Goal: Task Accomplishment & Management: Use online tool/utility

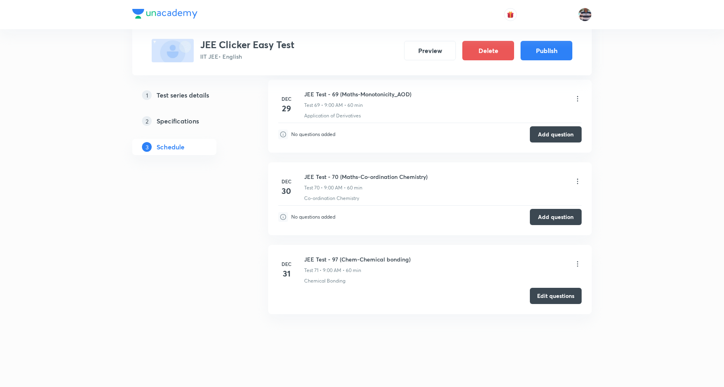
scroll to position [6036, 0]
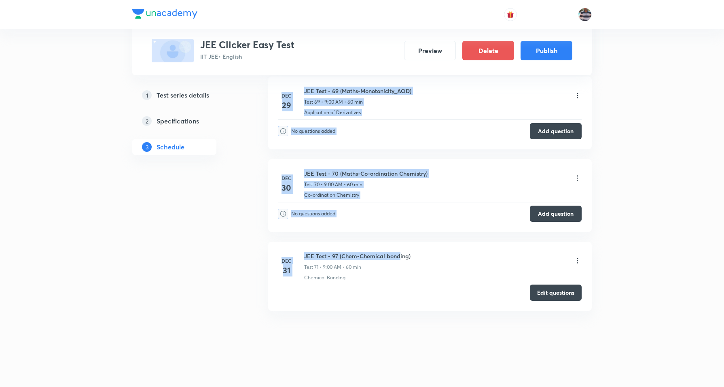
scroll to position [5989, 0]
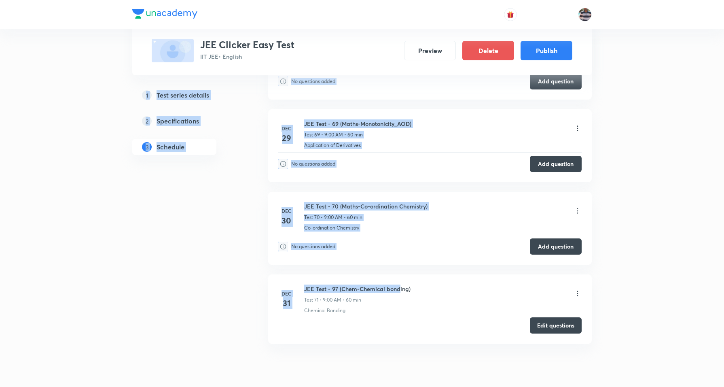
drag, startPoint x: 15, startPoint y: 97, endPoint x: 329, endPoint y: 105, distance: 314.1
drag, startPoint x: 329, startPoint y: 105, endPoint x: 0, endPoint y: 144, distance: 330.9
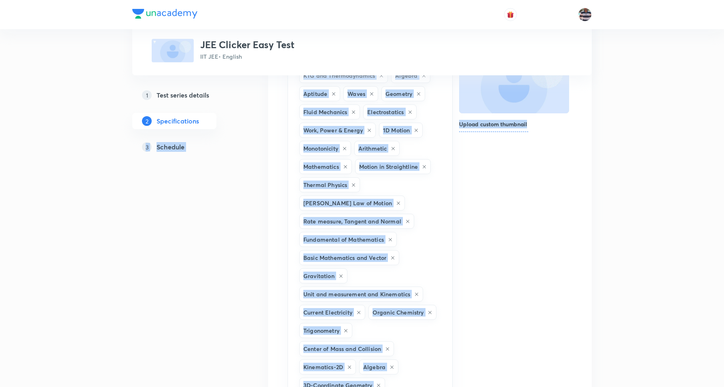
scroll to position [518, 0]
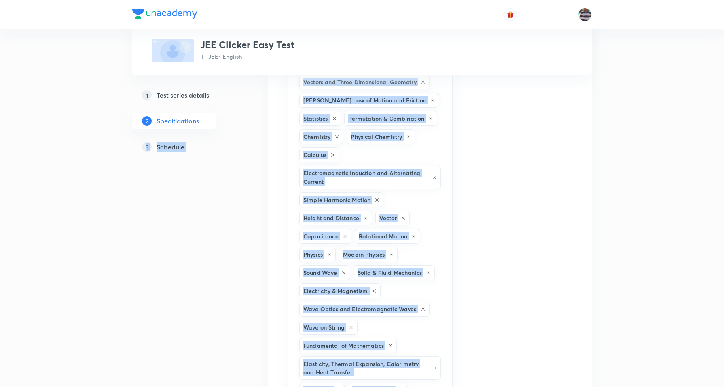
drag, startPoint x: 282, startPoint y: 55, endPoint x: 280, endPoint y: 354, distance: 299.4
click at [262, 377] on div "Test Series JEE Clicker Easy Test IIT JEE • English 1 Test series details 2 Spe…" at bounding box center [362, 182] width 460 height 1258
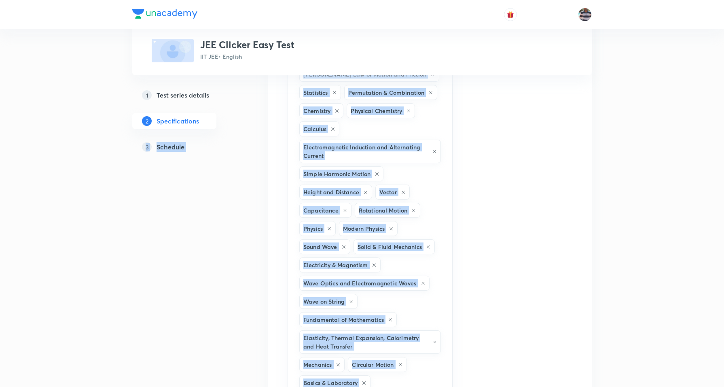
drag, startPoint x: 280, startPoint y: 354, endPoint x: 282, endPoint y: 209, distance: 145.7
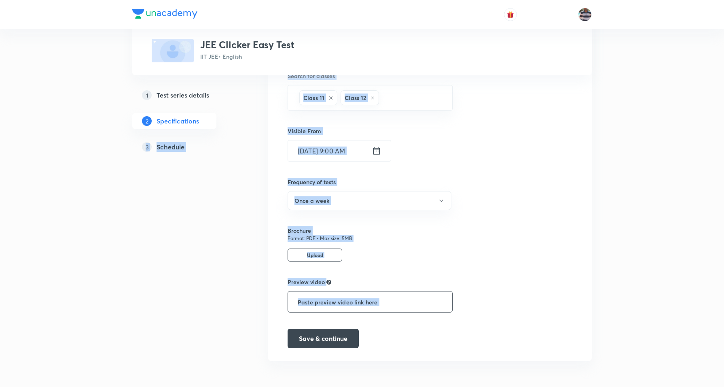
scroll to position [940, 0]
click at [321, 338] on button "Save & continue" at bounding box center [323, 337] width 71 height 19
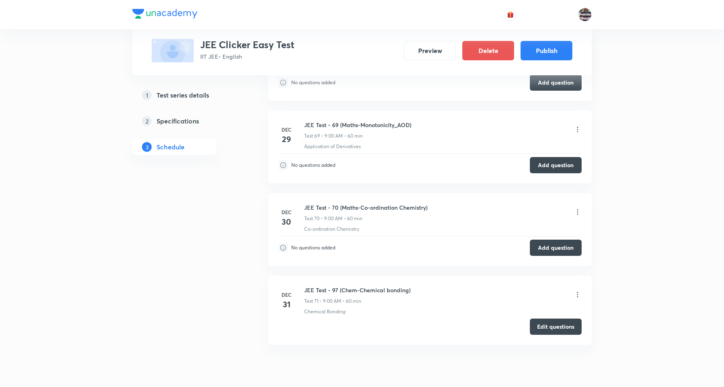
scroll to position [5986, 0]
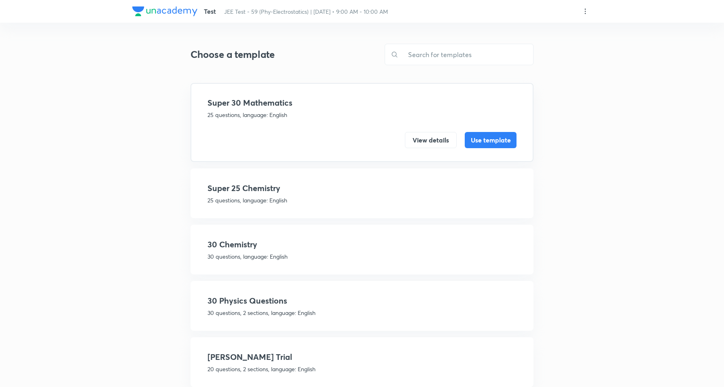
click at [587, 13] on icon at bounding box center [585, 11] width 8 height 8
click at [526, 29] on p "Create new template" at bounding box center [535, 30] width 55 height 8
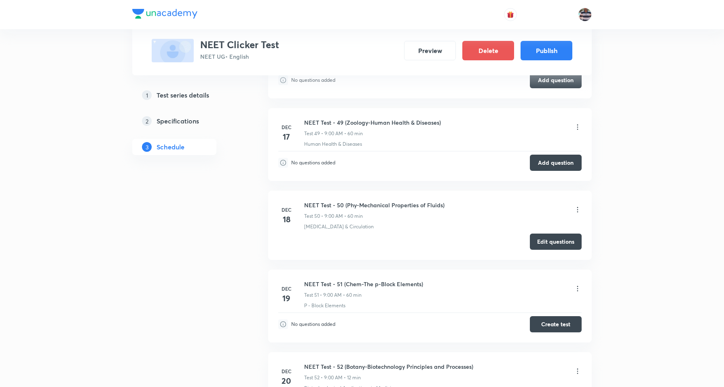
scroll to position [4466, 0]
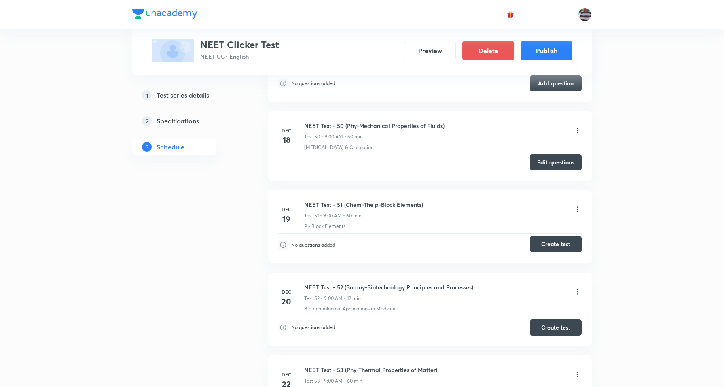
click at [564, 252] on button "Create test" at bounding box center [556, 244] width 52 height 16
click at [575, 252] on button "Create test" at bounding box center [556, 244] width 52 height 16
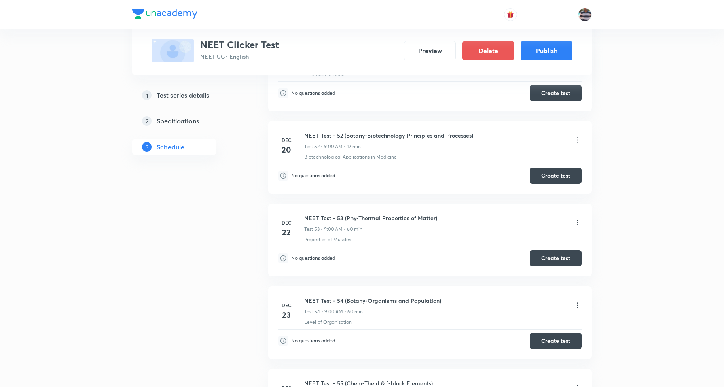
scroll to position [4567, 0]
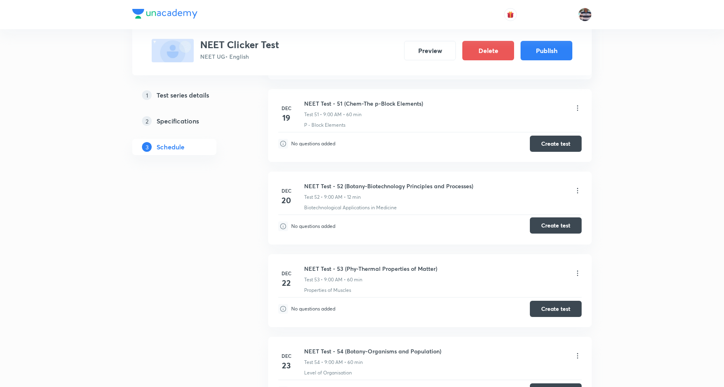
click at [559, 233] on button "Create test" at bounding box center [556, 225] width 52 height 16
click at [553, 233] on button "Create test" at bounding box center [556, 225] width 52 height 16
click at [575, 195] on icon at bounding box center [578, 191] width 8 height 8
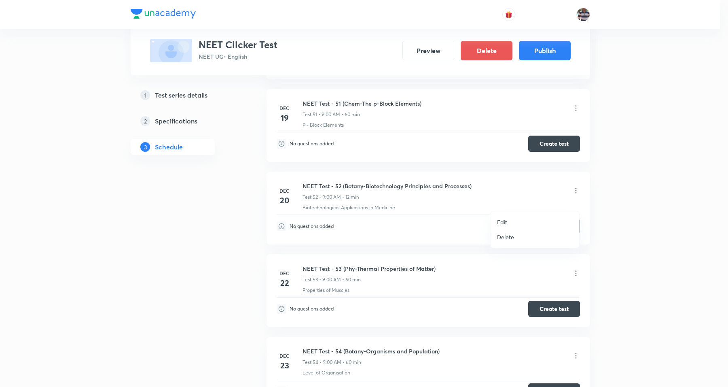
click at [510, 217] on li "Edit" at bounding box center [535, 221] width 89 height 15
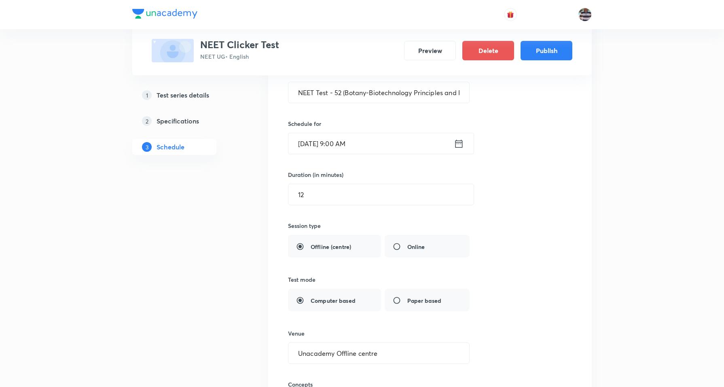
scroll to position [4213, 0]
drag, startPoint x: 151, startPoint y: 187, endPoint x: 108, endPoint y: 174, distance: 44.8
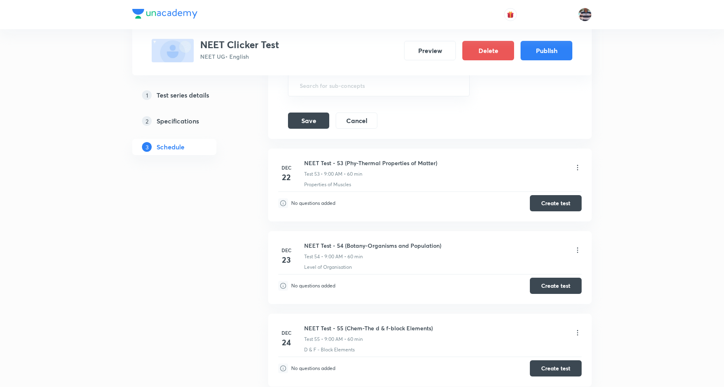
scroll to position [4617, 0]
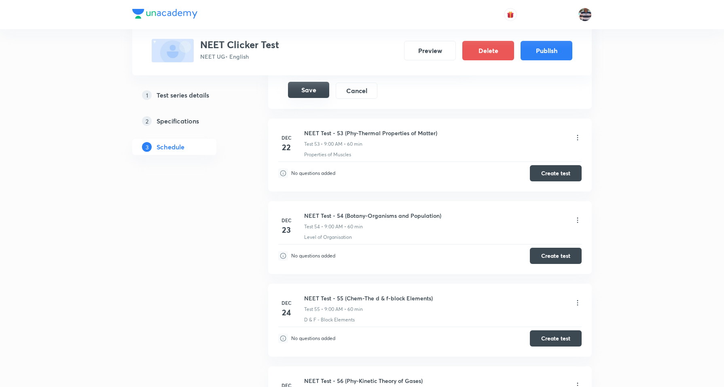
type input "60"
click at [300, 98] on button "Save" at bounding box center [308, 90] width 41 height 16
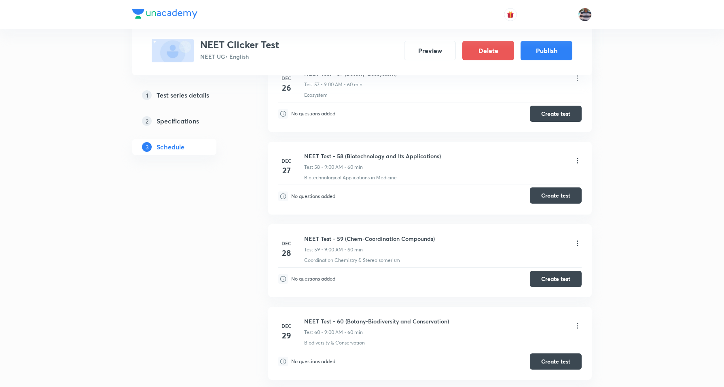
click at [555, 204] on button "Create test" at bounding box center [556, 195] width 52 height 16
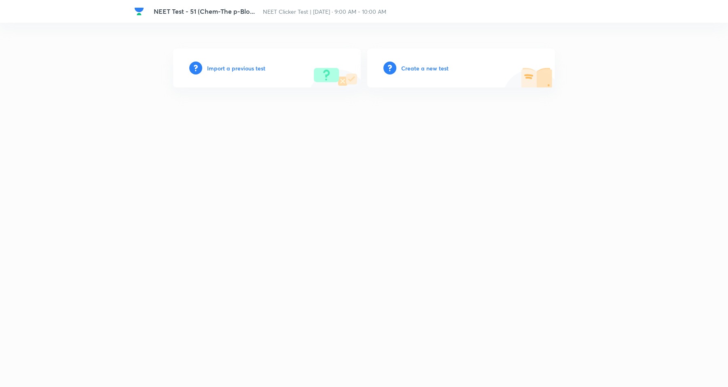
click at [415, 67] on h6 "Create a new test" at bounding box center [424, 68] width 47 height 8
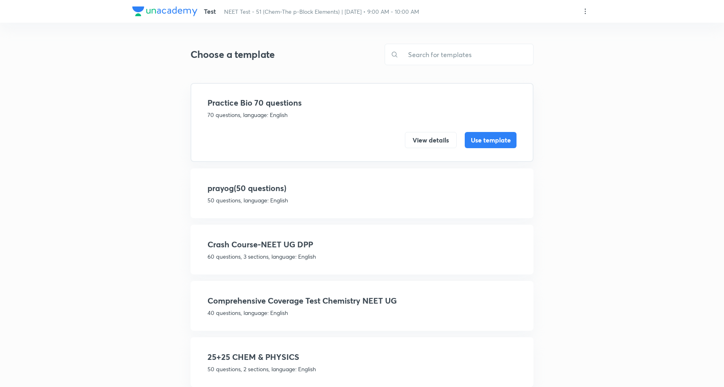
click at [585, 9] on icon at bounding box center [585, 10] width 1 height 5
click at [450, 53] on div at bounding box center [364, 193] width 728 height 387
click at [439, 49] on input "text" at bounding box center [466, 54] width 135 height 21
click at [583, 10] on icon at bounding box center [585, 11] width 8 height 8
click at [533, 30] on p "Create new template" at bounding box center [535, 30] width 55 height 8
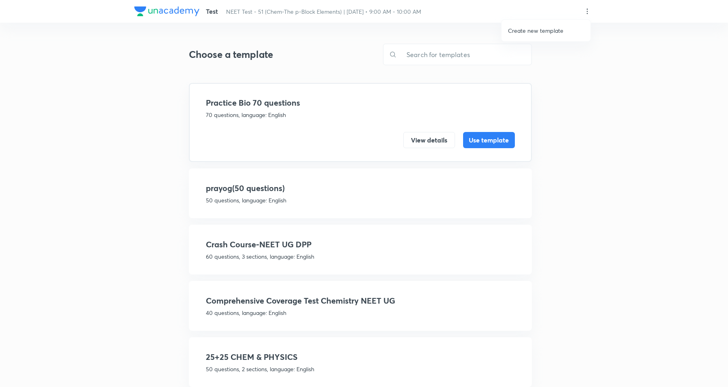
click at [439, 50] on div at bounding box center [364, 193] width 728 height 387
click at [468, 61] on input "text" at bounding box center [466, 54] width 135 height 21
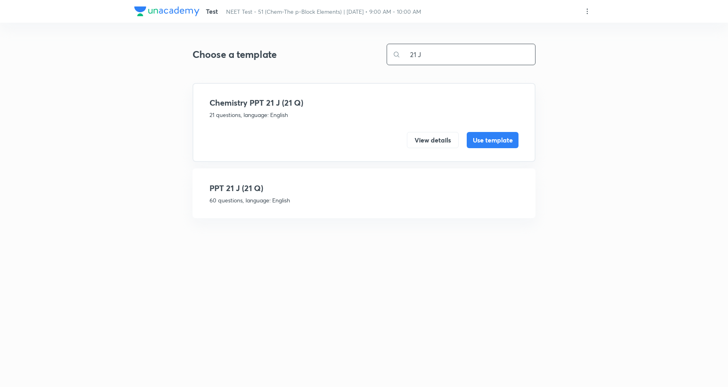
type input "21 J"
click at [264, 185] on h4 "PPT 21 J (21 Q)" at bounding box center [364, 188] width 309 height 12
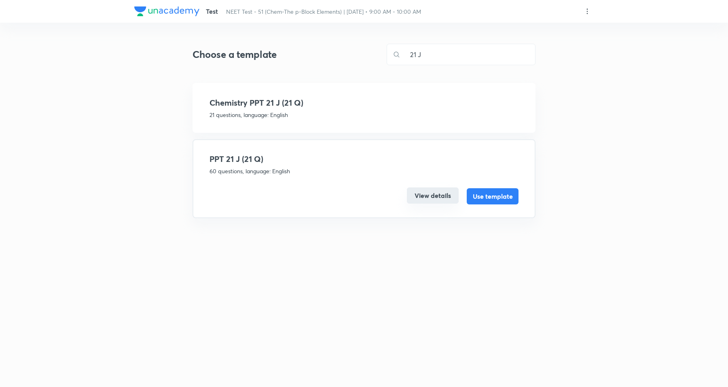
click at [432, 193] on button "View details" at bounding box center [433, 195] width 52 height 16
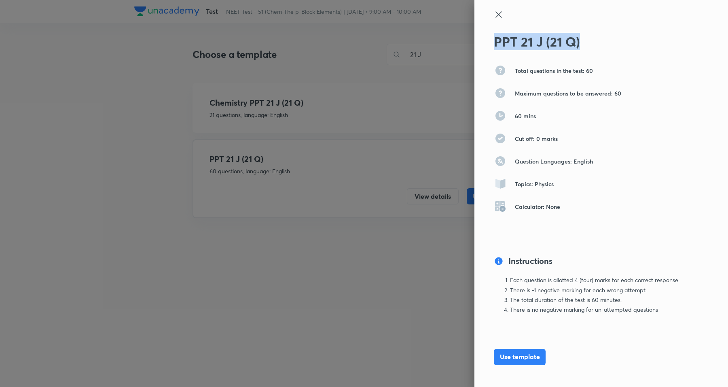
drag, startPoint x: 512, startPoint y: 42, endPoint x: 450, endPoint y: 8, distance: 70.5
click at [483, 37] on div "PPT 21 J (21 Q) Total questions in the test: 60 Maximum questions to be answere…" at bounding box center [602, 193] width 254 height 387
copy h2 "PPT 21 J (21 Q)"
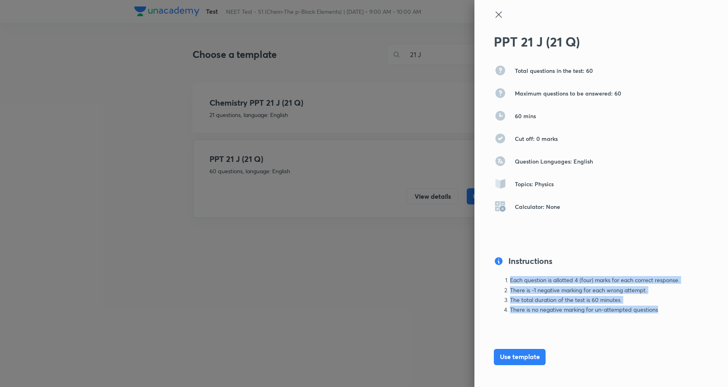
drag, startPoint x: 593, startPoint y: 293, endPoint x: 491, endPoint y: 274, distance: 104.1
click at [494, 274] on div "Instructions Each question is allotted 4 (four) marks for each correct response…" at bounding box center [588, 301] width 188 height 93
copy ol "Each question is allotted 4 (four) marks for each correct response. There is -1…"
click at [507, 354] on button "Use template" at bounding box center [520, 356] width 52 height 16
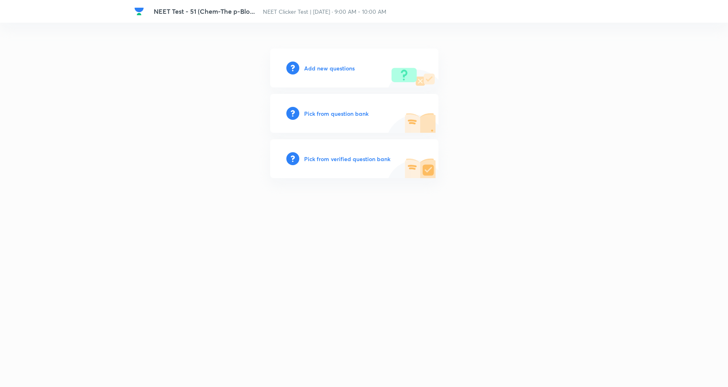
click at [329, 65] on h6 "Add new questions" at bounding box center [329, 68] width 51 height 8
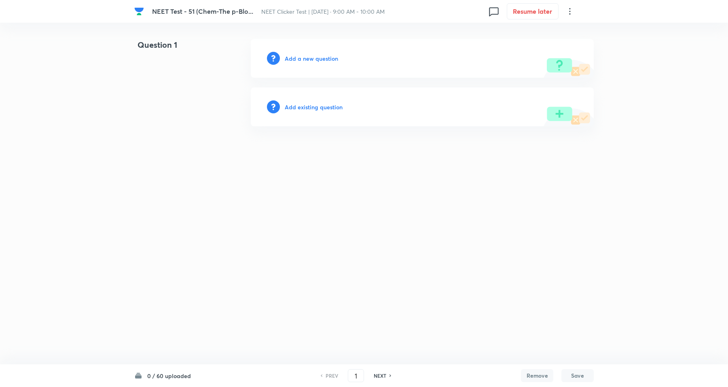
click at [569, 10] on icon at bounding box center [570, 11] width 10 height 10
click at [514, 33] on span "View details" at bounding box center [530, 31] width 79 height 8
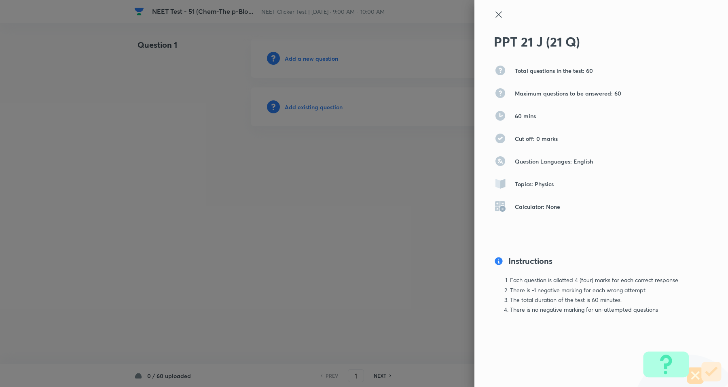
click at [498, 17] on icon at bounding box center [499, 15] width 10 height 10
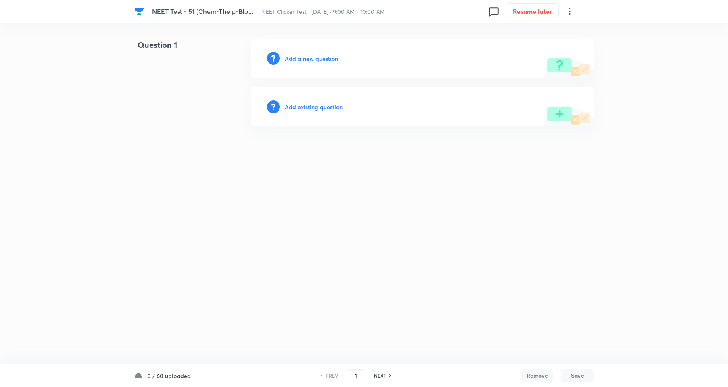
click at [571, 13] on icon at bounding box center [570, 11] width 10 height 10
click at [521, 46] on span "Choose new template" at bounding box center [530, 46] width 79 height 8
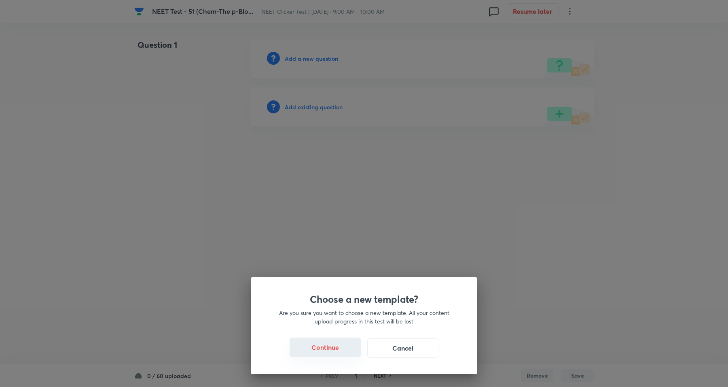
click at [335, 346] on button "Continue" at bounding box center [325, 346] width 71 height 19
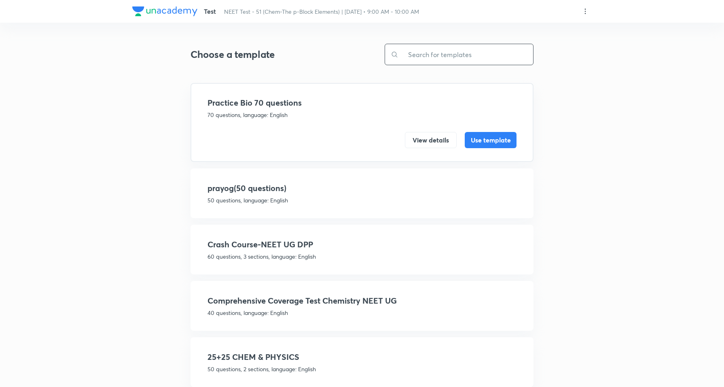
click at [428, 55] on input "text" at bounding box center [466, 54] width 135 height 21
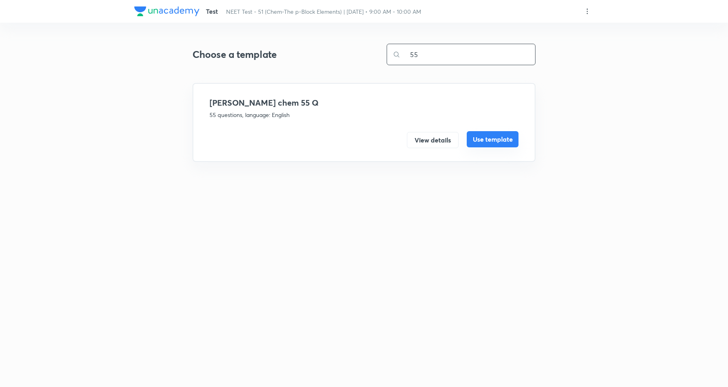
type input "55"
click at [498, 135] on button "Use template" at bounding box center [493, 139] width 52 height 16
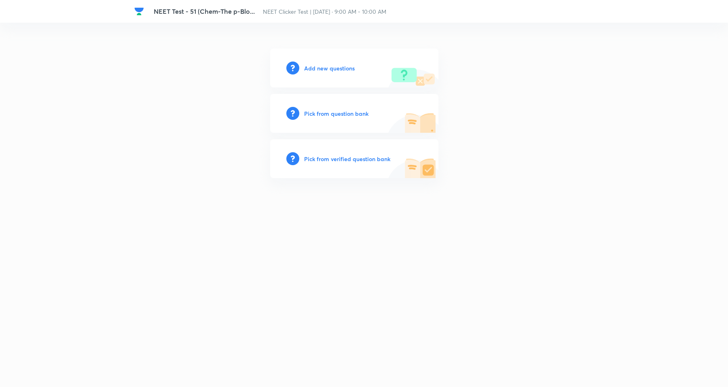
click at [343, 67] on h6 "Add new questions" at bounding box center [329, 68] width 51 height 8
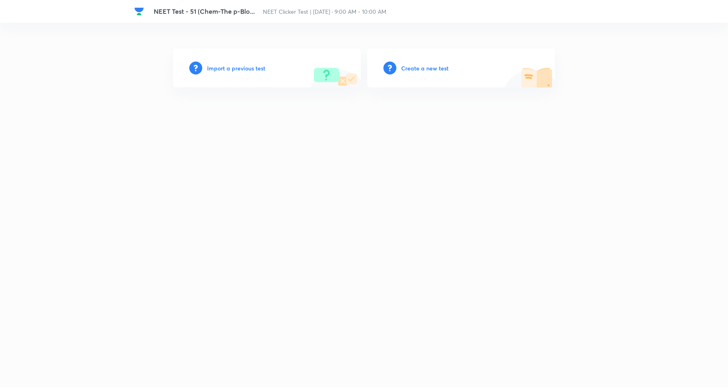
click at [418, 65] on h6 "Create a new test" at bounding box center [424, 68] width 47 height 8
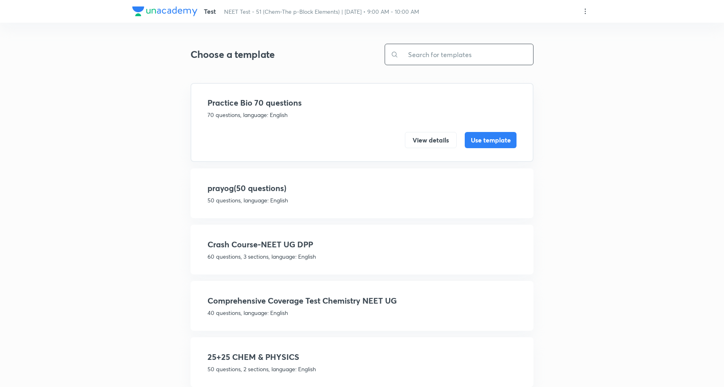
click at [462, 57] on input "text" at bounding box center [466, 54] width 135 height 21
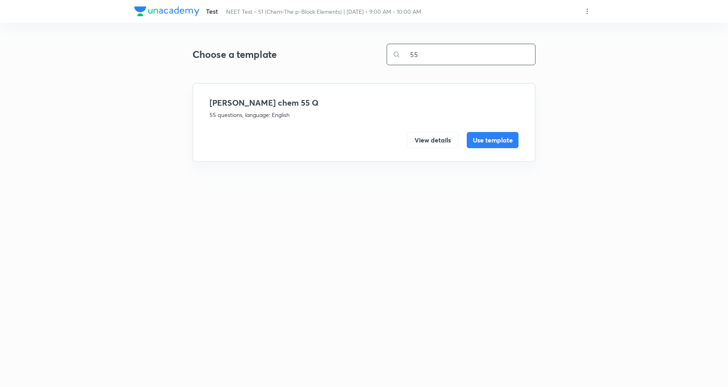
type input "5"
type input "55"
click at [432, 133] on button "View details" at bounding box center [433, 139] width 52 height 16
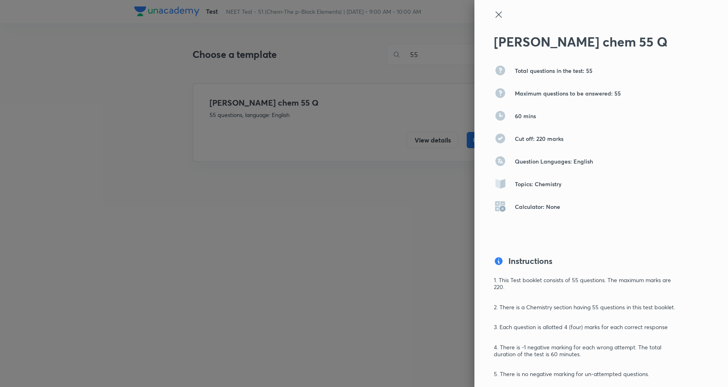
click at [494, 15] on icon at bounding box center [499, 15] width 10 height 10
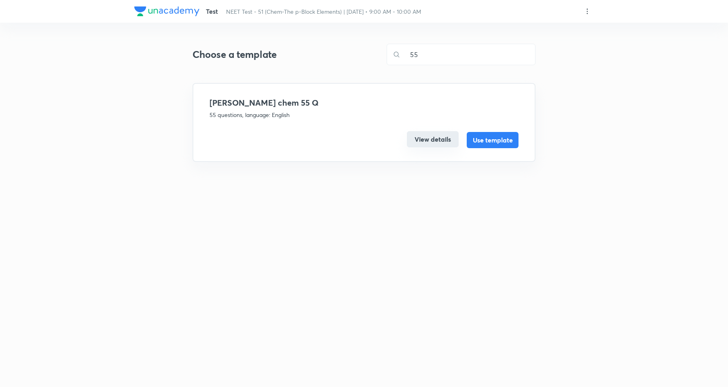
click at [436, 140] on button "View details" at bounding box center [433, 139] width 52 height 16
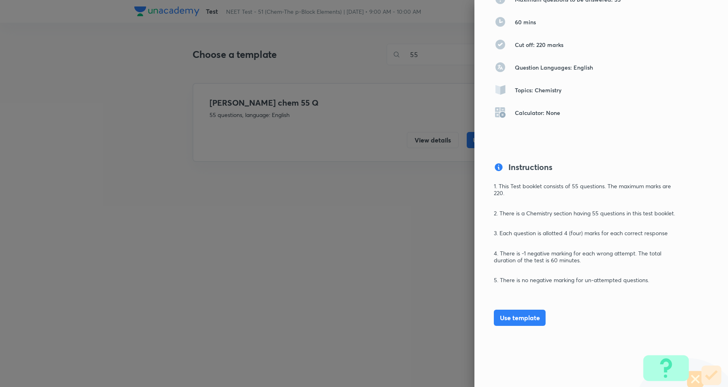
scroll to position [97, 0]
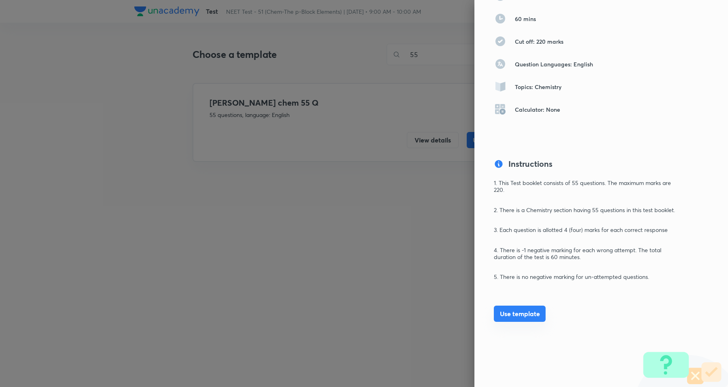
drag, startPoint x: 511, startPoint y: 312, endPoint x: 516, endPoint y: 314, distance: 5.9
click at [511, 309] on button "Use template" at bounding box center [520, 314] width 52 height 16
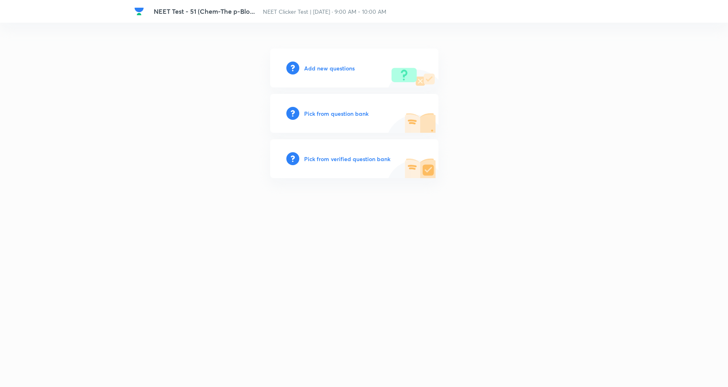
click at [322, 68] on h6 "Add new questions" at bounding box center [329, 68] width 51 height 8
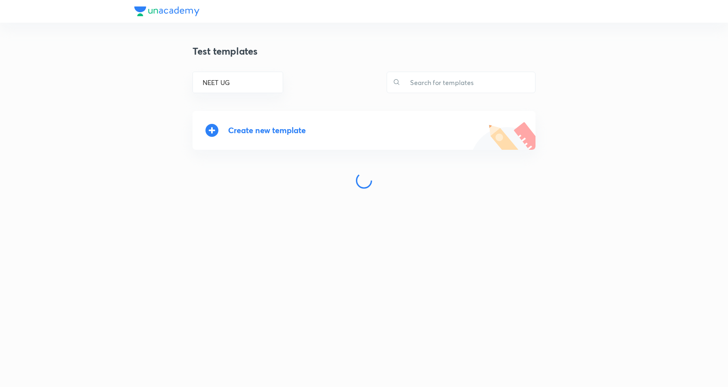
click at [260, 132] on div "Create new template" at bounding box center [267, 129] width 78 height 9
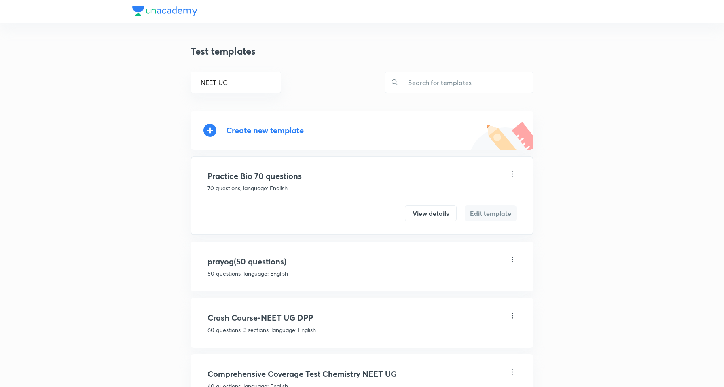
click at [295, 130] on div "Create new template" at bounding box center [265, 129] width 78 height 9
click at [443, 82] on input "text" at bounding box center [466, 82] width 135 height 21
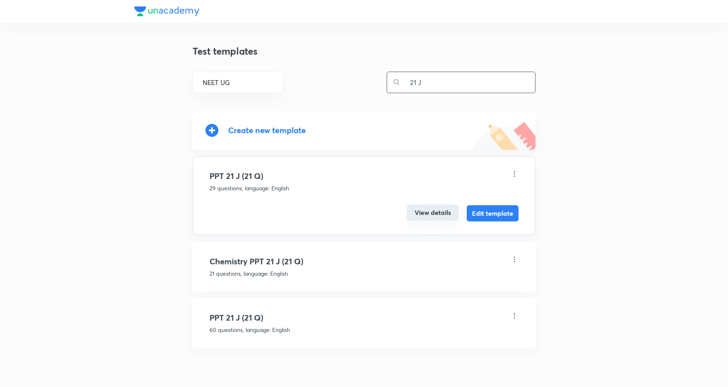
type input "21 J"
click at [435, 205] on button "View details" at bounding box center [433, 212] width 52 height 16
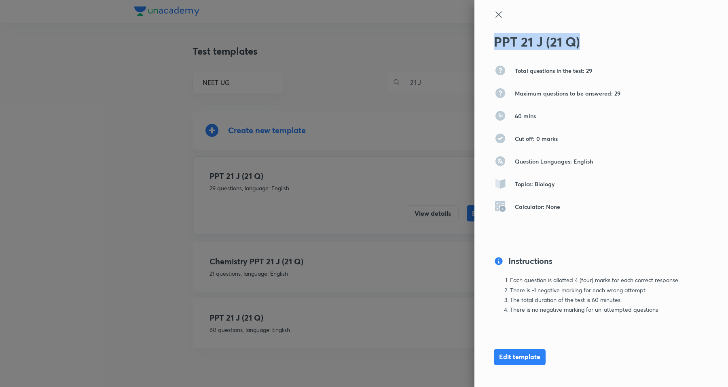
drag, startPoint x: 603, startPoint y: 41, endPoint x: 494, endPoint y: 29, distance: 109.5
click at [494, 29] on div "PPT 21 J (21 Q) Total questions in the test: 29 Maximum questions to be answere…" at bounding box center [602, 193] width 254 height 387
copy h2 "PPT 21 J (21 Q)"
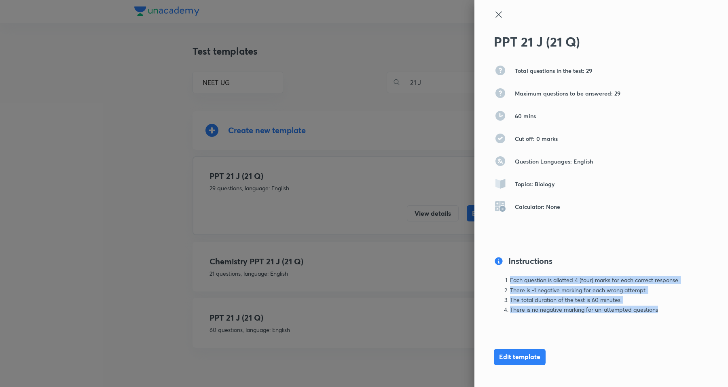
drag, startPoint x: 542, startPoint y: 294, endPoint x: 488, endPoint y: 259, distance: 64.6
click at [494, 278] on ol "Each question is allotted 4 (four) marks for each correct response. There is -1…" at bounding box center [588, 295] width 188 height 36
copy ol "Each question is allotted 4 (four) marks for each correct response. There is -1…"
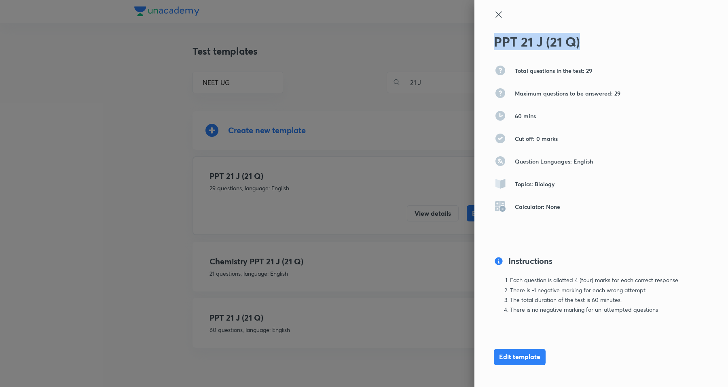
drag, startPoint x: 599, startPoint y: 41, endPoint x: 484, endPoint y: 39, distance: 114.9
click at [484, 39] on div "PPT 21 J (21 Q) Total questions in the test: 29 Maximum questions to be answere…" at bounding box center [602, 193] width 254 height 387
copy h2 "PPT 21 J (21 Q)"
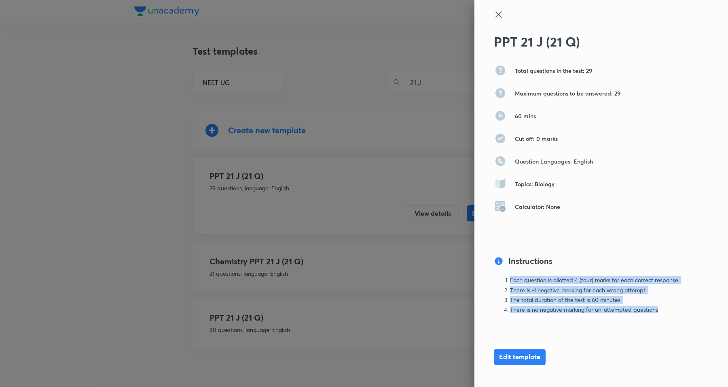
drag, startPoint x: 598, startPoint y: 289, endPoint x: 492, endPoint y: 270, distance: 107.8
click at [494, 270] on div "Instructions Each question is allotted 4 (four) marks for each correct response…" at bounding box center [588, 301] width 188 height 93
copy ol "Each question is allotted 4 (four) marks for each correct response. There is -1…"
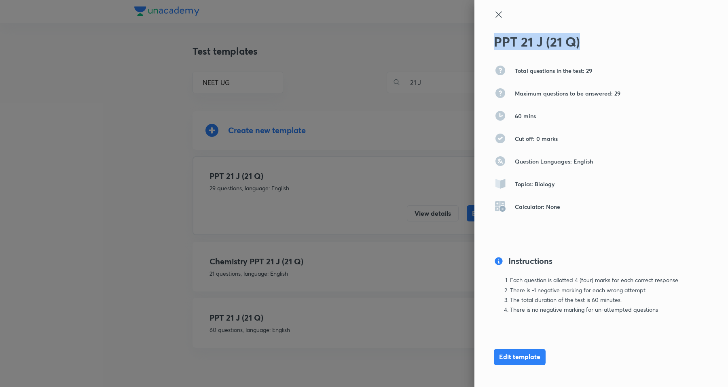
drag, startPoint x: 612, startPoint y: 41, endPoint x: 449, endPoint y: 32, distance: 163.4
click at [448, 40] on div "PPT 21 J (21 Q) Total questions in the test: 29 Maximum questions to be answere…" at bounding box center [364, 193] width 728 height 387
copy div "PPT 21 J (21 Q)"
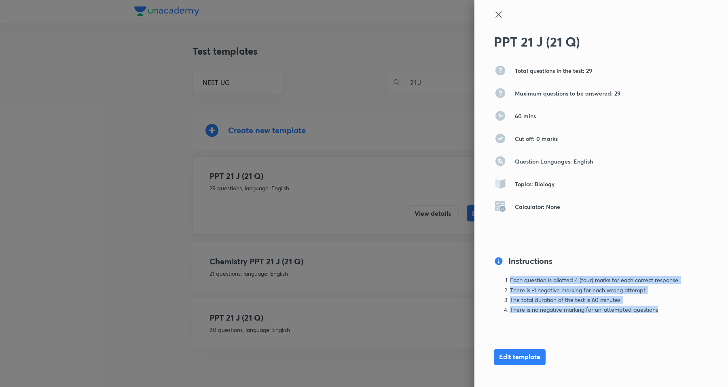
drag, startPoint x: 666, startPoint y: 312, endPoint x: 498, endPoint y: 274, distance: 172.0
click at [498, 274] on div "Instructions Each question is allotted 4 (four) marks for each correct response…" at bounding box center [588, 301] width 188 height 93
copy ol "Each question is allotted 4 (four) marks for each correct response. There is -1…"
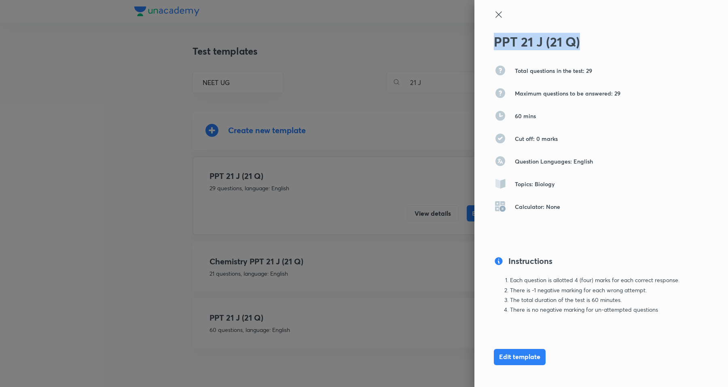
drag, startPoint x: 543, startPoint y: 47, endPoint x: 482, endPoint y: 44, distance: 61.2
click at [482, 44] on div "PPT 21 J (21 Q) Total questions in the test: 29 Maximum questions to be answere…" at bounding box center [602, 193] width 254 height 387
copy h2 "PPT 21 J (21 Q)"
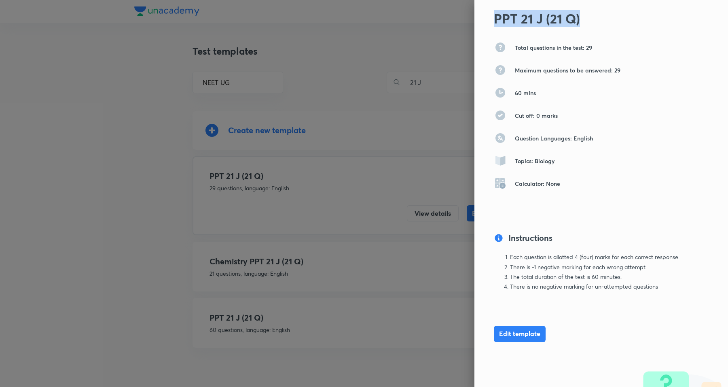
scroll to position [42, 0]
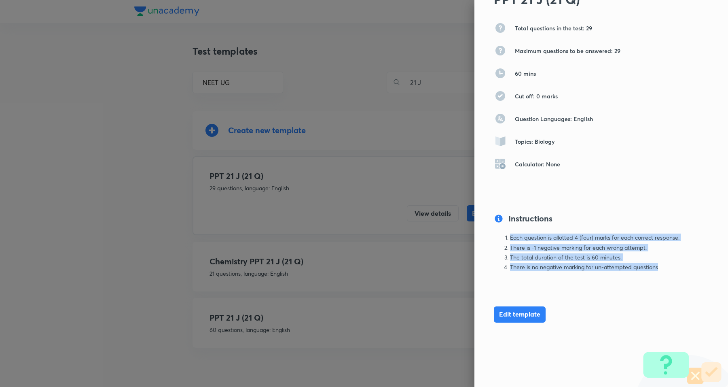
drag, startPoint x: 633, startPoint y: 264, endPoint x: 502, endPoint y: 235, distance: 134.6
click at [502, 235] on ol "Each question is allotted 4 (four) marks for each correct response. There is -1…" at bounding box center [588, 252] width 188 height 36
copy ol "Each question is allotted 4 (four) marks for each correct response. There is -1…"
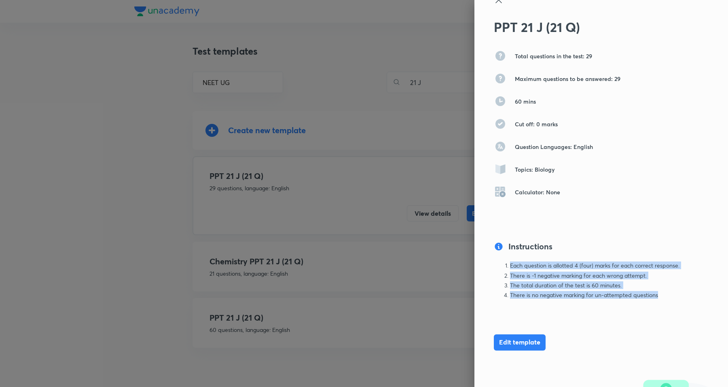
scroll to position [0, 0]
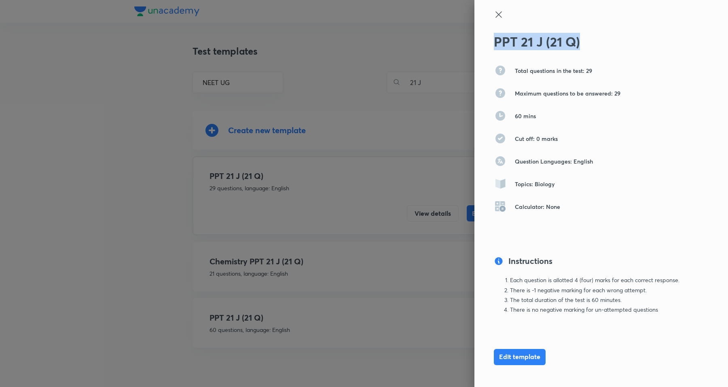
drag, startPoint x: 551, startPoint y: 45, endPoint x: 484, endPoint y: 44, distance: 67.2
click at [484, 44] on div "PPT 21 J (21 Q) Total questions in the test: 29 Maximum questions to be answere…" at bounding box center [602, 193] width 254 height 387
copy h2 "PPT 21 J (21 Q)"
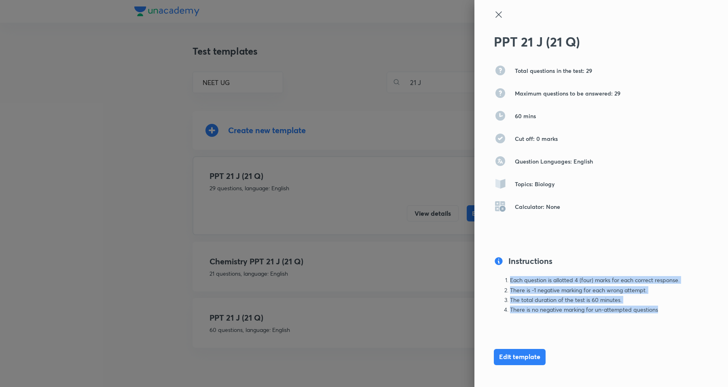
drag, startPoint x: 618, startPoint y: 293, endPoint x: 488, endPoint y: 276, distance: 131.0
click at [494, 277] on ol "Each question is allotted 4 (four) marks for each correct response. There is -1…" at bounding box center [588, 295] width 188 height 36
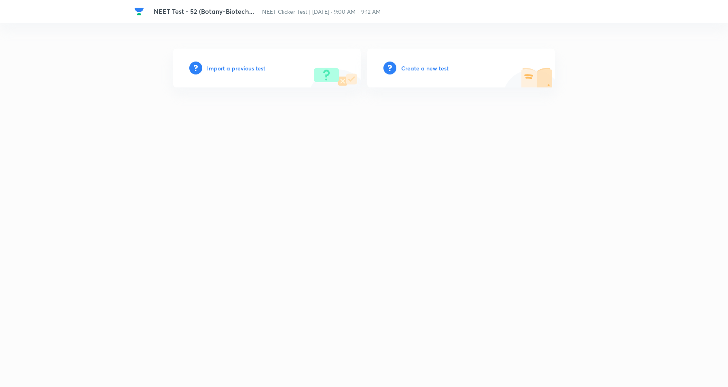
click at [433, 66] on h6 "Create a new test" at bounding box center [424, 68] width 47 height 8
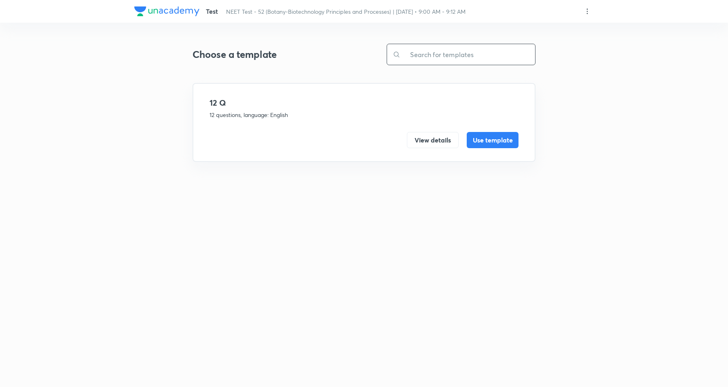
click at [469, 51] on input "text" at bounding box center [468, 54] width 135 height 21
type input "2"
click at [445, 55] on input "text" at bounding box center [468, 54] width 135 height 21
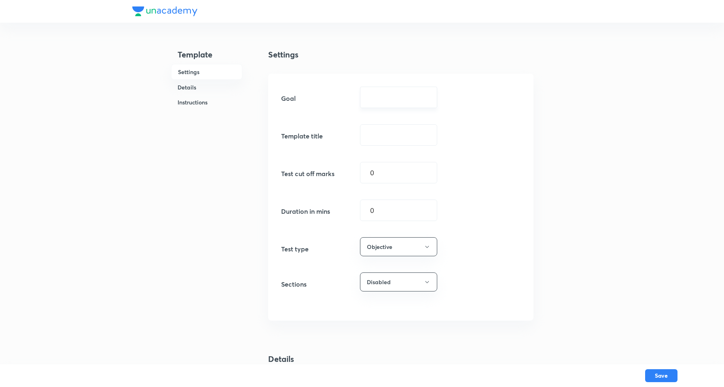
click at [390, 89] on div "​" at bounding box center [398, 97] width 77 height 21
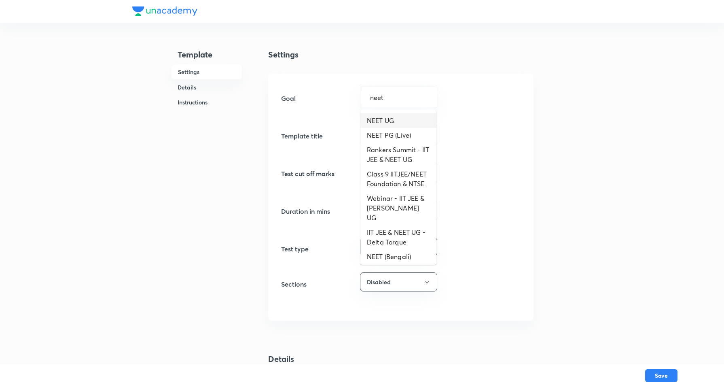
click at [389, 121] on li "NEET UG" at bounding box center [399, 120] width 76 height 15
type input "NEET UG"
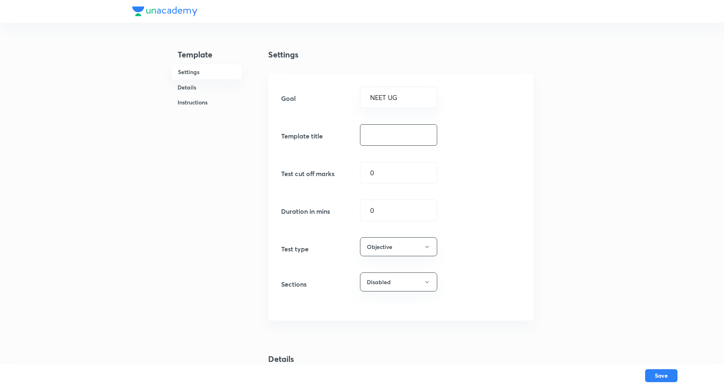
click at [398, 140] on input "text" at bounding box center [399, 135] width 76 height 21
drag, startPoint x: 395, startPoint y: 136, endPoint x: 392, endPoint y: 7, distance: 129.5
click at [395, 135] on input "text" at bounding box center [399, 135] width 76 height 21
paste input "PPT 21 J (21 Q)"
type input "PPT 21 J (21 Q)"
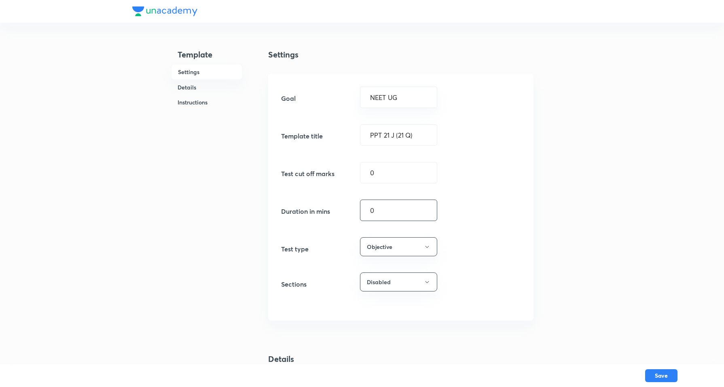
drag, startPoint x: 308, startPoint y: 195, endPoint x: 310, endPoint y: 185, distance: 10.7
click at [299, 192] on div "Goal NEET UG ​ Template title PPT 21 J (21 Q) ​ Test cut off marks 0 ​ Duration…" at bounding box center [400, 197] width 265 height 247
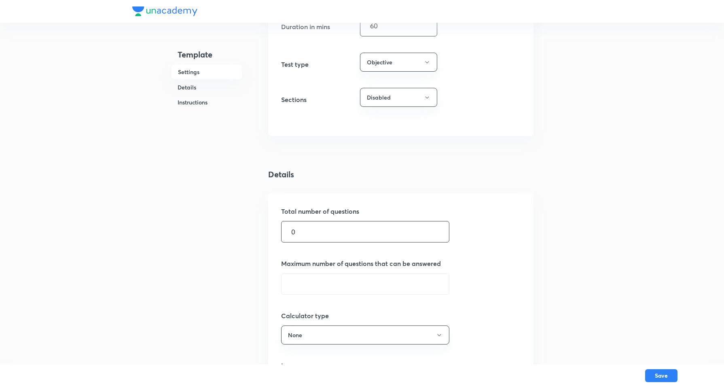
scroll to position [202, 0]
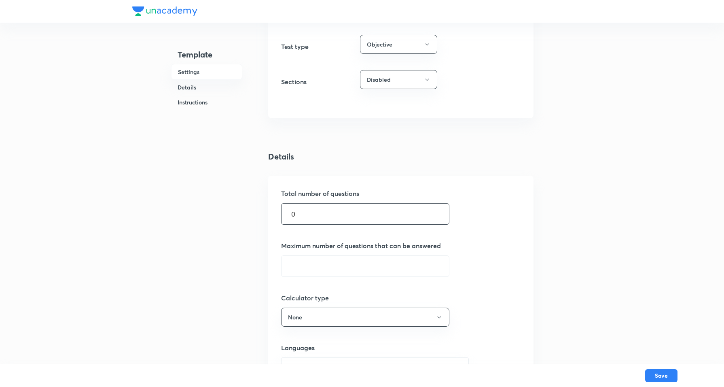
type input "60"
drag, startPoint x: 281, startPoint y: 211, endPoint x: 85, endPoint y: 197, distance: 196.8
click at [85, 197] on div "Template Settings Details Instructions Settings Goal NEET UG ​ Template title P…" at bounding box center [362, 293] width 724 height 991
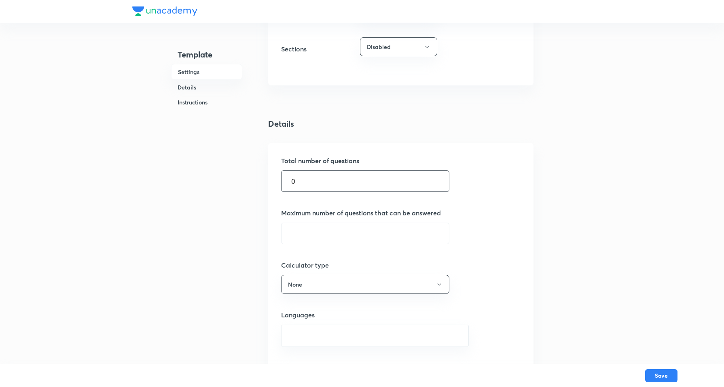
scroll to position [253, 0]
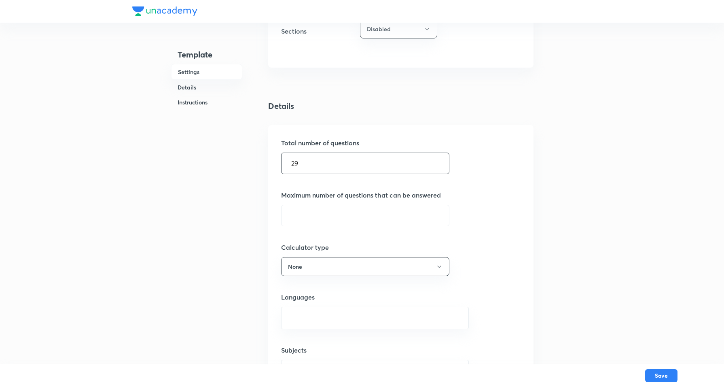
type input "29"
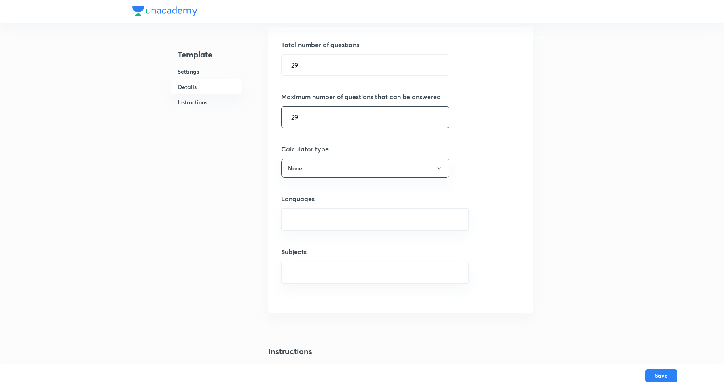
scroll to position [354, 0]
type input "29"
click at [315, 220] on input "text" at bounding box center [375, 216] width 168 height 15
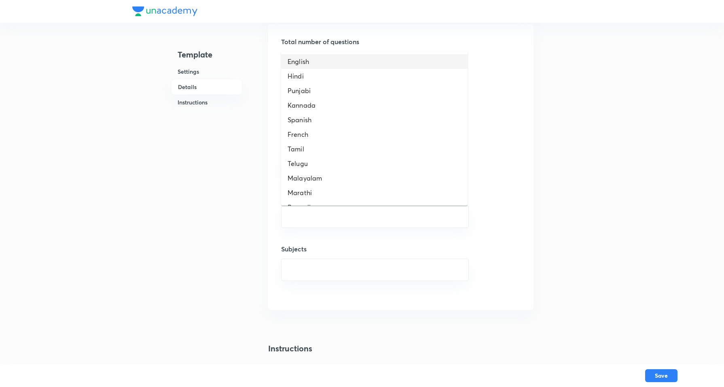
click at [304, 64] on li "English" at bounding box center [374, 61] width 187 height 15
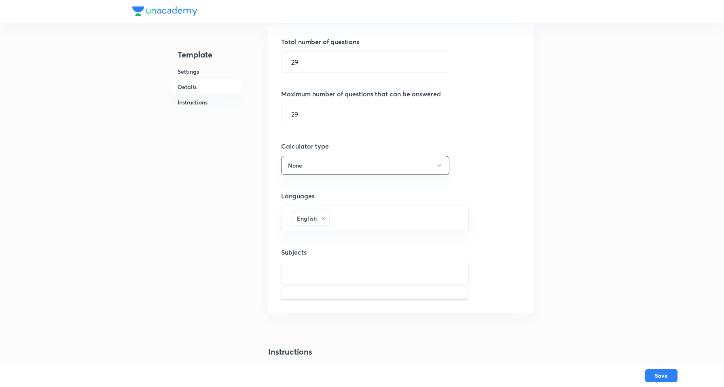
click at [312, 272] on input "text" at bounding box center [375, 272] width 168 height 15
type input "biology"
drag, startPoint x: 306, startPoint y: 252, endPoint x: 310, endPoint y: 274, distance: 22.3
click at [306, 256] on h5 "Subjects" at bounding box center [401, 252] width 240 height 10
click at [310, 274] on input "text" at bounding box center [375, 272] width 168 height 15
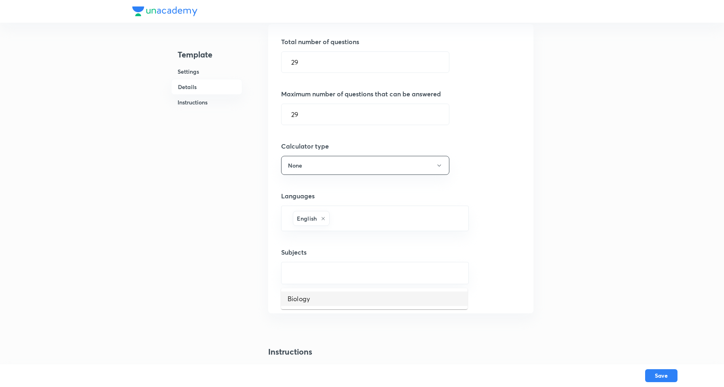
click at [327, 298] on li "Biology" at bounding box center [374, 298] width 187 height 15
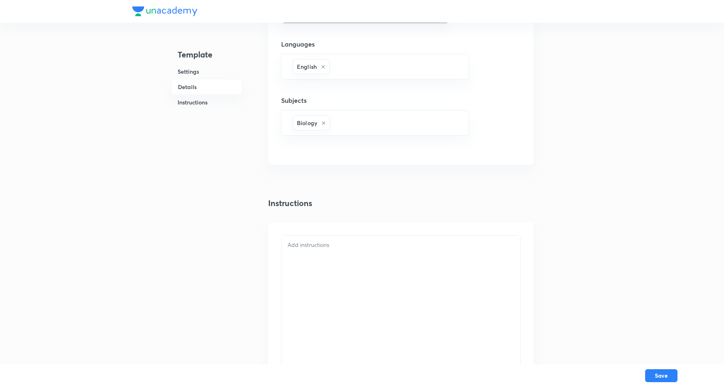
click at [316, 245] on p at bounding box center [401, 244] width 227 height 9
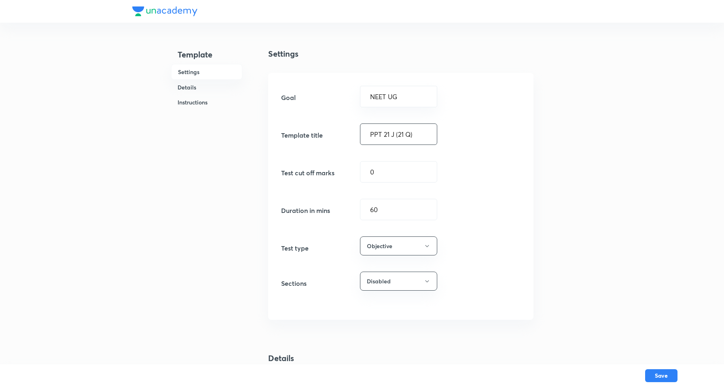
scroll to position [0, 0]
click at [403, 134] on input "PPT 21 J (21 Q)" at bounding box center [399, 135] width 76 height 21
click at [578, 309] on button "Save" at bounding box center [661, 374] width 32 height 13
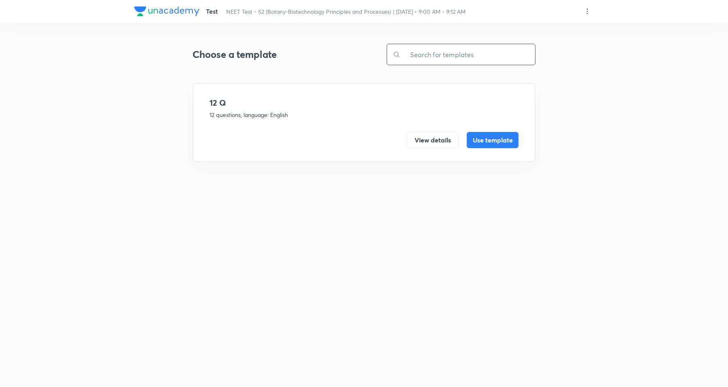
click at [446, 53] on input "text" at bounding box center [468, 54] width 135 height 21
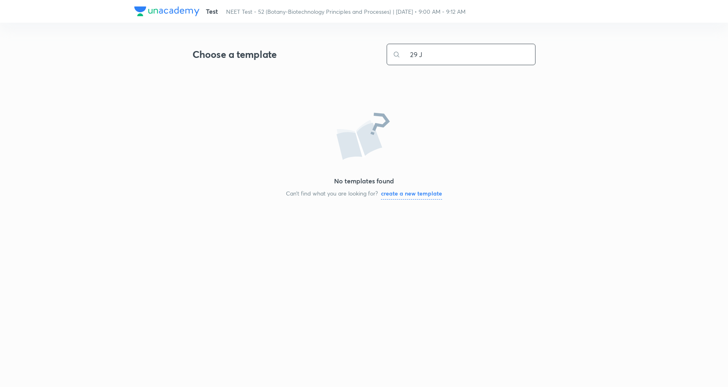
type input "29 J"
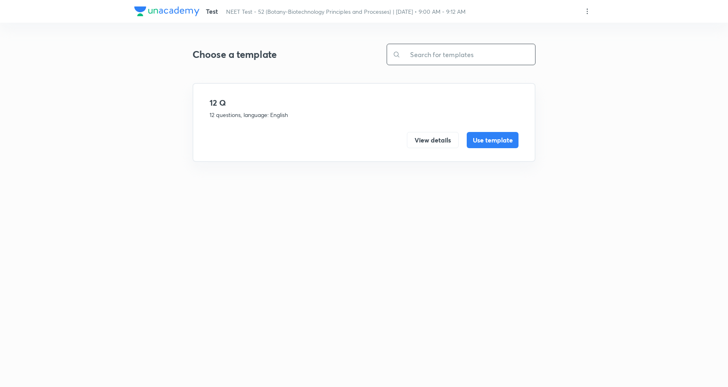
click at [441, 53] on input "text" at bounding box center [468, 54] width 135 height 21
click at [477, 49] on input "text" at bounding box center [468, 54] width 135 height 21
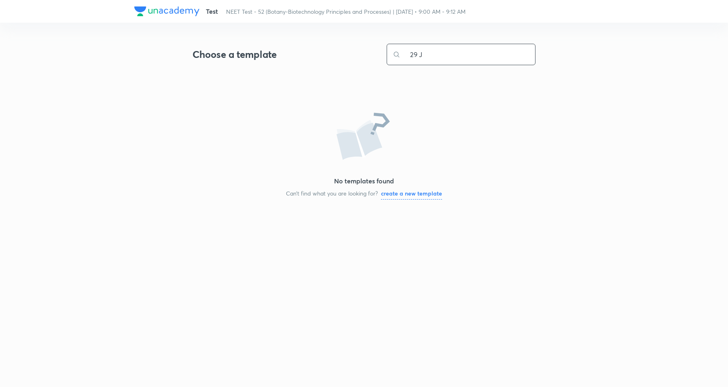
type input "29 J"
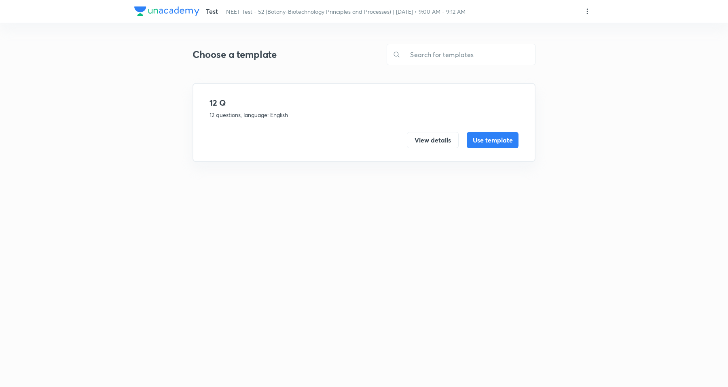
click at [589, 11] on icon at bounding box center [588, 11] width 8 height 8
click at [527, 30] on p "Create new template" at bounding box center [535, 30] width 55 height 8
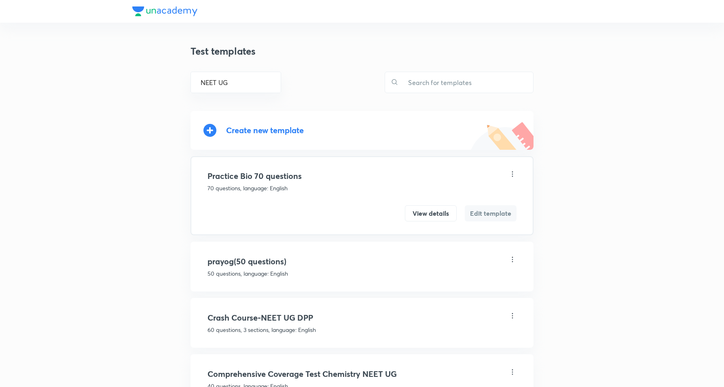
click at [272, 132] on div "Create new template" at bounding box center [265, 129] width 78 height 9
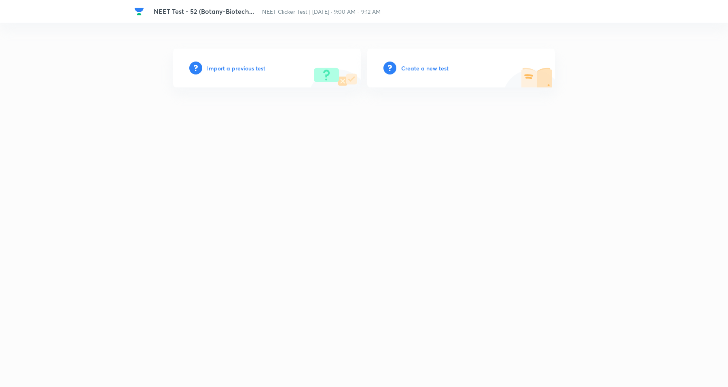
click at [415, 70] on h6 "Create a new test" at bounding box center [424, 68] width 47 height 8
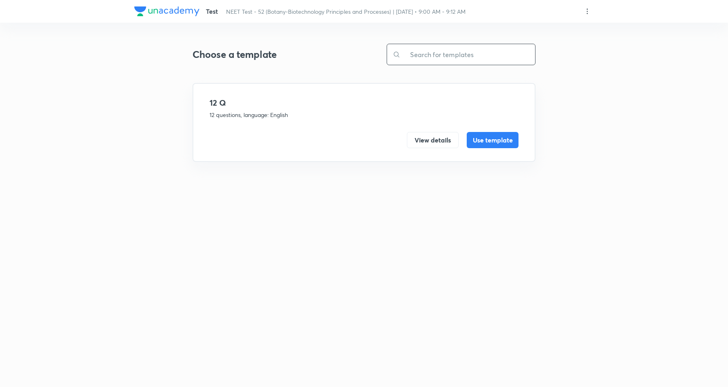
click at [458, 53] on input "text" at bounding box center [468, 54] width 135 height 21
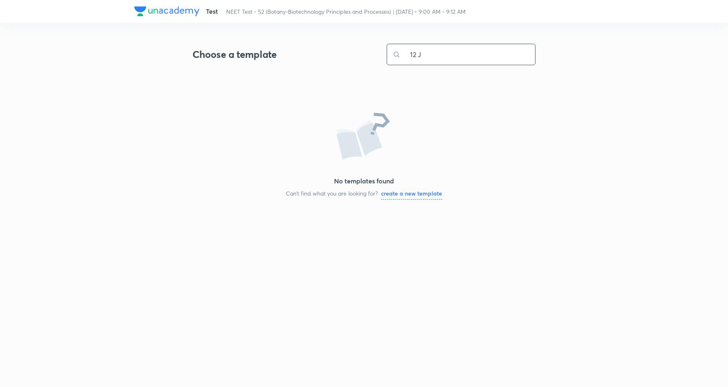
type input "12 J"
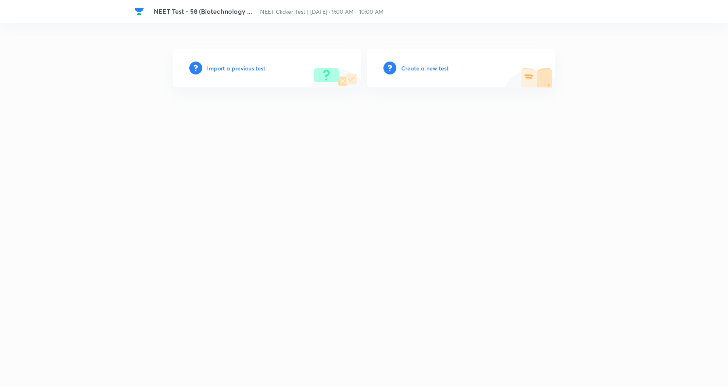
click at [425, 70] on h6 "Create a new test" at bounding box center [424, 68] width 47 height 8
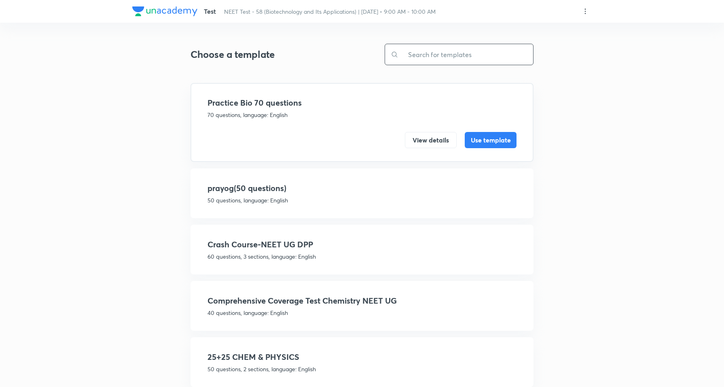
click at [433, 55] on input "text" at bounding box center [466, 54] width 135 height 21
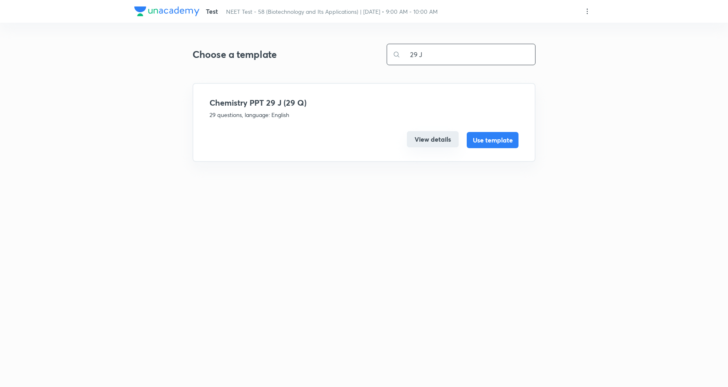
type input "29 J"
click at [447, 142] on button "View details" at bounding box center [433, 139] width 52 height 16
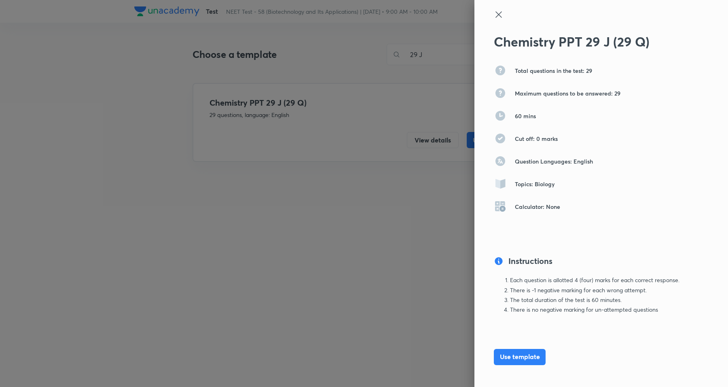
drag, startPoint x: 529, startPoint y: 352, endPoint x: 424, endPoint y: 44, distance: 326.2
click at [529, 352] on button "Use template" at bounding box center [520, 357] width 52 height 16
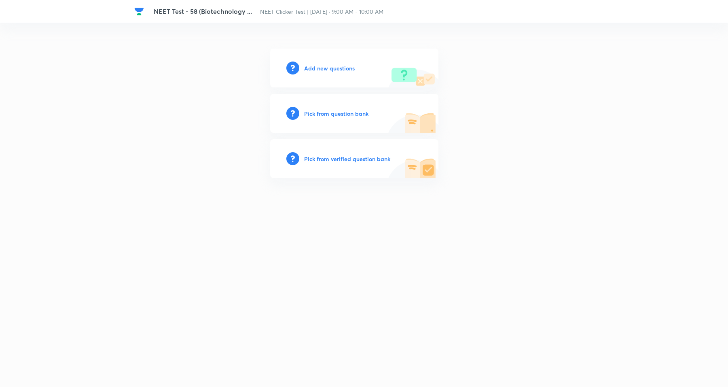
click at [346, 70] on h6 "Add new questions" at bounding box center [329, 68] width 51 height 8
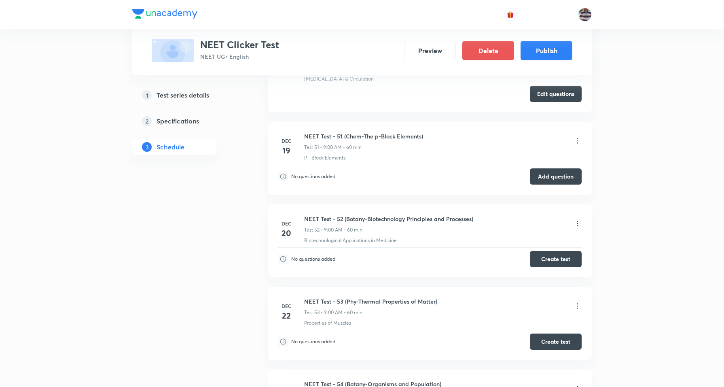
scroll to position [4516, 0]
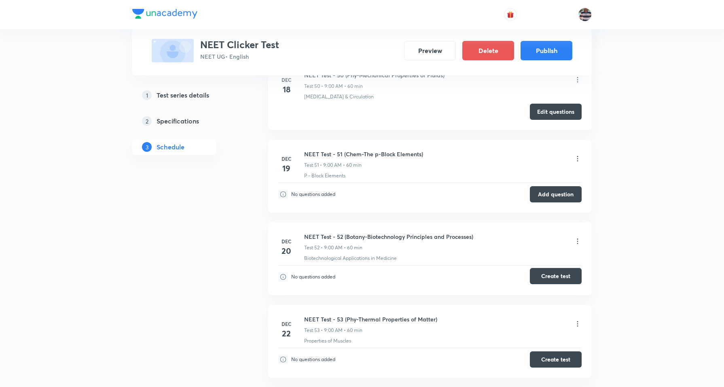
click at [566, 284] on button "Create test" at bounding box center [556, 276] width 52 height 16
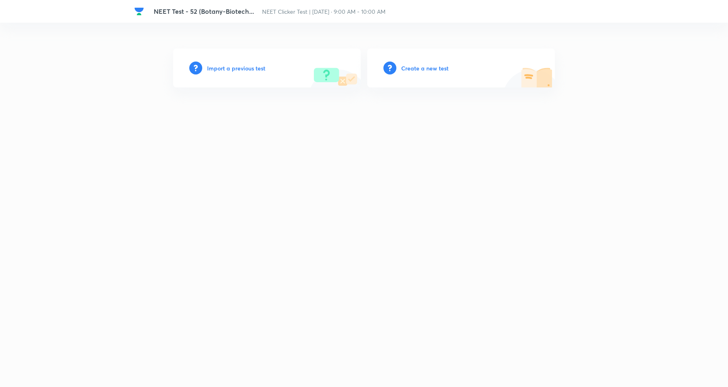
click at [422, 65] on h6 "Create a new test" at bounding box center [424, 68] width 47 height 8
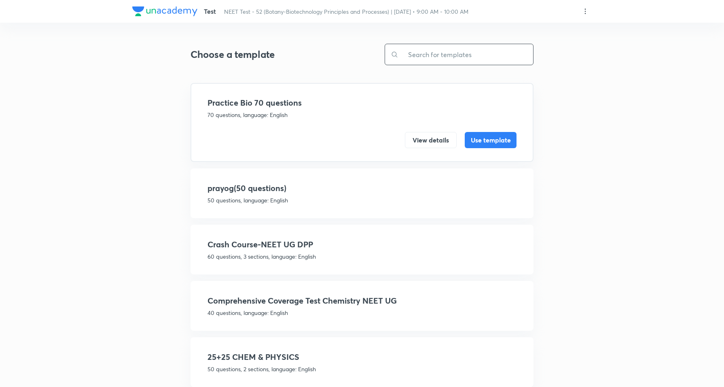
click at [436, 57] on input "text" at bounding box center [466, 54] width 135 height 21
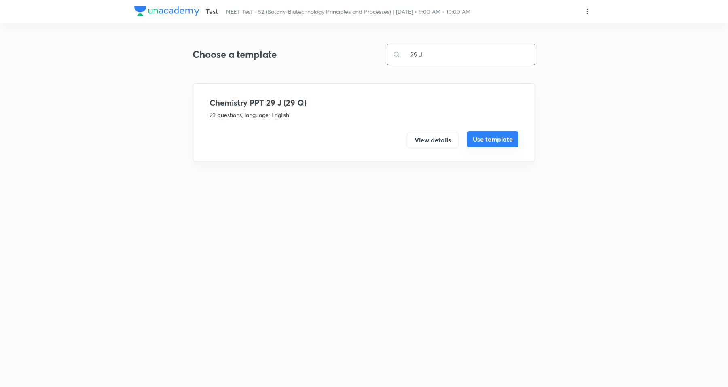
type input "29 J"
click at [486, 140] on button "Use template" at bounding box center [493, 139] width 52 height 16
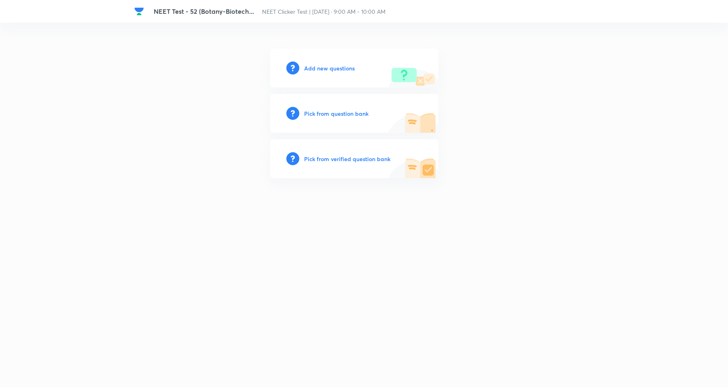
click at [340, 67] on h6 "Add new questions" at bounding box center [329, 68] width 51 height 8
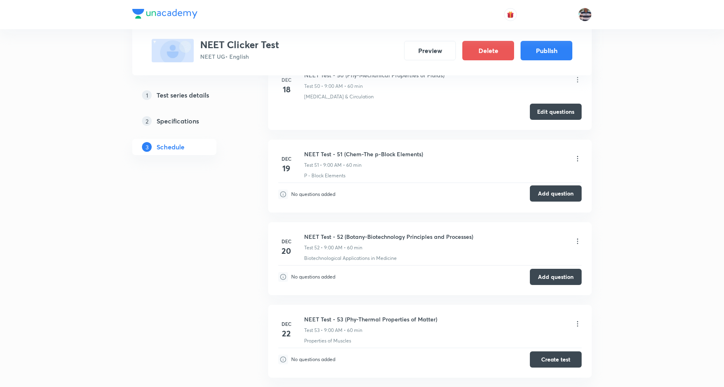
click at [569, 202] on button "Add question" at bounding box center [556, 193] width 52 height 16
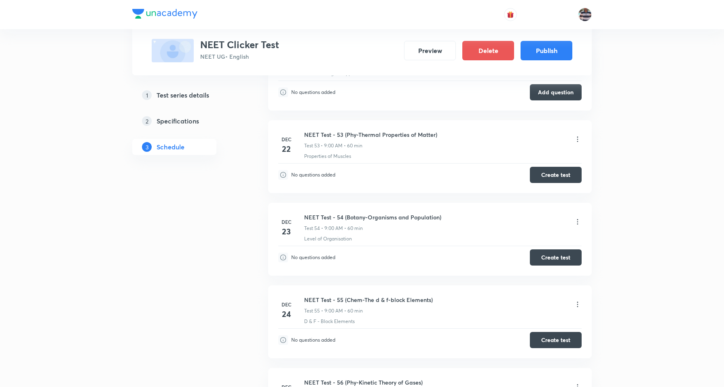
scroll to position [4719, 0]
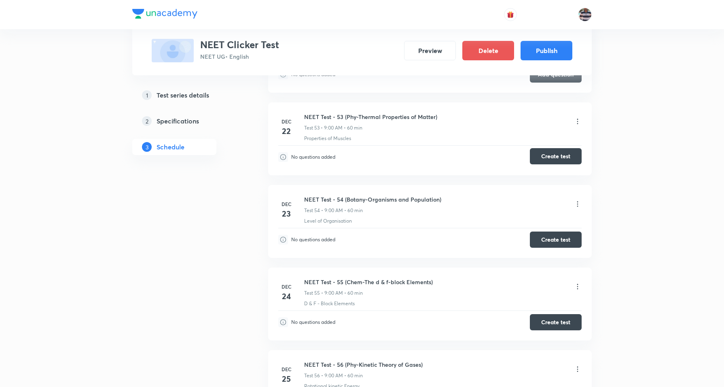
click at [555, 164] on button "Create test" at bounding box center [556, 156] width 52 height 16
click at [553, 162] on button "Create test" at bounding box center [556, 156] width 52 height 16
click at [560, 247] on button "Create test" at bounding box center [556, 239] width 52 height 16
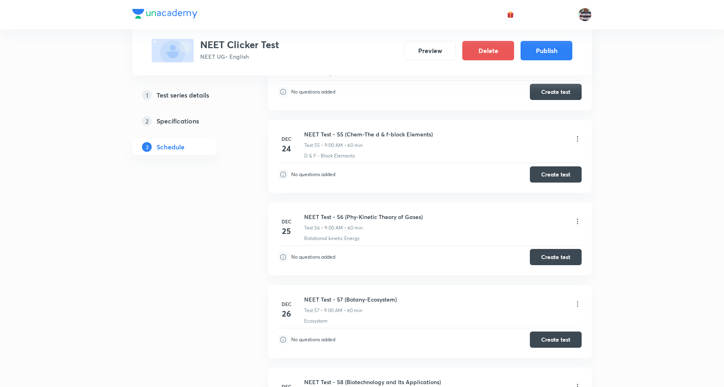
scroll to position [4870, 0]
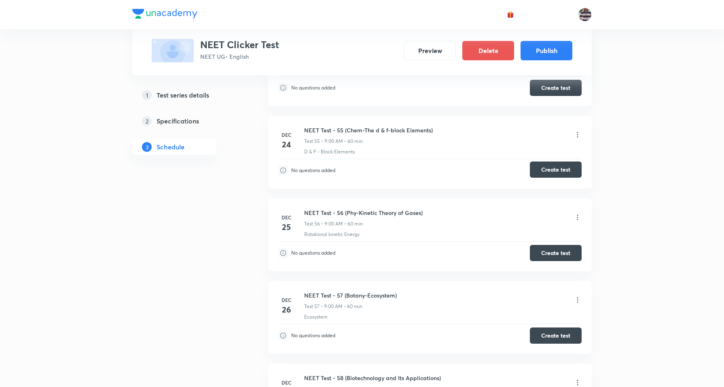
click at [559, 178] on button "Create test" at bounding box center [556, 169] width 52 height 16
click at [565, 260] on button "Create test" at bounding box center [556, 252] width 52 height 16
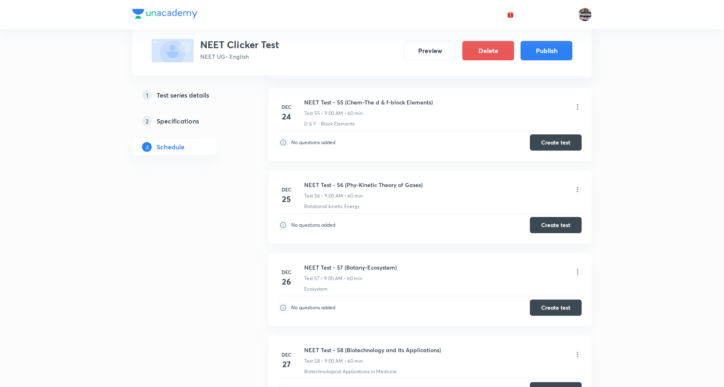
scroll to position [4972, 0]
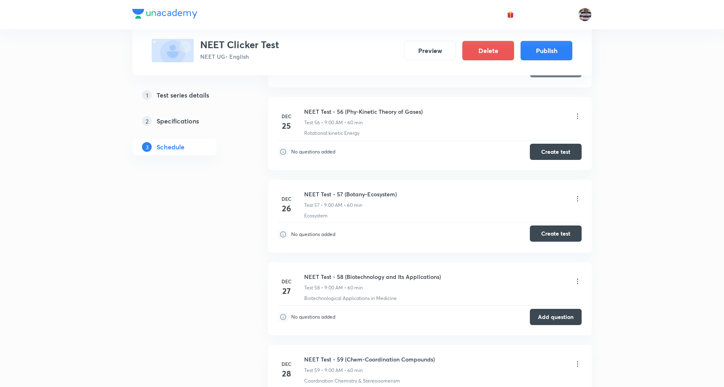
click at [565, 242] on button "Create test" at bounding box center [556, 233] width 52 height 16
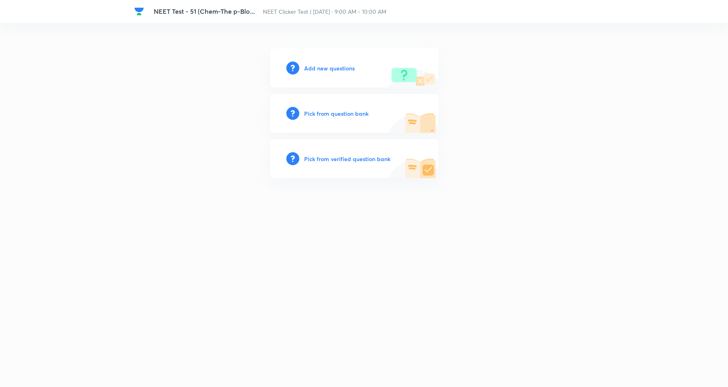
click at [334, 64] on h6 "Add new questions" at bounding box center [329, 68] width 51 height 8
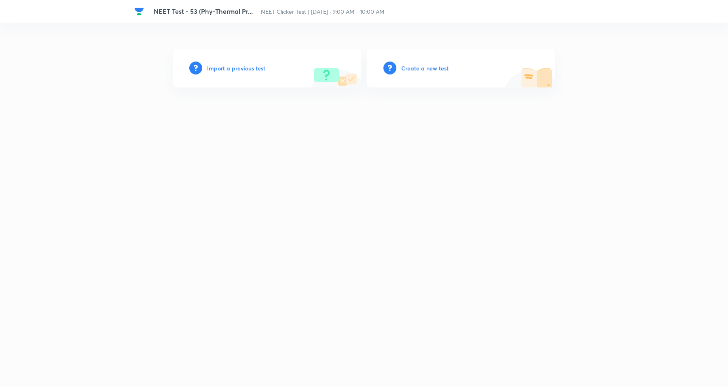
click at [437, 65] on h6 "Create a new test" at bounding box center [424, 68] width 47 height 8
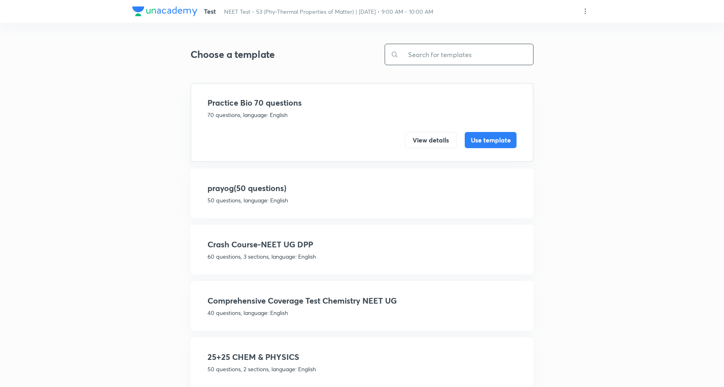
click at [446, 47] on input "text" at bounding box center [466, 54] width 135 height 21
type input "2"
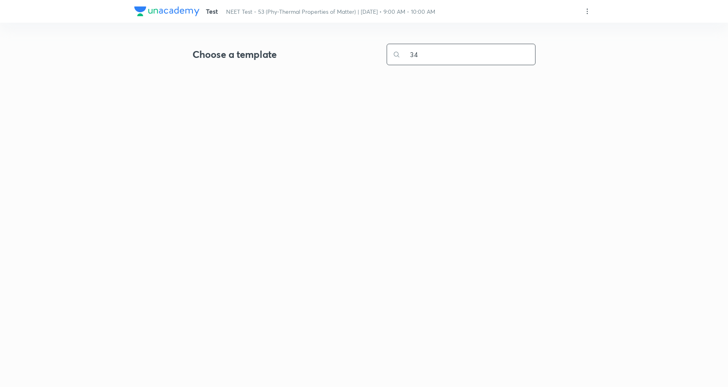
type input "3"
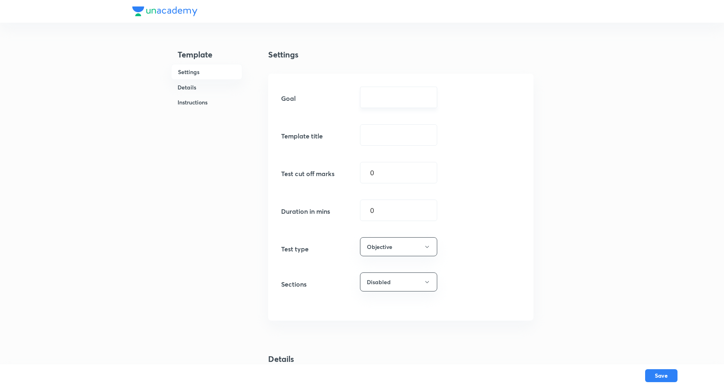
click at [426, 100] on input "text" at bounding box center [398, 97] width 57 height 8
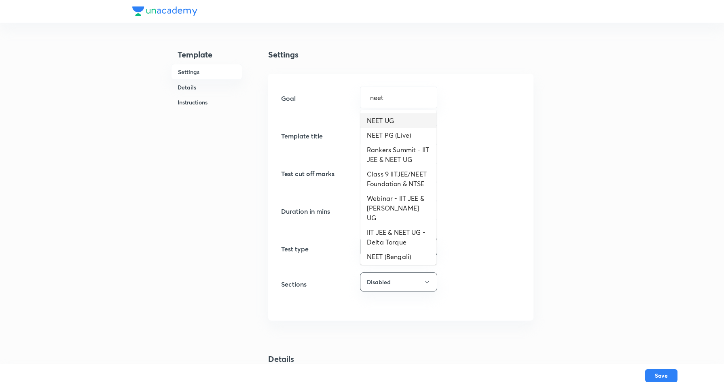
click at [383, 119] on li "NEET UG" at bounding box center [399, 120] width 76 height 15
type input "NEET UG"
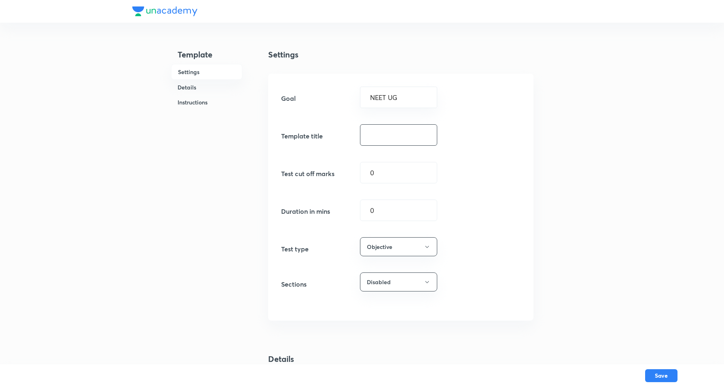
click at [388, 136] on input "text" at bounding box center [399, 135] width 76 height 21
paste input "PPT 21 J (21 Q)"
click at [395, 136] on input "PPT 21 J (21 Q)" at bounding box center [399, 135] width 76 height 21
type input "PPT 34 J (34 Q)"
drag, startPoint x: 395, startPoint y: 215, endPoint x: 215, endPoint y: 197, distance: 181.0
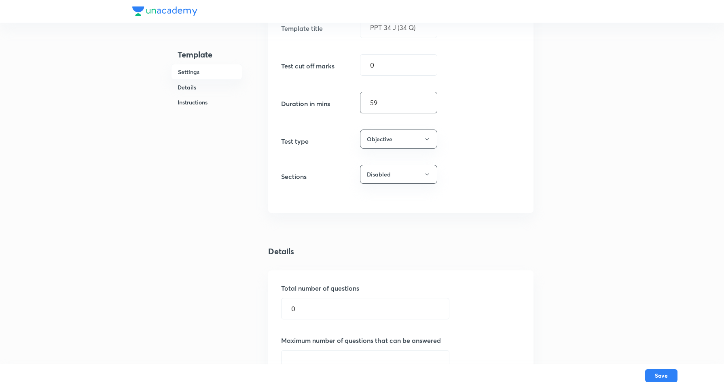
scroll to position [202, 0]
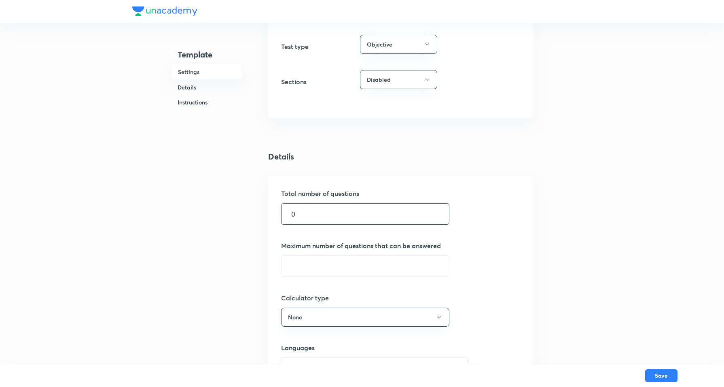
type input "59"
drag, startPoint x: 311, startPoint y: 215, endPoint x: 123, endPoint y: 181, distance: 191.2
click at [121, 182] on div "Template Settings Details Instructions Settings Goal NEET UG ​ Template title P…" at bounding box center [362, 293] width 724 height 991
type input "34"
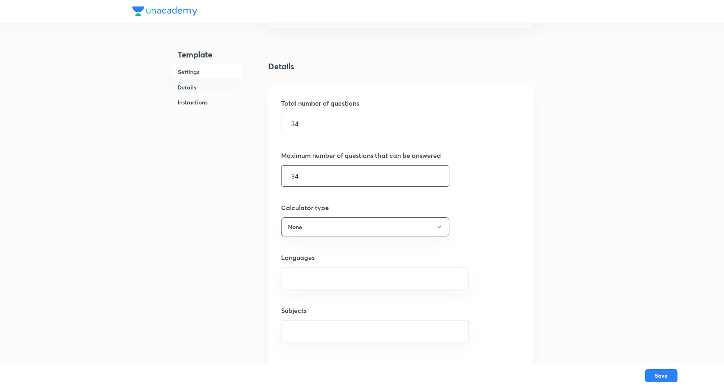
scroll to position [405, 0]
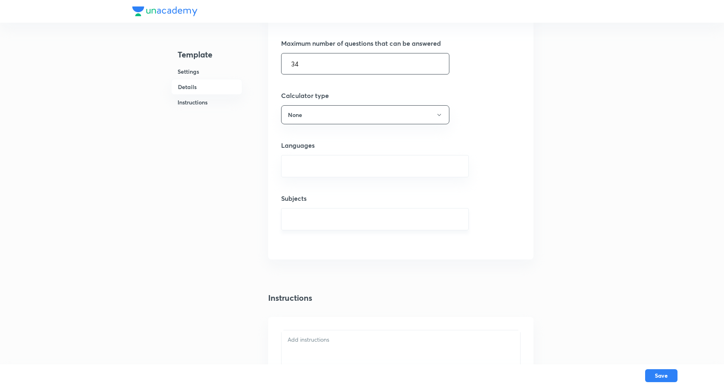
click at [312, 210] on div "​" at bounding box center [375, 219] width 188 height 22
type input "34"
drag, startPoint x: 301, startPoint y: 152, endPoint x: 306, endPoint y: 160, distance: 9.7
click at [304, 157] on div "Languages ​" at bounding box center [401, 158] width 240 height 37
click at [306, 161] on input "text" at bounding box center [375, 166] width 168 height 15
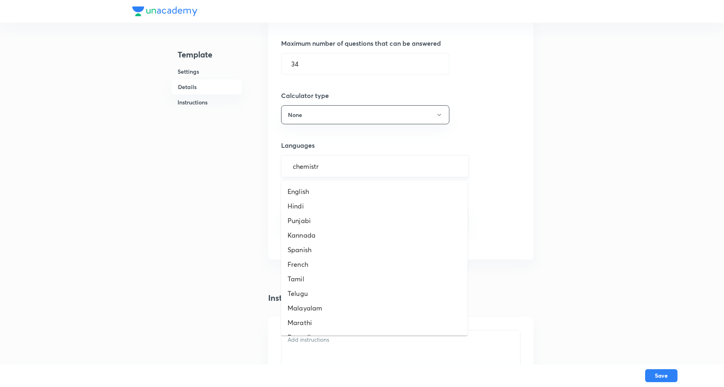
type input "chemistry"
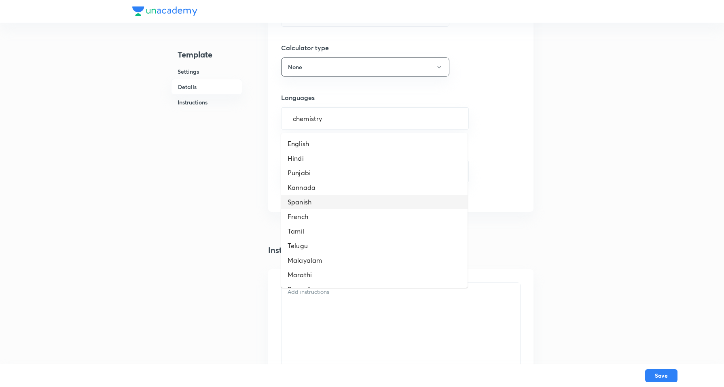
scroll to position [455, 0]
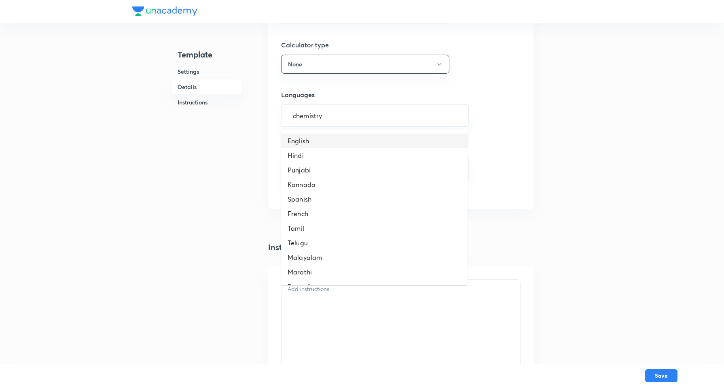
click at [310, 138] on li "English" at bounding box center [374, 141] width 187 height 15
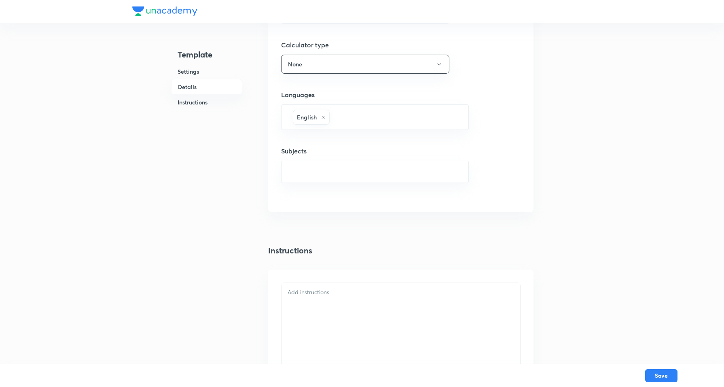
click at [324, 187] on div "Total number of questions 34 ​ Maximum number of questions that can be answered…" at bounding box center [400, 67] width 265 height 289
click at [335, 169] on input "text" at bounding box center [375, 171] width 168 height 15
type input "chemistry"
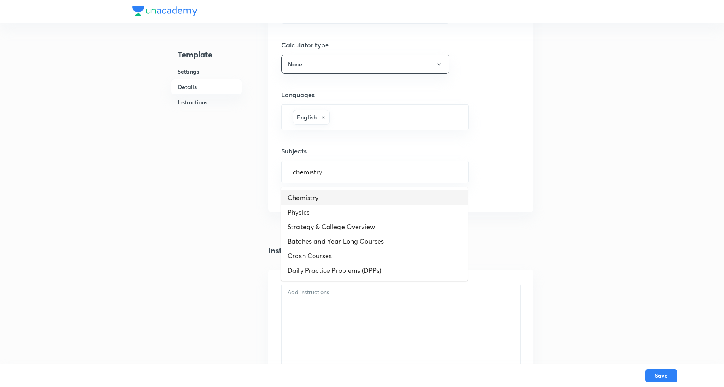
click at [319, 197] on li "Chemistry" at bounding box center [374, 197] width 187 height 15
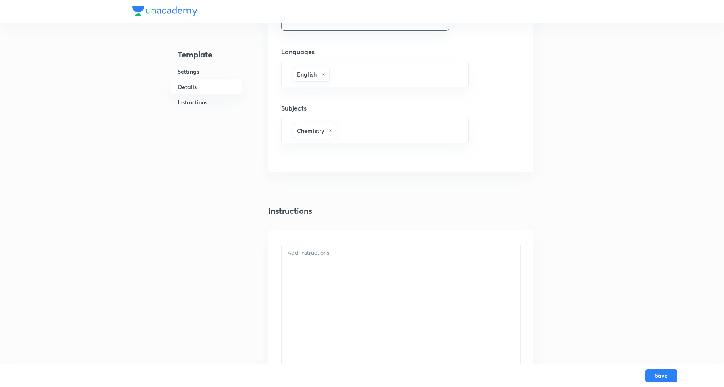
scroll to position [556, 0]
click at [321, 210] on div at bounding box center [401, 268] width 239 height 167
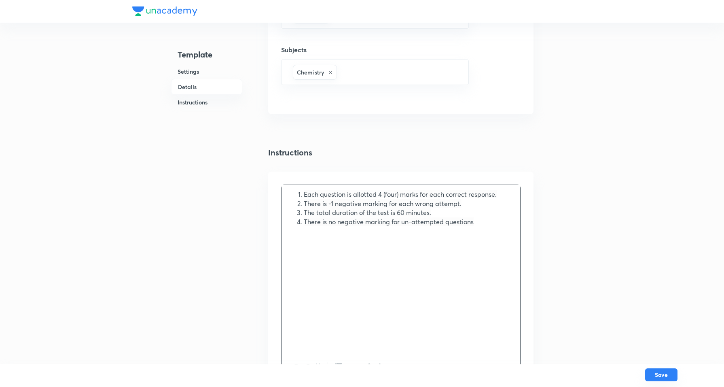
click at [668, 373] on button "Save" at bounding box center [661, 374] width 32 height 13
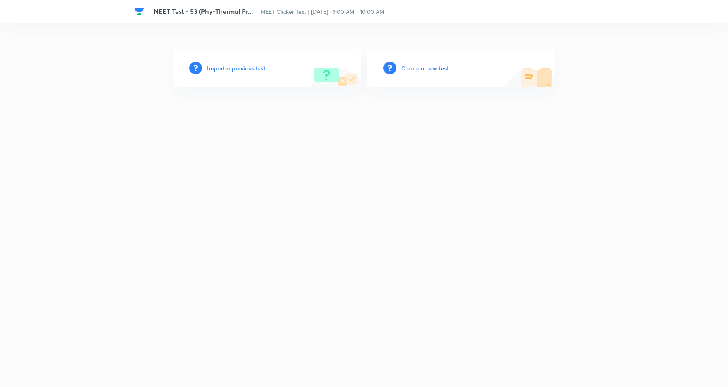
click at [412, 70] on h6 "Create a new test" at bounding box center [424, 68] width 47 height 8
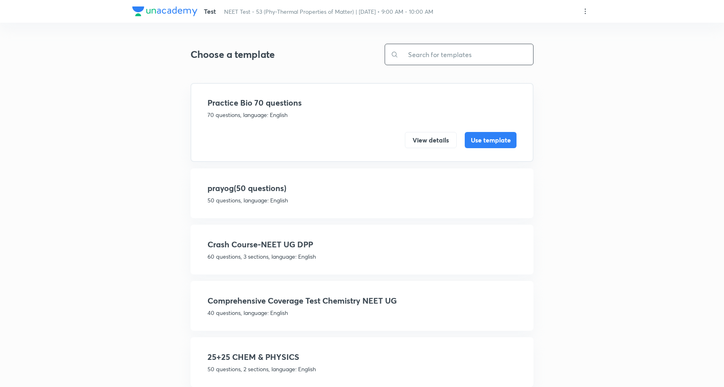
click at [456, 49] on input "text" at bounding box center [466, 54] width 135 height 21
click at [432, 55] on input "text" at bounding box center [466, 54] width 135 height 21
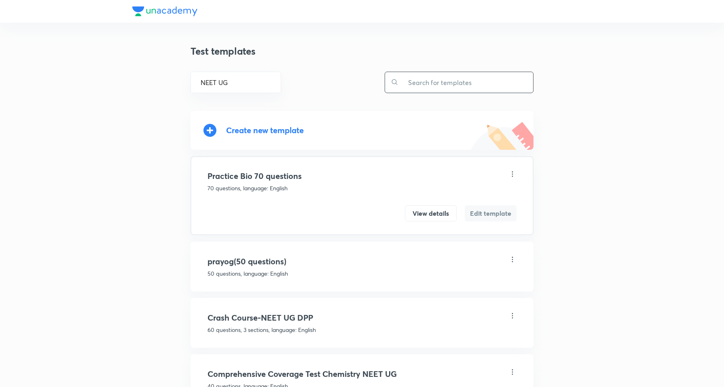
click at [435, 75] on input "text" at bounding box center [466, 82] width 135 height 21
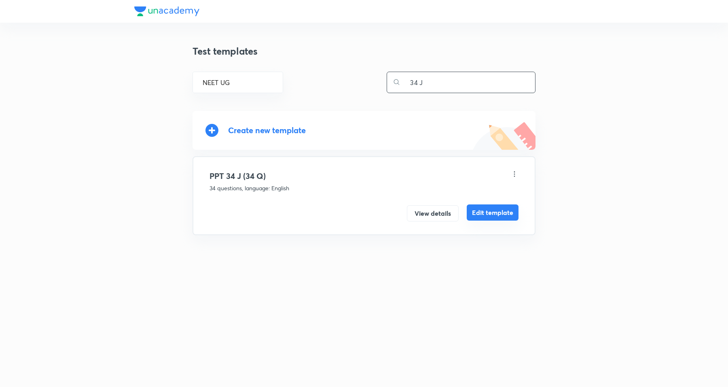
type input "34 J"
click at [482, 211] on button "Edit template" at bounding box center [493, 212] width 52 height 16
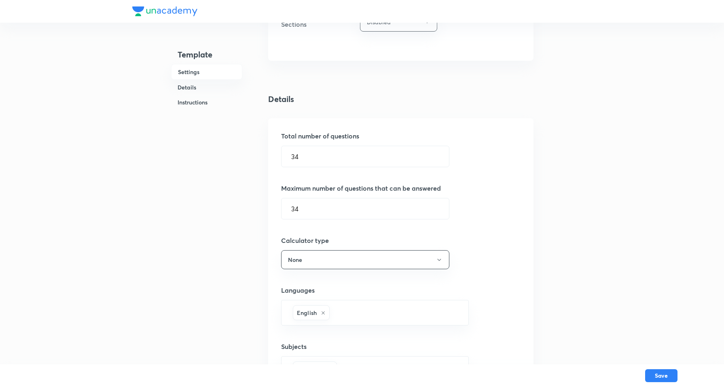
scroll to position [354, 0]
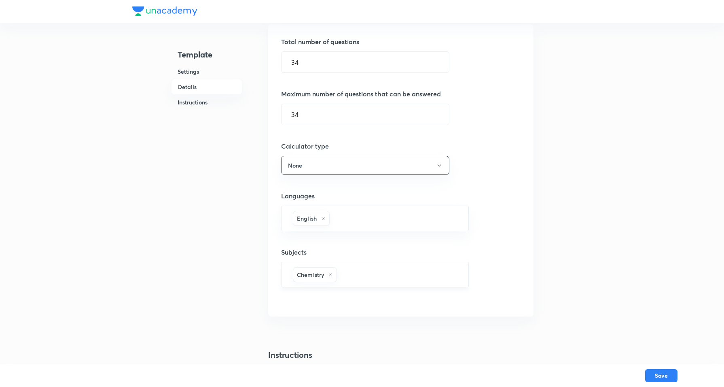
click at [333, 277] on icon at bounding box center [330, 274] width 5 height 5
click at [335, 274] on input "text" at bounding box center [375, 272] width 168 height 15
type input "physics"
click at [308, 299] on li "Physics" at bounding box center [374, 298] width 187 height 15
click at [658, 369] on button "Save" at bounding box center [661, 374] width 32 height 13
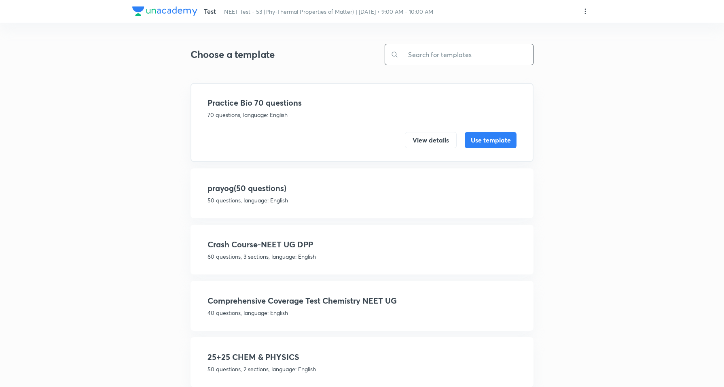
click at [425, 56] on input "text" at bounding box center [466, 54] width 135 height 21
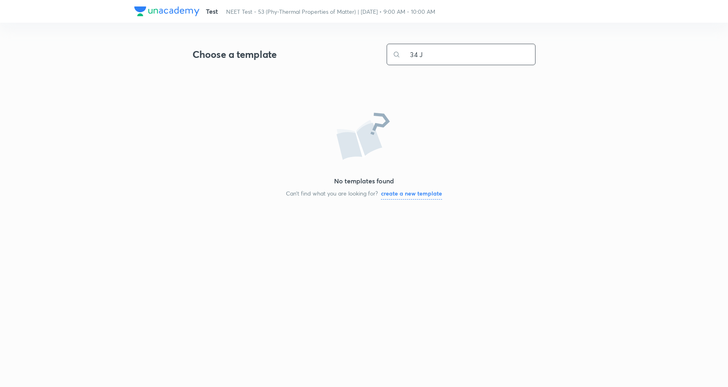
drag, startPoint x: 440, startPoint y: 57, endPoint x: 215, endPoint y: 29, distance: 226.7
click at [213, 31] on div "Choose a template 34 J ​ No templates found Can’t find what you are looking for…" at bounding box center [364, 114] width 343 height 170
type input "34"
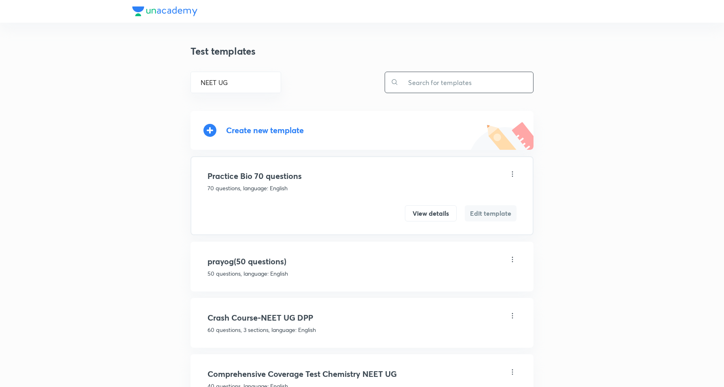
click at [452, 86] on input "text" at bounding box center [466, 82] width 135 height 21
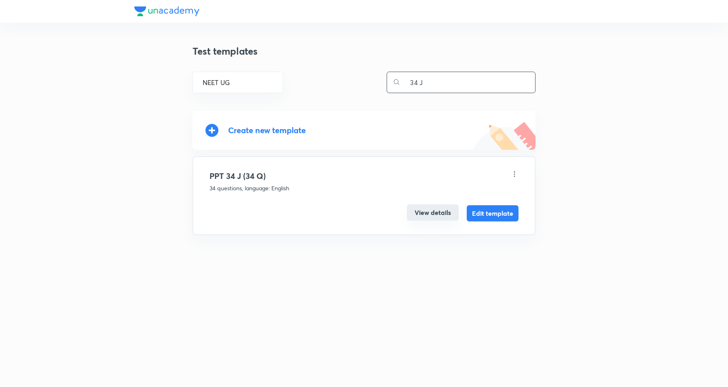
type input "34 J"
click at [444, 215] on button "View details" at bounding box center [433, 212] width 52 height 16
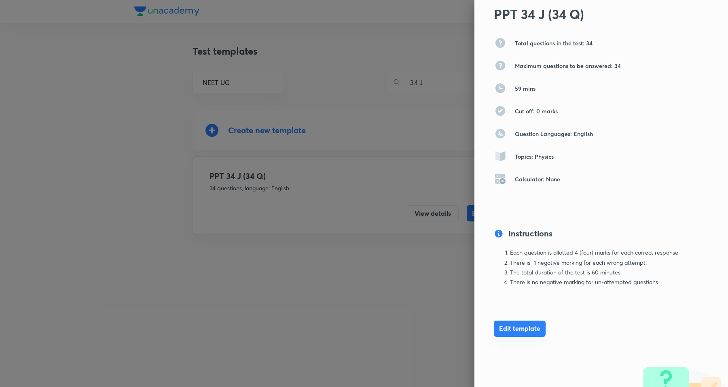
scroll to position [42, 0]
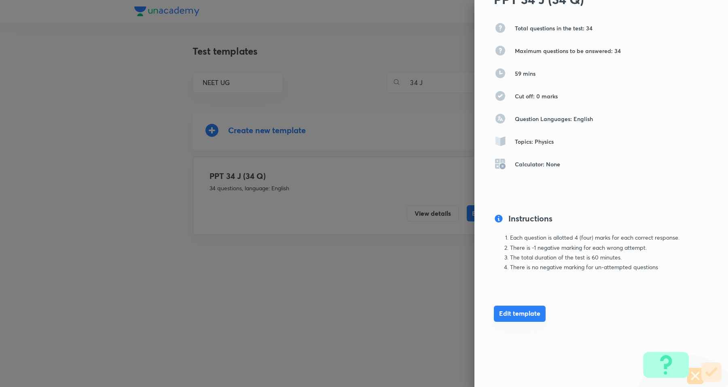
click at [504, 306] on button "Edit template" at bounding box center [520, 314] width 52 height 16
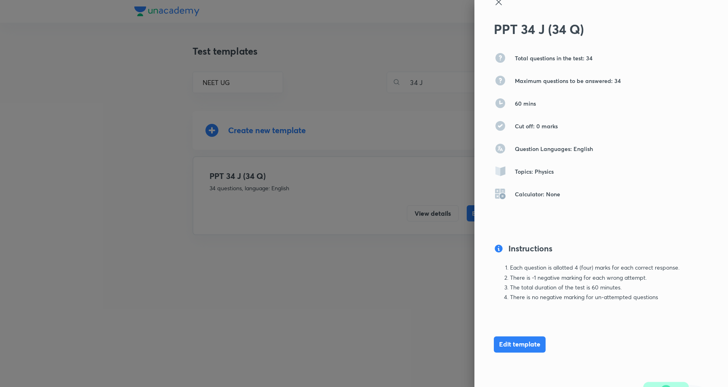
scroll to position [0, 0]
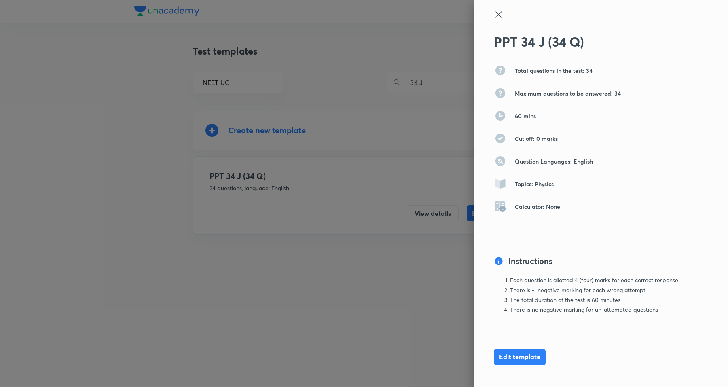
click at [494, 15] on icon at bounding box center [499, 15] width 10 height 10
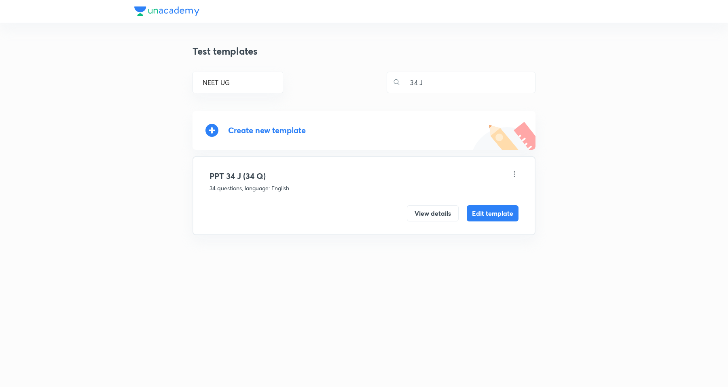
click at [407, 205] on button "View details" at bounding box center [433, 213] width 52 height 16
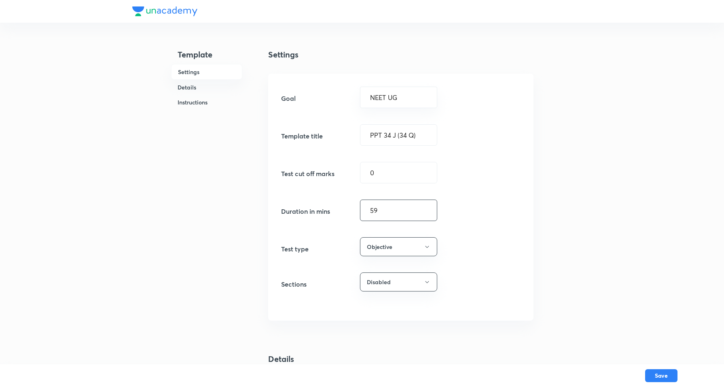
drag, startPoint x: 389, startPoint y: 206, endPoint x: 314, endPoint y: 207, distance: 75.3
click at [317, 207] on div "Duration in mins 59 ​" at bounding box center [401, 209] width 240 height 21
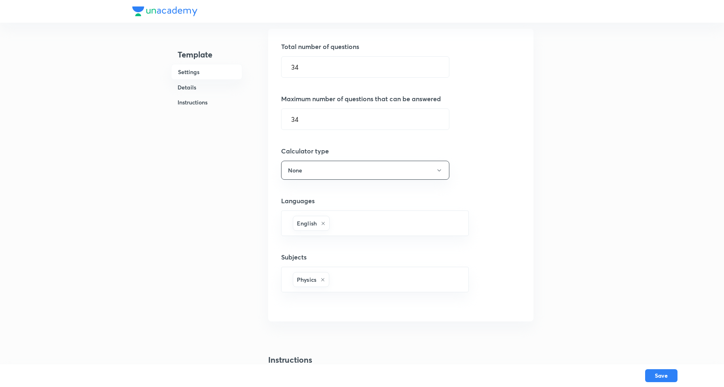
scroll to position [354, 0]
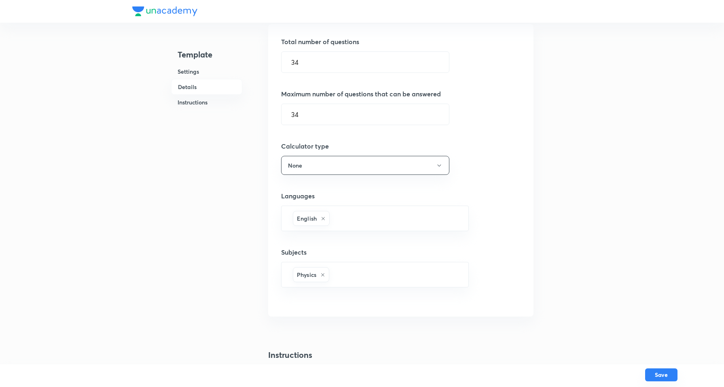
type input "60"
click at [664, 369] on button "Save" at bounding box center [661, 374] width 32 height 13
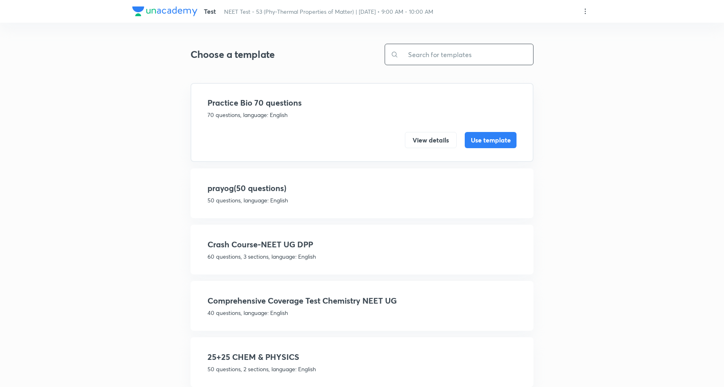
click at [433, 59] on input "text" at bounding box center [466, 54] width 135 height 21
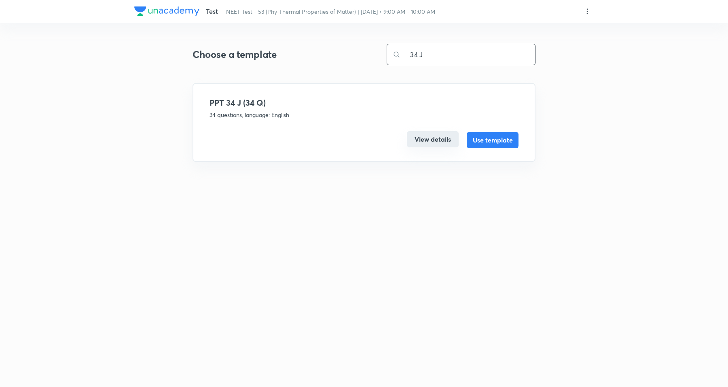
type input "34 J"
click at [431, 136] on button "View details" at bounding box center [433, 139] width 52 height 16
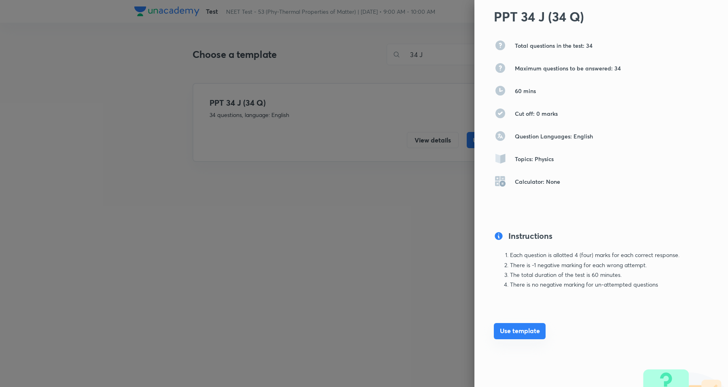
scroll to position [42, 0]
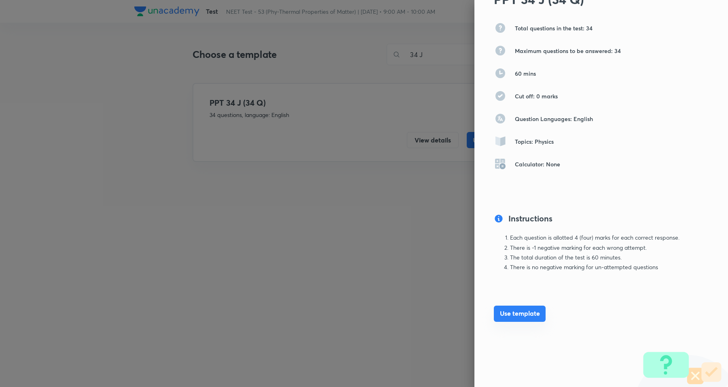
click at [515, 312] on button "Use template" at bounding box center [520, 314] width 52 height 16
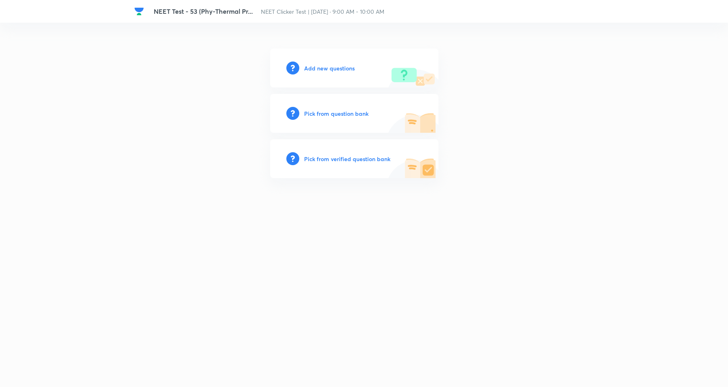
click at [323, 68] on h6 "Add new questions" at bounding box center [329, 68] width 51 height 8
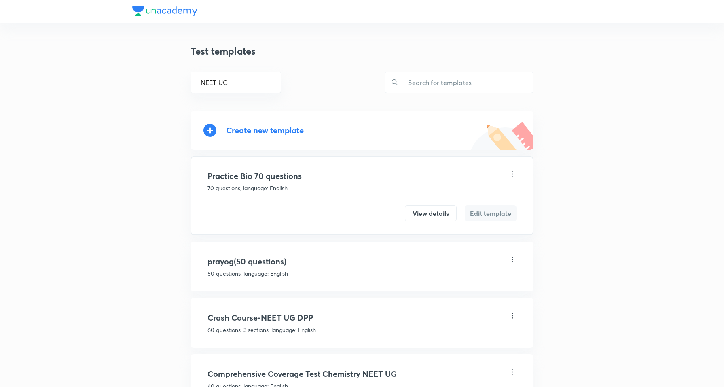
click at [293, 130] on div "Create new template" at bounding box center [265, 129] width 78 height 9
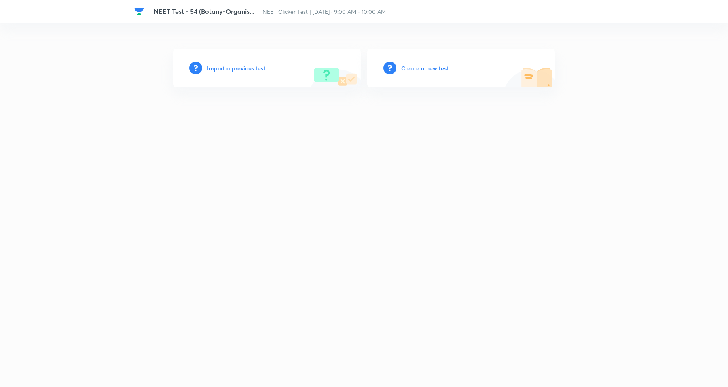
click at [420, 71] on h6 "Create a new test" at bounding box center [424, 68] width 47 height 8
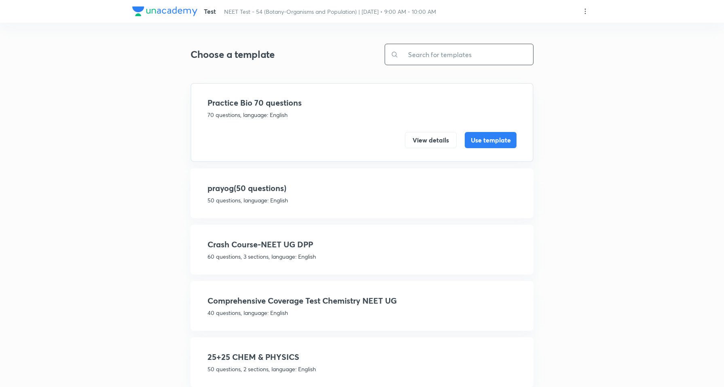
click at [445, 59] on input "text" at bounding box center [466, 54] width 135 height 21
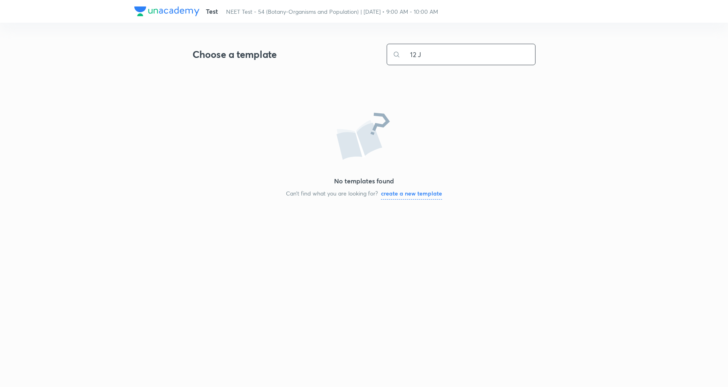
type input "12 J"
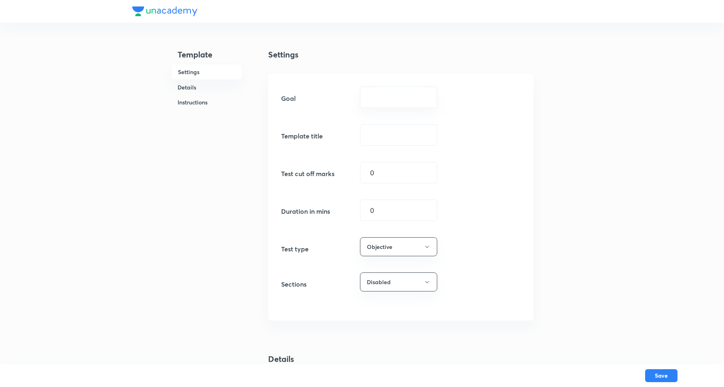
click at [405, 90] on div "​" at bounding box center [398, 97] width 77 height 21
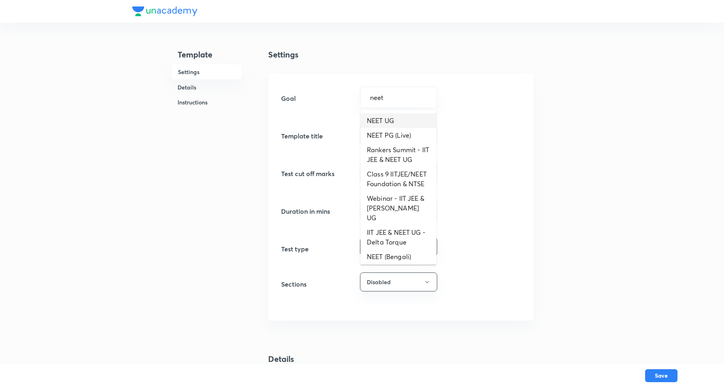
click at [402, 116] on li "NEET UG" at bounding box center [399, 120] width 76 height 15
type input "NEET UG"
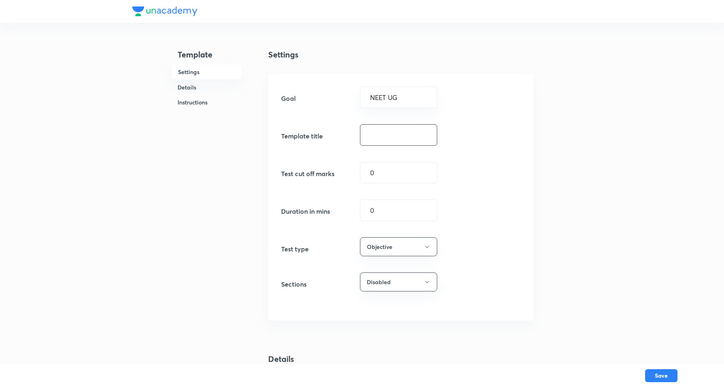
click at [383, 135] on input "text" at bounding box center [399, 135] width 76 height 21
paste input "PPT 21 J (21 Q)"
drag, startPoint x: 390, startPoint y: 132, endPoint x: 400, endPoint y: 132, distance: 10.1
click at [390, 132] on input "PPT 21 J (21 Q)" at bounding box center [399, 135] width 76 height 21
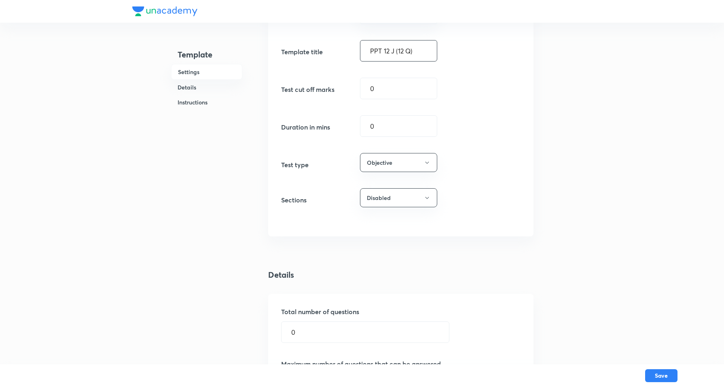
scroll to position [101, 0]
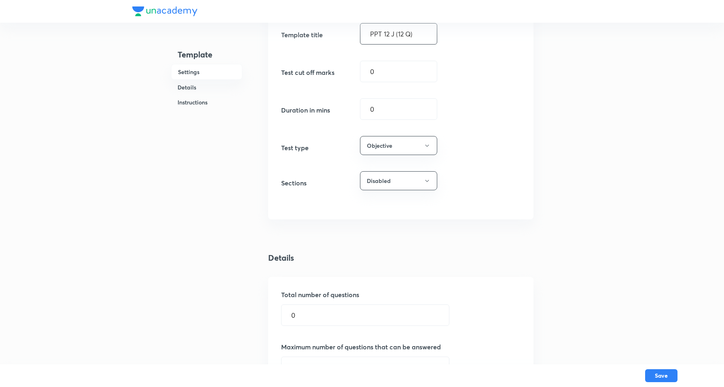
type input "PPT 12 J (12 Q)"
type input "60"
click at [335, 303] on div "Total number of questions 0 ​" at bounding box center [401, 308] width 240 height 36
drag, startPoint x: 330, startPoint y: 318, endPoint x: 221, endPoint y: 302, distance: 110.8
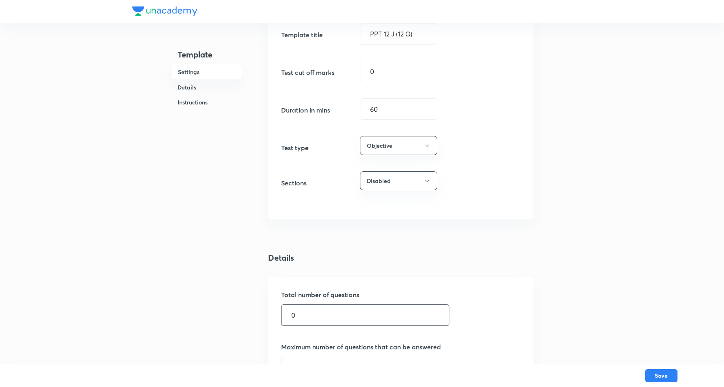
type input "12"
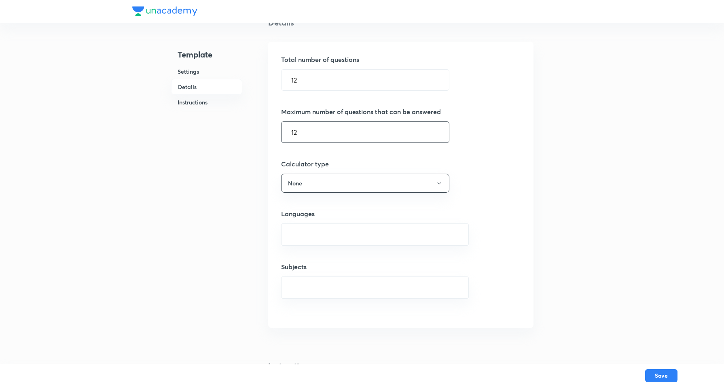
scroll to position [354, 0]
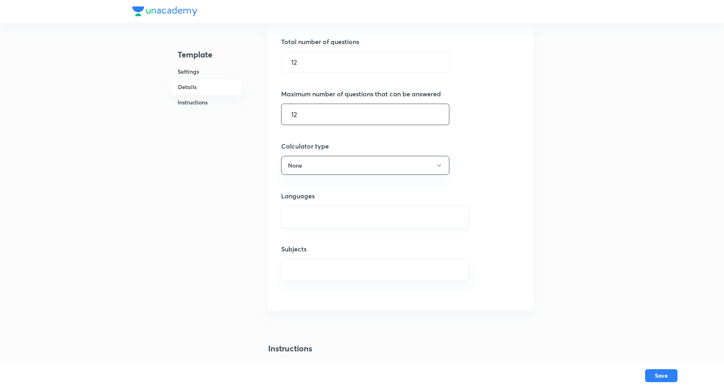
drag, startPoint x: 312, startPoint y: 229, endPoint x: 314, endPoint y: 221, distance: 7.9
click at [313, 228] on div "​" at bounding box center [375, 217] width 188 height 22
type input "12"
click at [314, 218] on input "text" at bounding box center [375, 216] width 168 height 15
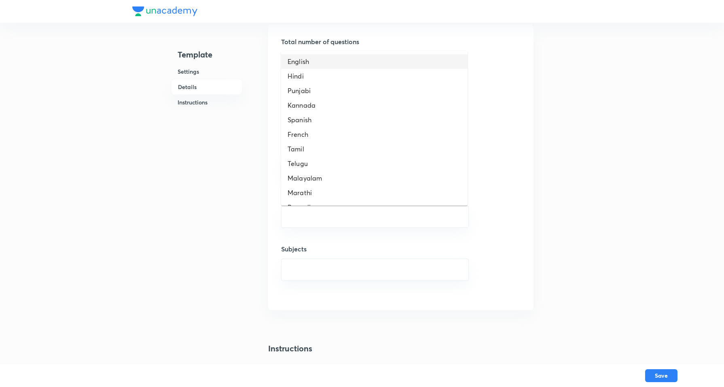
click at [314, 63] on li "English" at bounding box center [374, 61] width 187 height 15
type input "eng"
click at [320, 66] on li "English" at bounding box center [374, 61] width 187 height 15
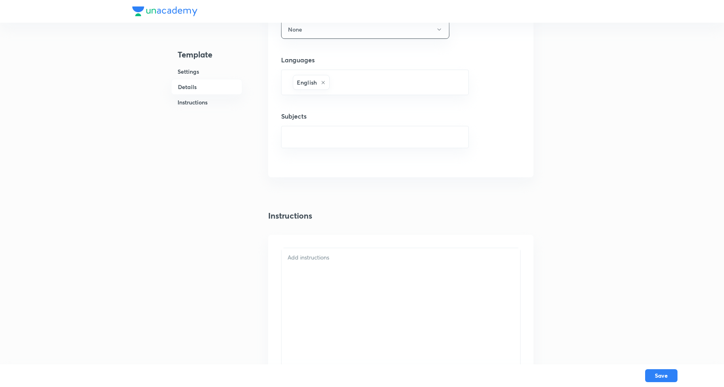
scroll to position [506, 0]
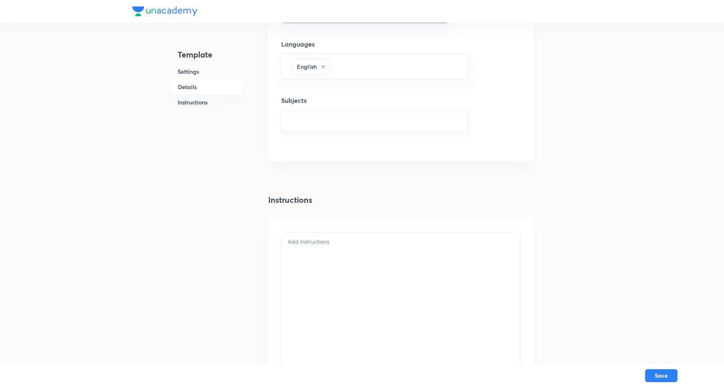
click at [304, 132] on div "​" at bounding box center [375, 121] width 188 height 22
type input "biology"
click at [300, 144] on li "Biology" at bounding box center [374, 147] width 187 height 15
click at [316, 130] on div at bounding box center [401, 213] width 239 height 167
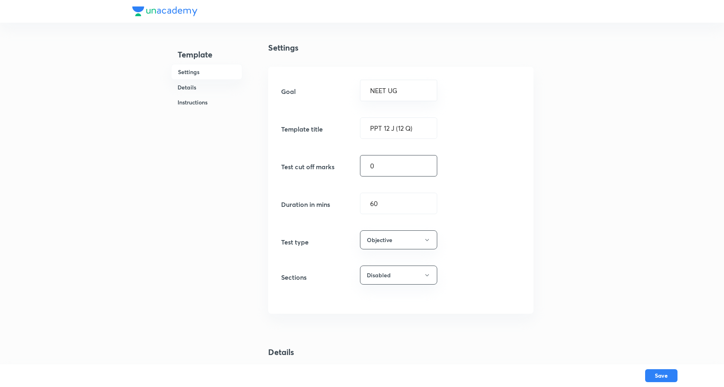
scroll to position [0, 0]
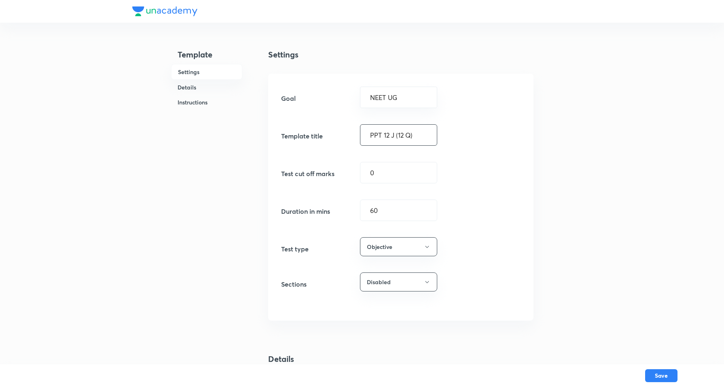
click at [396, 139] on input "PPT 12 J (12 Q)" at bounding box center [399, 135] width 76 height 21
click at [667, 371] on button "Save" at bounding box center [661, 374] width 32 height 13
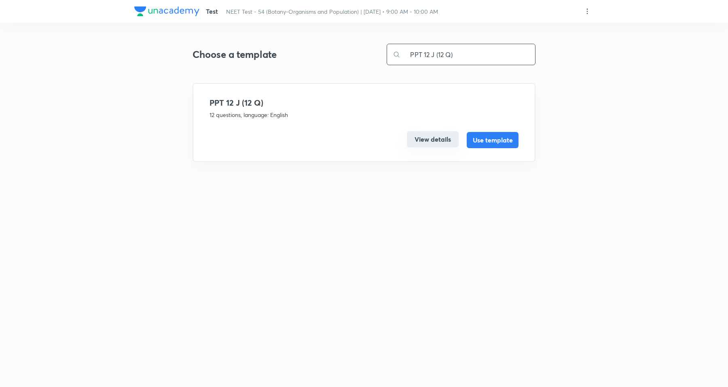
type input "PPT 12 J (12 Q)"
click at [418, 136] on button "View details" at bounding box center [433, 139] width 52 height 16
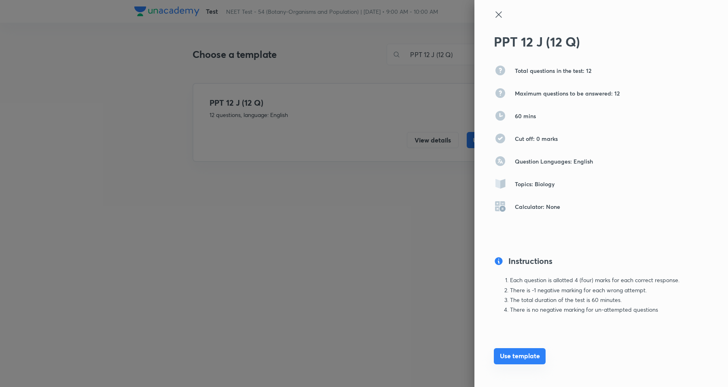
click at [509, 353] on button "Use template" at bounding box center [520, 356] width 52 height 16
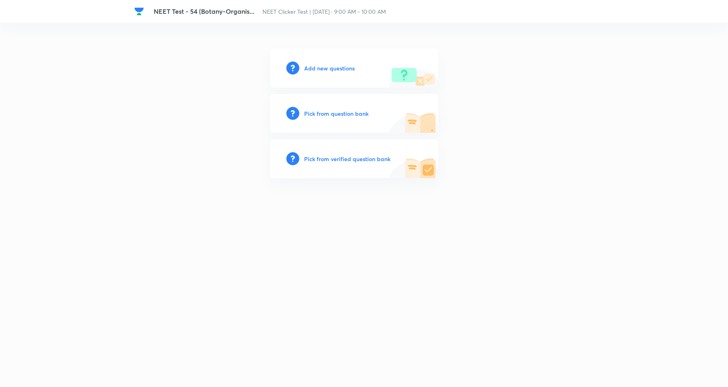
click at [327, 64] on h6 "Add new questions" at bounding box center [329, 68] width 51 height 8
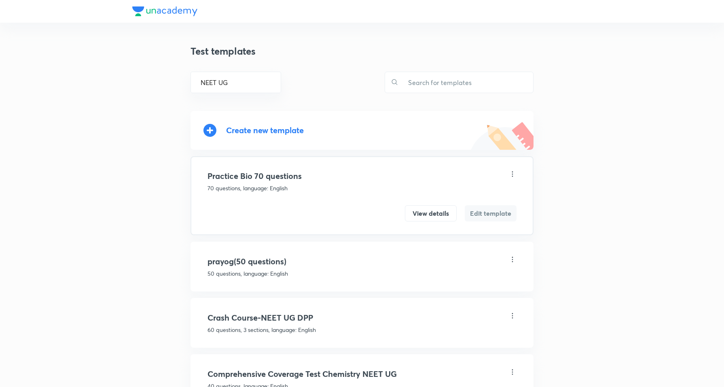
click at [286, 128] on div "Create new template" at bounding box center [265, 129] width 78 height 9
click at [245, 129] on div "Create new template" at bounding box center [265, 129] width 78 height 9
click at [282, 127] on div "Create new template" at bounding box center [265, 129] width 78 height 9
click at [450, 81] on input "text" at bounding box center [466, 82] width 135 height 21
paste input "PPT 21 J (21 Q)"
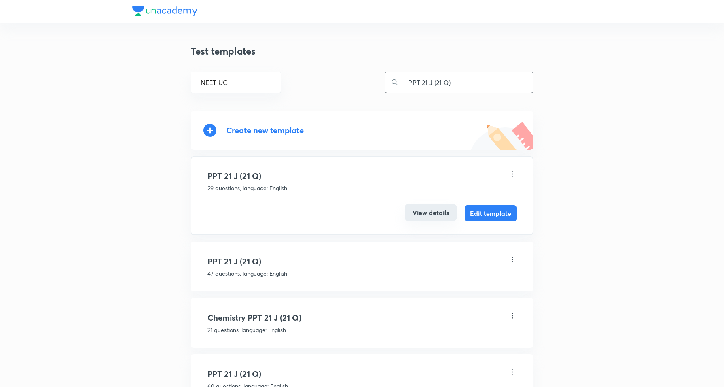
type input "PPT 21 J (21 Q)"
click at [428, 216] on button "View details" at bounding box center [431, 212] width 52 height 16
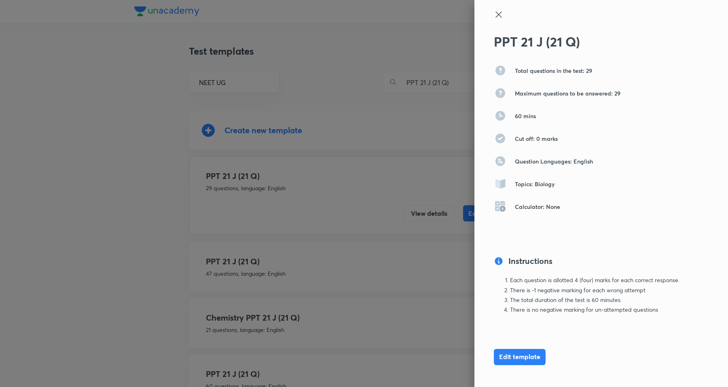
click at [496, 13] on icon at bounding box center [499, 14] width 6 height 6
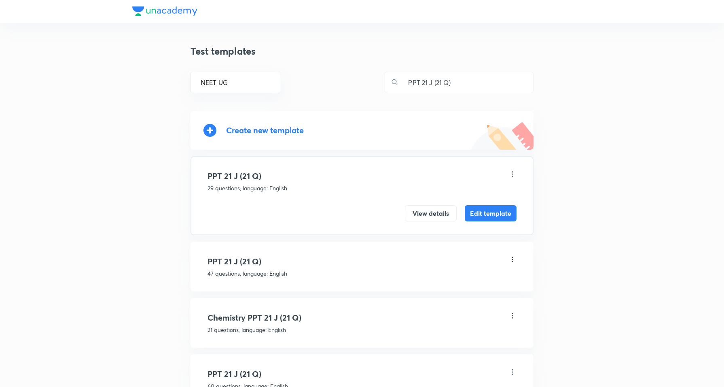
click at [265, 264] on h4 "PPT 21 J (21 Q)" at bounding box center [362, 261] width 309 height 12
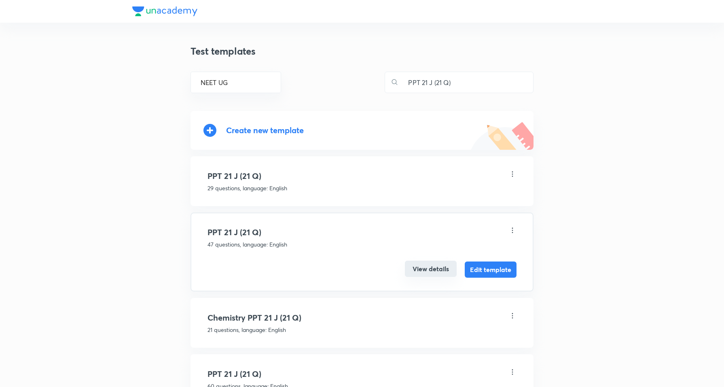
click at [431, 270] on button "View details" at bounding box center [431, 269] width 52 height 16
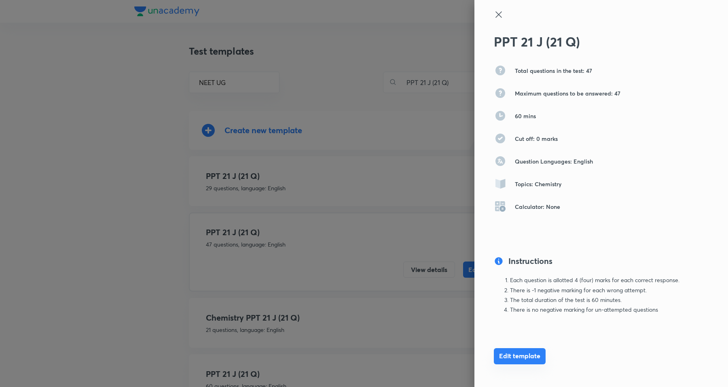
click at [502, 358] on button "Edit template" at bounding box center [520, 356] width 52 height 16
click at [496, 13] on icon at bounding box center [499, 14] width 6 height 6
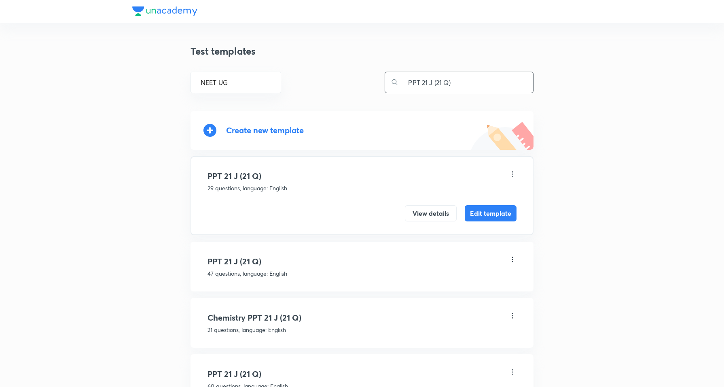
click at [473, 84] on input "PPT 21 J (21 Q)" at bounding box center [466, 82] width 135 height 21
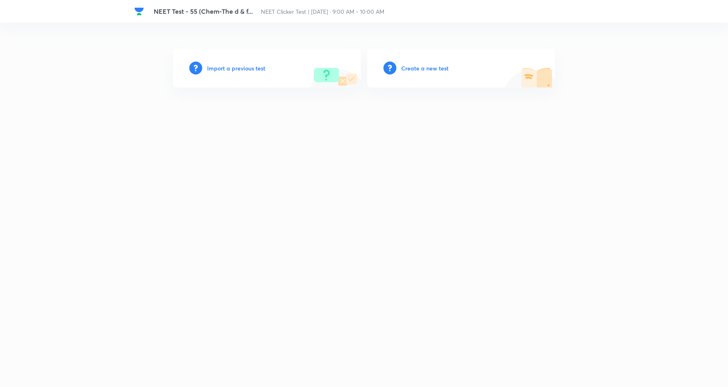
click at [418, 61] on div "Create a new test" at bounding box center [461, 68] width 188 height 39
click at [420, 64] on h6 "Create a new test" at bounding box center [424, 68] width 47 height 8
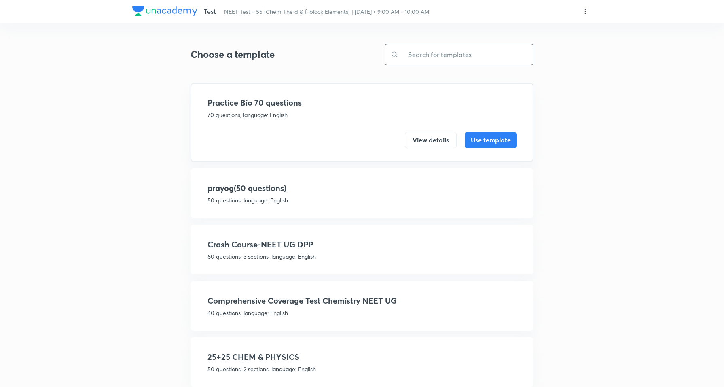
click at [469, 48] on input "text" at bounding box center [466, 54] width 135 height 21
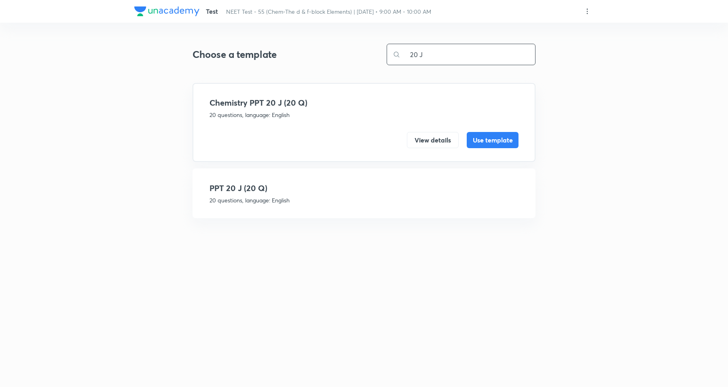
type input "20 J"
click at [272, 196] on p "20 questions, language: English" at bounding box center [364, 200] width 309 height 8
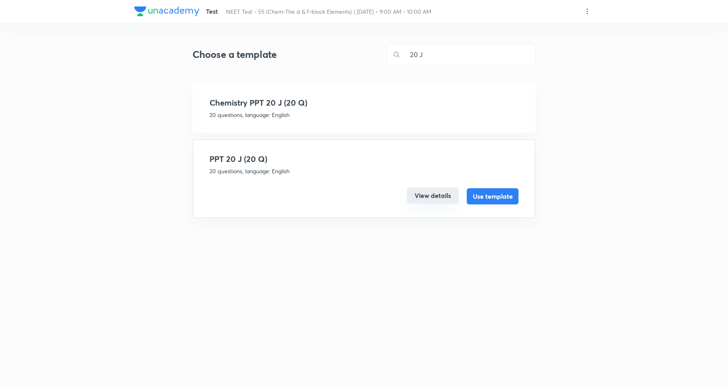
click at [425, 197] on button "View details" at bounding box center [433, 195] width 52 height 16
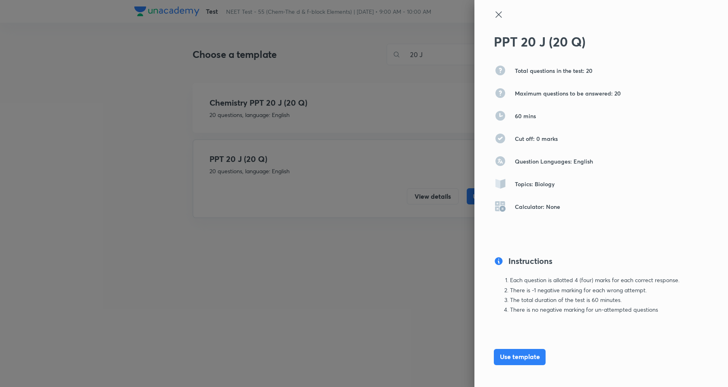
click at [494, 10] on icon at bounding box center [499, 15] width 10 height 10
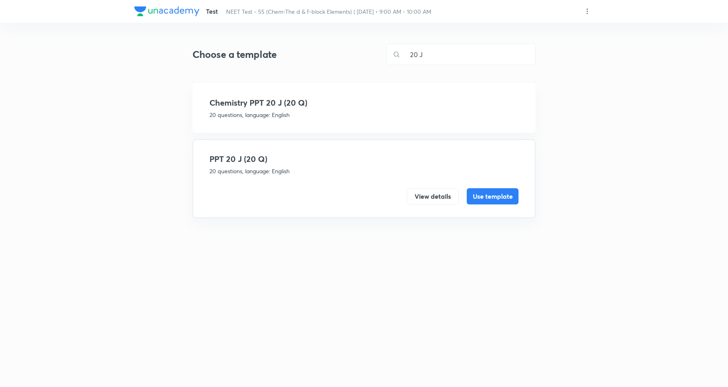
click at [297, 101] on h4 "Chemistry PPT 20 J (20 Q)" at bounding box center [364, 103] width 309 height 12
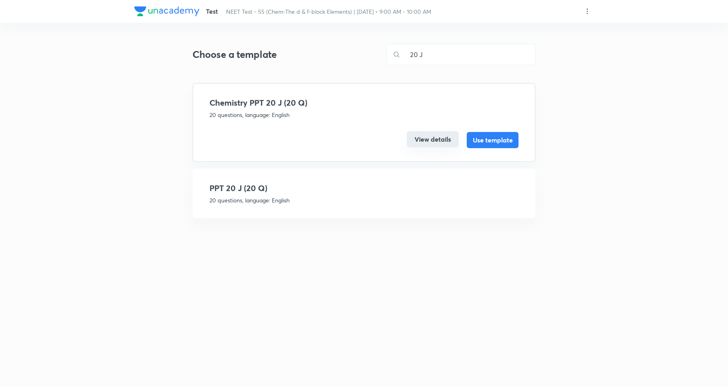
click at [434, 136] on button "View details" at bounding box center [433, 139] width 52 height 16
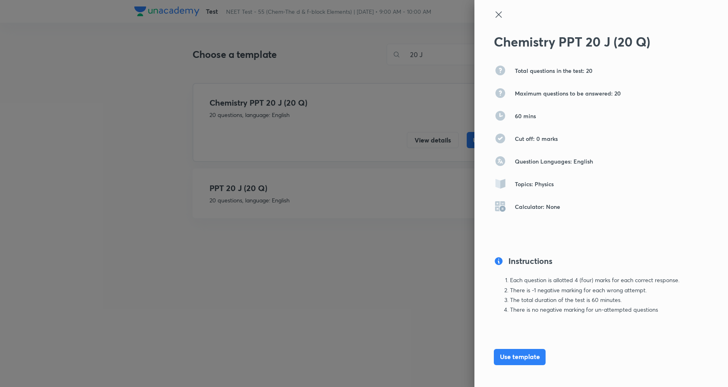
click at [496, 14] on icon at bounding box center [499, 14] width 6 height 6
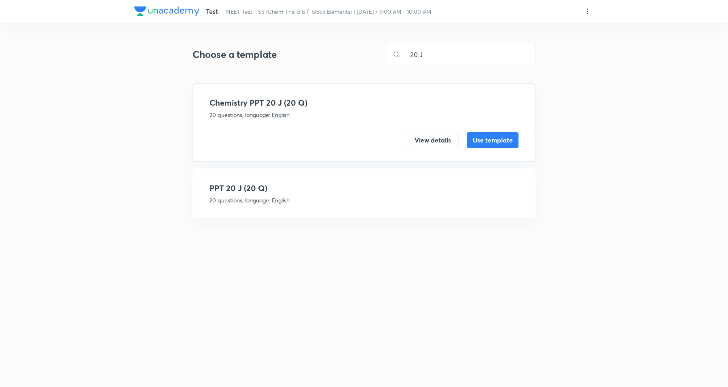
click at [286, 193] on h4 "PPT 20 J (20 Q)" at bounding box center [364, 188] width 309 height 12
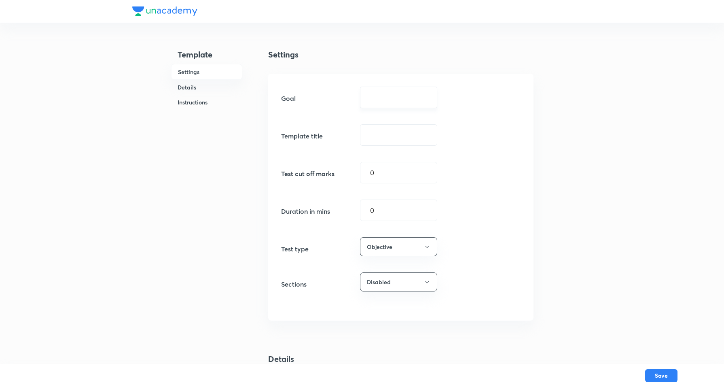
drag, startPoint x: 373, startPoint y: 87, endPoint x: 378, endPoint y: 100, distance: 14.1
click at [373, 89] on div "​" at bounding box center [398, 97] width 77 height 21
click at [381, 103] on div "​" at bounding box center [398, 97] width 77 height 21
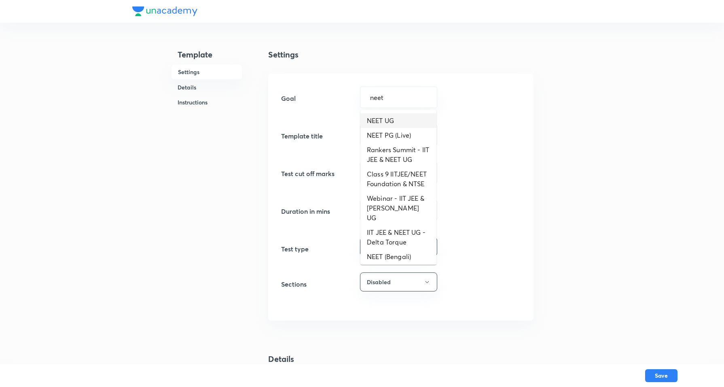
click at [393, 120] on li "NEET UG" at bounding box center [399, 120] width 76 height 15
type input "NEET UG"
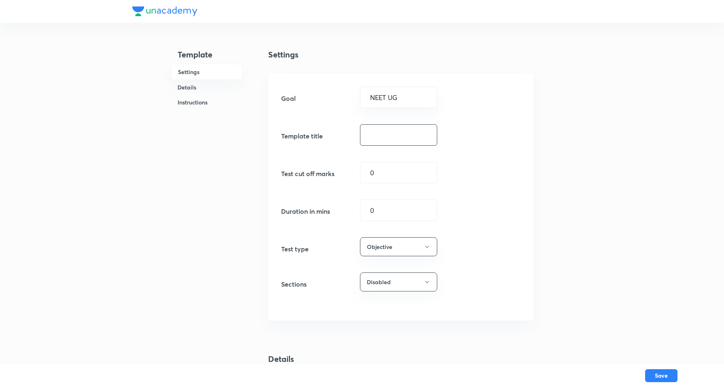
click at [387, 132] on input "text" at bounding box center [399, 135] width 76 height 21
paste input "PPT 21 J (21 Q)"
click at [393, 131] on input "PPT 21 J (21 Q)" at bounding box center [399, 135] width 76 height 21
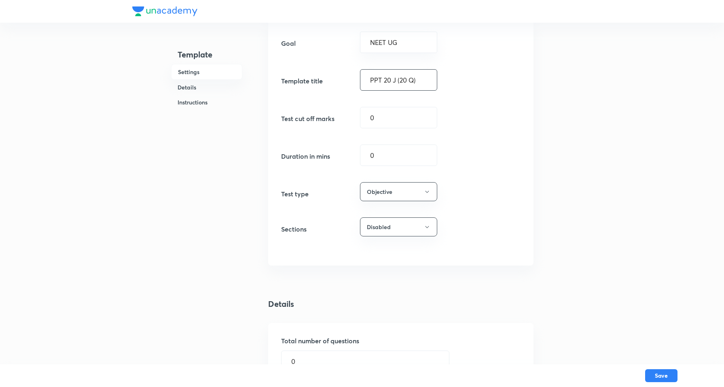
scroll to position [101, 0]
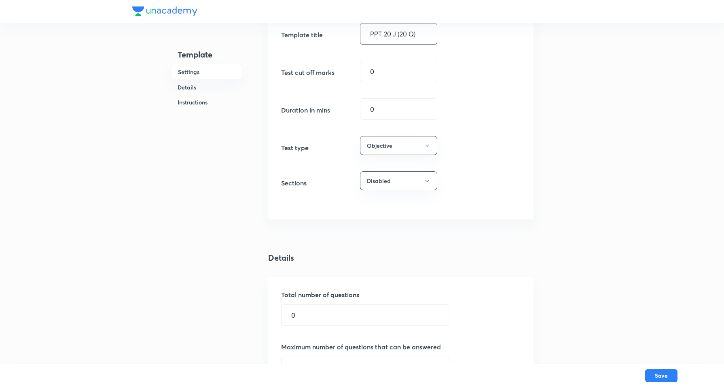
type input "PPT 20 J (20 Q)"
type input "60"
drag, startPoint x: 604, startPoint y: 331, endPoint x: 306, endPoint y: 349, distance: 298.4
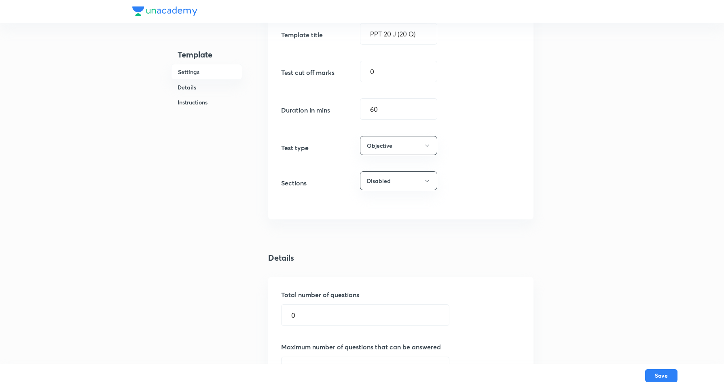
drag, startPoint x: 316, startPoint y: 317, endPoint x: 152, endPoint y: 300, distance: 165.5
type input "20"
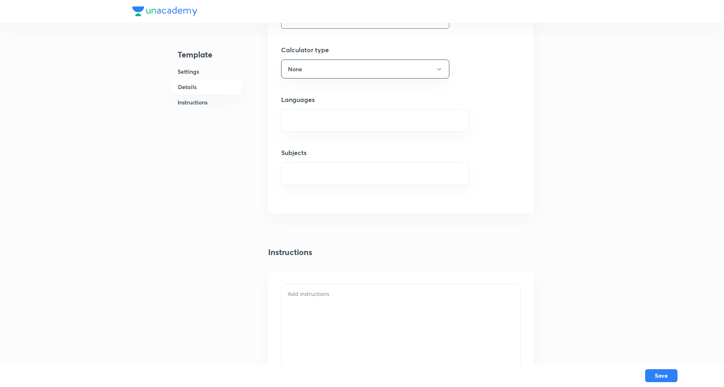
scroll to position [455, 0]
type input "20"
click at [326, 110] on input "text" at bounding box center [375, 115] width 168 height 15
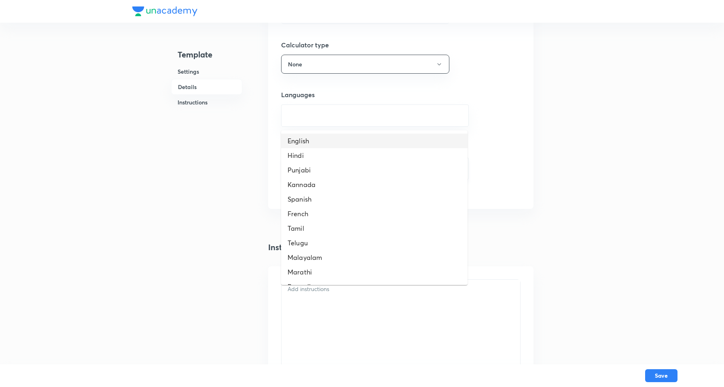
drag, startPoint x: 298, startPoint y: 136, endPoint x: 321, endPoint y: 168, distance: 39.2
click at [299, 136] on li "English" at bounding box center [374, 141] width 187 height 15
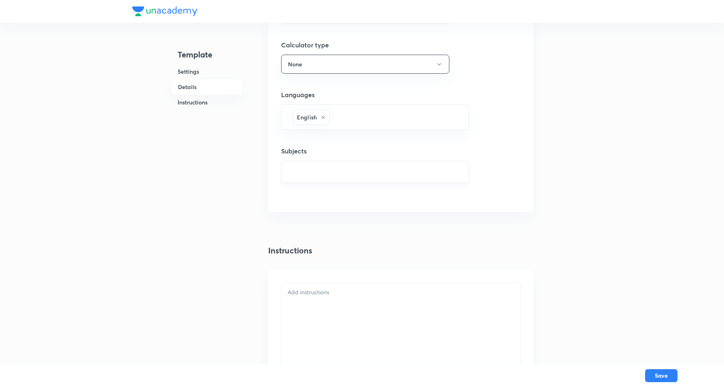
click at [326, 177] on input "text" at bounding box center [375, 171] width 168 height 15
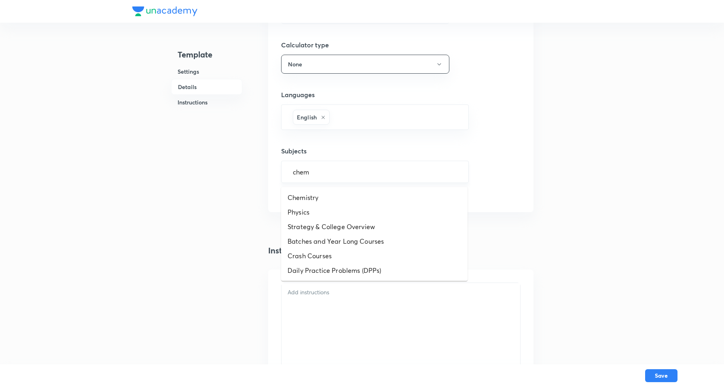
type input "chemi"
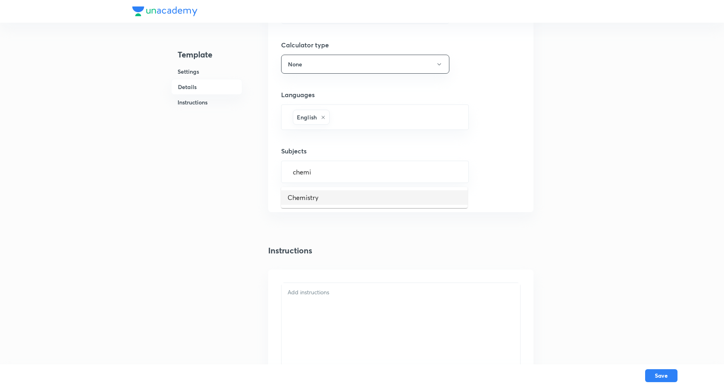
click at [322, 199] on li "Chemistry" at bounding box center [374, 197] width 187 height 15
drag, startPoint x: 319, startPoint y: 297, endPoint x: 342, endPoint y: 238, distance: 64.3
click at [320, 297] on p at bounding box center [401, 295] width 227 height 9
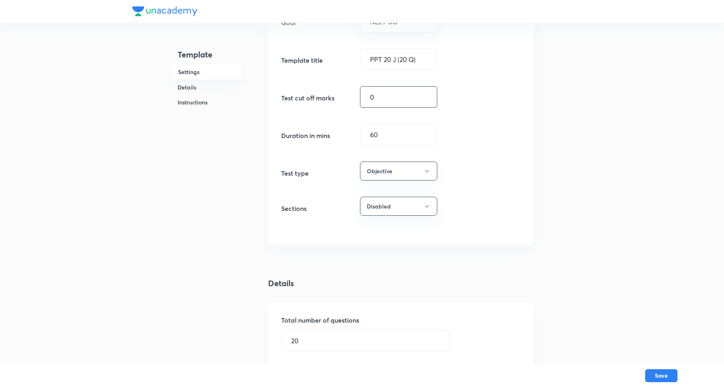
scroll to position [0, 0]
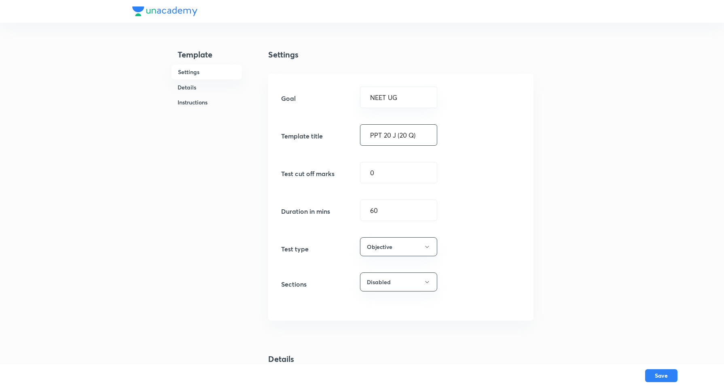
click at [386, 130] on input "PPT 20 J (20 Q)" at bounding box center [399, 135] width 76 height 21
click at [412, 134] on input "PPT 20 J (20 Q)" at bounding box center [399, 135] width 76 height 21
click at [662, 371] on button "Save" at bounding box center [661, 374] width 32 height 13
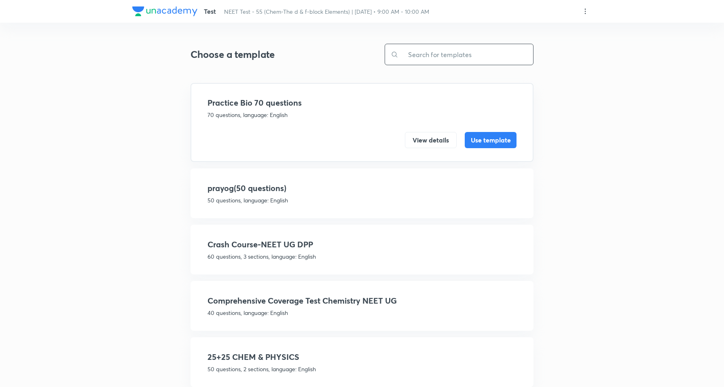
click at [438, 55] on input "text" at bounding box center [466, 54] width 135 height 21
paste input "PPT 20 J (20 Q)"
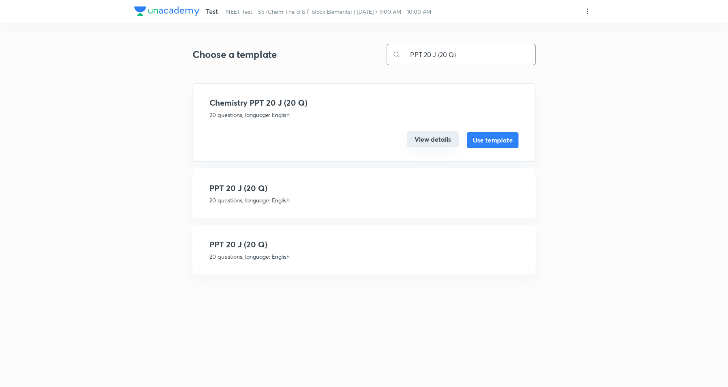
type input "PPT 20 J (20 Q)"
click at [418, 138] on button "View details" at bounding box center [433, 139] width 52 height 16
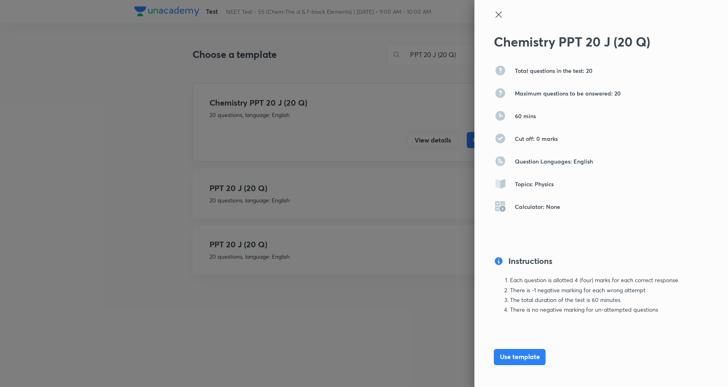
click at [494, 16] on icon at bounding box center [499, 15] width 10 height 10
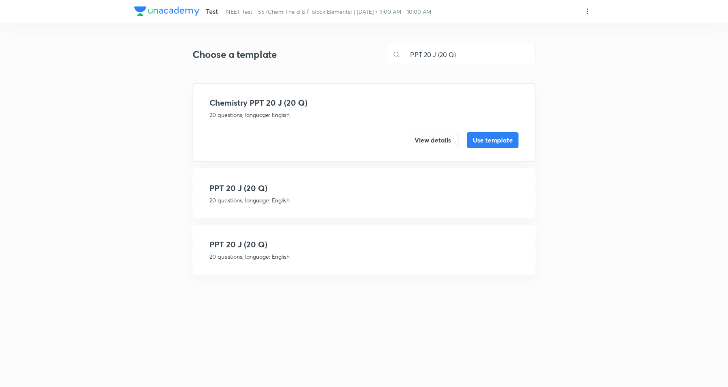
click at [403, 186] on h4 "PPT 20 J (20 Q)" at bounding box center [364, 188] width 309 height 12
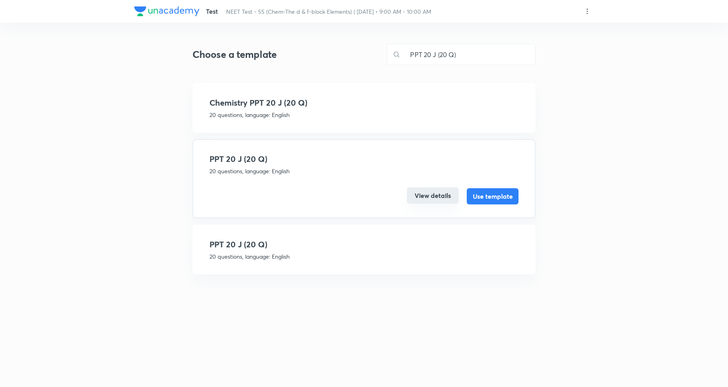
click at [442, 191] on button "View details" at bounding box center [433, 195] width 52 height 16
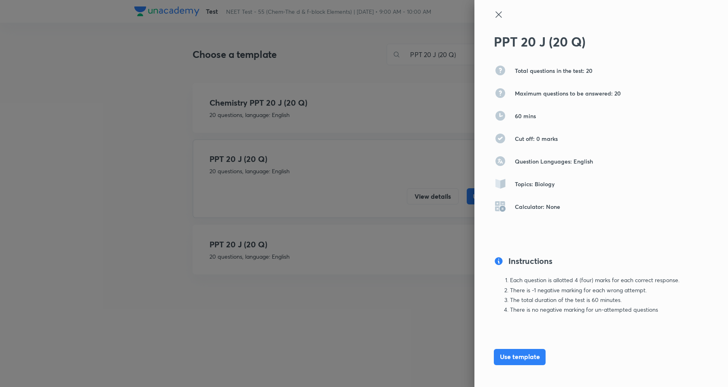
click at [494, 13] on icon at bounding box center [499, 15] width 10 height 10
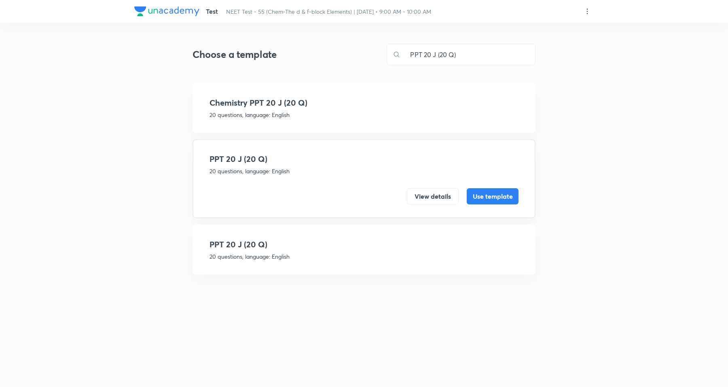
click at [310, 255] on p "20 questions, language: English" at bounding box center [364, 256] width 309 height 8
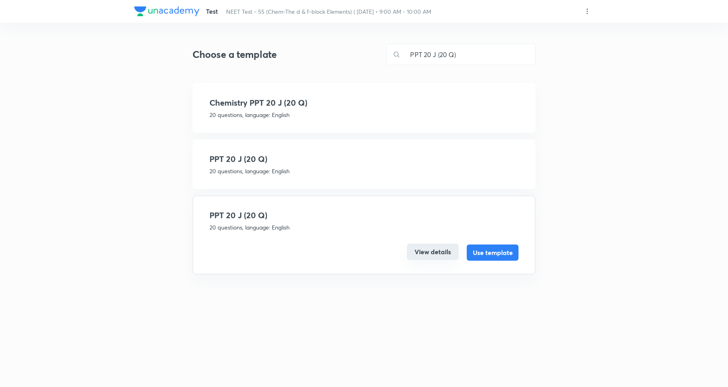
click at [423, 254] on button "View details" at bounding box center [433, 252] width 52 height 16
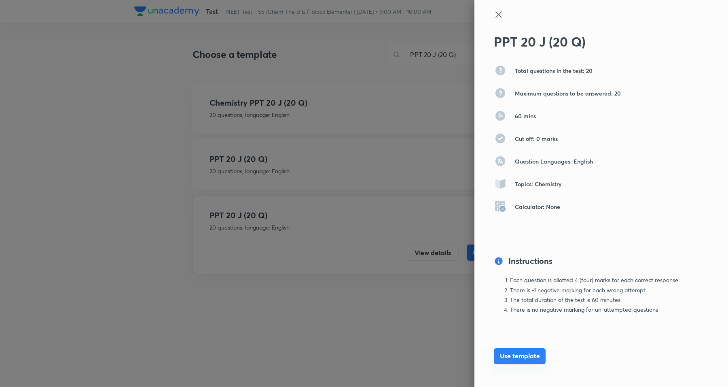
click at [509, 353] on button "Use template" at bounding box center [520, 356] width 52 height 16
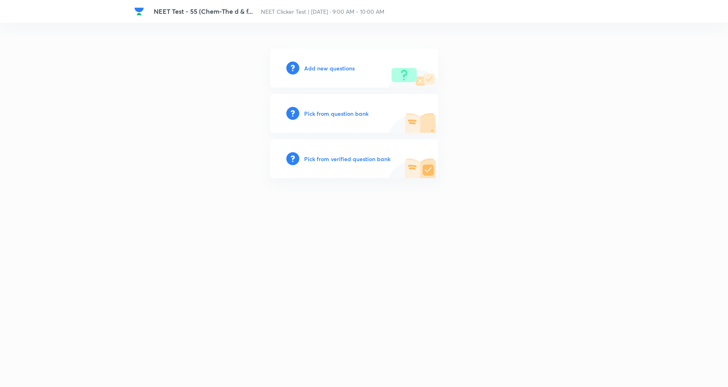
click at [342, 68] on h6 "Add new questions" at bounding box center [329, 68] width 51 height 8
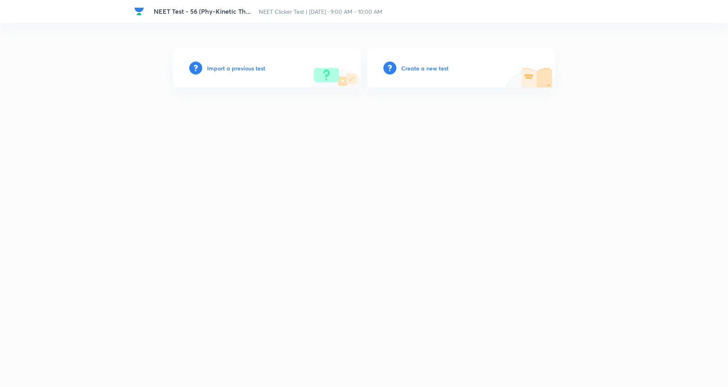
click at [413, 71] on h6 "Create a new test" at bounding box center [424, 68] width 47 height 8
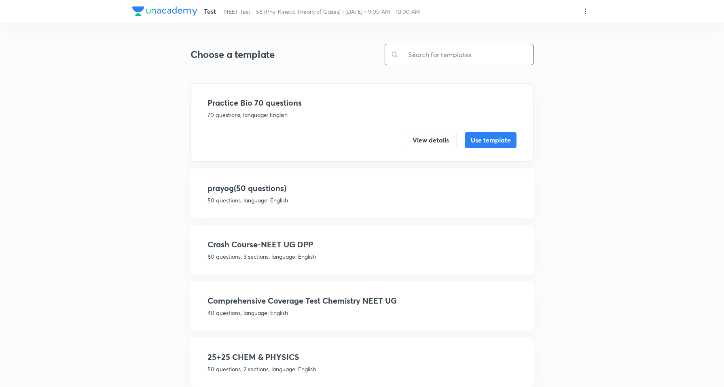
click at [429, 49] on input "text" at bounding box center [466, 54] width 135 height 21
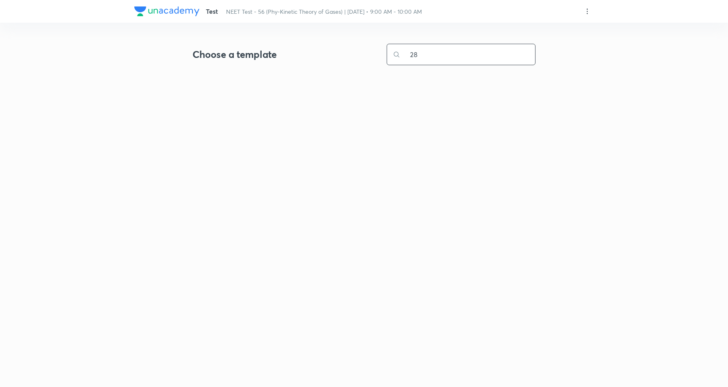
type input "2"
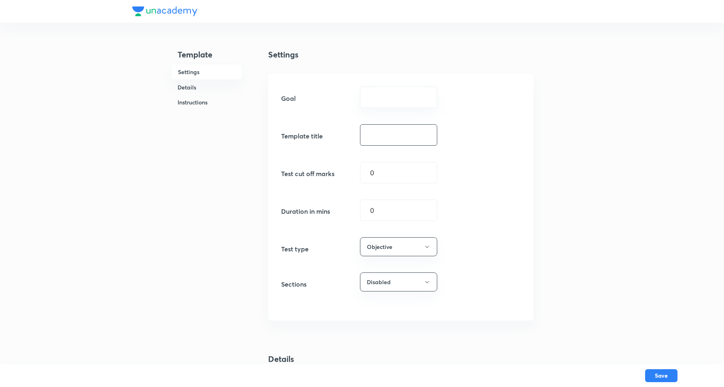
click at [374, 129] on input "text" at bounding box center [399, 135] width 76 height 21
click at [393, 100] on input "text" at bounding box center [398, 97] width 57 height 8
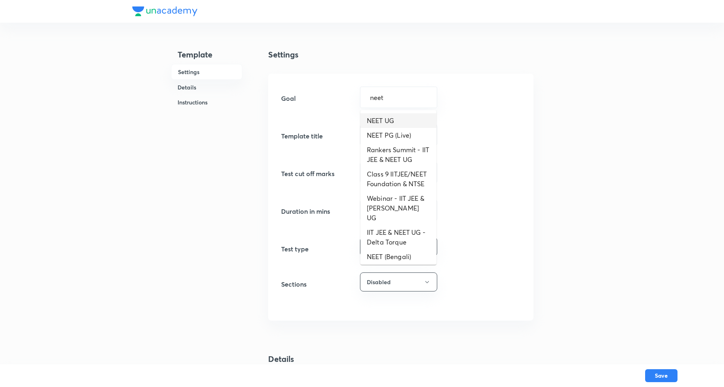
click at [397, 116] on li "NEET UG" at bounding box center [399, 120] width 76 height 15
type input "NEET UG"
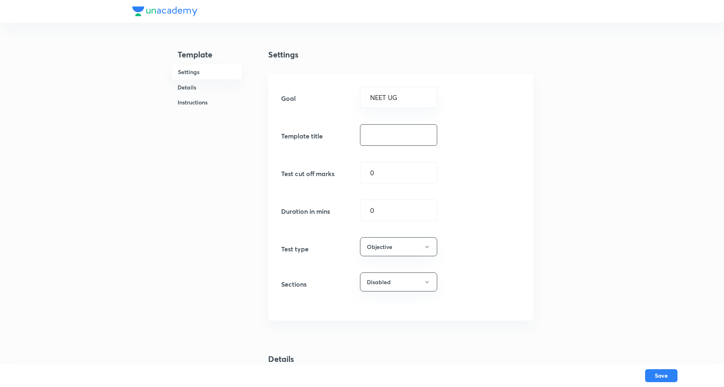
click at [393, 141] on input "text" at bounding box center [399, 135] width 76 height 21
paste input "PPT 21 J (21 Q)"
drag, startPoint x: 387, startPoint y: 133, endPoint x: 440, endPoint y: 128, distance: 53.6
click at [387, 133] on input "PPT 21 J (21 Q)" at bounding box center [399, 135] width 76 height 21
type input "PPT 28 J (28 Q)"
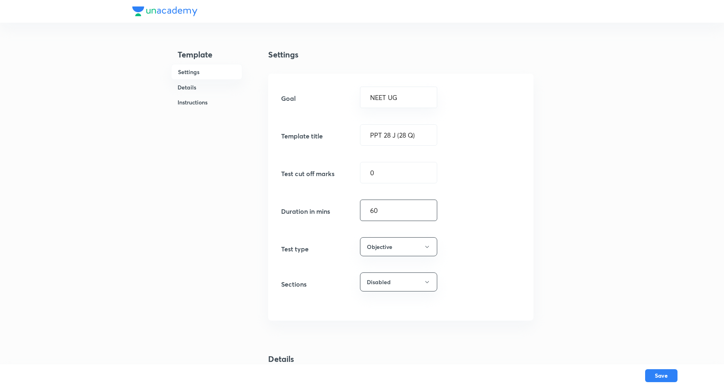
type input "60"
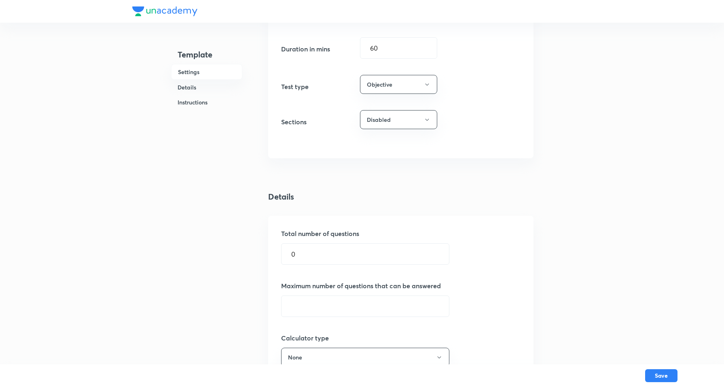
scroll to position [152, 0]
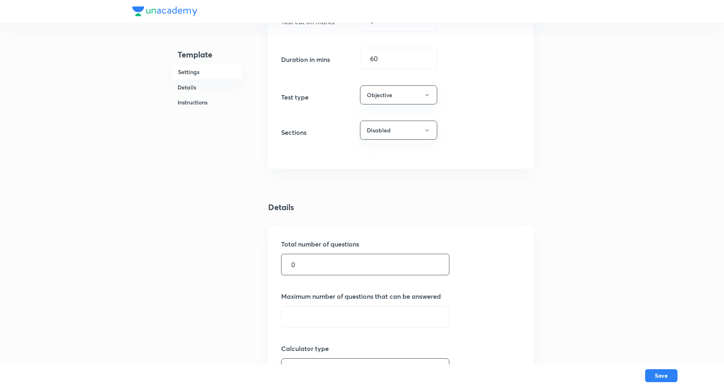
drag, startPoint x: 311, startPoint y: 267, endPoint x: 97, endPoint y: 261, distance: 213.8
click at [97, 261] on div "Template Settings Details Instructions Settings Goal NEET UG ​ Template title P…" at bounding box center [362, 343] width 724 height 991
type input "28"
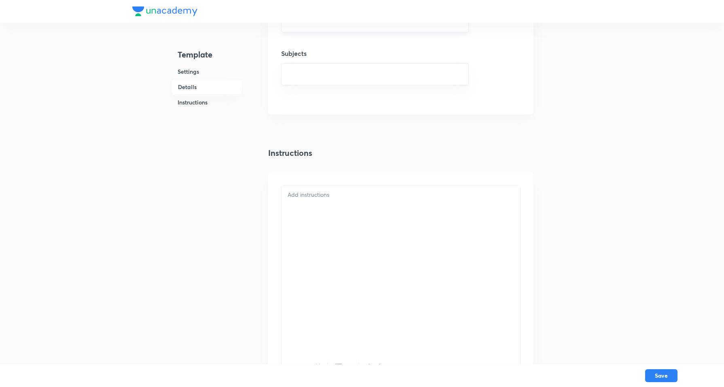
scroll to position [455, 0]
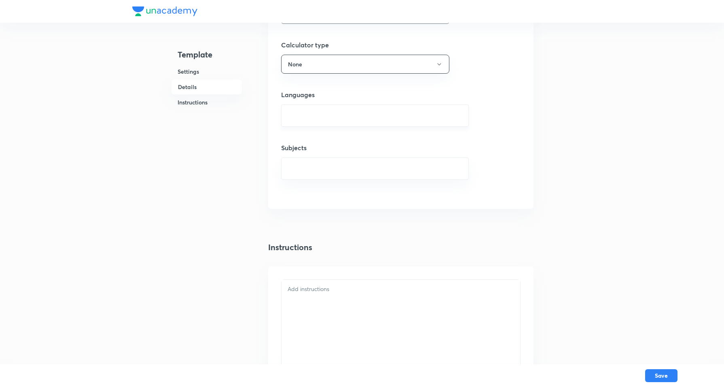
type input "28"
click at [309, 119] on input "text" at bounding box center [375, 115] width 168 height 15
click at [302, 139] on li "English" at bounding box center [374, 141] width 187 height 15
click at [314, 176] on input "text" at bounding box center [375, 171] width 168 height 15
type input "physics"
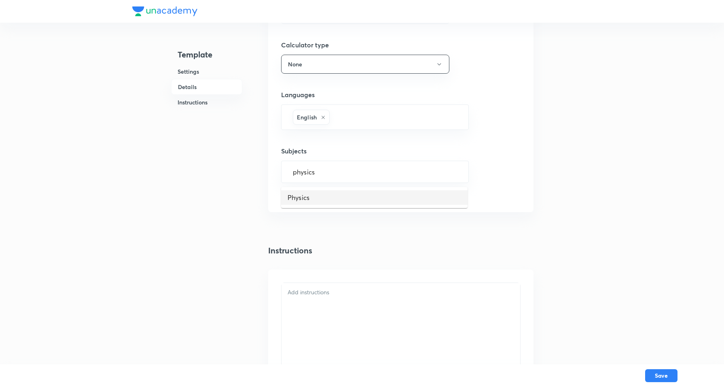
click at [332, 199] on li "Physics" at bounding box center [374, 197] width 187 height 15
drag, startPoint x: 312, startPoint y: 303, endPoint x: 408, endPoint y: 3, distance: 314.5
click at [312, 303] on div at bounding box center [401, 369] width 239 height 167
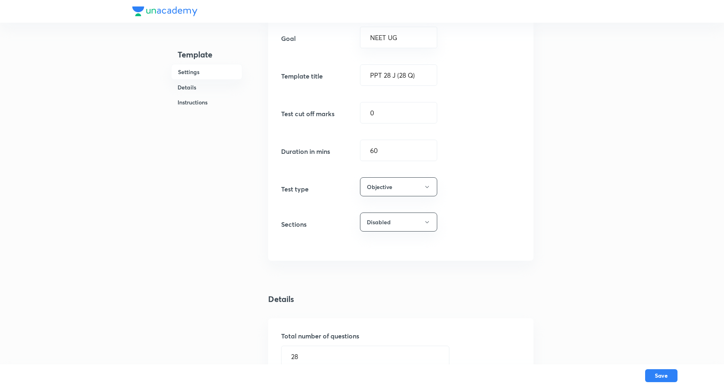
scroll to position [0, 0]
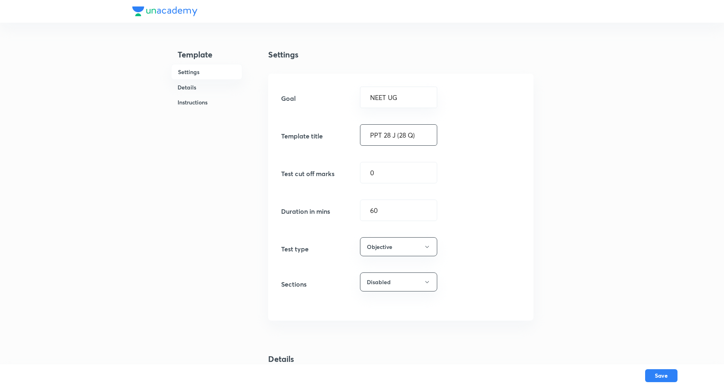
click at [400, 132] on input "PPT 28 J (28 Q)" at bounding box center [399, 135] width 76 height 21
click at [658, 374] on button "Save" at bounding box center [661, 374] width 32 height 13
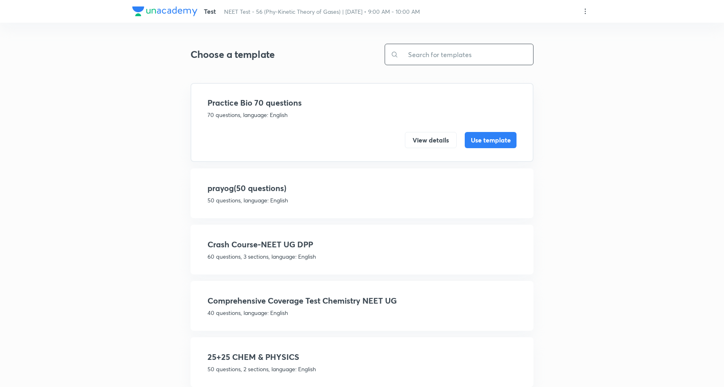
click at [438, 55] on input "text" at bounding box center [466, 54] width 135 height 21
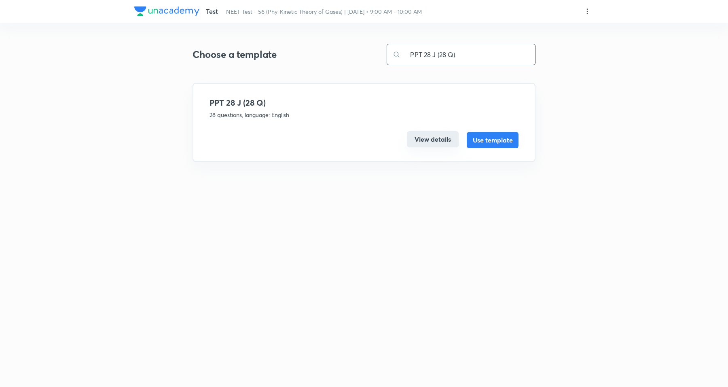
type input "PPT 28 J (28 Q)"
click at [440, 139] on button "View details" at bounding box center [433, 139] width 52 height 16
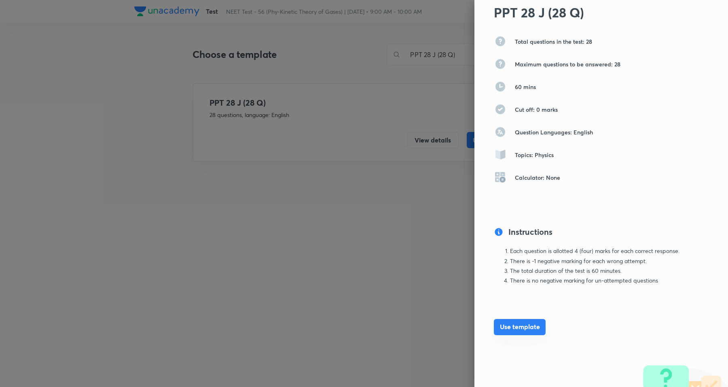
scroll to position [42, 0]
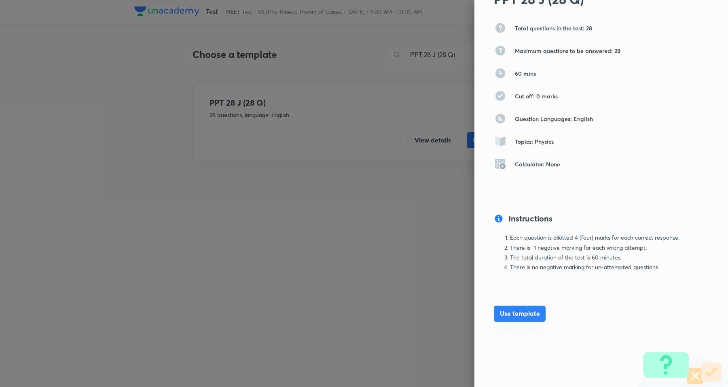
click at [520, 310] on button "Use template" at bounding box center [520, 314] width 52 height 16
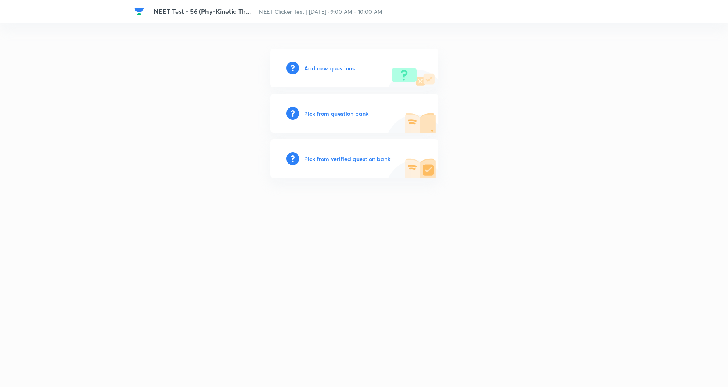
click at [349, 69] on h6 "Add new questions" at bounding box center [329, 68] width 51 height 8
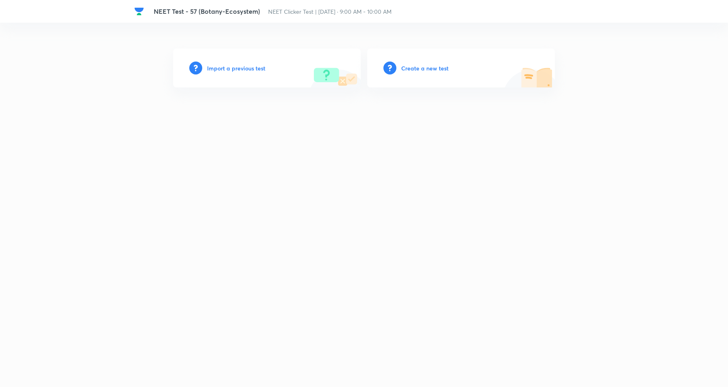
click at [428, 66] on h6 "Create a new test" at bounding box center [424, 68] width 47 height 8
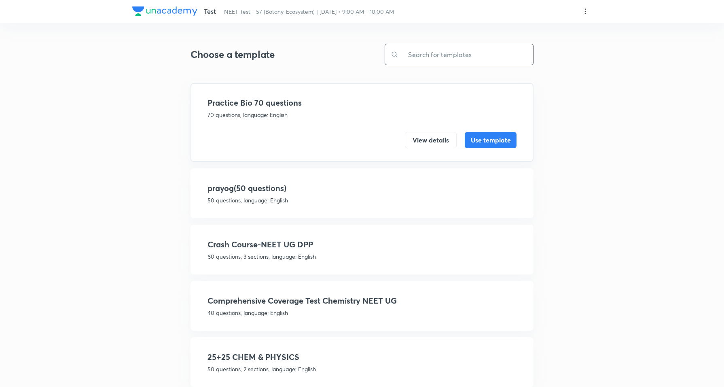
click at [462, 57] on input "text" at bounding box center [466, 54] width 135 height 21
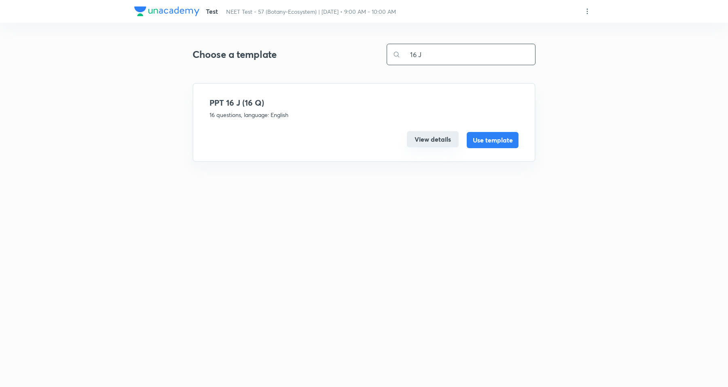
type input "16 J"
click at [439, 138] on button "View details" at bounding box center [433, 139] width 52 height 16
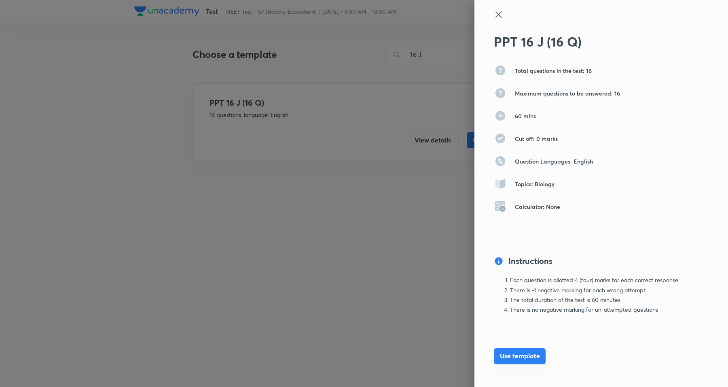
click at [517, 355] on button "Use template" at bounding box center [520, 356] width 52 height 16
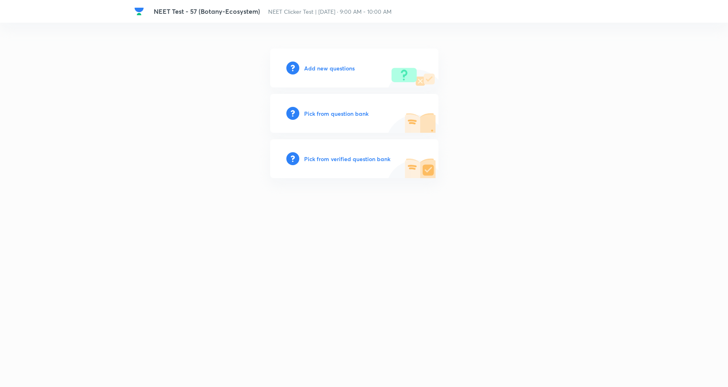
click at [352, 64] on h6 "Add new questions" at bounding box center [329, 68] width 51 height 8
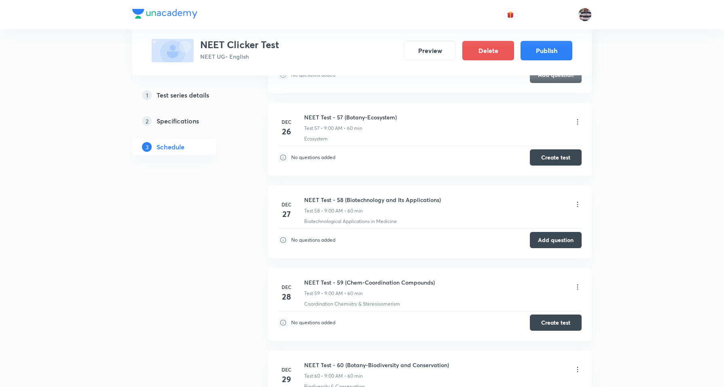
scroll to position [5073, 0]
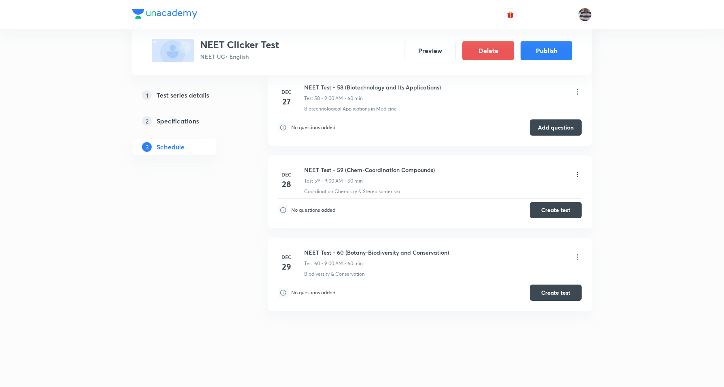
scroll to position [5123, 0]
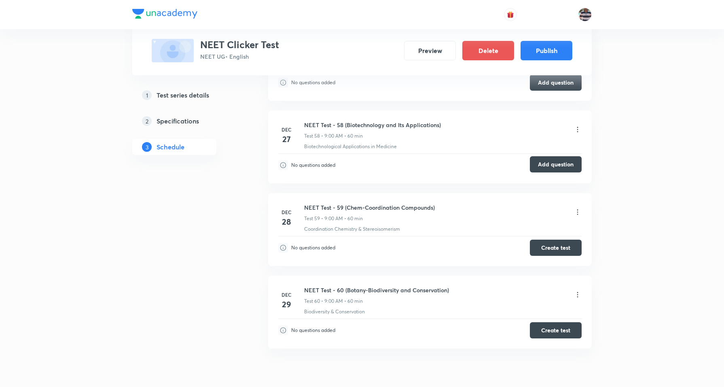
click at [568, 172] on button "Add question" at bounding box center [556, 164] width 52 height 16
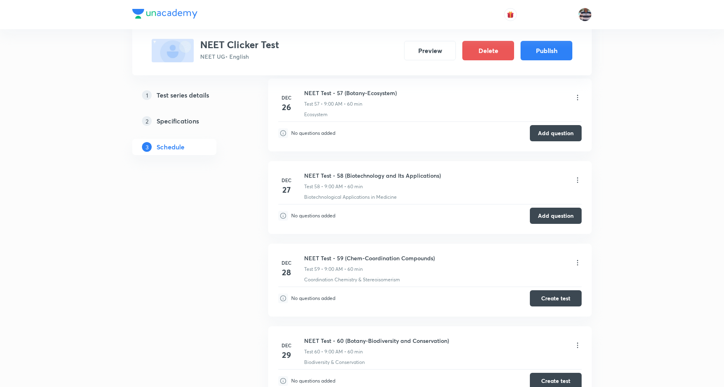
scroll to position [5118, 0]
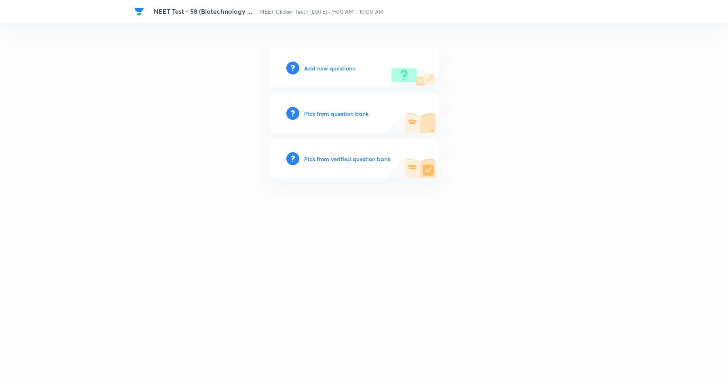
click at [341, 65] on h6 "Add new questions" at bounding box center [329, 68] width 51 height 8
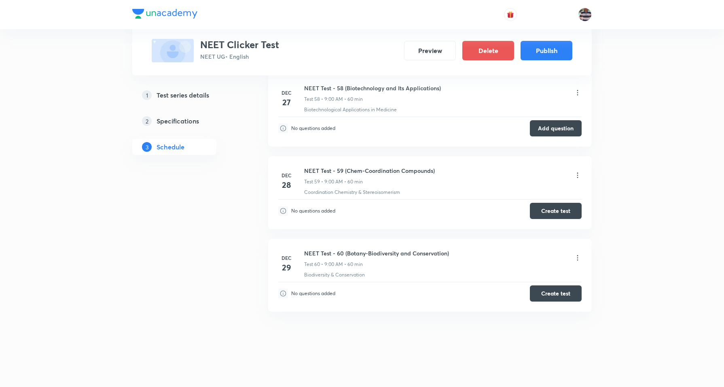
scroll to position [5174, 0]
click at [559, 125] on button "Add question" at bounding box center [556, 127] width 52 height 16
click at [551, 203] on button "Create test" at bounding box center [556, 209] width 52 height 16
click at [551, 289] on button "Create test" at bounding box center [556, 292] width 52 height 16
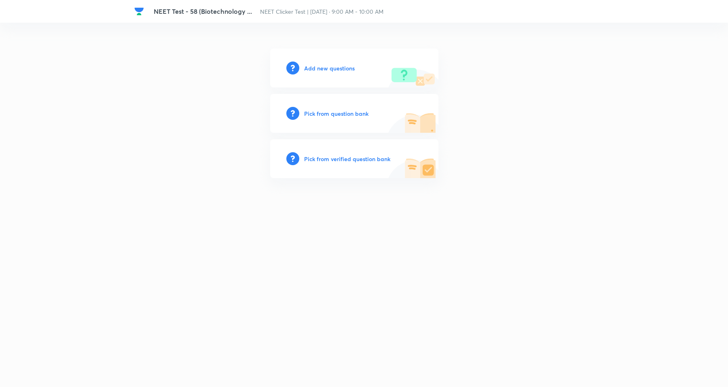
click at [333, 65] on h6 "Add new questions" at bounding box center [329, 68] width 51 height 8
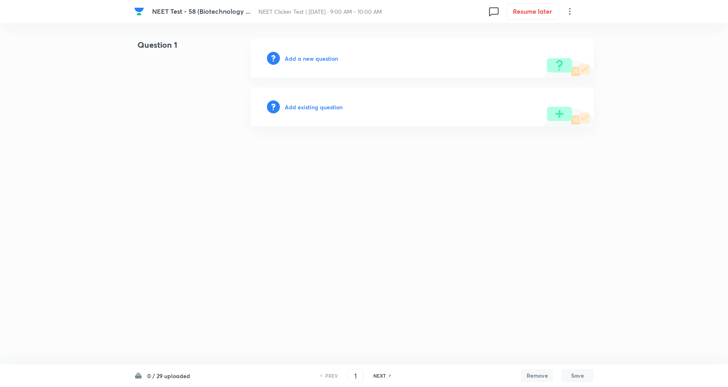
click at [571, 9] on icon at bounding box center [570, 11] width 10 height 10
click at [526, 30] on span "View details" at bounding box center [530, 31] width 79 height 8
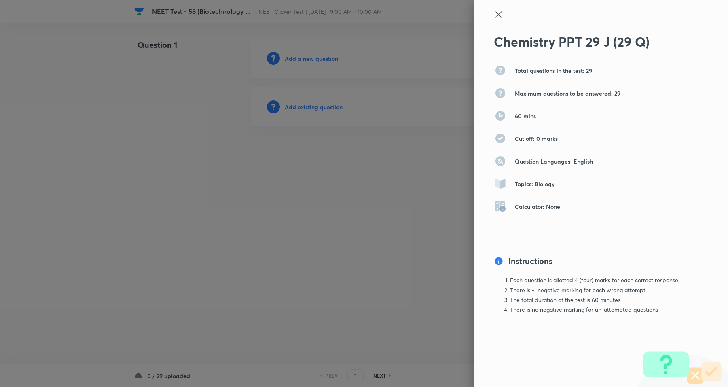
click at [501, 12] on icon at bounding box center [499, 15] width 10 height 10
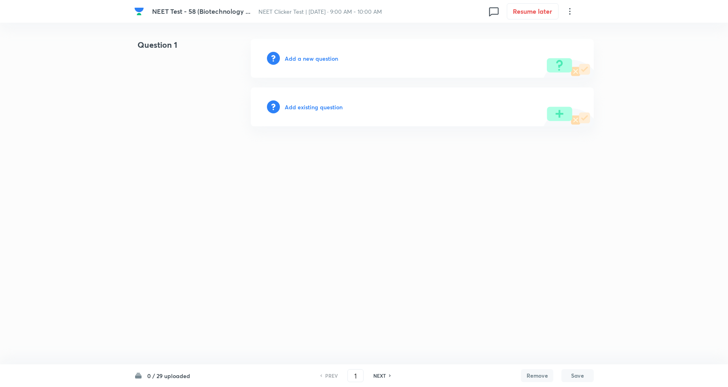
click at [575, 7] on div "NEET Test - 58 (Biotechnology ... NEET Clicker Test | [DATE] · 9:00 AM - 10:00 …" at bounding box center [364, 11] width 460 height 23
click at [571, 9] on icon at bounding box center [570, 11] width 10 height 10
click at [515, 47] on span "Choose new template" at bounding box center [530, 46] width 79 height 8
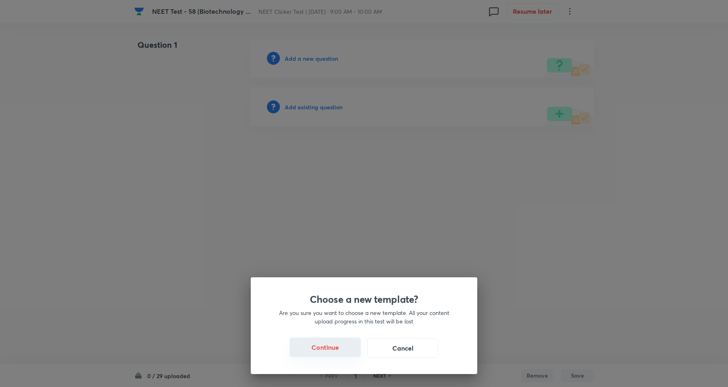
click at [324, 347] on button "Continue" at bounding box center [325, 346] width 71 height 19
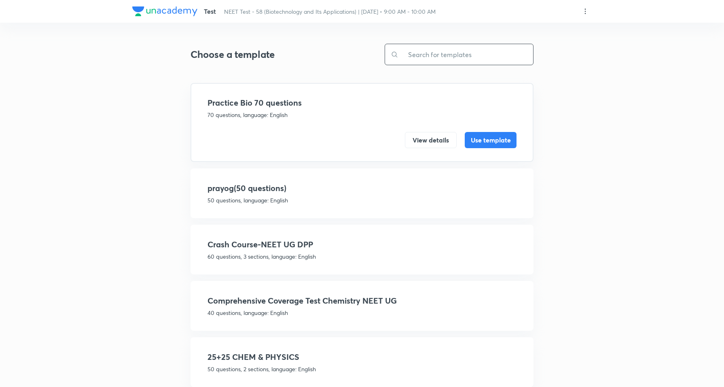
click at [440, 51] on input "text" at bounding box center [466, 54] width 135 height 21
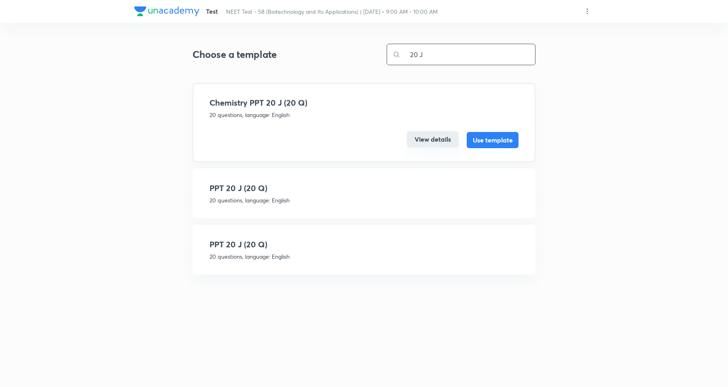
type input "20 J"
click at [444, 136] on button "View details" at bounding box center [433, 139] width 52 height 16
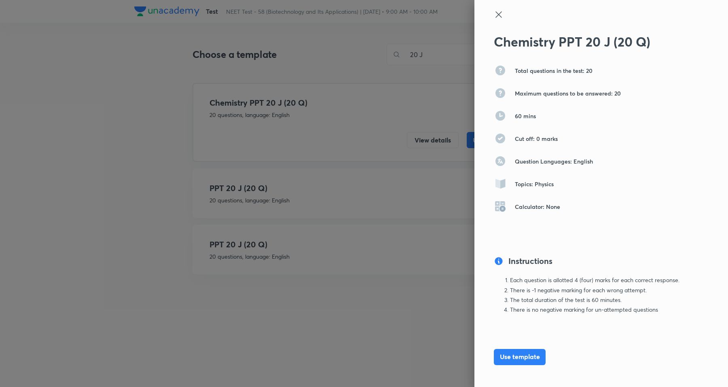
click at [494, 15] on icon at bounding box center [499, 15] width 10 height 10
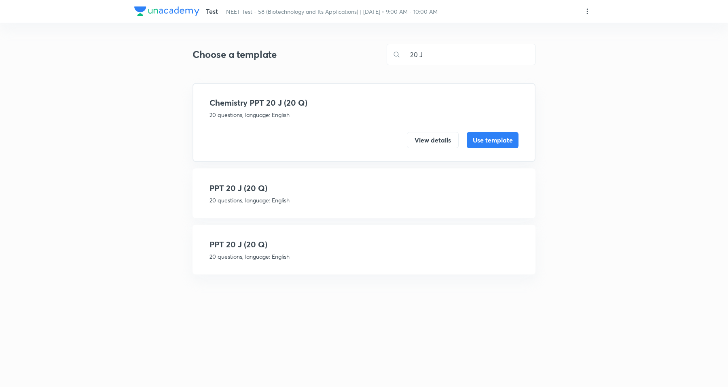
click at [312, 191] on h4 "PPT 20 J (20 Q)" at bounding box center [364, 188] width 309 height 12
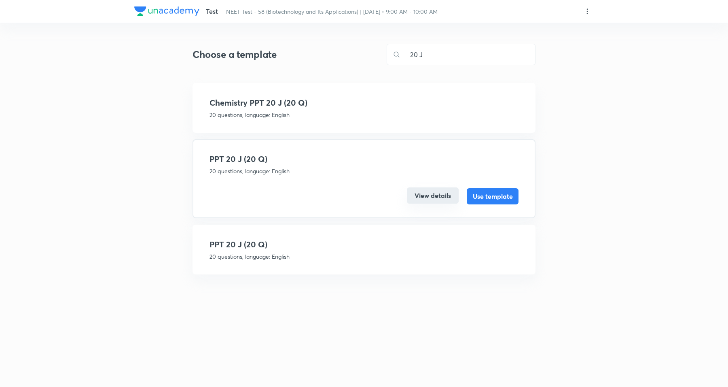
click at [427, 196] on button "View details" at bounding box center [433, 195] width 52 height 16
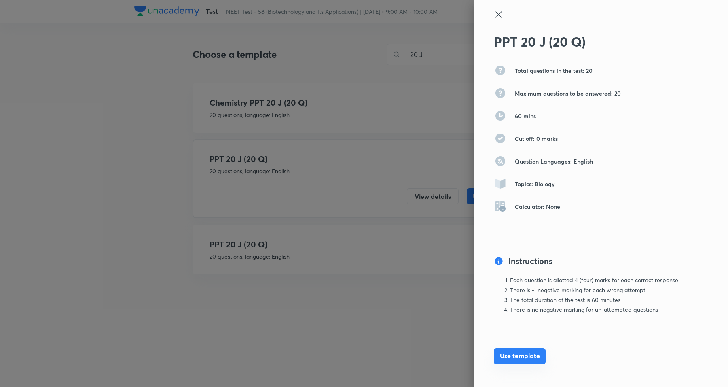
click at [516, 356] on button "Use template" at bounding box center [520, 356] width 52 height 16
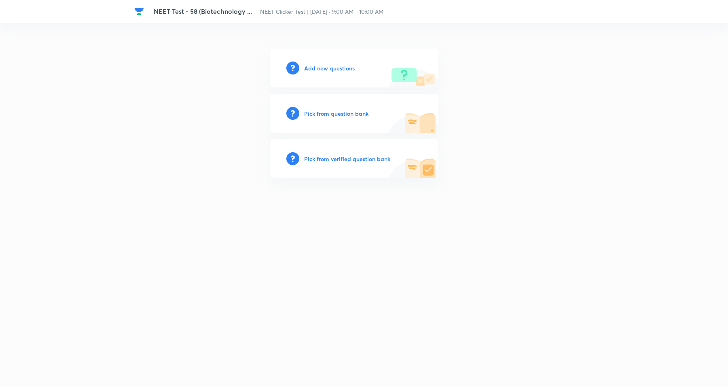
click at [331, 64] on h6 "Add new questions" at bounding box center [329, 68] width 51 height 8
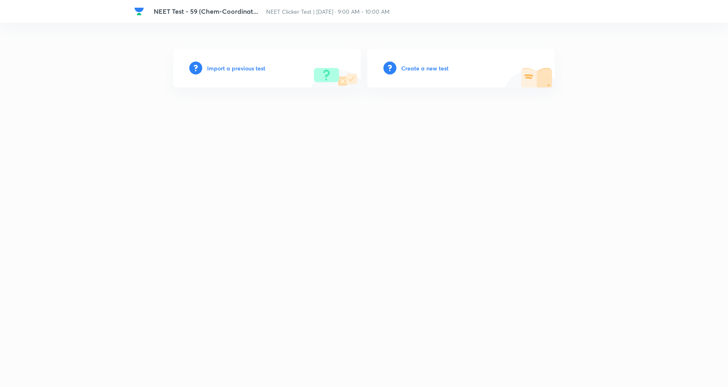
click at [430, 70] on h6 "Create a new test" at bounding box center [424, 68] width 47 height 8
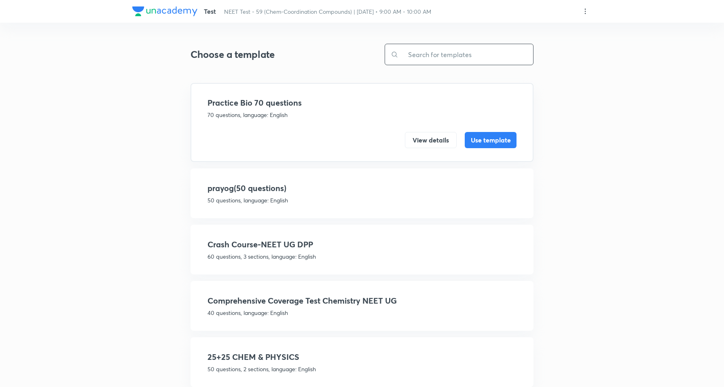
click at [420, 54] on input "text" at bounding box center [466, 54] width 135 height 21
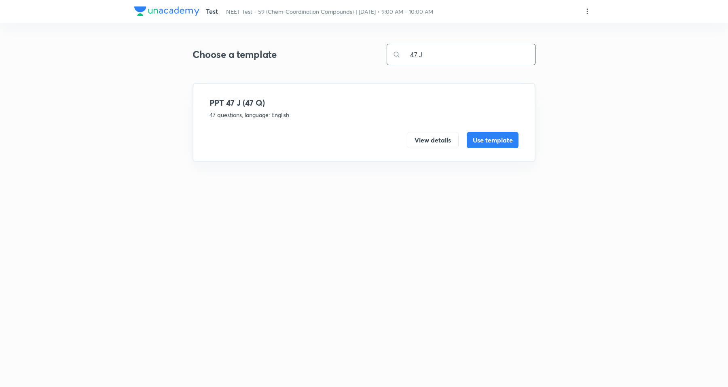
type input "47 J"
drag, startPoint x: 433, startPoint y: 126, endPoint x: 430, endPoint y: 132, distance: 7.1
click at [433, 126] on div "View details Use template" at bounding box center [364, 133] width 309 height 29
click at [429, 140] on button "View details" at bounding box center [433, 139] width 52 height 16
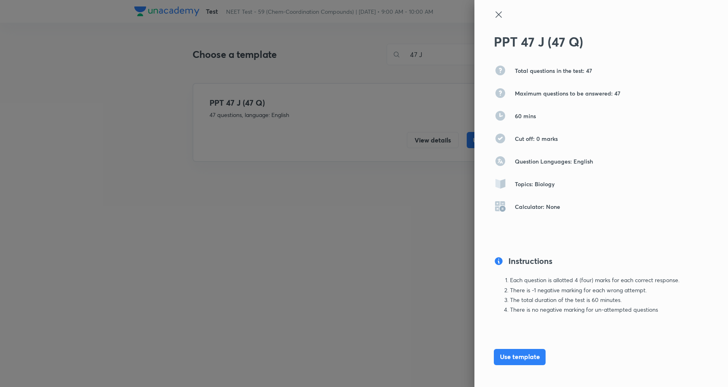
click at [494, 11] on icon at bounding box center [499, 15] width 10 height 10
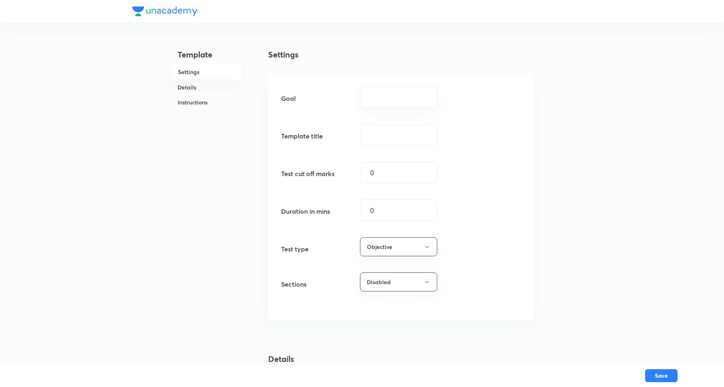
click at [405, 87] on div "​" at bounding box center [398, 97] width 77 height 21
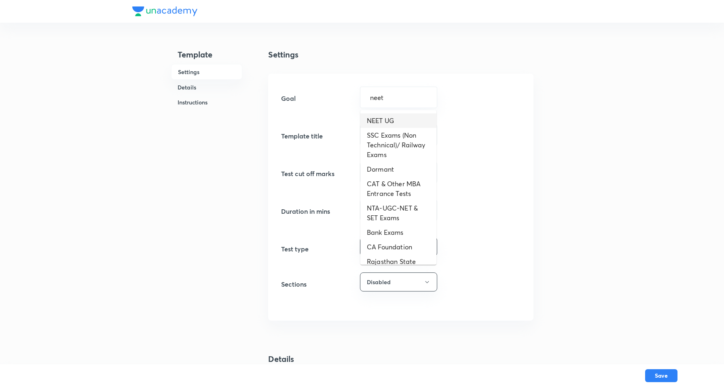
click at [391, 112] on ul "NEET UG SSC Exams (Non Technical)/ Railway Exams Dormant CAT & Other MBA Entran…" at bounding box center [399, 187] width 76 height 155
click at [386, 119] on li "NEET UG" at bounding box center [399, 120] width 76 height 15
type input "NEET UG"
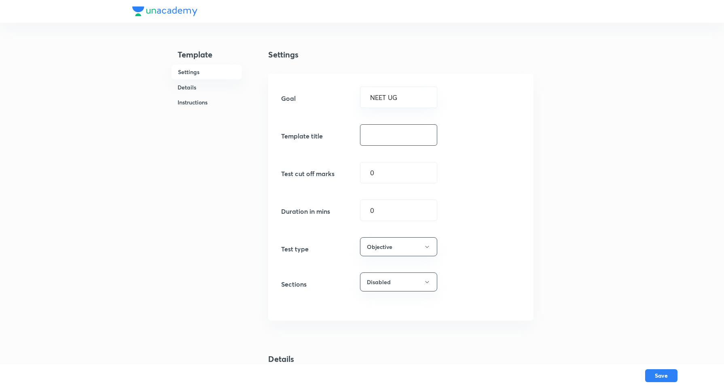
click at [383, 140] on input "text" at bounding box center [399, 135] width 76 height 21
paste input "PPT 21 J (21 Q)"
type input "PPT 21 J (21 Q)"
drag, startPoint x: 282, startPoint y: 209, endPoint x: 245, endPoint y: 201, distance: 38.0
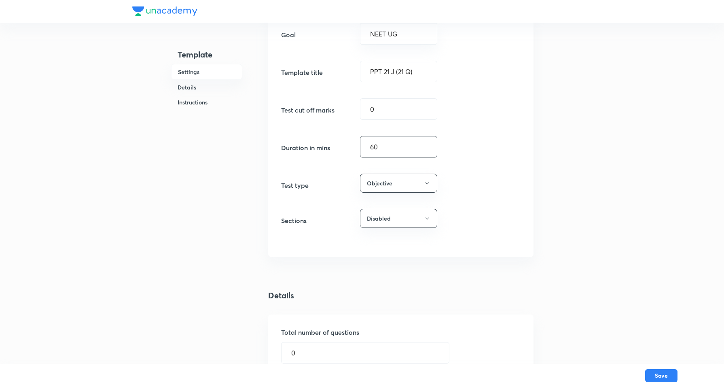
scroll to position [152, 0]
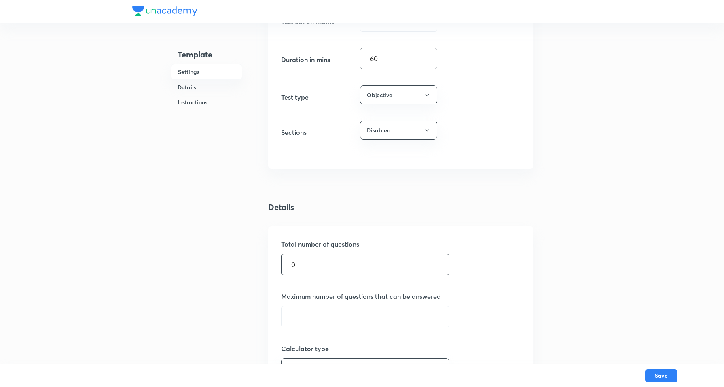
type input "60"
drag, startPoint x: 330, startPoint y: 257, endPoint x: 12, endPoint y: 239, distance: 318.2
click at [12, 239] on div "Template Settings Details Instructions Settings Goal NEET UG ​ Template title P…" at bounding box center [362, 343] width 724 height 991
type input "47"
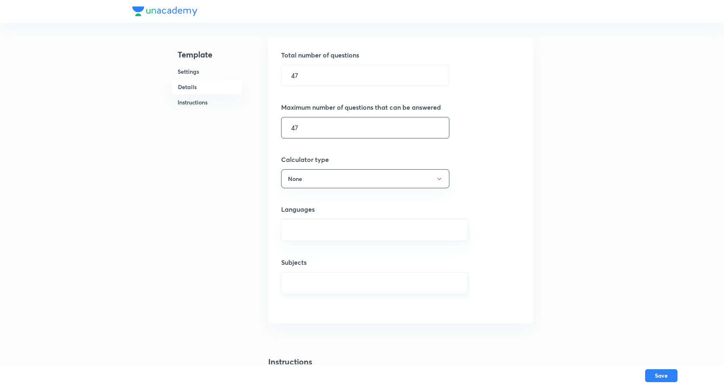
scroll to position [405, 0]
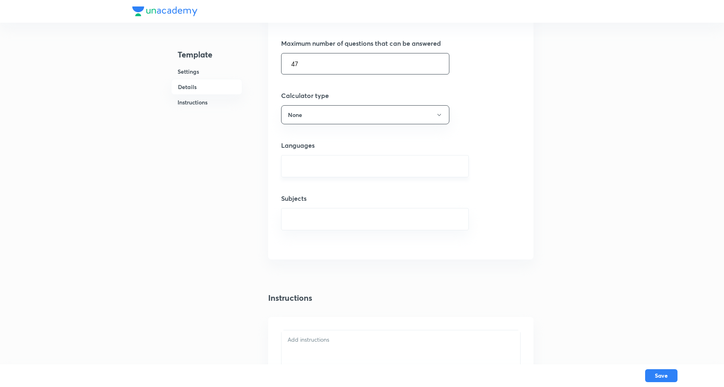
type input "47"
click at [320, 164] on input "text" at bounding box center [375, 166] width 168 height 15
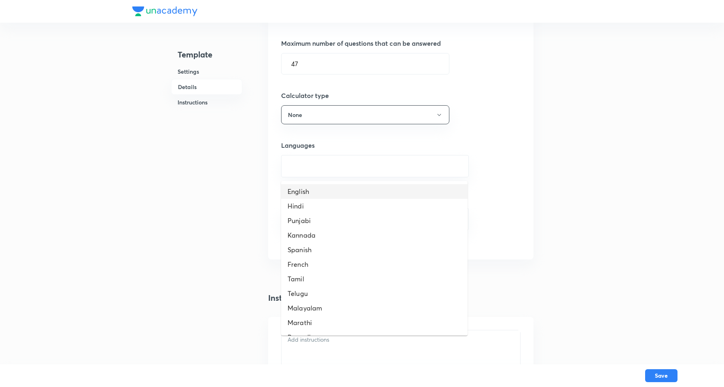
click at [310, 191] on li "English" at bounding box center [374, 191] width 187 height 15
click at [314, 222] on input "text" at bounding box center [375, 222] width 168 height 15
type input "chemistry"
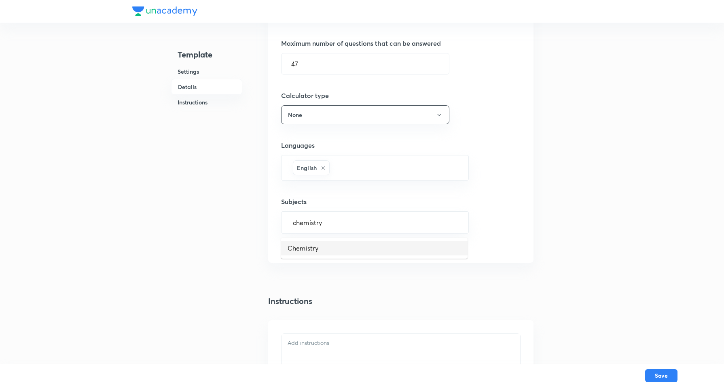
click at [299, 245] on li "Chemistry" at bounding box center [374, 248] width 187 height 15
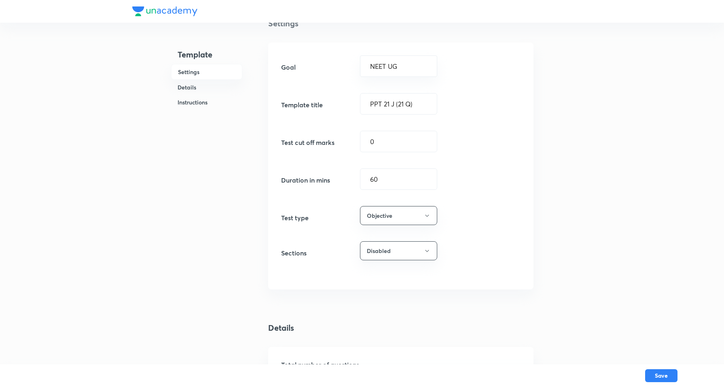
scroll to position [0, 0]
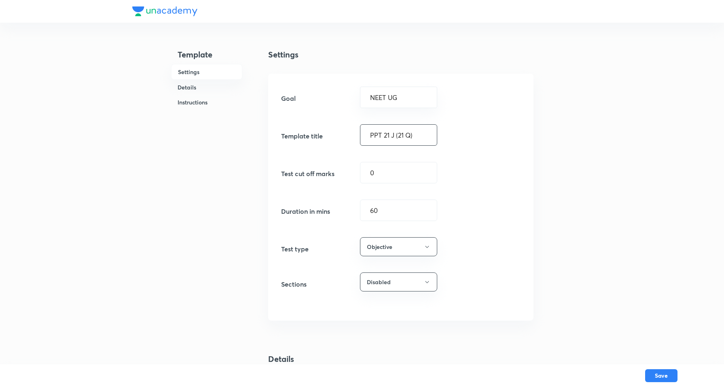
click at [393, 142] on input "PPT 21 J (21 Q)" at bounding box center [399, 135] width 76 height 21
click at [578, 309] on button "Save" at bounding box center [661, 374] width 32 height 13
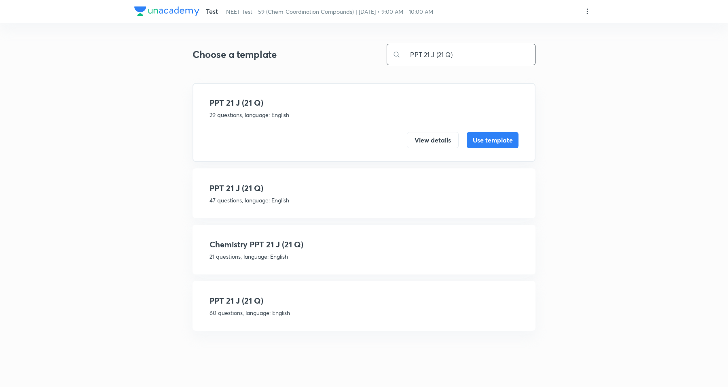
type input "PPT 21 J (21 Q)"
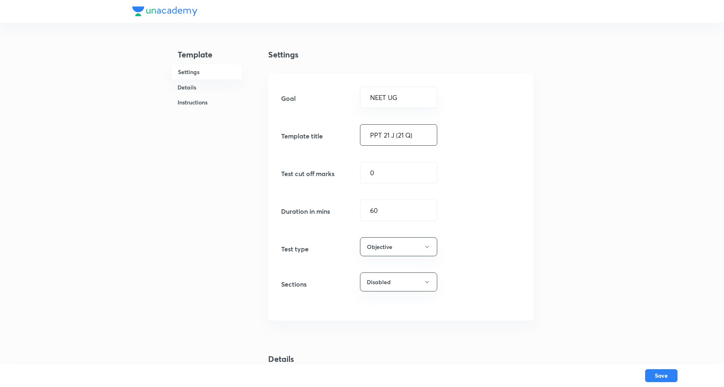
click at [386, 137] on input "PPT 21 J (21 Q)" at bounding box center [399, 135] width 76 height 21
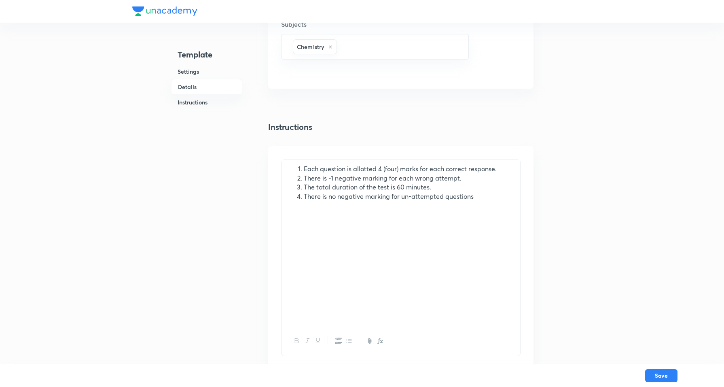
scroll to position [614, 0]
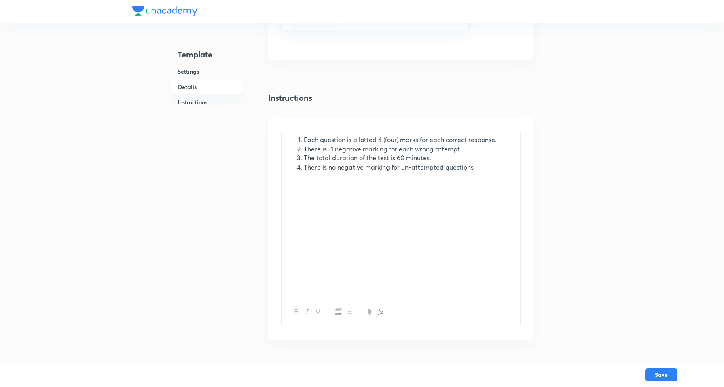
type input "PPT 47 J (47 Q)"
click at [662, 377] on button "Save" at bounding box center [661, 374] width 32 height 13
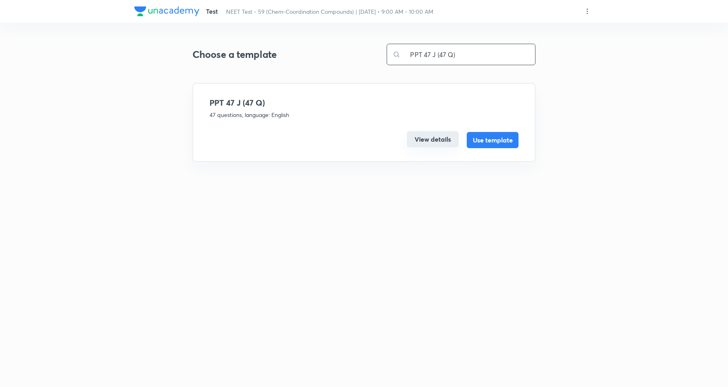
click at [430, 137] on button "View details" at bounding box center [433, 139] width 52 height 16
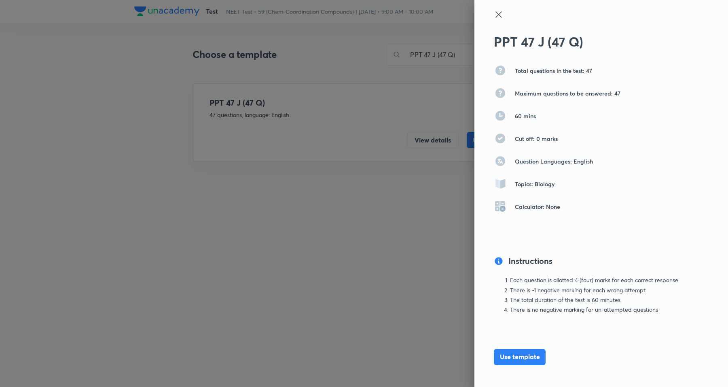
drag, startPoint x: 493, startPoint y: 13, endPoint x: 475, endPoint y: 1, distance: 21.0
click at [494, 10] on icon at bounding box center [499, 15] width 10 height 10
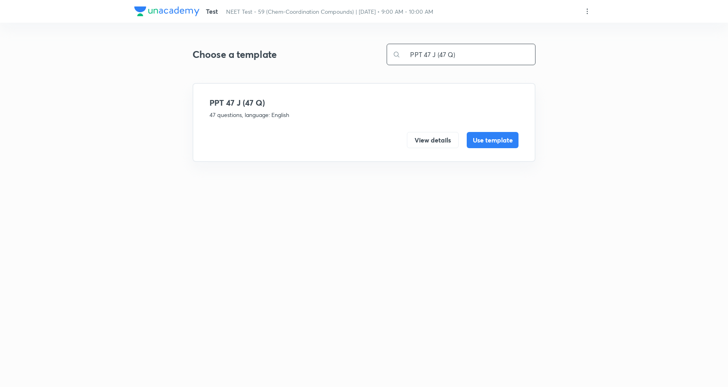
click at [488, 57] on input "PPT 47 J (47 Q)" at bounding box center [468, 54] width 135 height 21
type input "47"
click at [286, 192] on h4 "47" at bounding box center [364, 188] width 309 height 12
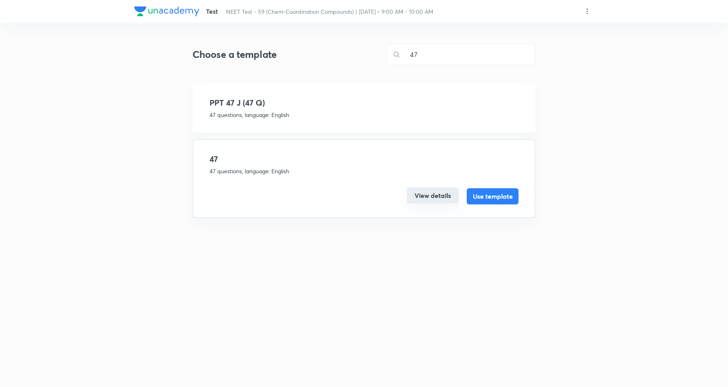
click at [438, 194] on button "View details" at bounding box center [433, 195] width 52 height 16
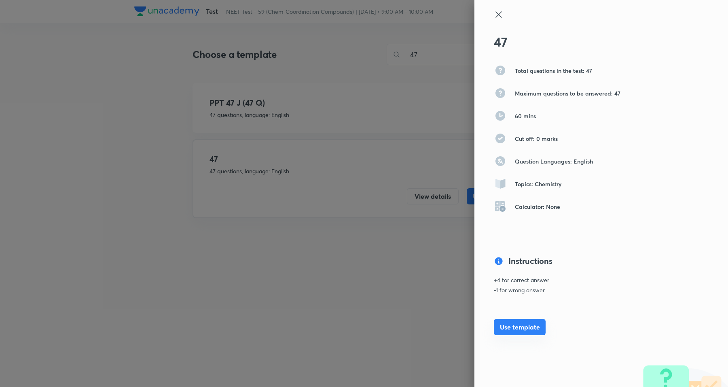
click at [520, 331] on button "Use template" at bounding box center [520, 327] width 52 height 16
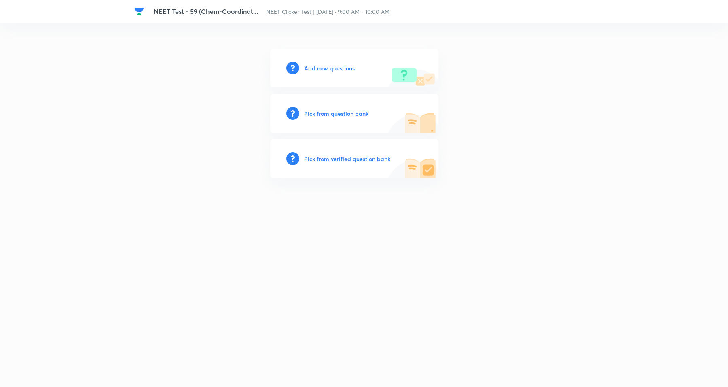
click at [346, 65] on h6 "Add new questions" at bounding box center [329, 68] width 51 height 8
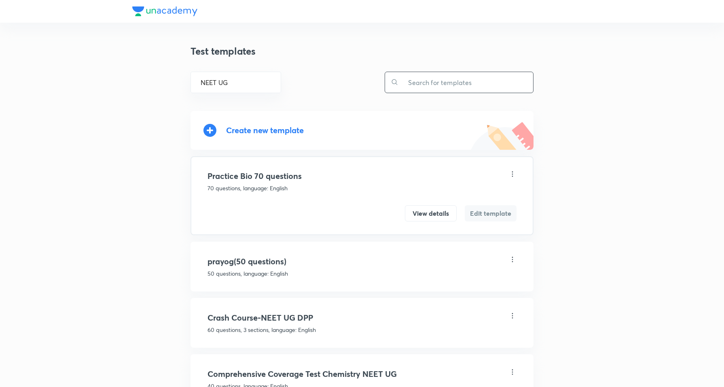
click at [437, 82] on input "text" at bounding box center [466, 82] width 135 height 21
click at [422, 83] on input "text" at bounding box center [466, 82] width 135 height 21
paste input "PPT 47 J (47 Q)"
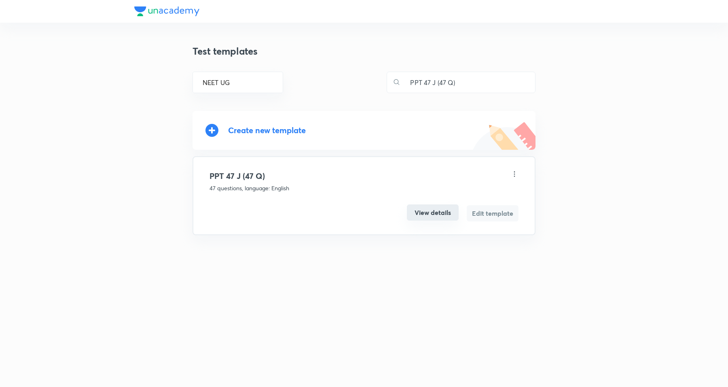
click at [437, 217] on button "View details" at bounding box center [433, 212] width 52 height 16
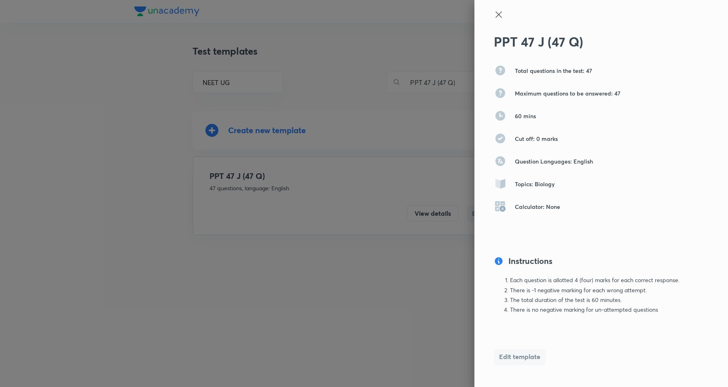
click at [496, 17] on icon at bounding box center [499, 14] width 6 height 6
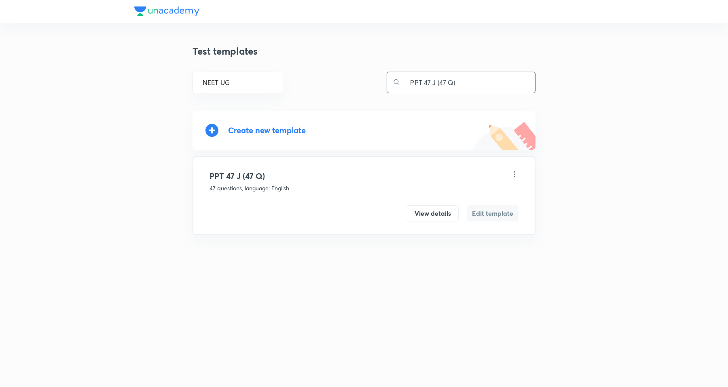
click at [464, 81] on input "PPT 47 J (47 Q)" at bounding box center [468, 82] width 135 height 21
type input "47"
click at [240, 264] on h4 "47" at bounding box center [364, 261] width 309 height 12
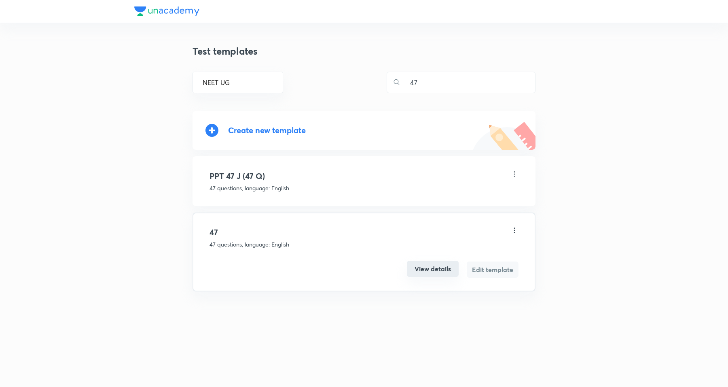
click at [421, 269] on button "View details" at bounding box center [433, 269] width 52 height 16
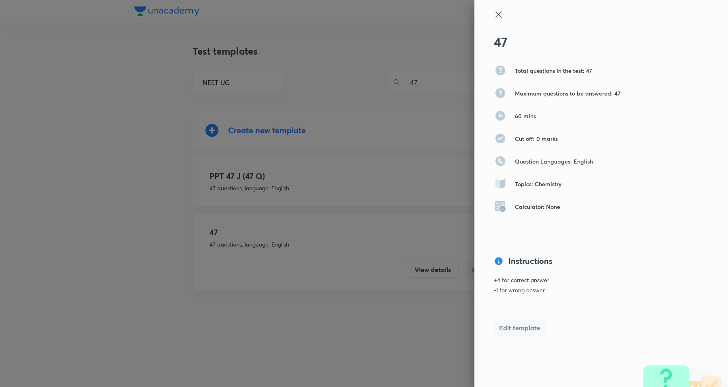
click at [494, 13] on icon at bounding box center [499, 15] width 10 height 10
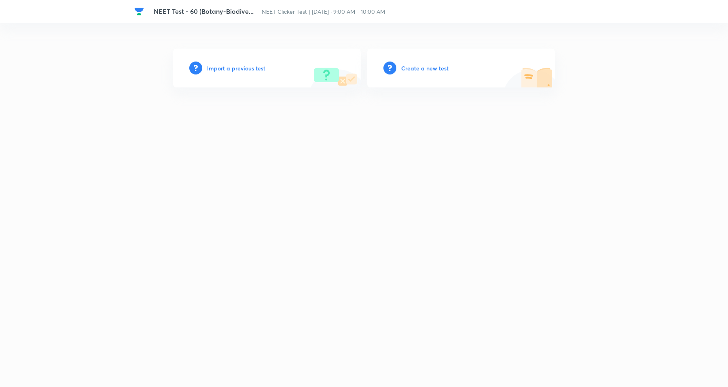
click at [425, 66] on h6 "Create a new test" at bounding box center [424, 68] width 47 height 8
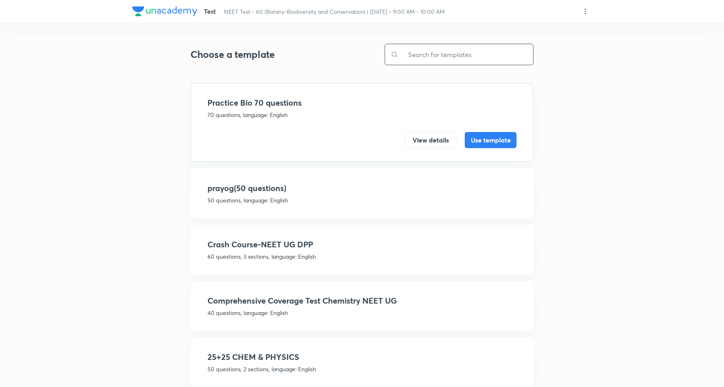
click at [434, 53] on input "text" at bounding box center [466, 54] width 135 height 21
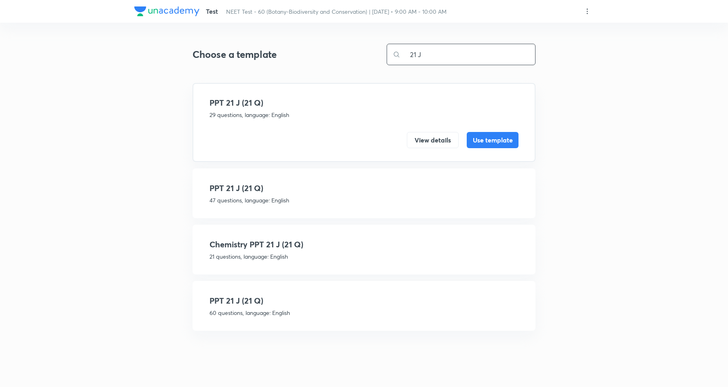
type input "21 J"
click at [429, 134] on button "View details" at bounding box center [433, 139] width 52 height 16
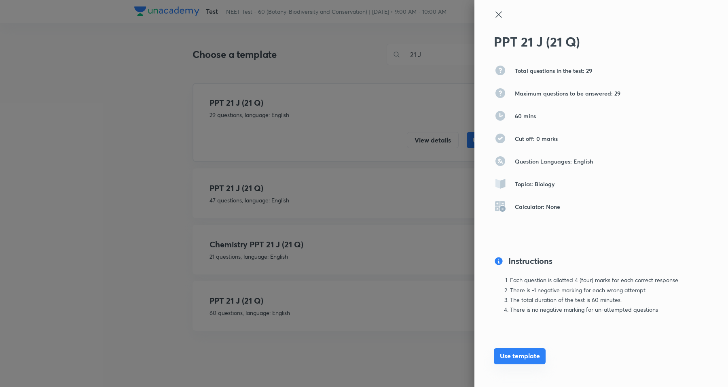
click at [506, 351] on button "Use template" at bounding box center [520, 356] width 52 height 16
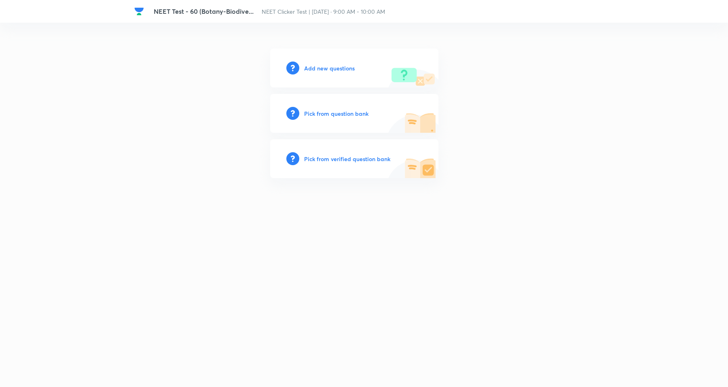
click at [342, 70] on h6 "Add new questions" at bounding box center [329, 68] width 51 height 8
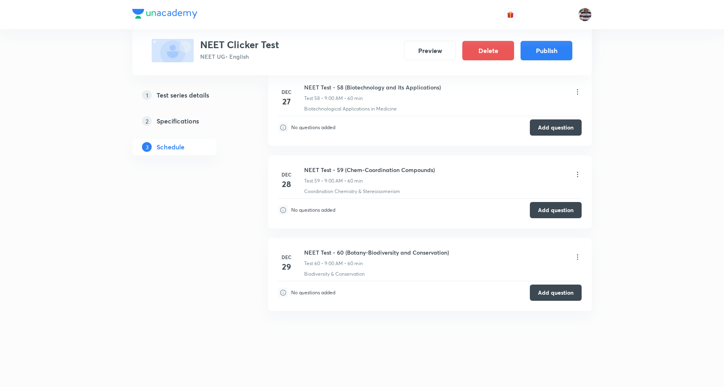
scroll to position [5174, 0]
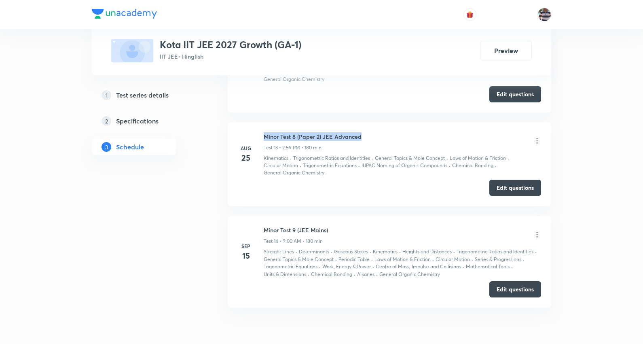
drag, startPoint x: 373, startPoint y: 137, endPoint x: 261, endPoint y: 135, distance: 111.7
click at [261, 135] on div "[DATE] Minor Test 8 (Paper 2) JEE Advanced Test 13 • 2:59 PM • 180 min Kinemati…" at bounding box center [389, 154] width 303 height 45
copy h6 "Minor Test 8 (Paper 2) JEE Advanced"
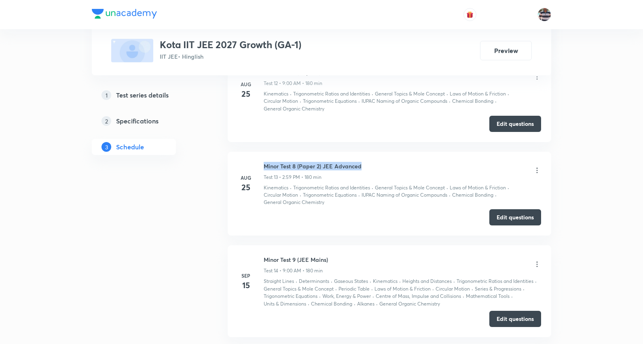
scroll to position [1577, 0]
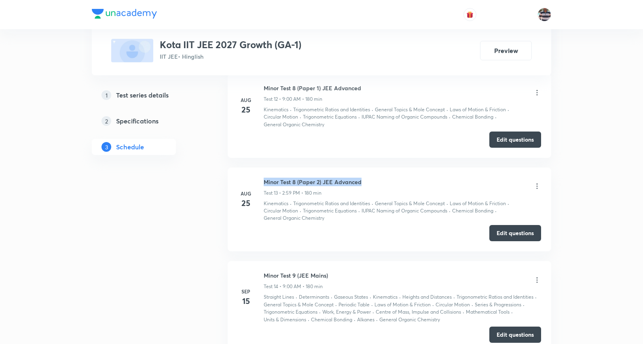
copy h6 "Minor Test 8 (Paper 2) JEE Advanced"
drag, startPoint x: 368, startPoint y: 87, endPoint x: 260, endPoint y: 82, distance: 108.6
click at [260, 82] on li "[DATE] Minor Test 8 (Paper 1) JEE Advanced Test 12 • 9:00 AM • 180 min Kinemati…" at bounding box center [390, 116] width 324 height 84
copy h6 "Minor Test 8 (Paper 1) JEE Advanced"
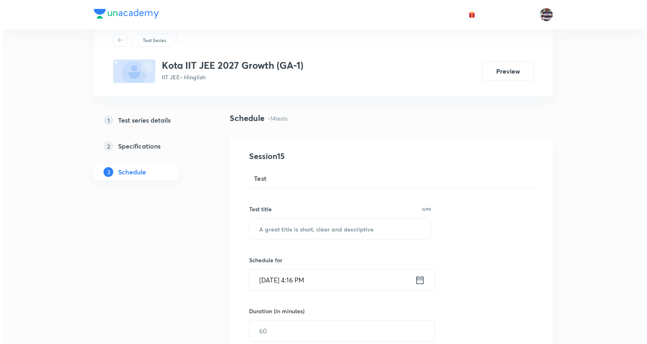
scroll to position [45, 0]
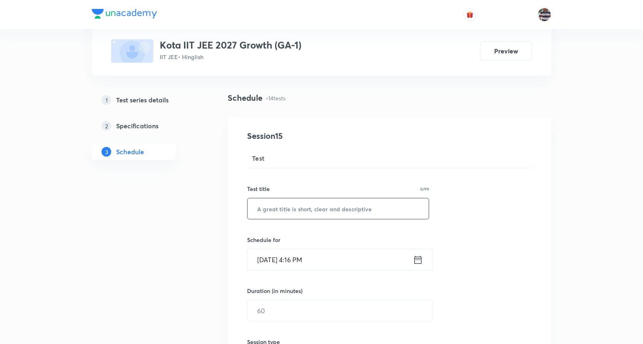
click at [306, 201] on input "text" at bounding box center [338, 208] width 181 height 21
paste input "Minor Test 8 (Paper 1) JEE Advanced"
drag, startPoint x: 292, startPoint y: 206, endPoint x: 390, endPoint y: 203, distance: 98.0
click at [293, 206] on input "Minor Test 8 (Paper 1) JEE Advanced" at bounding box center [338, 208] width 181 height 21
type input "Minor Test 10 (Paper 1) JEE Advanced"
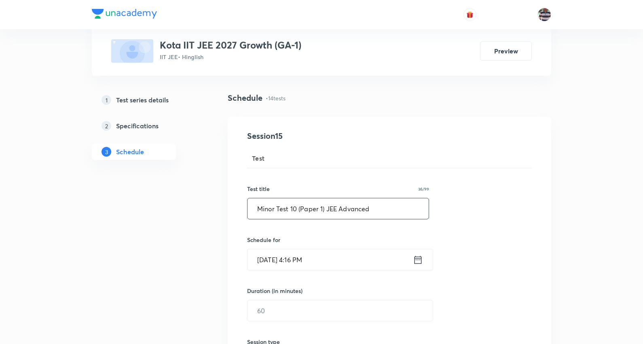
click at [277, 264] on input "Sep 30, 2025, 4:16 PM" at bounding box center [331, 259] width 166 height 21
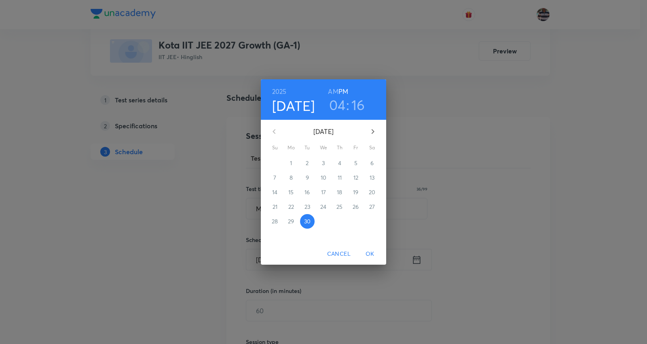
click at [372, 132] on icon "button" at bounding box center [373, 132] width 10 height 10
click at [293, 174] on p "6" at bounding box center [291, 178] width 3 height 8
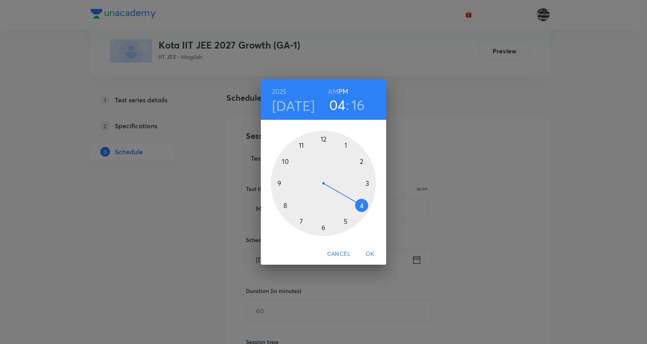
click at [278, 182] on div at bounding box center [323, 183] width 105 height 105
click at [334, 89] on h6 "AM" at bounding box center [333, 91] width 10 height 11
drag, startPoint x: 365, startPoint y: 182, endPoint x: 324, endPoint y: 159, distance: 46.6
click at [324, 159] on div at bounding box center [323, 183] width 105 height 105
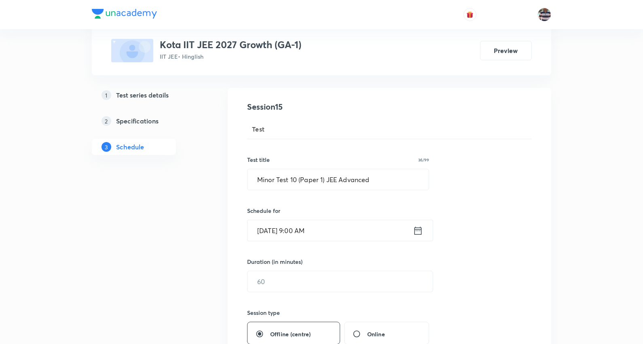
scroll to position [90, 0]
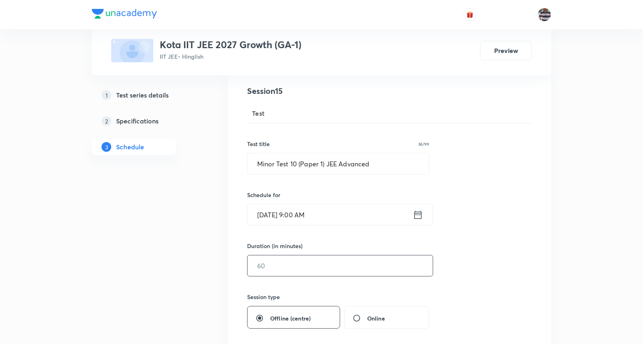
click at [307, 261] on input "text" at bounding box center [340, 265] width 185 height 21
type input "1"
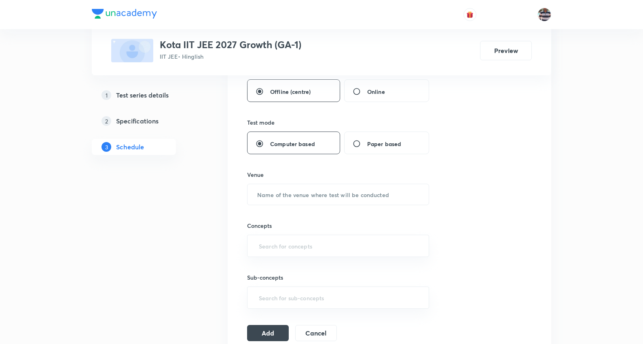
scroll to position [359, 0]
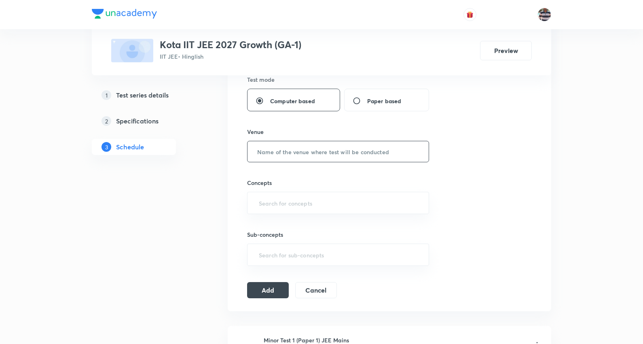
type input "180"
drag, startPoint x: 314, startPoint y: 156, endPoint x: 296, endPoint y: 151, distance: 18.8
click at [314, 156] on input "text" at bounding box center [338, 151] width 181 height 21
type input "a"
paste input "[GEOGRAPHIC_DATA]"
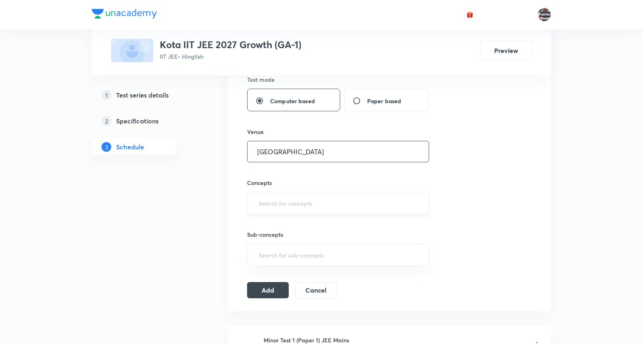
type input "[GEOGRAPHIC_DATA]"
click at [297, 203] on input "text" at bounding box center [338, 202] width 162 height 15
type input "a"
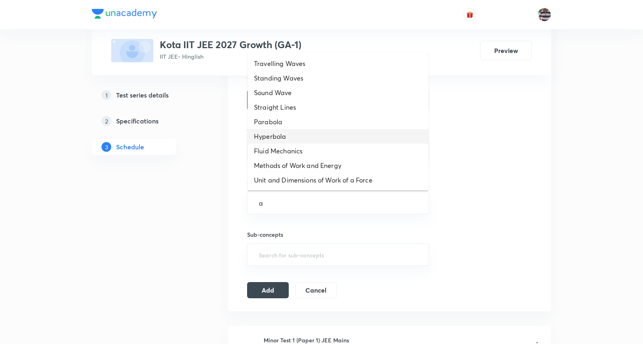
click at [280, 136] on li "Hyperbola" at bounding box center [338, 136] width 181 height 15
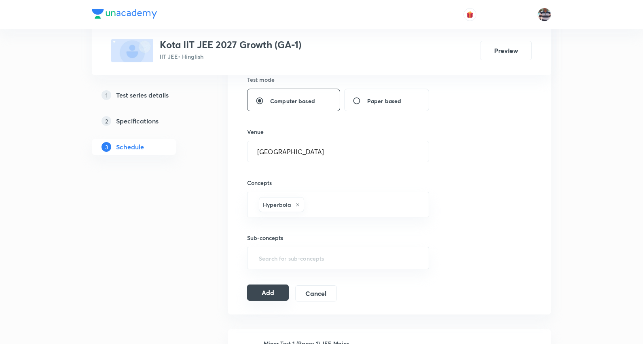
click at [270, 293] on button "Add" at bounding box center [268, 292] width 42 height 16
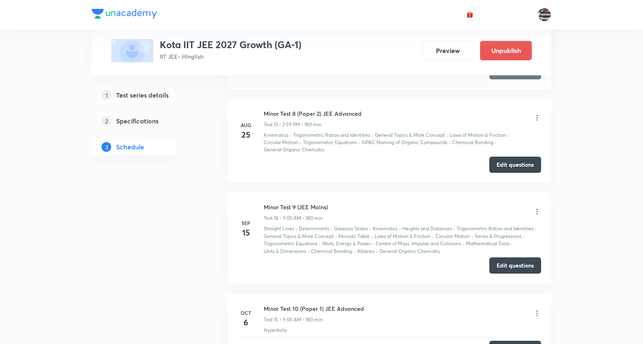
scroll to position [1271, 0]
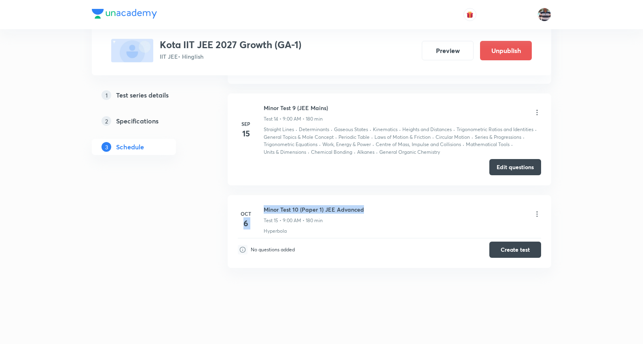
drag, startPoint x: 375, startPoint y: 207, endPoint x: 261, endPoint y: 208, distance: 114.1
click at [261, 208] on div "Oct 6 Minor Test 10 (Paper 1) JEE Advanced Test 15 • 9:00 AM • 180 min Hyperbola" at bounding box center [389, 220] width 303 height 30
copy div "6 Minor Test 10 (Paper 1) JEE Advanced"
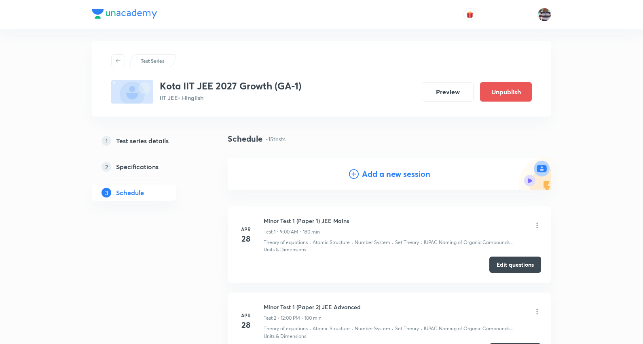
scroll to position [0, 0]
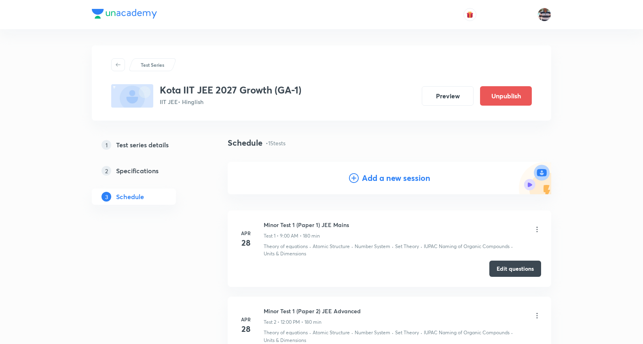
click at [382, 174] on h4 "Add a new session" at bounding box center [396, 178] width 68 height 12
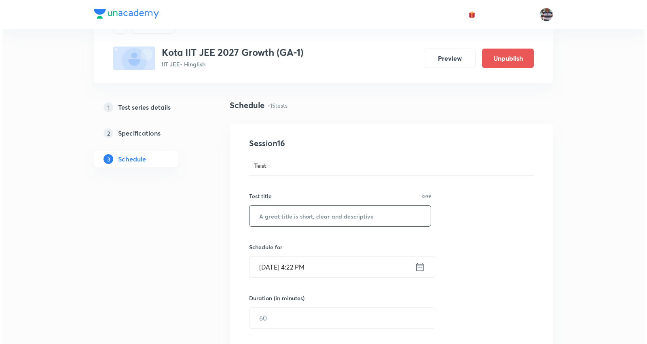
scroll to position [90, 0]
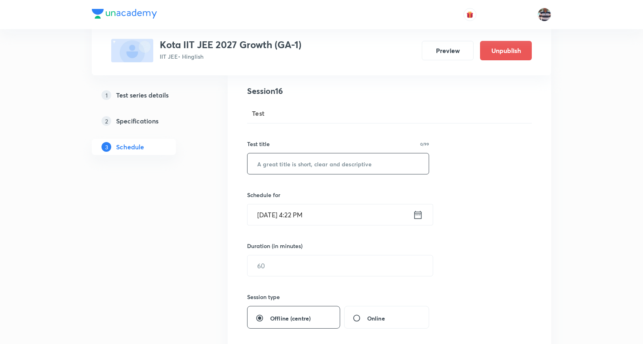
click at [284, 159] on input "text" at bounding box center [338, 163] width 181 height 21
paste input "6 Minor Test 10 (Paper 1) JEE Advanced"
drag, startPoint x: 329, startPoint y: 163, endPoint x: 339, endPoint y: 162, distance: 10.6
click at [330, 163] on input "6 Minor Test 10 (Paper 1) JEE Advanced" at bounding box center [338, 163] width 181 height 21
type input "Minor Test 10 (Paper 2) JEE Advanced"
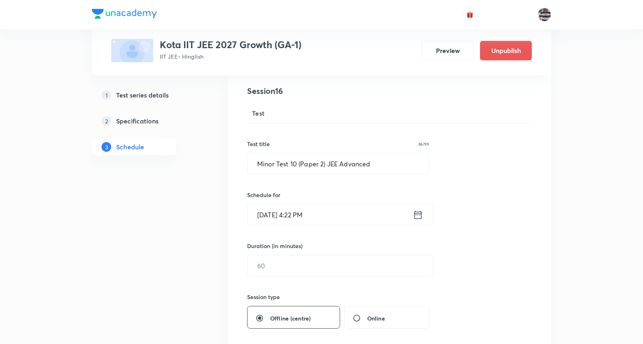
click at [266, 217] on input "Sep 30, 2025, 4:22 PM" at bounding box center [331, 214] width 166 height 21
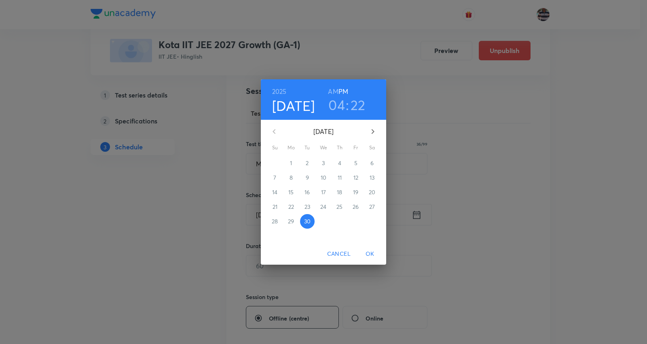
click at [375, 129] on icon "button" at bounding box center [373, 132] width 10 height 10
click at [273, 128] on icon "button" at bounding box center [274, 132] width 10 height 10
click at [374, 132] on icon "button" at bounding box center [373, 132] width 10 height 10
click at [292, 174] on p "6" at bounding box center [291, 178] width 3 height 8
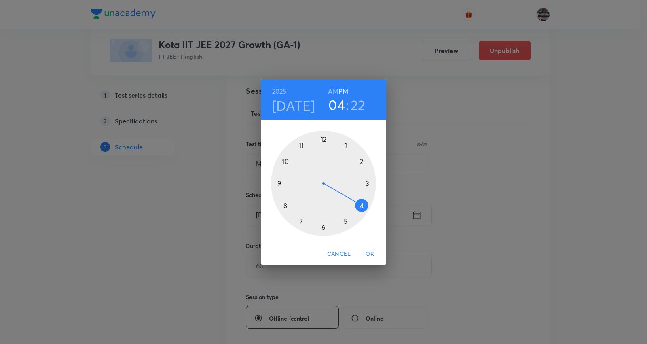
drag, startPoint x: 362, startPoint y: 161, endPoint x: 342, endPoint y: 84, distance: 79.4
click at [361, 161] on div at bounding box center [323, 183] width 105 height 105
drag, startPoint x: 359, startPoint y: 197, endPoint x: 323, endPoint y: 158, distance: 53.8
click at [323, 158] on div at bounding box center [323, 183] width 105 height 105
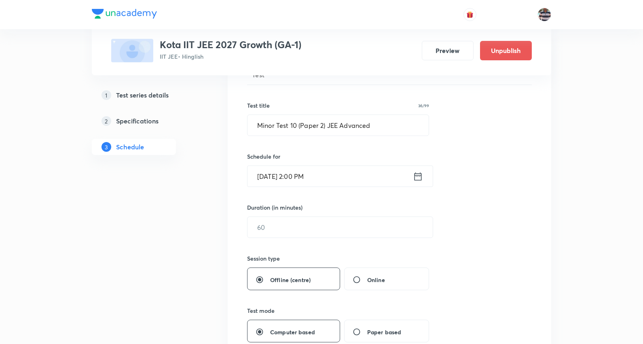
scroll to position [180, 0]
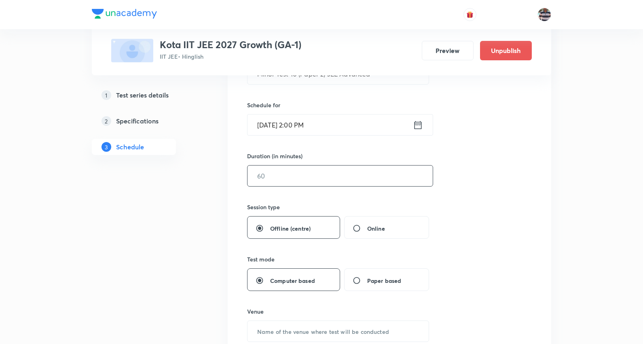
click at [271, 175] on input "text" at bounding box center [340, 176] width 185 height 21
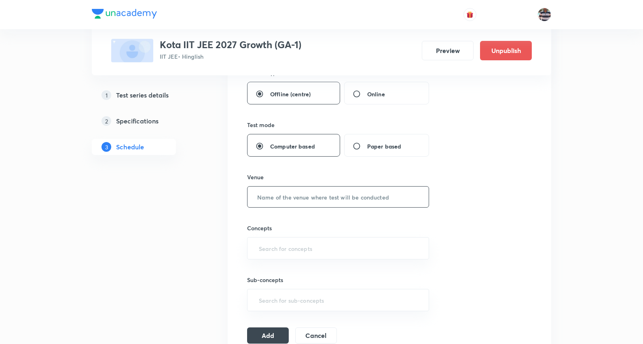
scroll to position [314, 0]
type input "60"
click at [292, 193] on input "text" at bounding box center [338, 196] width 181 height 21
paste input "[GEOGRAPHIC_DATA]"
type input "[GEOGRAPHIC_DATA]"
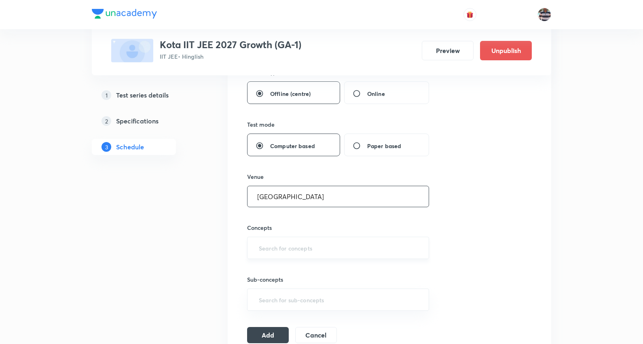
click at [275, 246] on input "text" at bounding box center [338, 247] width 162 height 15
type input "a"
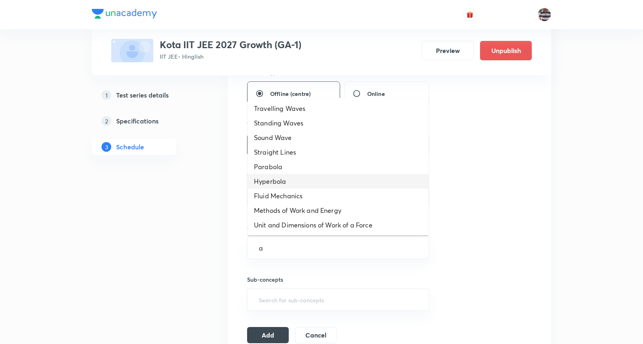
click at [269, 183] on li "Hyperbola" at bounding box center [338, 181] width 181 height 15
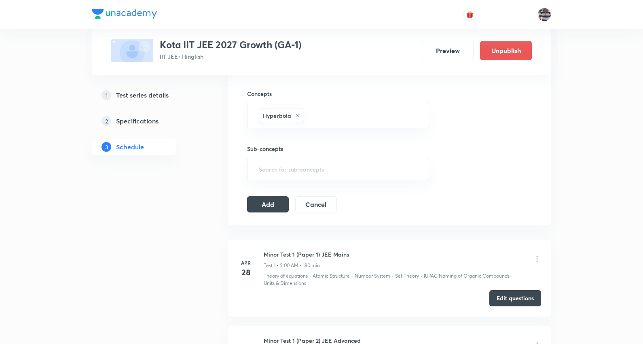
scroll to position [450, 0]
click at [273, 203] on button "Add" at bounding box center [268, 202] width 42 height 16
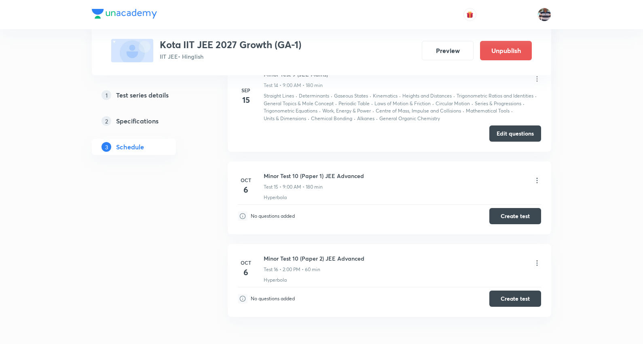
scroll to position [1354, 0]
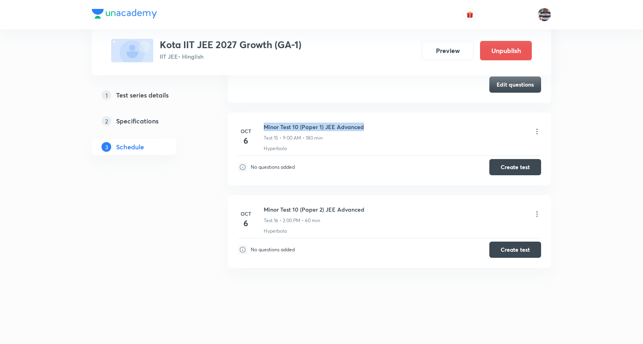
drag, startPoint x: 373, startPoint y: 125, endPoint x: 180, endPoint y: 7, distance: 226.9
click at [263, 119] on li "Oct 6 Minor Test 10 (Paper 1) JEE Advanced Test 15 • 9:00 AM • 180 min Hyperbol…" at bounding box center [390, 148] width 324 height 73
copy h6 "Minor Test 10 (Paper 1) JEE Advanced"
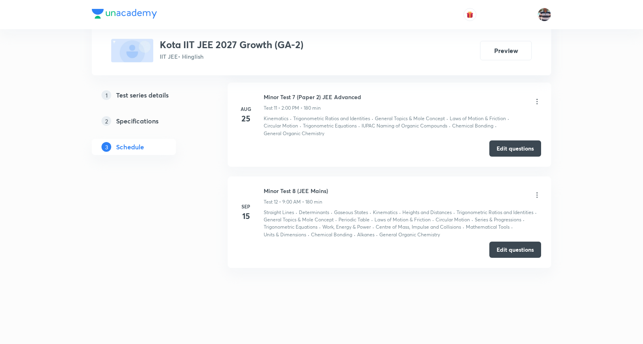
click at [535, 196] on icon at bounding box center [537, 195] width 8 height 8
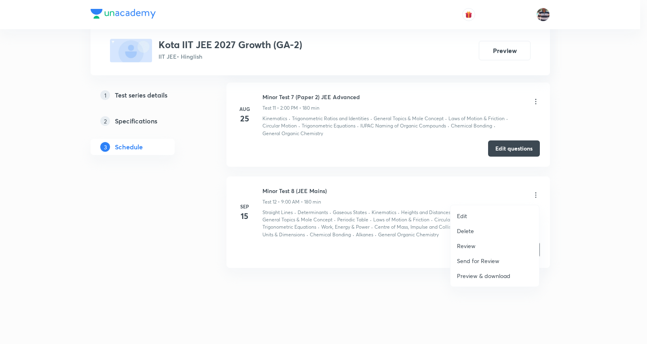
click at [463, 214] on p "Edit" at bounding box center [462, 216] width 10 height 8
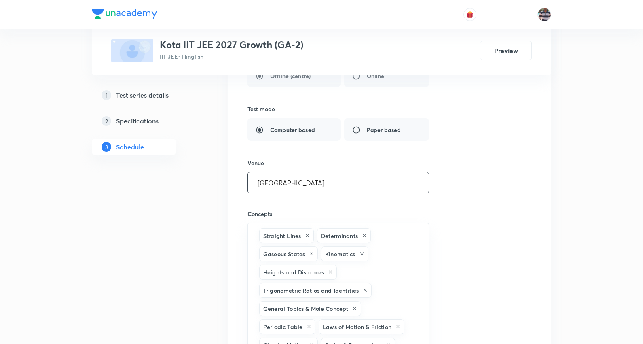
scroll to position [1266, 0]
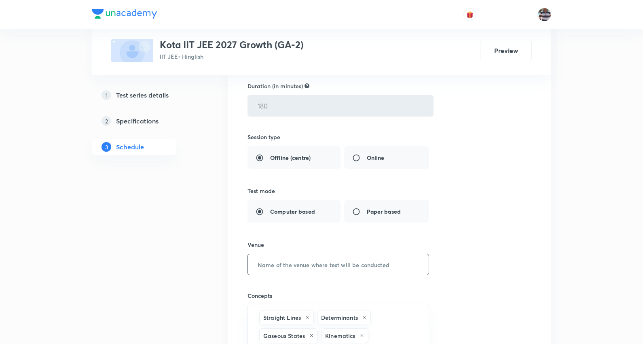
scroll to position [1221, 0]
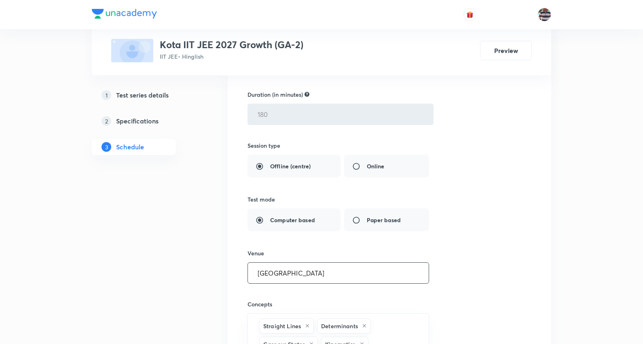
type input "[GEOGRAPHIC_DATA]"
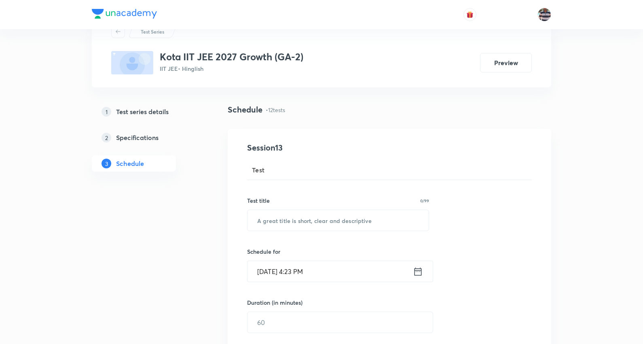
scroll to position [90, 0]
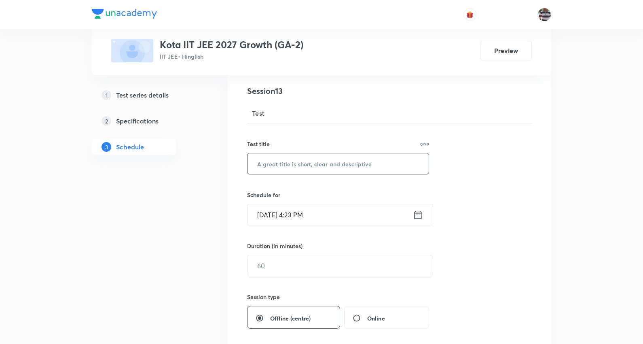
click at [310, 164] on input "text" at bounding box center [338, 163] width 181 height 21
paste input "Minor Test 10 (Paper 1) JEE Advanced"
click at [295, 162] on input "Minor Test 10 (Paper 1) JEE Advanced" at bounding box center [338, 163] width 181 height 21
type input "Minor Test 8 (Paper 1) JEE Advanced"
click at [282, 217] on input "[DATE] 4:23 PM" at bounding box center [331, 214] width 166 height 21
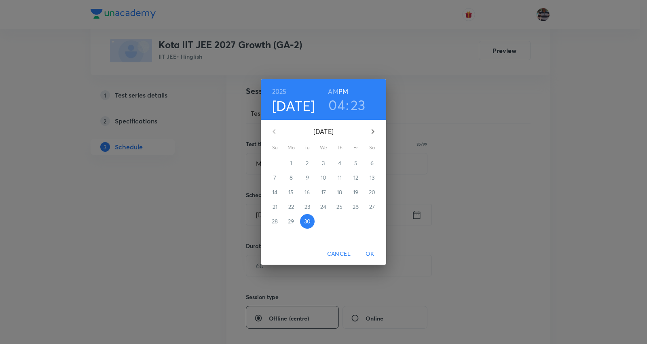
click at [374, 129] on icon "button" at bounding box center [373, 132] width 10 height 10
click at [293, 177] on span "6" at bounding box center [291, 178] width 15 height 8
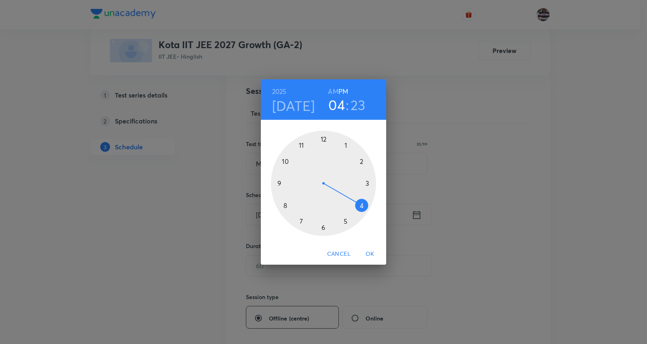
click at [280, 184] on div at bounding box center [323, 183] width 105 height 105
click at [335, 91] on h6 "AM" at bounding box center [333, 91] width 10 height 11
drag, startPoint x: 349, startPoint y: 213, endPoint x: 322, endPoint y: 156, distance: 63.0
click at [322, 156] on div at bounding box center [323, 183] width 105 height 105
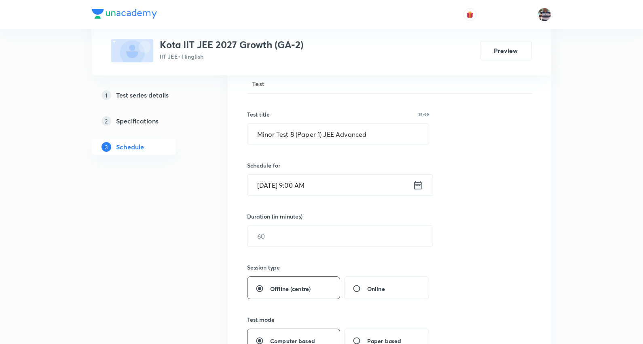
scroll to position [135, 0]
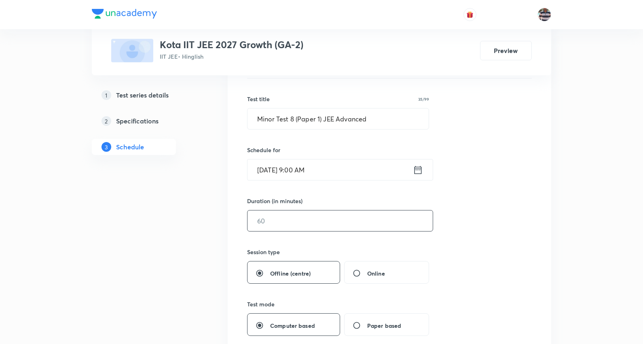
click at [291, 219] on input "text" at bounding box center [340, 220] width 185 height 21
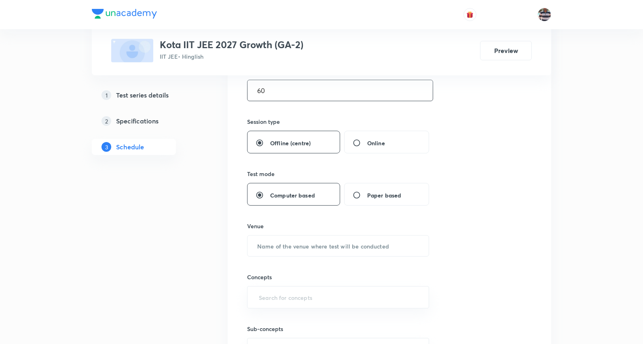
scroll to position [269, 0]
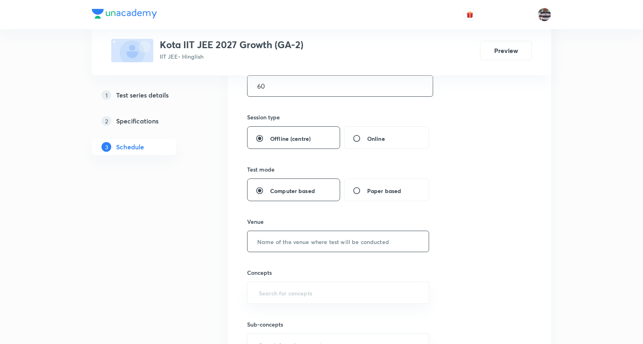
type input "60"
click at [285, 231] on input "text" at bounding box center [338, 241] width 181 height 21
paste input "[GEOGRAPHIC_DATA]"
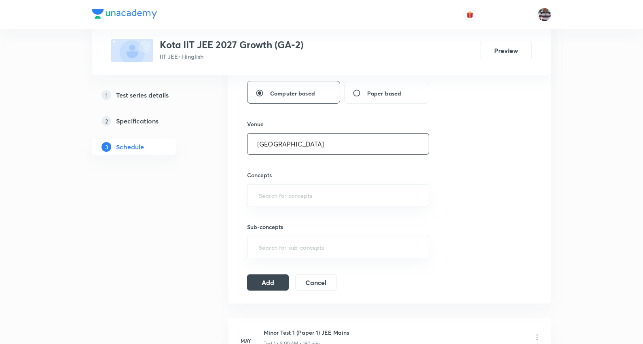
scroll to position [359, 0]
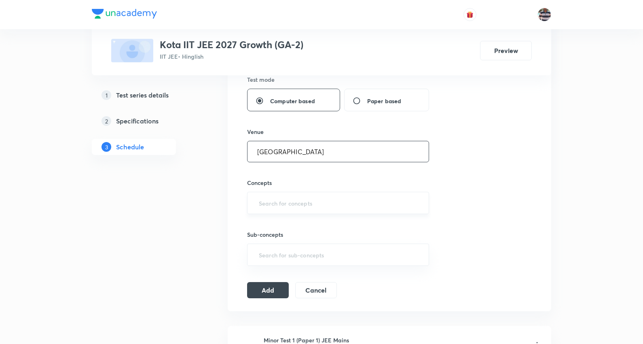
click at [298, 210] on div "​" at bounding box center [338, 203] width 182 height 22
type input "[GEOGRAPHIC_DATA]"
type input "a"
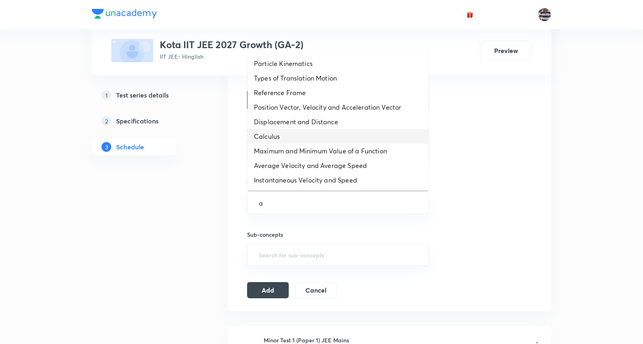
click at [282, 136] on li "Calculus" at bounding box center [338, 136] width 181 height 15
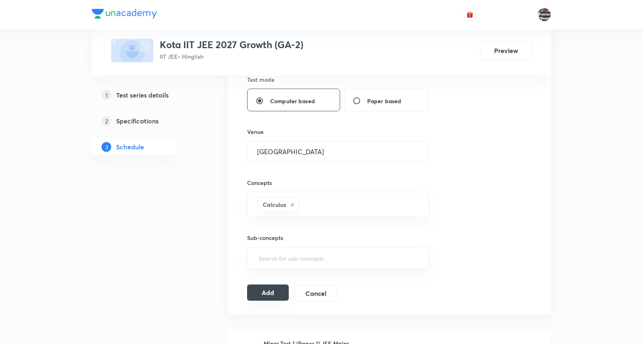
click at [272, 291] on button "Add" at bounding box center [268, 292] width 42 height 16
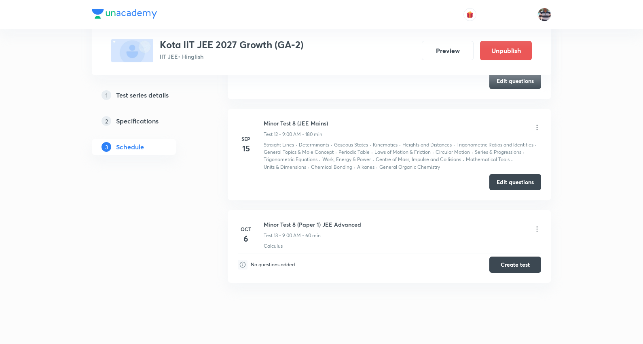
scroll to position [1098, 0]
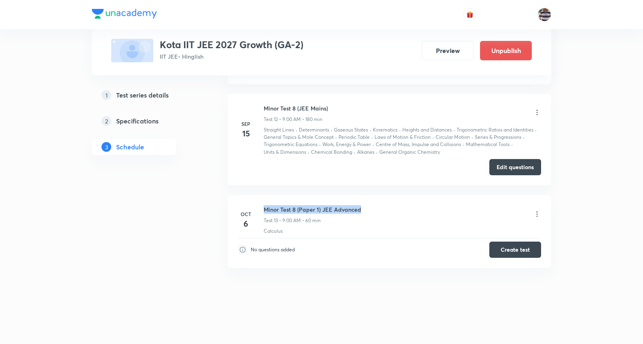
drag, startPoint x: 372, startPoint y: 210, endPoint x: 263, endPoint y: 204, distance: 109.0
click at [263, 204] on li "[DATE] Minor Test 8 (Paper 1) JEE Advanced Test 13 • 9:00 AM • 60 min Calculus …" at bounding box center [390, 231] width 324 height 73
copy h6 "Minor Test 8 (Paper 1) JEE Advanced"
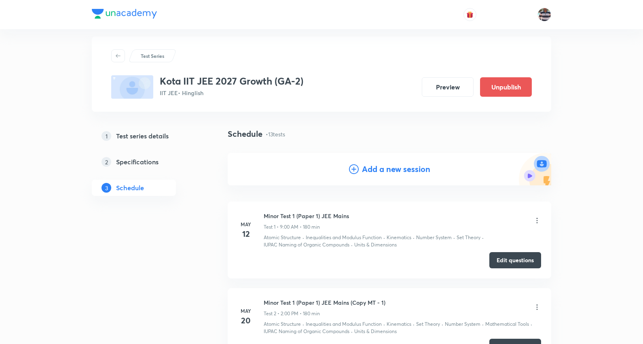
scroll to position [0, 0]
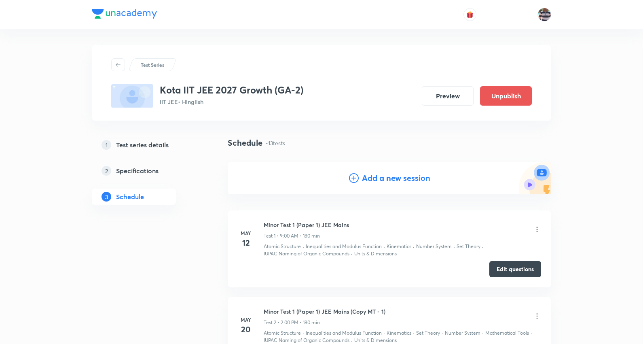
click at [393, 180] on h4 "Add a new session" at bounding box center [396, 178] width 68 height 12
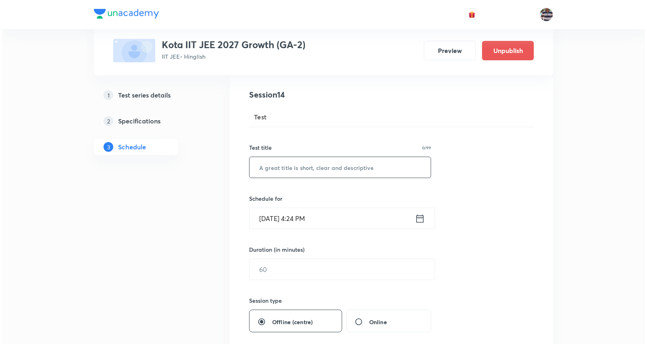
scroll to position [90, 0]
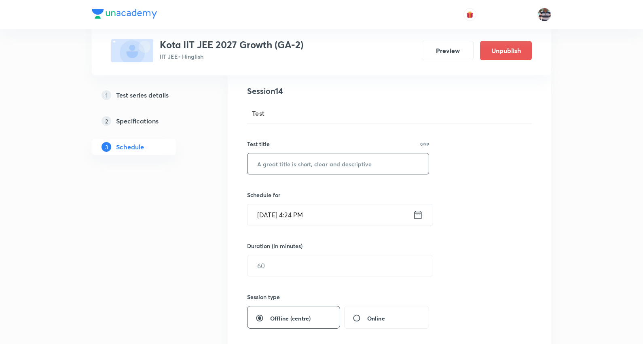
click at [325, 162] on input "text" at bounding box center [338, 163] width 181 height 21
paste input "Minor Test 8 (Paper 1) JEE Advanced"
click at [293, 163] on input "Minor Test 8 (Paper 1) JEE Advanced" at bounding box center [338, 163] width 181 height 21
type input "Minor Test 8 (Paper 2) JEE Advanced"
click at [274, 218] on input "[DATE] 4:24 PM" at bounding box center [331, 214] width 166 height 21
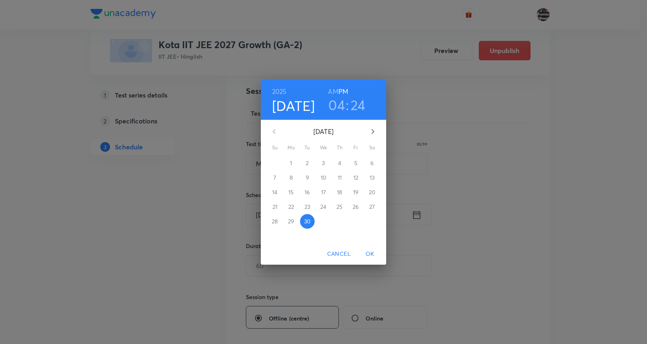
click at [374, 127] on icon "button" at bounding box center [373, 132] width 10 height 10
click at [289, 179] on span "6" at bounding box center [291, 178] width 15 height 8
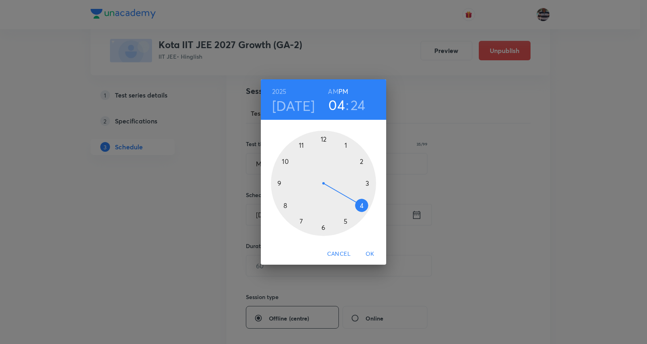
click at [359, 159] on div at bounding box center [323, 183] width 105 height 105
drag, startPoint x: 351, startPoint y: 220, endPoint x: 325, endPoint y: 155, distance: 70.3
click at [325, 155] on div at bounding box center [323, 183] width 105 height 105
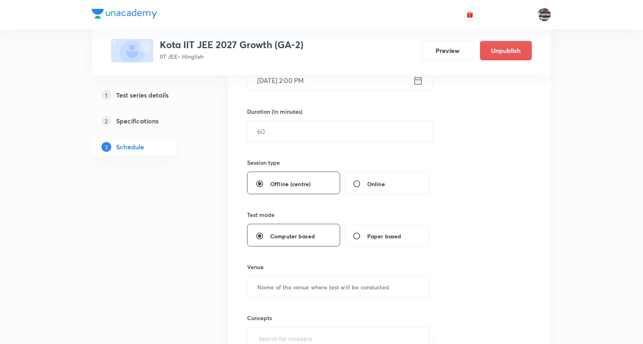
scroll to position [225, 0]
click at [285, 130] on input "text" at bounding box center [340, 131] width 185 height 21
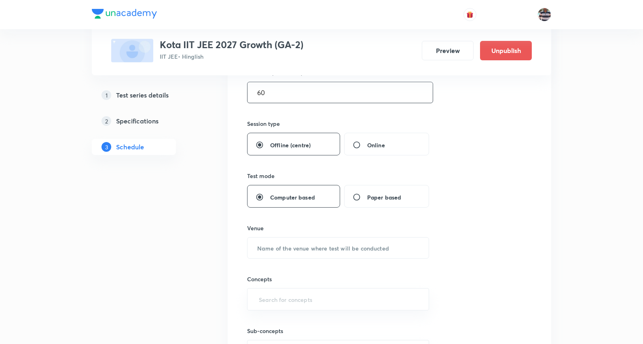
scroll to position [314, 0]
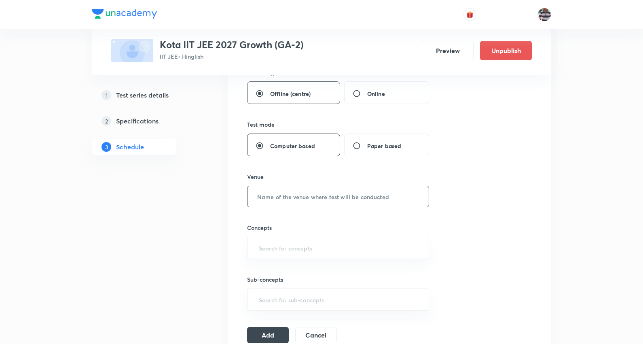
type input "60"
drag, startPoint x: 306, startPoint y: 197, endPoint x: 275, endPoint y: 107, distance: 94.6
click at [306, 196] on input "text" at bounding box center [338, 196] width 181 height 21
paste input "[GEOGRAPHIC_DATA]"
type input "[GEOGRAPHIC_DATA]"
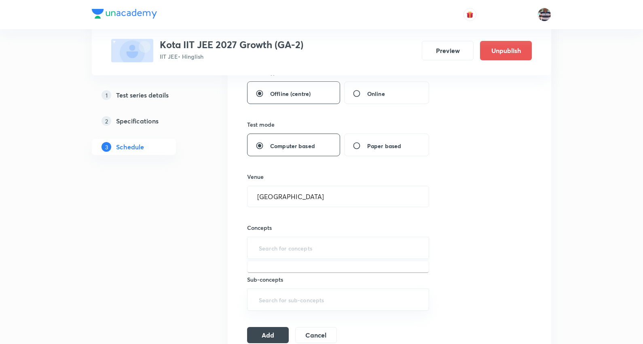
click at [296, 253] on input "text" at bounding box center [338, 247] width 162 height 15
type input "a"
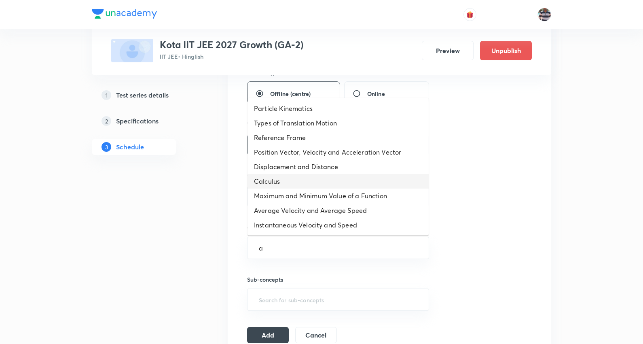
click at [286, 179] on li "Calculus" at bounding box center [338, 181] width 181 height 15
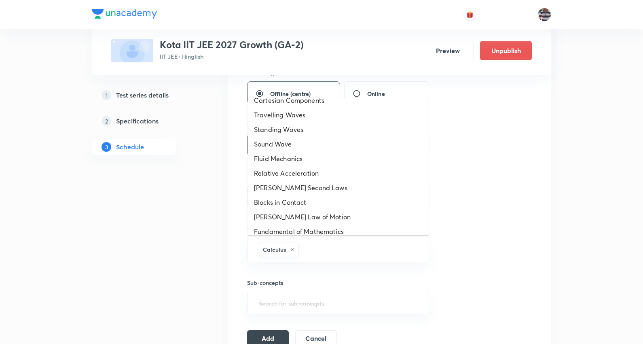
scroll to position [309, 0]
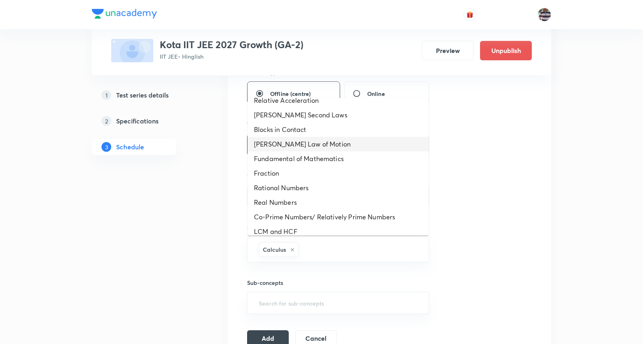
click at [278, 151] on li "[PERSON_NAME] Law of Motion" at bounding box center [338, 144] width 181 height 15
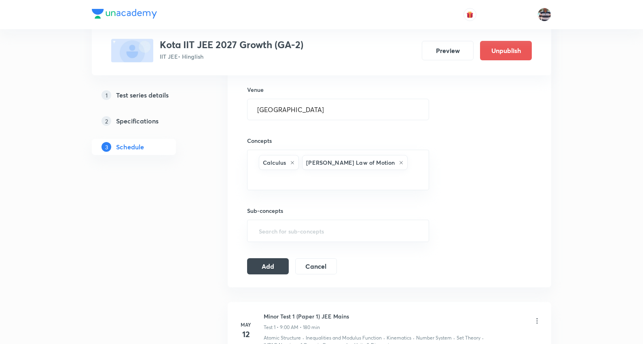
scroll to position [405, 0]
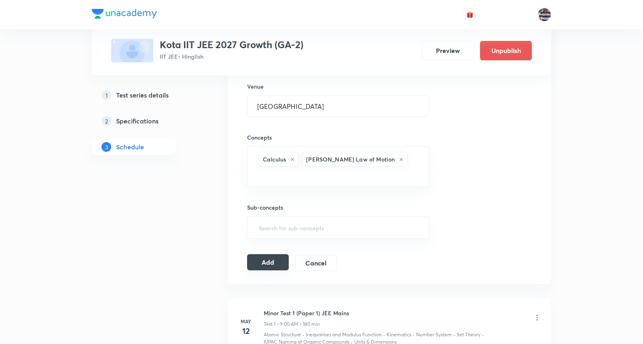
click at [279, 254] on button "Add" at bounding box center [268, 262] width 42 height 16
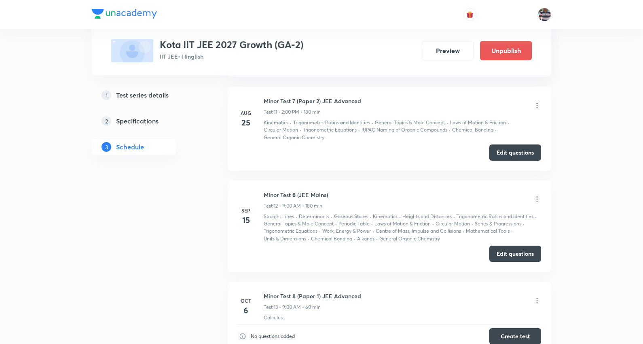
scroll to position [1181, 0]
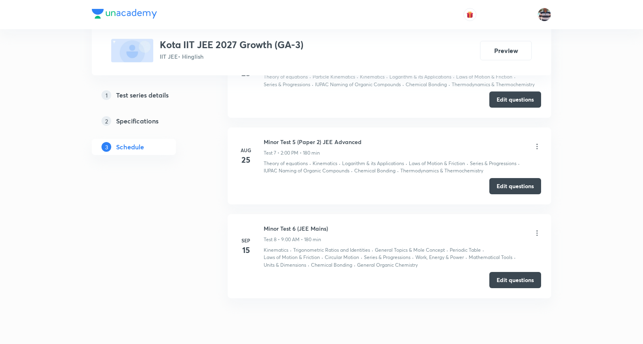
scroll to position [1078, 0]
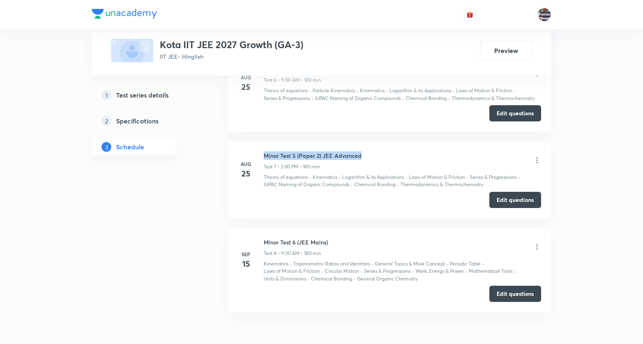
drag, startPoint x: 297, startPoint y: 154, endPoint x: 263, endPoint y: 153, distance: 33.6
click at [264, 153] on div "Minor Test 5 (Paper 2) JEE Advanced Test 7 • 2:00 PM • 180 min" at bounding box center [403, 160] width 278 height 19
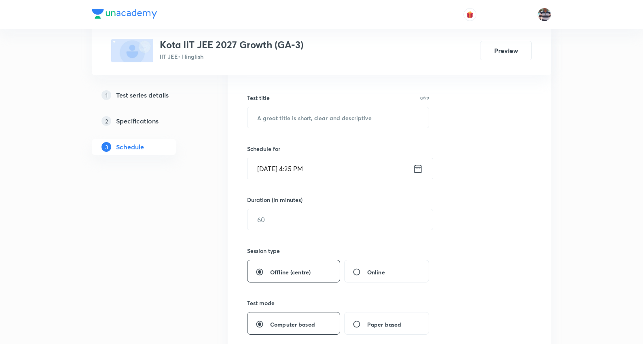
scroll to position [0, 0]
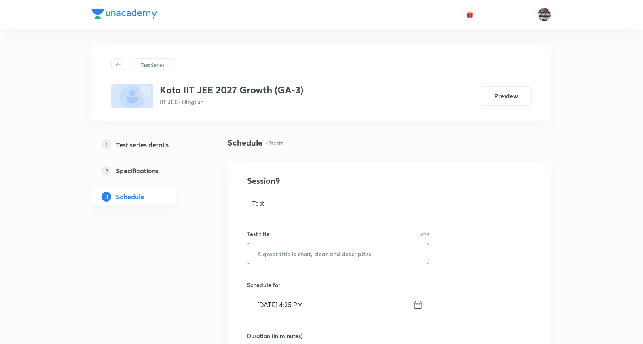
click at [316, 257] on input "text" at bounding box center [338, 253] width 181 height 21
paste input "Minor Test 5 (Paper 2) JEE Advanced"
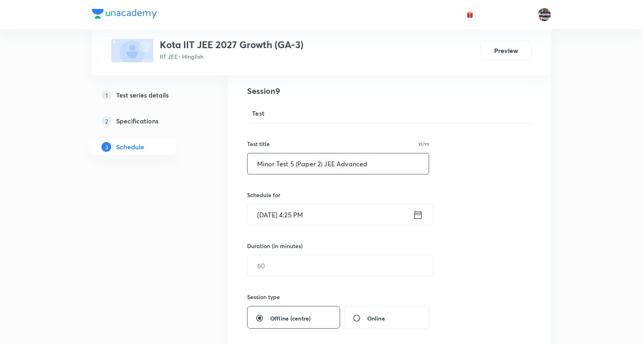
click at [292, 161] on input "Minor Test 5 (Paper 2) JEE Advanced" at bounding box center [338, 163] width 181 height 21
click at [297, 159] on input "Minor Test 7 (Paper 1) JEE Advanced" at bounding box center [338, 163] width 181 height 21
type input "Minor Test 7 (Paper 1) JEE Advanced"
click at [278, 214] on input "Sep 30, 2025, 4:25 PM" at bounding box center [331, 214] width 166 height 21
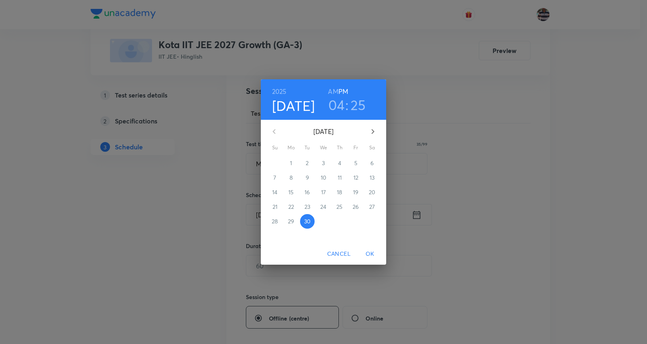
click at [373, 130] on icon "button" at bounding box center [373, 131] width 3 height 5
click at [375, 127] on icon "button" at bounding box center [373, 132] width 10 height 10
click at [276, 129] on icon "button" at bounding box center [274, 131] width 3 height 5
click at [287, 178] on span "6" at bounding box center [291, 178] width 15 height 8
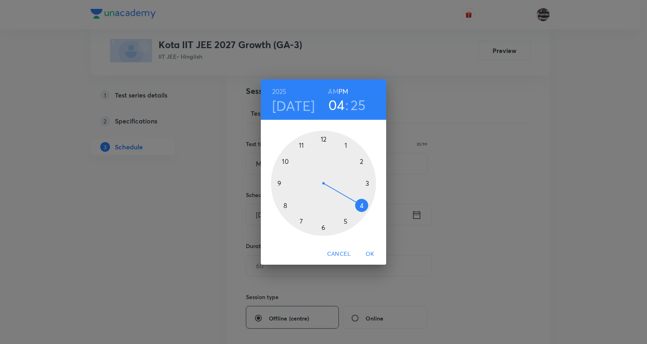
click at [280, 180] on div at bounding box center [323, 183] width 105 height 105
click at [336, 88] on h6 "AM" at bounding box center [333, 91] width 10 height 11
drag, startPoint x: 346, startPoint y: 215, endPoint x: 325, endPoint y: 144, distance: 73.4
click at [325, 144] on div at bounding box center [323, 183] width 105 height 105
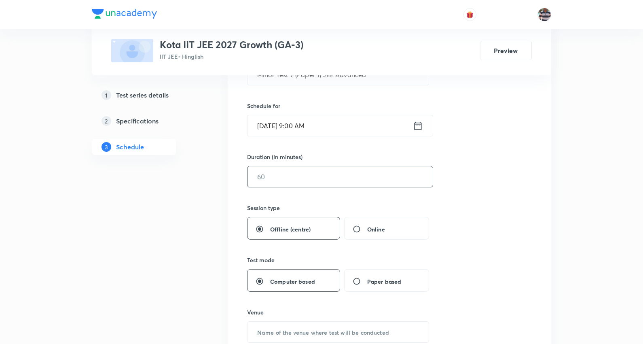
scroll to position [180, 0]
click at [279, 173] on input "text" at bounding box center [340, 176] width 185 height 21
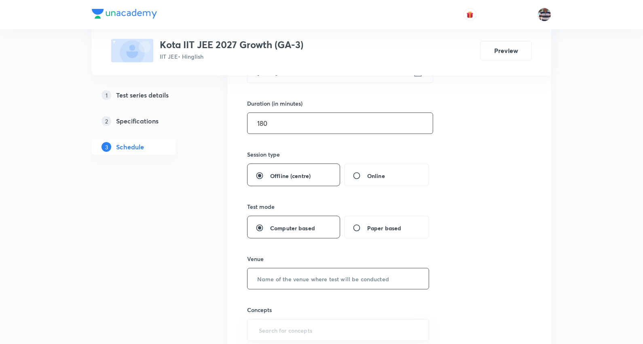
scroll to position [269, 0]
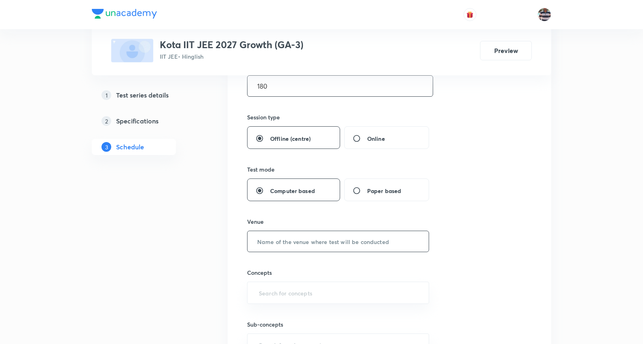
type input "180"
click at [278, 242] on input "text" at bounding box center [338, 241] width 181 height 21
paste input "[GEOGRAPHIC_DATA]"
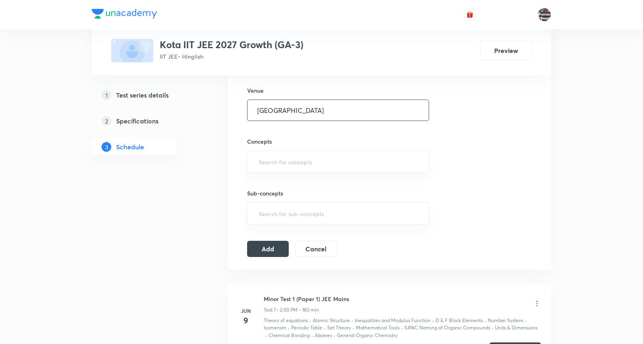
scroll to position [405, 0]
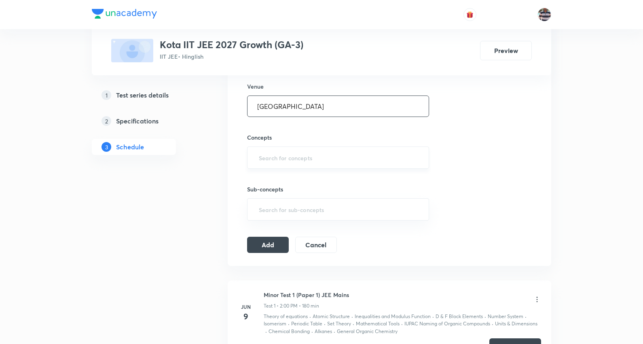
type input "[GEOGRAPHIC_DATA]"
click at [288, 154] on input "text" at bounding box center [338, 157] width 162 height 15
type input "a"
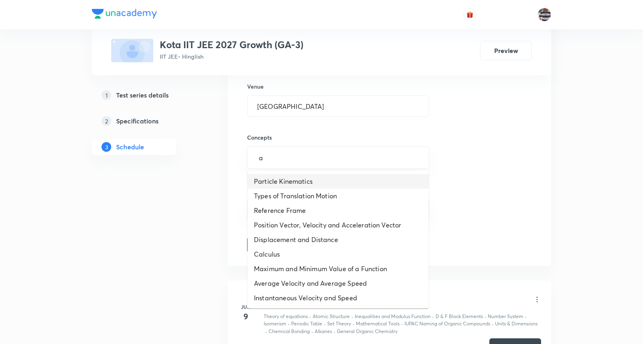
click at [282, 179] on li "Particle Kinematics" at bounding box center [338, 181] width 181 height 15
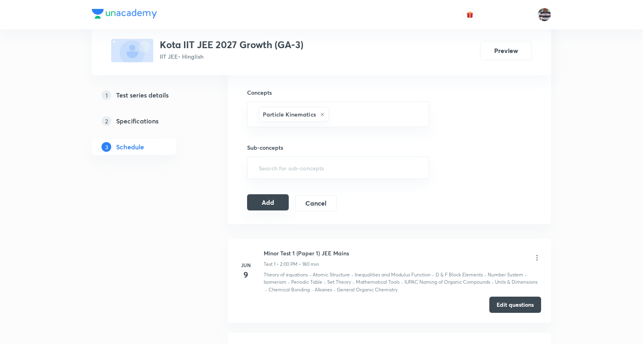
click at [277, 209] on button "Add" at bounding box center [268, 202] width 42 height 16
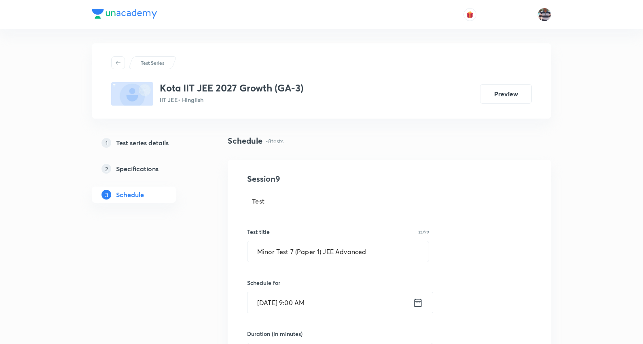
scroll to position [0, 0]
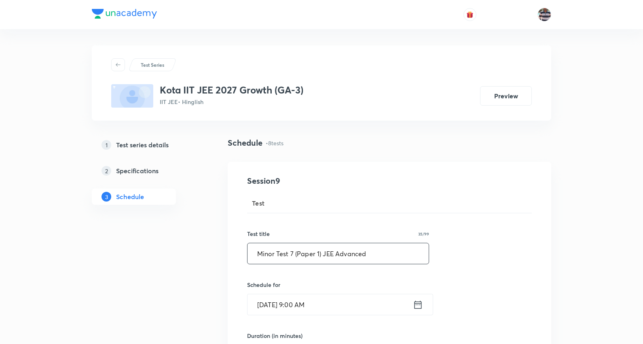
drag, startPoint x: 380, startPoint y: 257, endPoint x: 204, endPoint y: 236, distance: 177.3
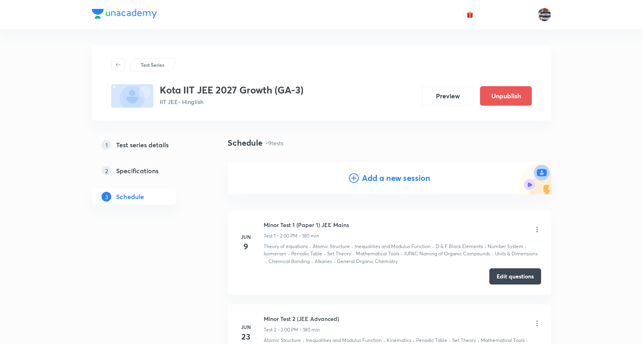
click at [390, 180] on h4 "Add a new session" at bounding box center [396, 178] width 68 height 12
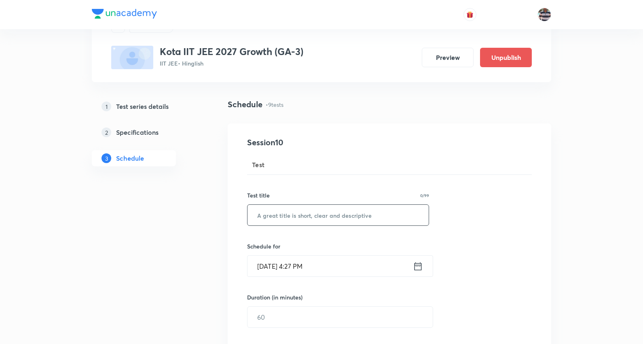
scroll to position [90, 0]
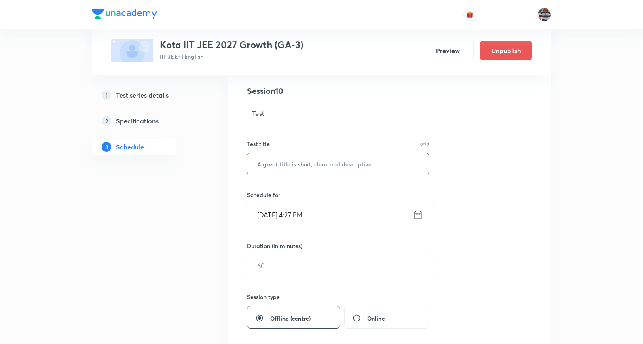
click at [310, 168] on input "text" at bounding box center [338, 163] width 181 height 21
paste input "Minor Test 7 (Paper 1) JEE Advanced"
click at [316, 159] on input "Minor Test 7 (Paper 1) JEE Advanced" at bounding box center [338, 163] width 181 height 21
type input "Minor Test 7 (Paper 2) JEE Advanced"
click at [272, 212] on input "Sep 30, 2025, 4:27 PM" at bounding box center [331, 214] width 166 height 21
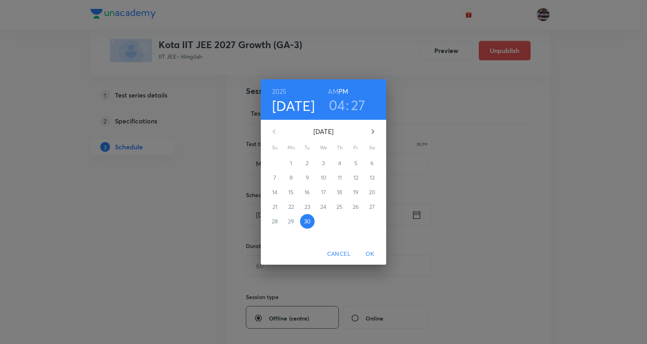
click at [372, 131] on icon "button" at bounding box center [373, 132] width 10 height 10
click at [292, 174] on p "6" at bounding box center [291, 178] width 3 height 8
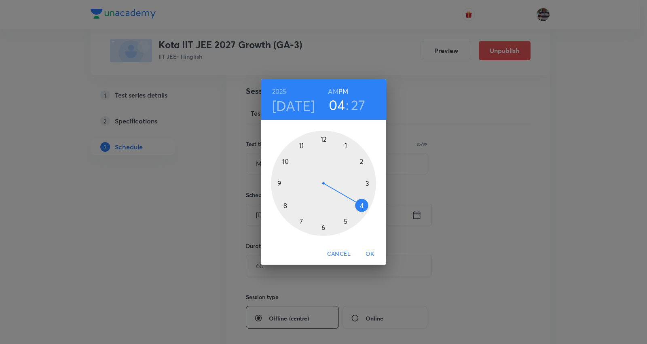
click at [359, 162] on div at bounding box center [323, 183] width 105 height 105
drag, startPoint x: 340, startPoint y: 223, endPoint x: 325, endPoint y: 156, distance: 68.9
click at [325, 156] on div at bounding box center [323, 183] width 105 height 105
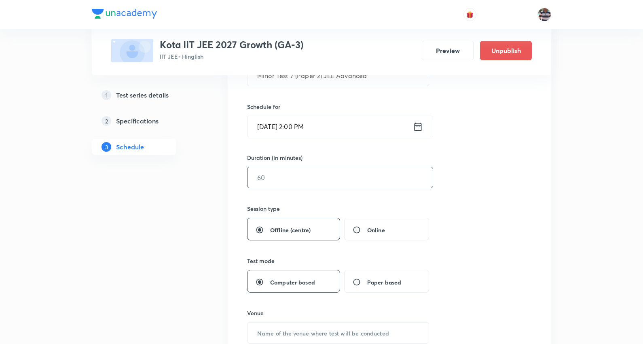
scroll to position [180, 0]
click at [286, 175] on input "text" at bounding box center [340, 176] width 185 height 21
type input "1"
type input "180"
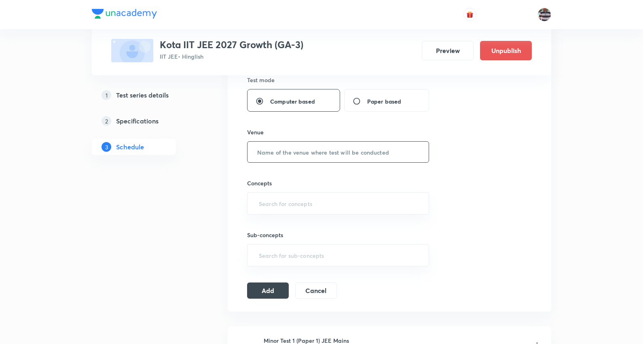
scroll to position [359, 0]
click at [293, 150] on input "text" at bounding box center [338, 151] width 181 height 21
paste input "[GEOGRAPHIC_DATA]"
type input "[GEOGRAPHIC_DATA]"
click at [272, 199] on input "text" at bounding box center [338, 202] width 162 height 15
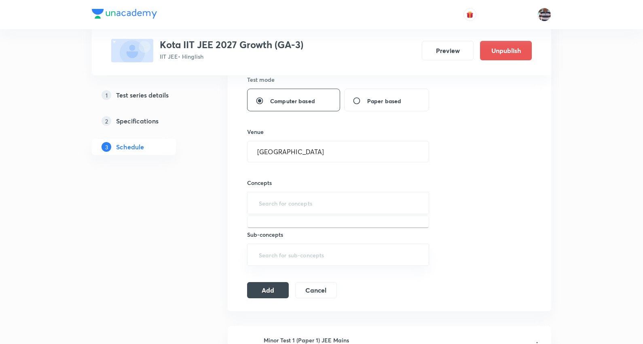
type input "a"
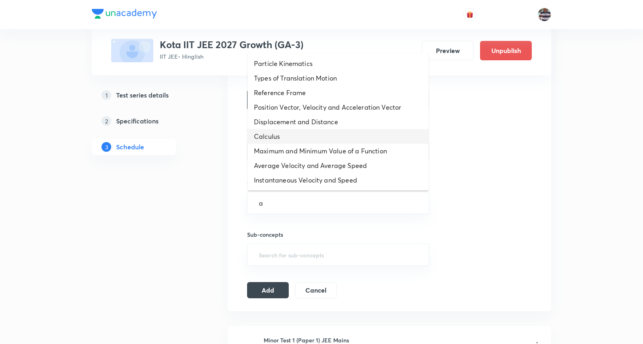
click at [288, 138] on li "Calculus" at bounding box center [338, 136] width 181 height 15
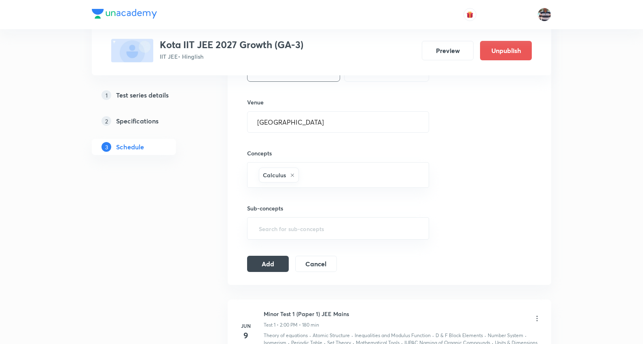
scroll to position [405, 0]
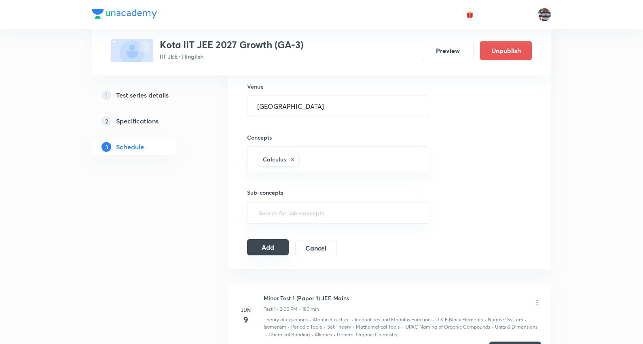
click at [282, 243] on button "Add" at bounding box center [268, 247] width 42 height 16
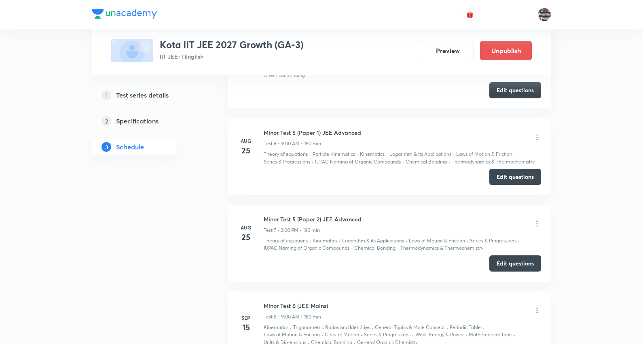
scroll to position [813, 0]
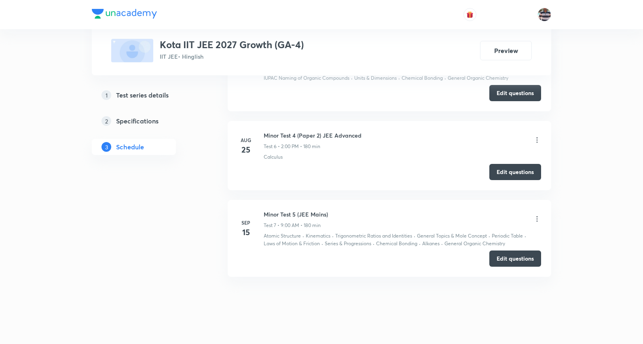
scroll to position [991, 0]
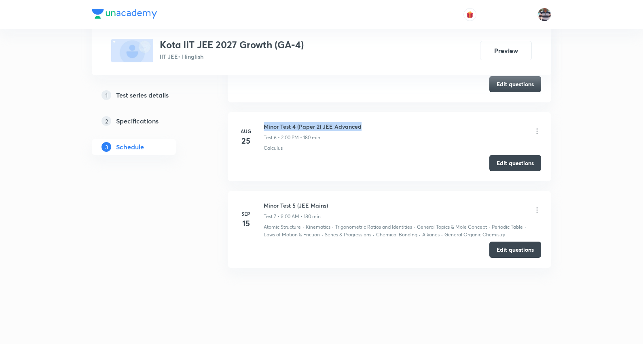
drag, startPoint x: 306, startPoint y: 125, endPoint x: 266, endPoint y: 127, distance: 40.1
click at [266, 127] on div "Minor Test 4 (Paper 2) JEE Advanced Test 6 • 2:00 PM • 180 min" at bounding box center [403, 131] width 278 height 19
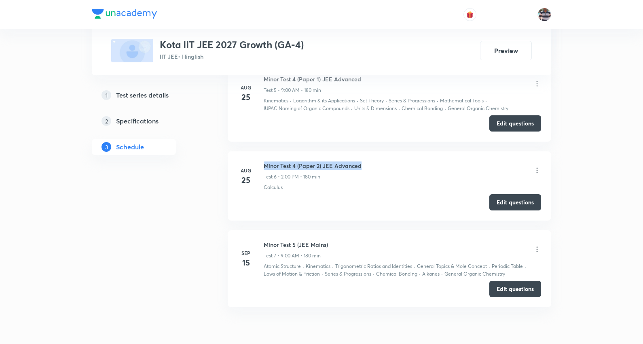
scroll to position [856, 0]
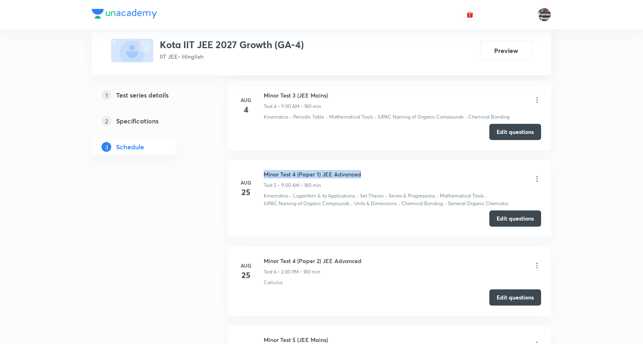
drag, startPoint x: 358, startPoint y: 170, endPoint x: 264, endPoint y: 170, distance: 93.9
click at [264, 170] on li "[DATE] Minor Test 4 (Paper 1) JEE Advanced Test 5 • 9:00 AM • 180 min Kinematic…" at bounding box center [390, 198] width 324 height 77
copy h6 "Minor Test 4 (Paper 1) JEE Advanced"
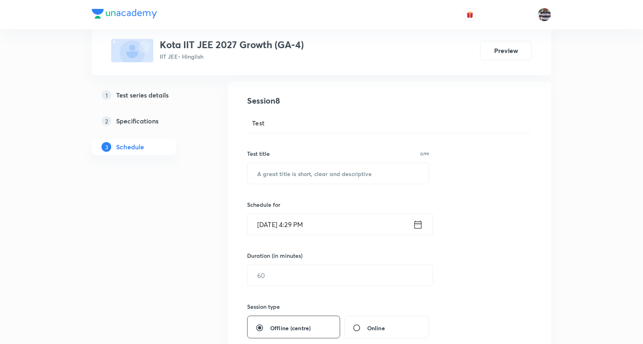
scroll to position [0, 0]
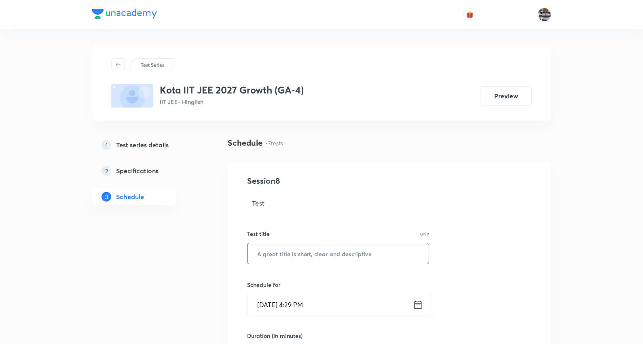
click at [303, 247] on input "text" at bounding box center [338, 253] width 181 height 21
paste input "Minor Test 4 (Paper 1) JEE Advanced"
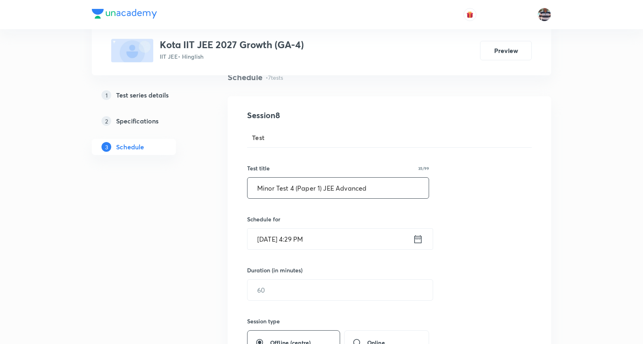
scroll to position [90, 0]
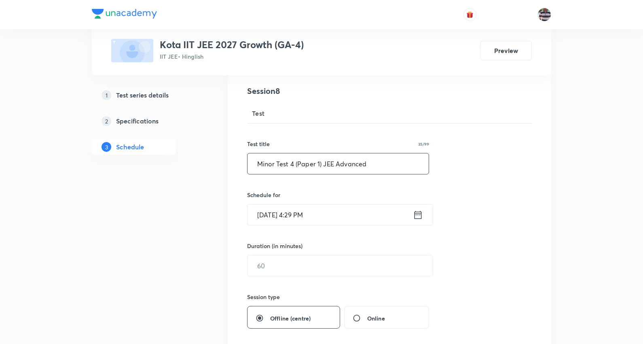
click at [317, 164] on input "Minor Test 4 (Paper 1) JEE Advanced" at bounding box center [338, 163] width 181 height 21
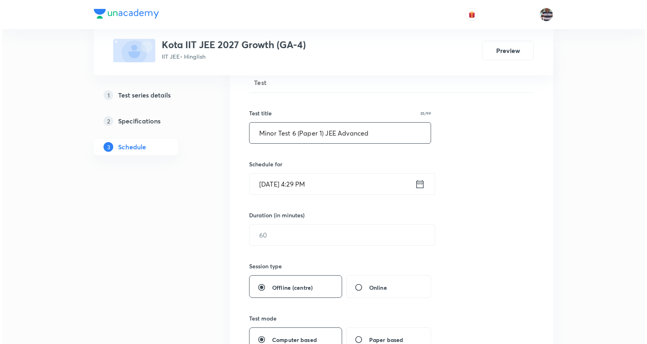
scroll to position [135, 0]
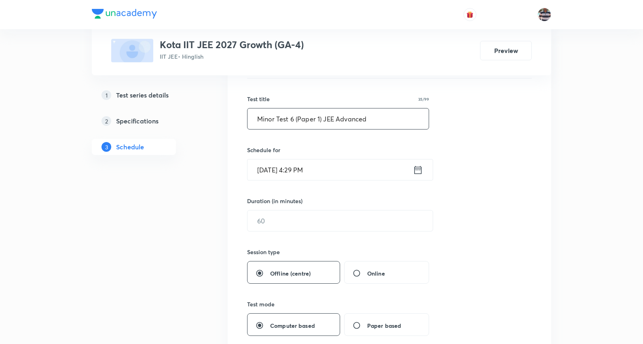
type input "Minor Test 6 (Paper 1) JEE Advanced"
click at [283, 171] on input "[DATE] 4:29 PM" at bounding box center [331, 169] width 166 height 21
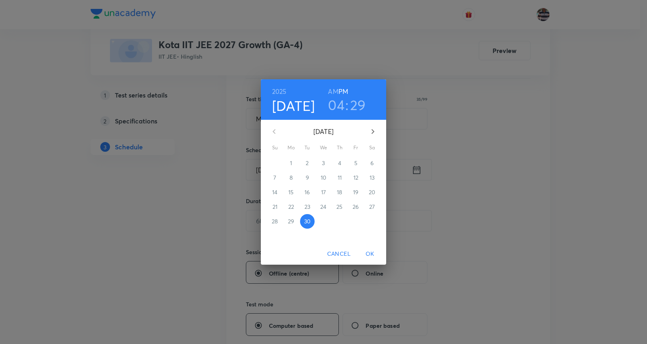
click at [374, 128] on icon "button" at bounding box center [373, 132] width 10 height 10
click at [291, 174] on p "6" at bounding box center [291, 178] width 3 height 8
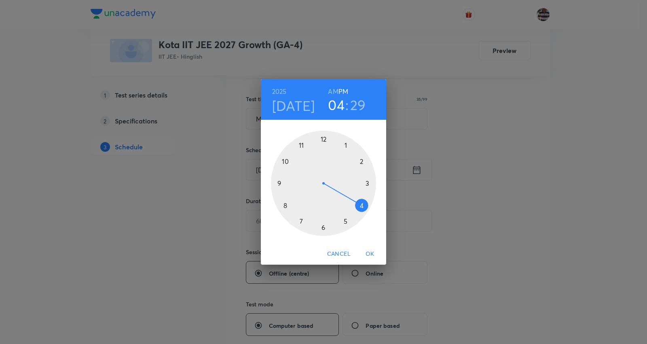
click at [280, 182] on div at bounding box center [323, 183] width 105 height 105
click at [331, 89] on h6 "AM" at bounding box center [333, 91] width 10 height 11
drag, startPoint x: 330, startPoint y: 227, endPoint x: 306, endPoint y: 151, distance: 79.3
click at [324, 151] on div at bounding box center [323, 183] width 105 height 105
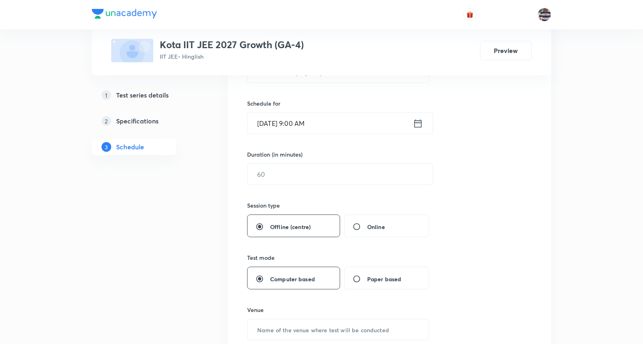
scroll to position [225, 0]
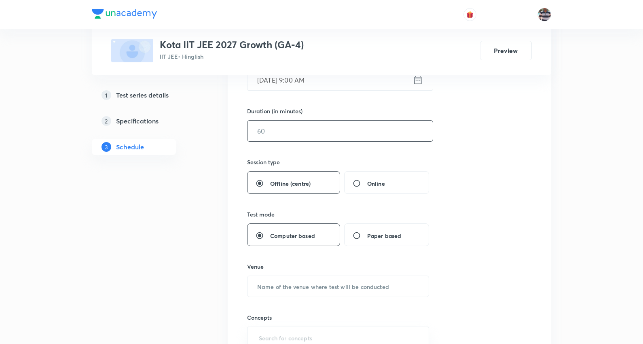
click at [281, 133] on input "text" at bounding box center [340, 131] width 185 height 21
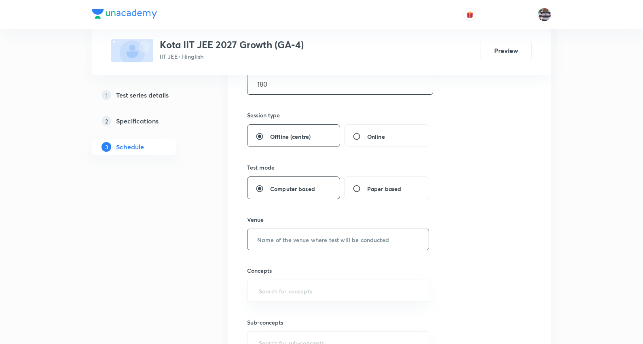
scroll to position [314, 0]
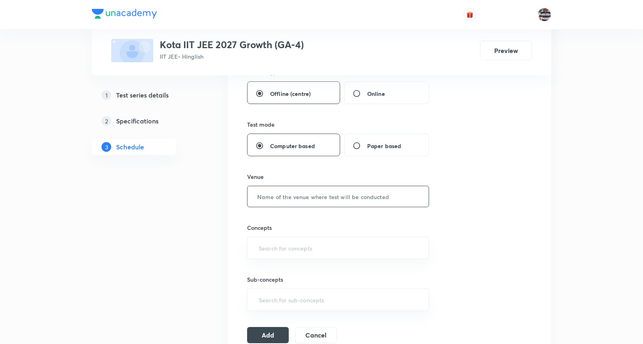
type input "180"
click at [295, 188] on input "text" at bounding box center [338, 196] width 181 height 21
paste input "[GEOGRAPHIC_DATA]"
type input "[GEOGRAPHIC_DATA]"
click at [272, 245] on input "text" at bounding box center [338, 247] width 162 height 15
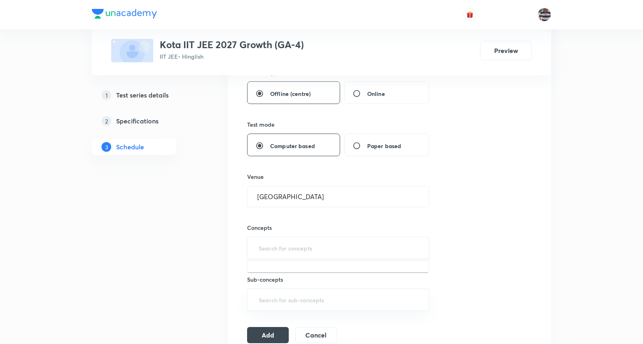
type input "A"
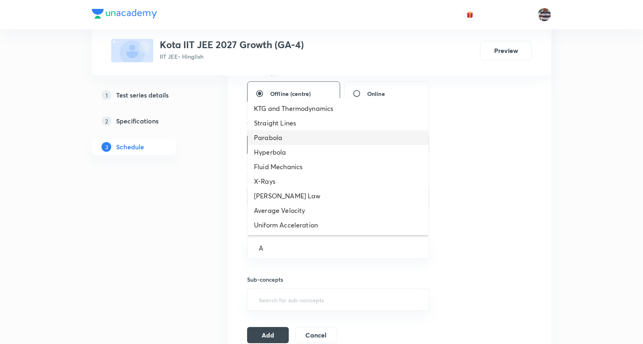
click at [278, 136] on li "Parabola" at bounding box center [338, 137] width 181 height 15
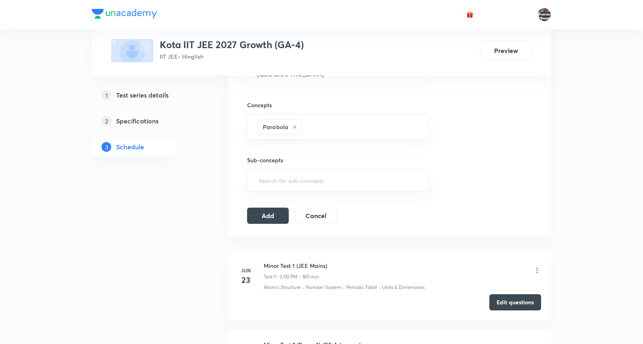
scroll to position [450, 0]
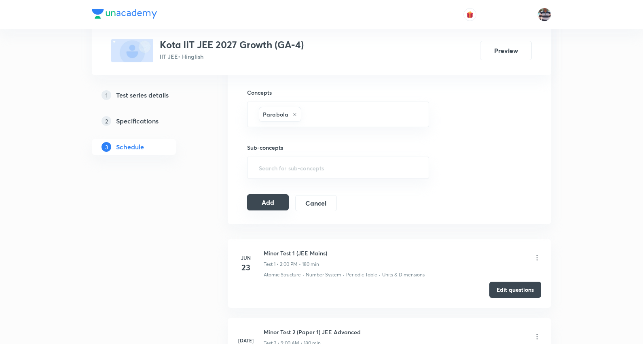
click at [273, 204] on button "Add" at bounding box center [268, 202] width 42 height 16
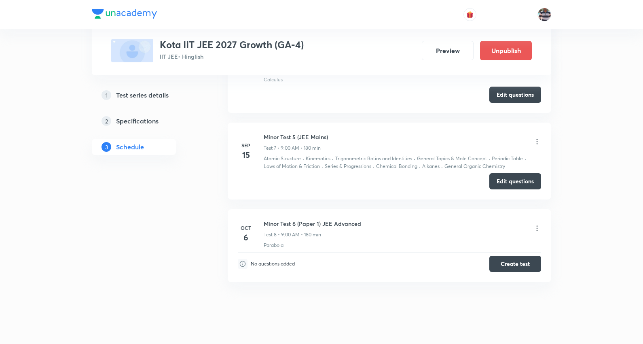
scroll to position [599, 0]
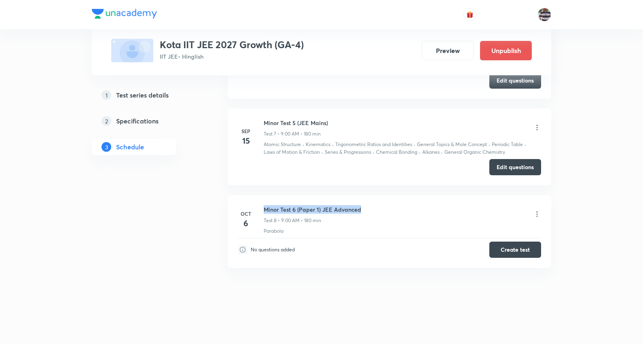
drag, startPoint x: 373, startPoint y: 211, endPoint x: 265, endPoint y: 207, distance: 108.1
click at [265, 207] on div "Minor Test 6 (Paper 1) JEE Advanced Test 8 • 9:00 AM • 180 min" at bounding box center [403, 214] width 278 height 19
copy h6 "Minor Test 6 (Paper 1) JEE Advanced"
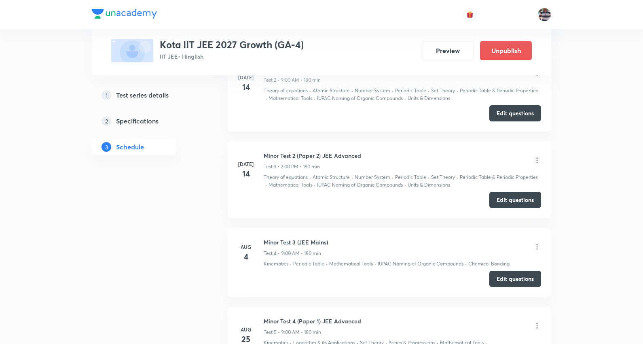
scroll to position [0, 0]
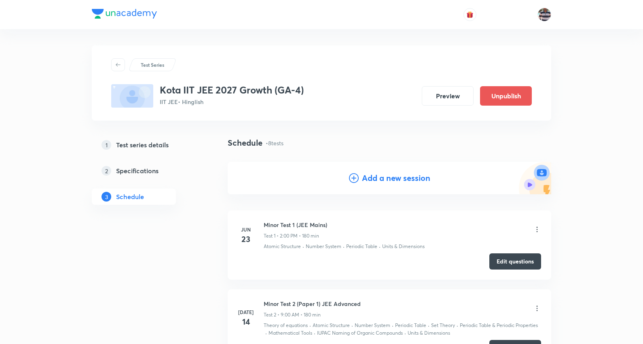
click at [406, 177] on h4 "Add a new session" at bounding box center [396, 178] width 68 height 12
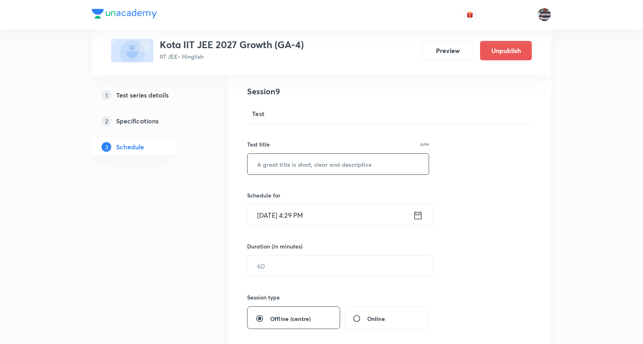
scroll to position [90, 0]
click at [296, 166] on input "text" at bounding box center [338, 163] width 181 height 21
paste input "Minor Test 6 (Paper 1) JEE Advanced"
click at [293, 163] on input "Minor Test 6 (Paper 1) JEE Advanced" at bounding box center [338, 163] width 181 height 21
type input "Minor Test 6 (Paper 2) JEE Advanced"
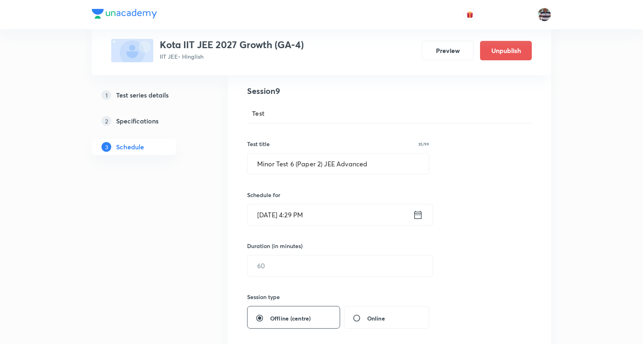
click at [287, 216] on input "Sep 30, 2025, 4:29 PM" at bounding box center [331, 214] width 166 height 21
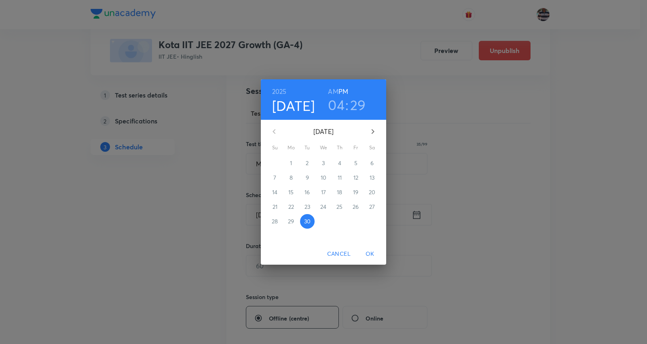
click at [373, 131] on icon "button" at bounding box center [373, 132] width 10 height 10
click at [293, 177] on span "6" at bounding box center [291, 178] width 15 height 8
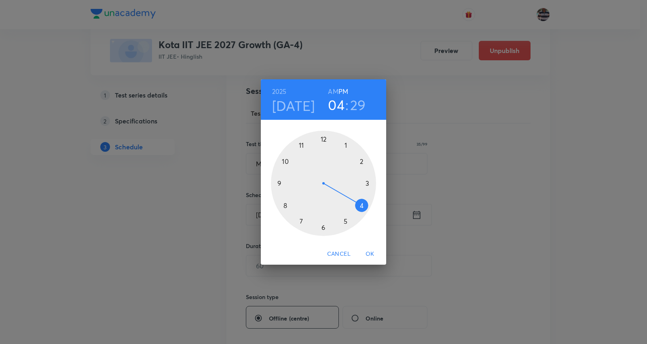
click at [363, 159] on div at bounding box center [323, 183] width 105 height 105
drag, startPoint x: 342, startPoint y: 210, endPoint x: 325, endPoint y: 151, distance: 62.3
click at [325, 151] on div at bounding box center [323, 183] width 105 height 105
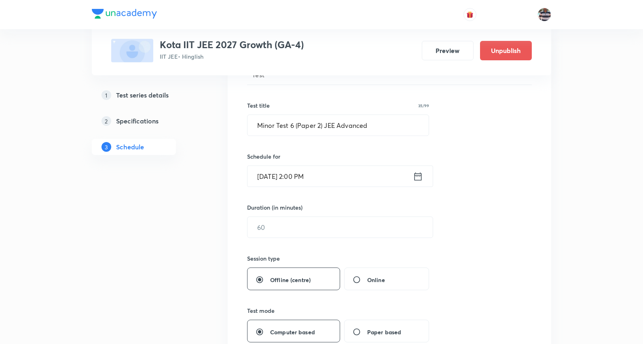
scroll to position [180, 0]
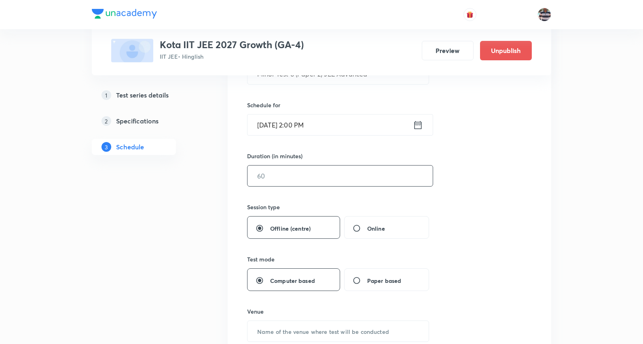
click at [293, 173] on input "text" at bounding box center [340, 176] width 185 height 21
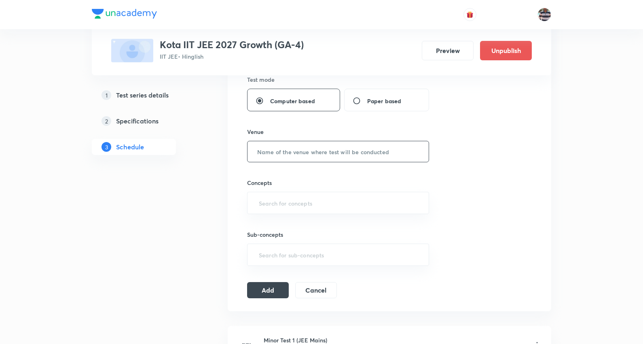
type input "180"
click at [292, 153] on input "text" at bounding box center [338, 151] width 181 height 21
paste input "[GEOGRAPHIC_DATA]"
type input "[GEOGRAPHIC_DATA]"
click at [284, 204] on input "text" at bounding box center [338, 202] width 162 height 15
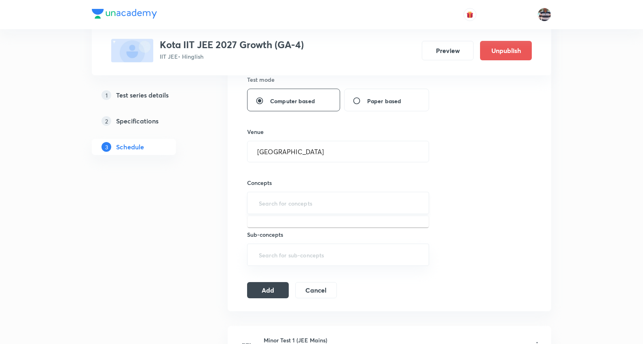
type input "A"
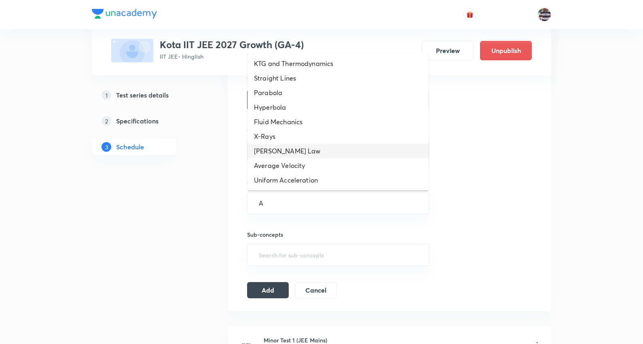
click at [287, 150] on li "Moseley's Law" at bounding box center [338, 151] width 181 height 15
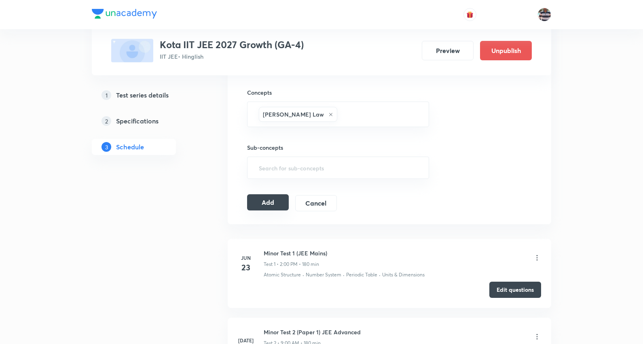
click at [274, 197] on button "Add" at bounding box center [268, 202] width 42 height 16
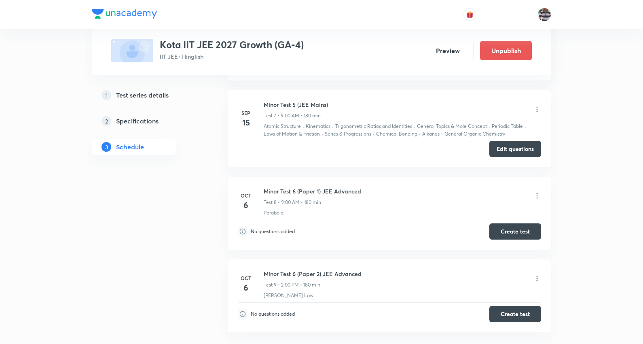
scroll to position [681, 0]
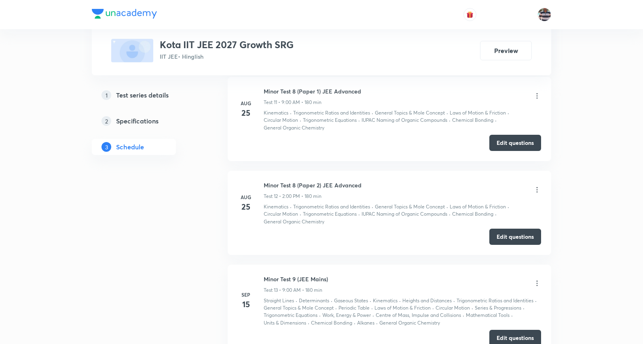
scroll to position [1487, 0]
drag, startPoint x: 377, startPoint y: 95, endPoint x: 257, endPoint y: 91, distance: 120.3
click at [257, 91] on div "Aug 25 Minor Test 8 (Paper 1) JEE Advanced Test 11 • 9:00 AM • 180 min Kinemati…" at bounding box center [389, 109] width 303 height 45
copy h6 "Minor Test 8 (Paper 1) JEE Advanced"
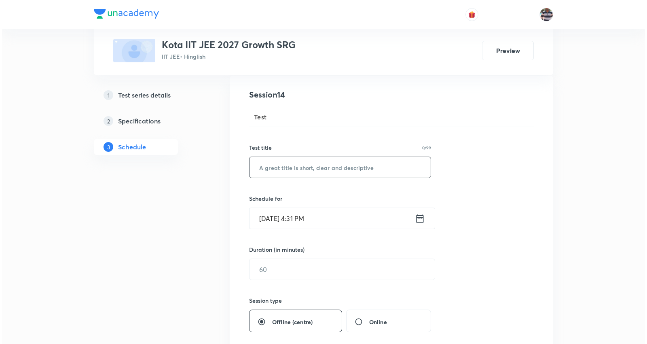
scroll to position [90, 0]
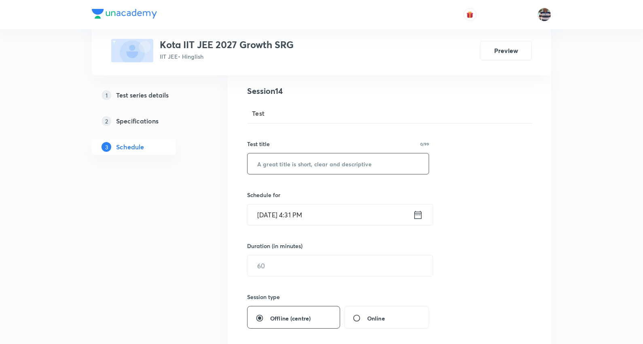
drag, startPoint x: 310, startPoint y: 151, endPoint x: 313, endPoint y: 163, distance: 12.3
click at [310, 153] on div "Test title 0/99 ​" at bounding box center [338, 157] width 182 height 35
click at [313, 163] on input "text" at bounding box center [338, 163] width 181 height 21
paste input "Minor Test 8 (Paper 1) JEE Advanced"
click at [293, 161] on input "Minor Test 8 (Paper 1) JEE Advanced" at bounding box center [338, 163] width 181 height 21
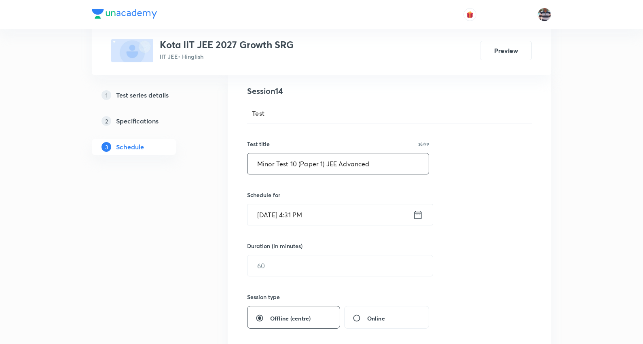
type input "Minor Test 10 (Paper 1) JEE Advanced"
click at [272, 219] on input "Sep 30, 2025, 4:31 PM" at bounding box center [331, 214] width 166 height 21
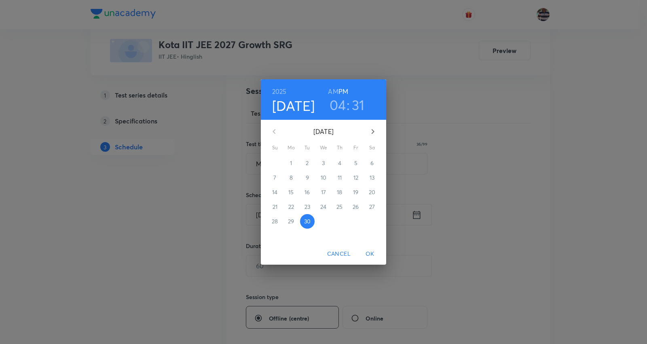
click at [373, 129] on icon "button" at bounding box center [373, 132] width 10 height 10
click at [293, 176] on span "6" at bounding box center [291, 178] width 15 height 8
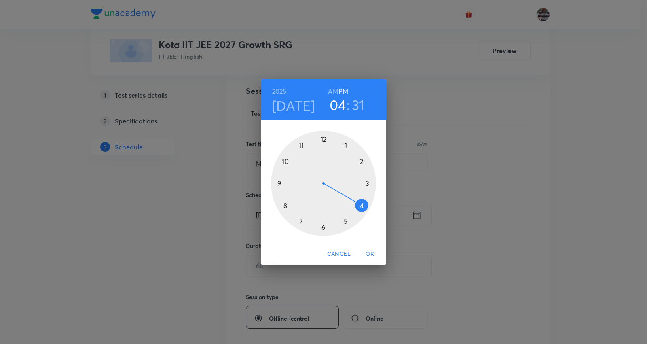
click at [277, 184] on div at bounding box center [323, 183] width 105 height 105
click at [331, 92] on h6 "AM" at bounding box center [333, 91] width 10 height 11
drag, startPoint x: 325, startPoint y: 224, endPoint x: 325, endPoint y: 143, distance: 80.5
click at [325, 143] on div at bounding box center [323, 183] width 105 height 105
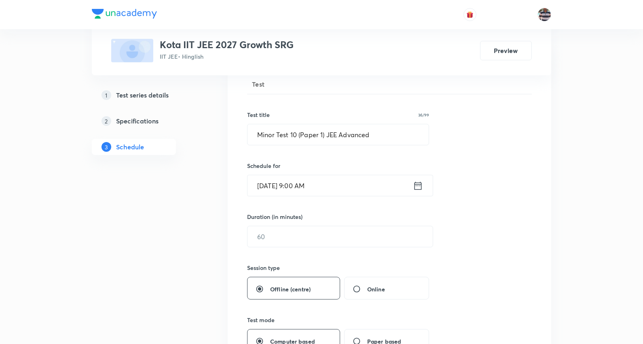
scroll to position [135, 0]
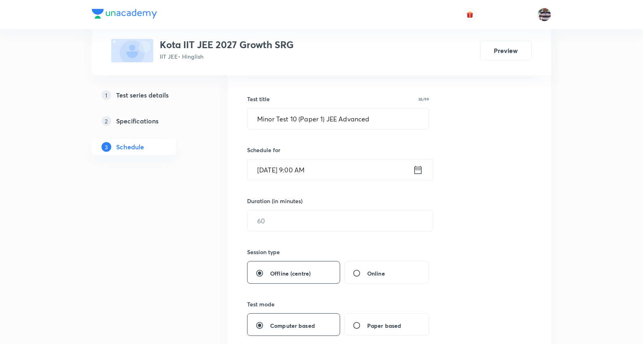
drag, startPoint x: 278, startPoint y: 222, endPoint x: 647, endPoint y: 121, distance: 382.1
click at [278, 221] on input "text" at bounding box center [340, 220] width 185 height 21
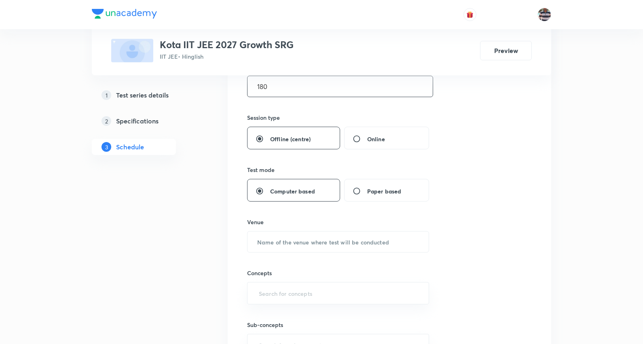
scroll to position [269, 0]
type input "180"
drag, startPoint x: 280, startPoint y: 245, endPoint x: 253, endPoint y: 25, distance: 221.3
click at [278, 236] on input "text" at bounding box center [338, 241] width 181 height 21
paste input "[GEOGRAPHIC_DATA]"
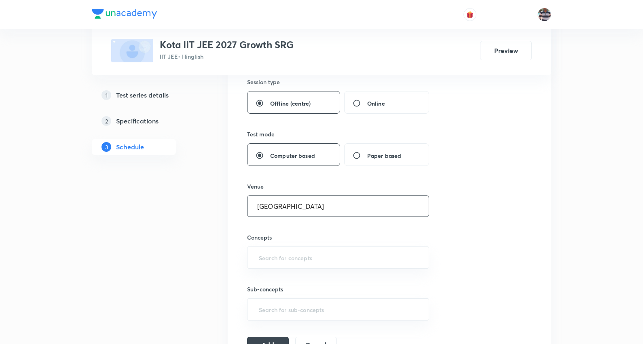
scroll to position [359, 0]
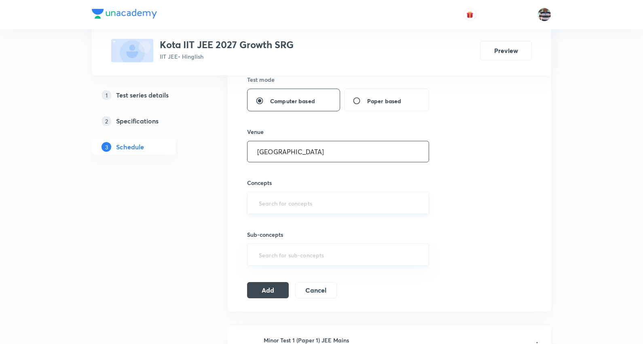
type input "[GEOGRAPHIC_DATA]"
click at [283, 201] on input "text" at bounding box center [338, 202] width 162 height 15
type input "A"
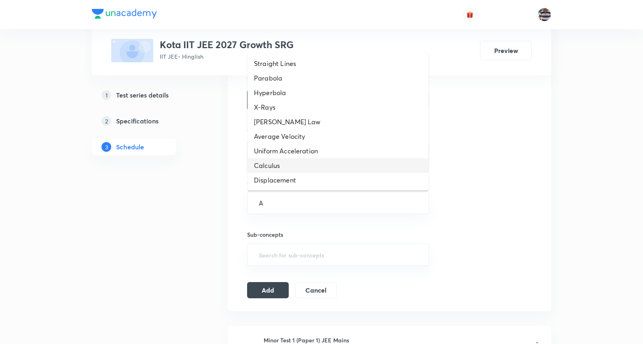
click at [278, 160] on li "Calculus" at bounding box center [338, 165] width 181 height 15
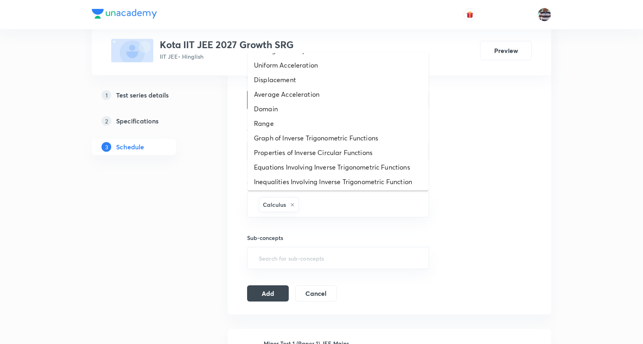
scroll to position [159, 0]
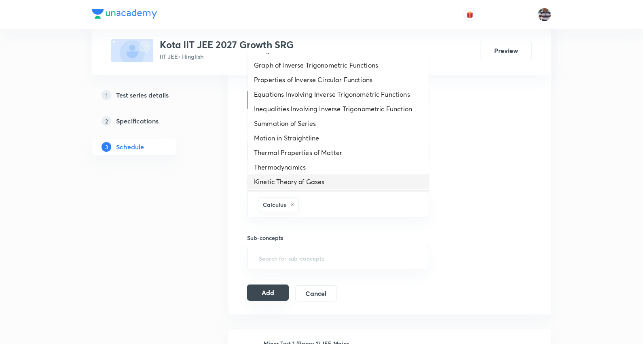
click at [273, 289] on button "Add" at bounding box center [268, 292] width 42 height 16
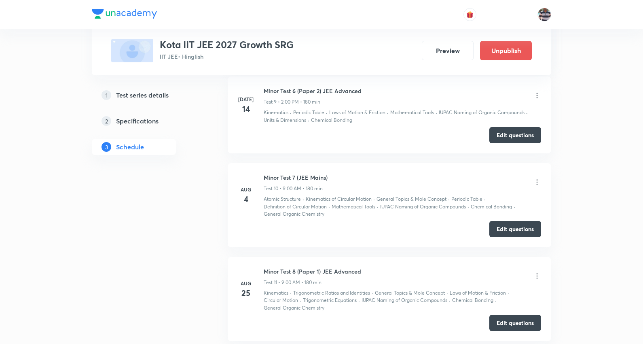
scroll to position [1184, 0]
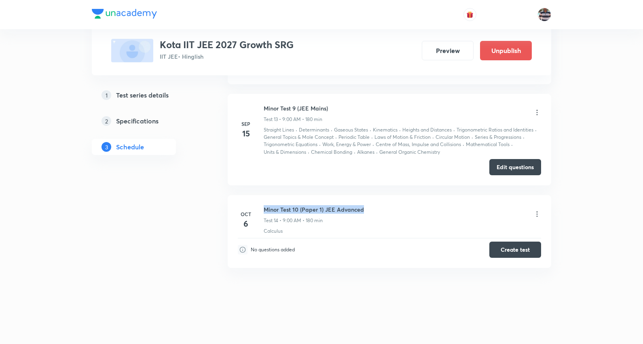
drag, startPoint x: 286, startPoint y: 209, endPoint x: 264, endPoint y: 205, distance: 22.6
click at [264, 205] on div "Minor Test 10 (Paper 1) JEE Advanced Test 14 • 9:00 AM • 180 min" at bounding box center [403, 214] width 278 height 19
copy h6 "Minor Test 10 (Paper 1) JEE Advanced"
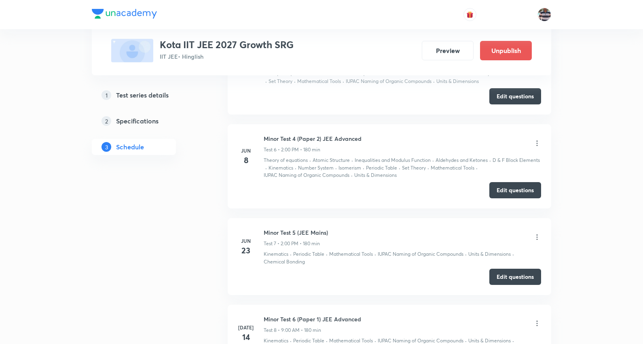
scroll to position [0, 0]
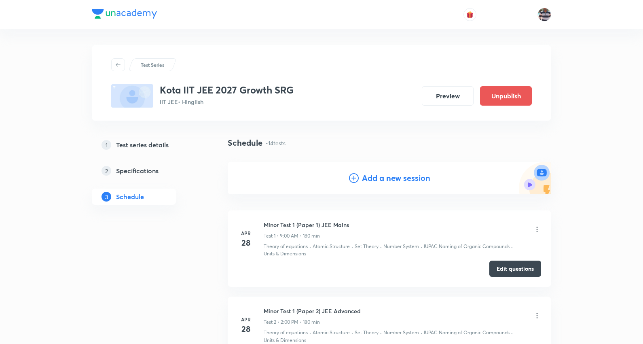
click at [418, 172] on h4 "Add a new session" at bounding box center [396, 178] width 68 height 12
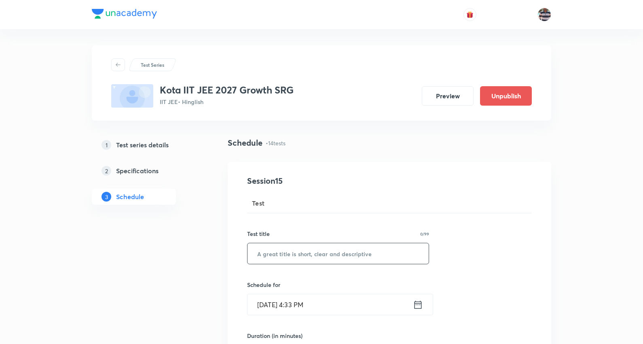
click at [297, 259] on input "text" at bounding box center [338, 253] width 181 height 21
paste input "Minor Test 10 (Paper 1) JEE Advanced"
click at [323, 256] on input "Minor Test 10 (Paper 1) JEE Advanced" at bounding box center [338, 253] width 181 height 21
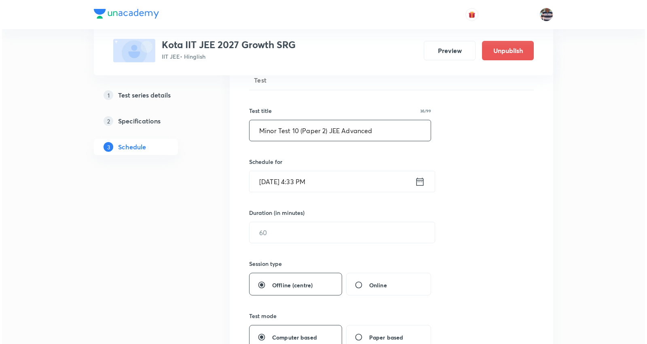
scroll to position [135, 0]
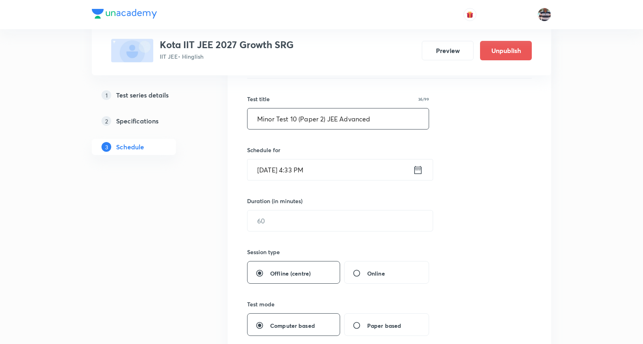
type input "Minor Test 10 (Paper 2) JEE Advanced"
click at [267, 165] on input "Sep 30, 2025, 4:33 PM" at bounding box center [331, 169] width 166 height 21
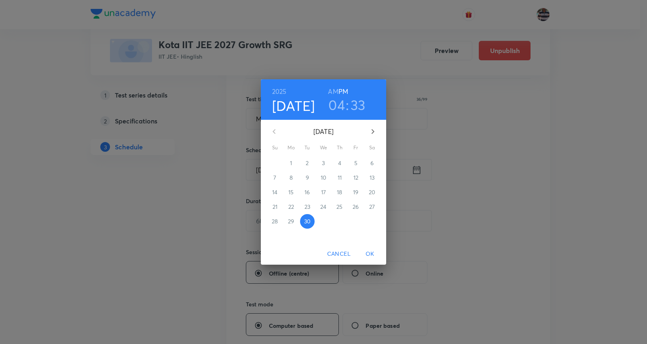
click at [374, 127] on icon "button" at bounding box center [373, 132] width 10 height 10
click at [293, 176] on span "6" at bounding box center [291, 178] width 15 height 8
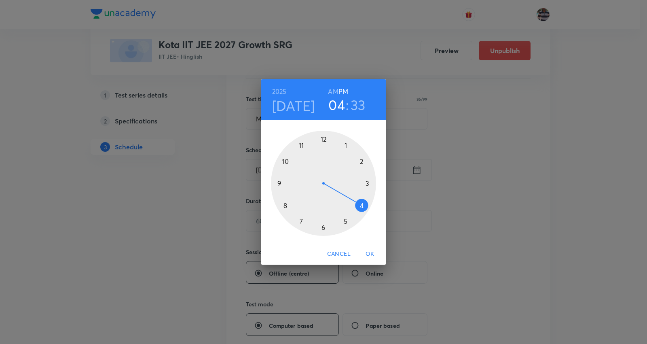
click at [278, 187] on div at bounding box center [323, 183] width 105 height 105
click at [332, 105] on h3 "09" at bounding box center [337, 104] width 17 height 17
click at [364, 161] on div at bounding box center [323, 183] width 105 height 105
drag, startPoint x: 312, startPoint y: 221, endPoint x: 324, endPoint y: 142, distance: 80.2
click at [324, 142] on div at bounding box center [323, 183] width 105 height 105
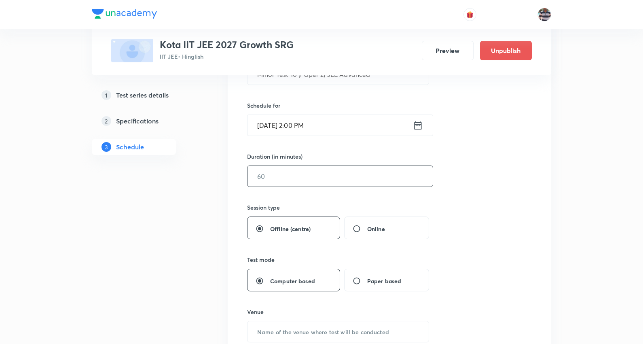
scroll to position [180, 0]
click at [282, 172] on input "text" at bounding box center [340, 176] width 185 height 21
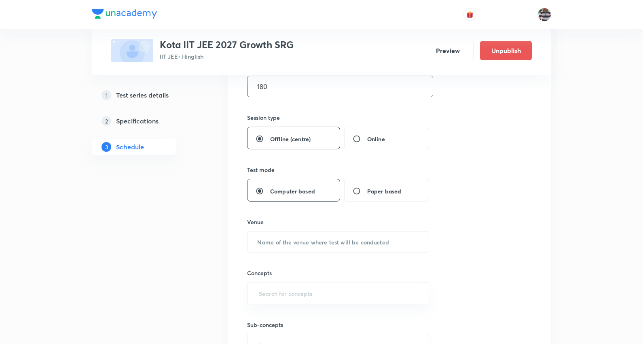
scroll to position [269, 0]
type input "180"
click at [278, 235] on input "text" at bounding box center [338, 241] width 181 height 21
paste input "[GEOGRAPHIC_DATA]"
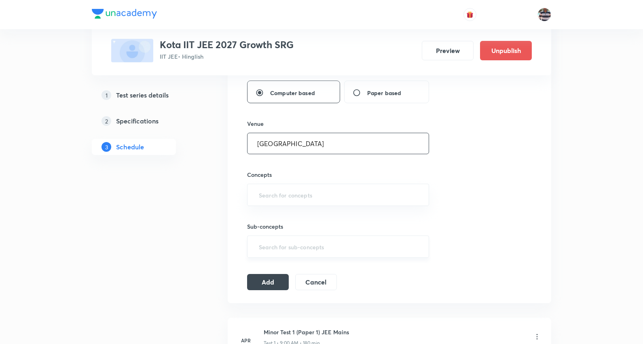
scroll to position [450, 0]
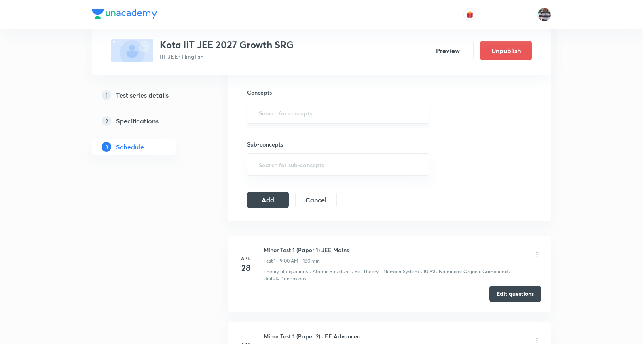
type input "[GEOGRAPHIC_DATA]"
click at [293, 115] on input "text" at bounding box center [338, 112] width 162 height 15
type input "A"
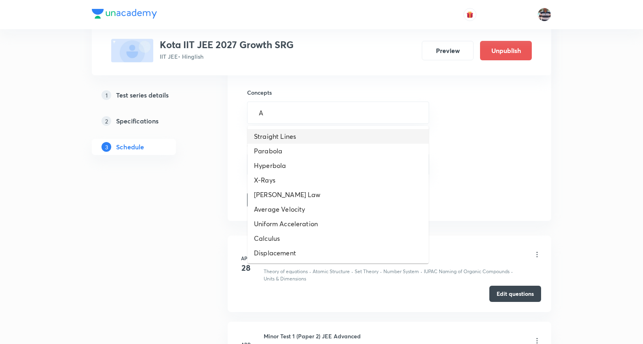
click at [281, 133] on li "Straight Lines" at bounding box center [338, 136] width 181 height 15
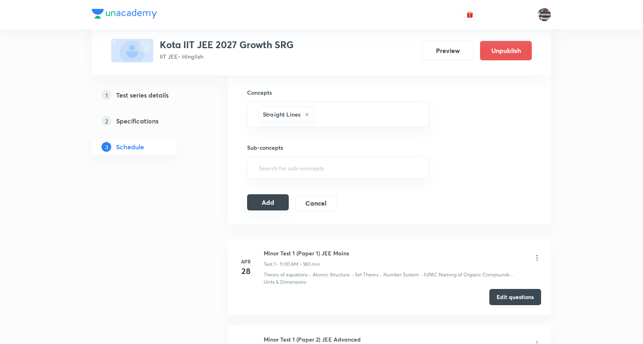
click at [277, 204] on button "Add" at bounding box center [268, 202] width 42 height 16
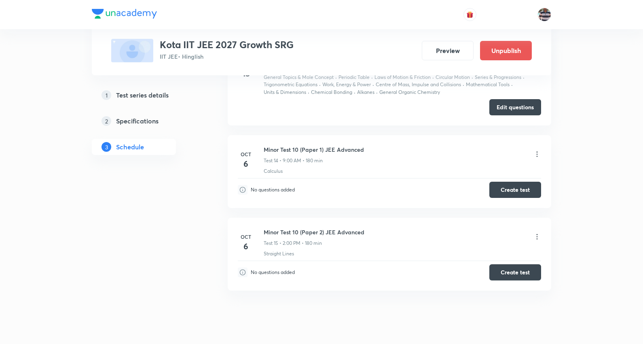
scroll to position [1267, 0]
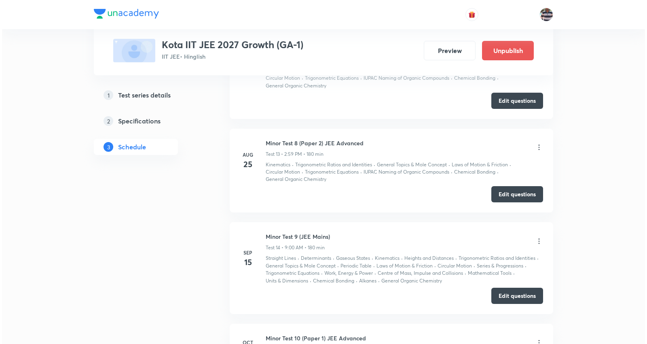
scroll to position [1829, 0]
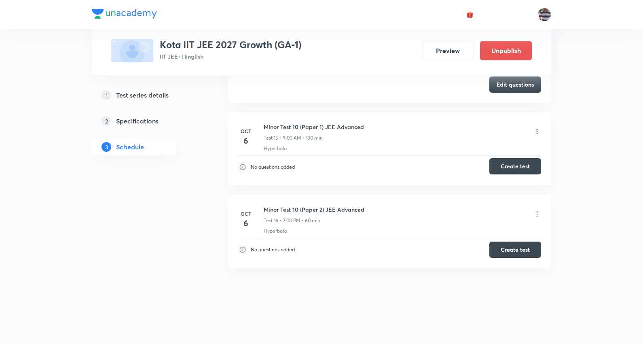
click at [533, 169] on button "Create test" at bounding box center [516, 166] width 52 height 16
click at [531, 249] on button "Create test" at bounding box center [516, 249] width 52 height 16
click at [539, 214] on icon at bounding box center [537, 214] width 8 height 8
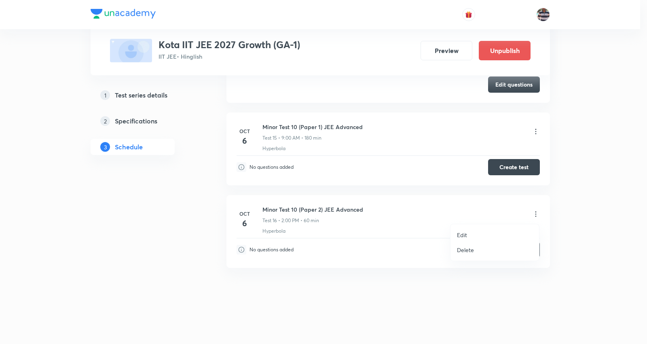
click at [448, 233] on div at bounding box center [323, 172] width 647 height 344
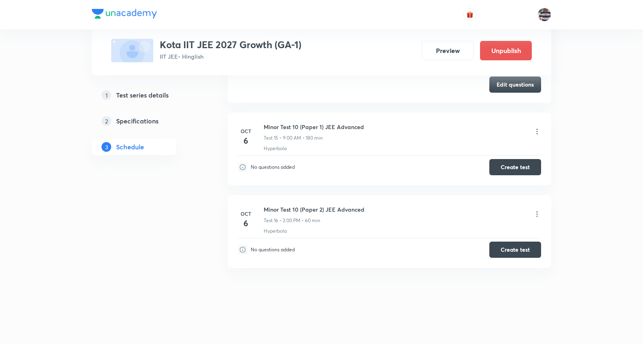
click at [459, 233] on div "Hyperbola" at bounding box center [403, 230] width 278 height 7
click at [535, 210] on icon at bounding box center [537, 214] width 8 height 8
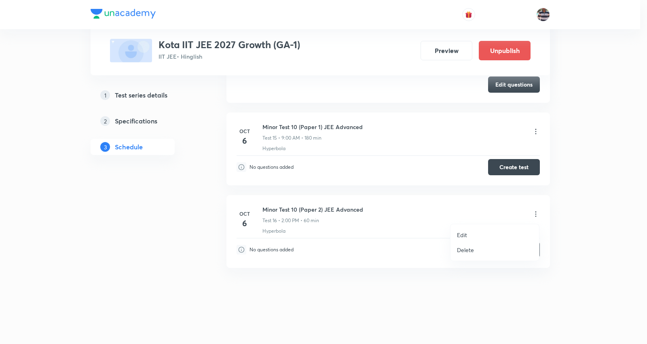
click at [474, 236] on li "Edit" at bounding box center [495, 234] width 89 height 15
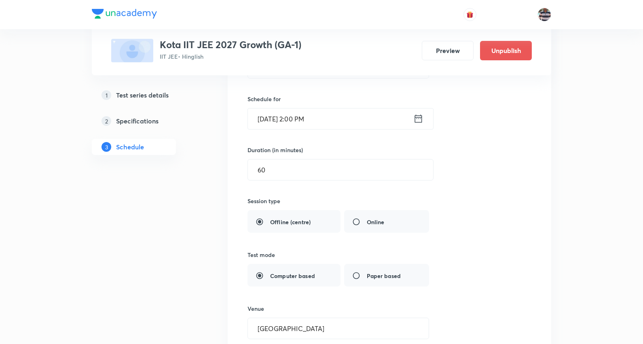
scroll to position [1519, 0]
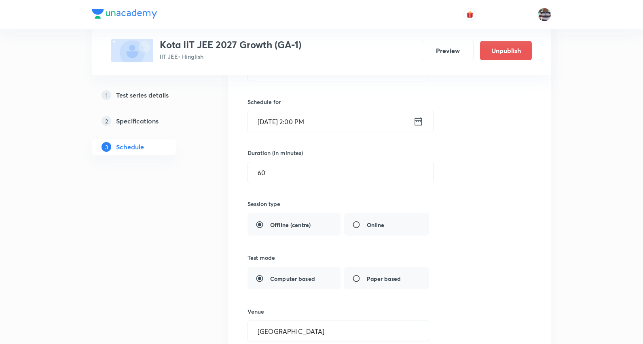
drag, startPoint x: 281, startPoint y: 173, endPoint x: 0, endPoint y: 119, distance: 286.3
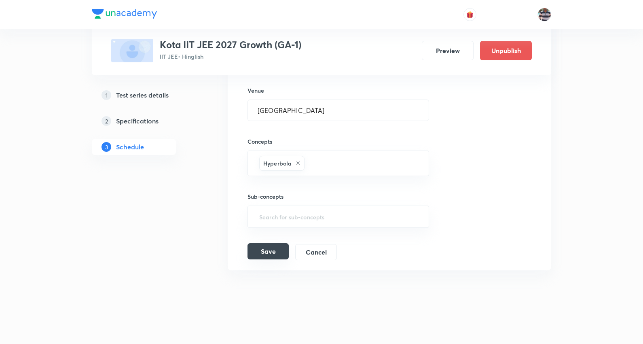
scroll to position [1744, 0]
type input "180"
click at [266, 249] on button "Save" at bounding box center [268, 249] width 41 height 16
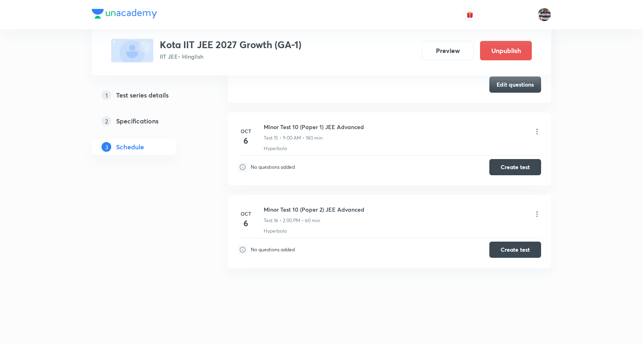
scroll to position [1354, 0]
click at [503, 248] on button "Create test" at bounding box center [516, 250] width 52 height 16
click at [513, 252] on button "Create test" at bounding box center [516, 249] width 52 height 16
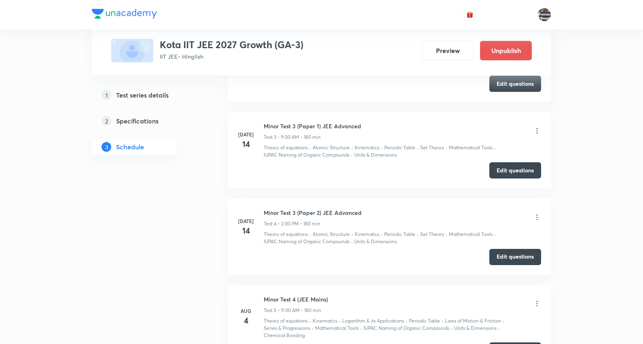
scroll to position [1288, 0]
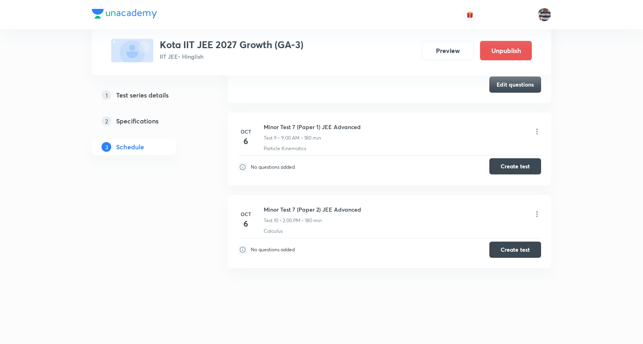
click at [504, 164] on button "Create test" at bounding box center [516, 166] width 52 height 16
click at [511, 244] on button "Create test" at bounding box center [516, 249] width 52 height 16
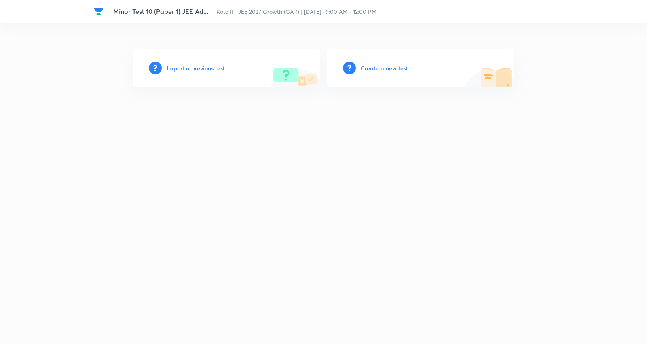
click at [383, 66] on h6 "Create a new test" at bounding box center [384, 68] width 47 height 8
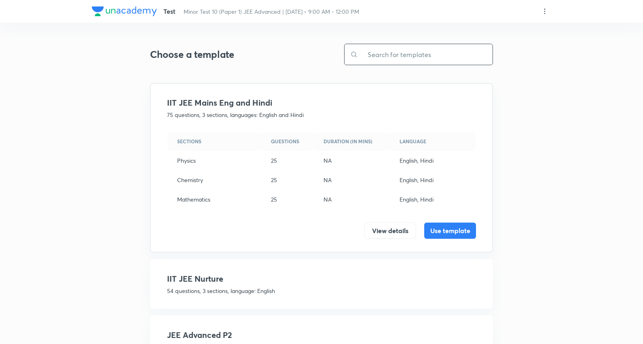
drag, startPoint x: 382, startPoint y: 53, endPoint x: 380, endPoint y: 42, distance: 10.4
click at [382, 49] on input "text" at bounding box center [425, 54] width 135 height 21
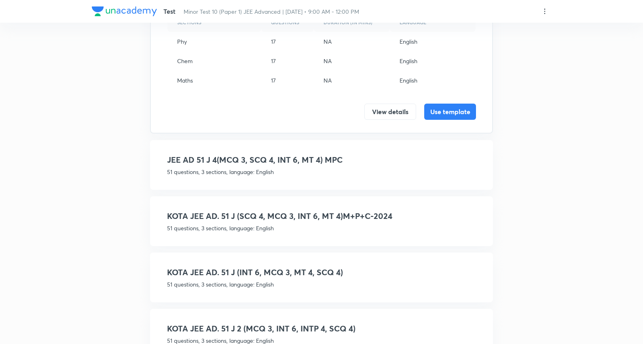
scroll to position [135, 0]
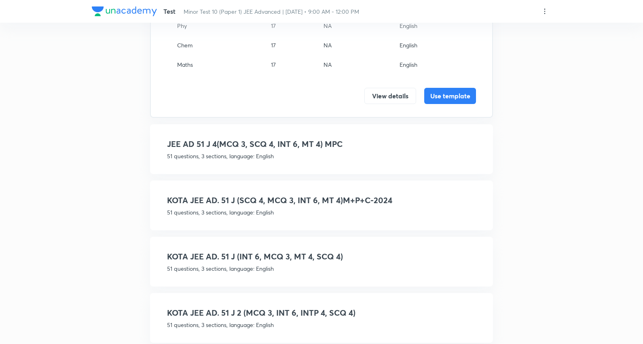
type input "51 j"
click at [343, 195] on h4 "KOTA JEE AD. 51 J (SCQ 4, MCQ 3, INT 6, MT 4)M+P+C-2024" at bounding box center [321, 200] width 309 height 12
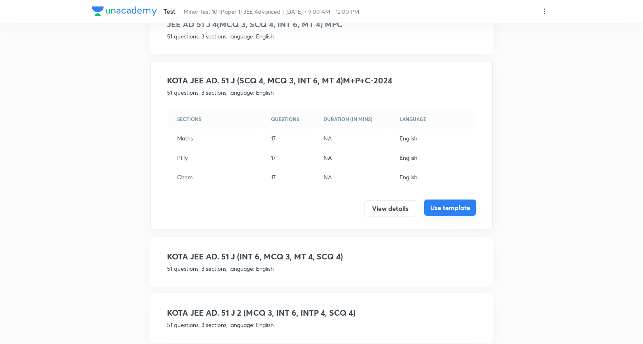
click at [454, 201] on button "Use template" at bounding box center [450, 207] width 52 height 16
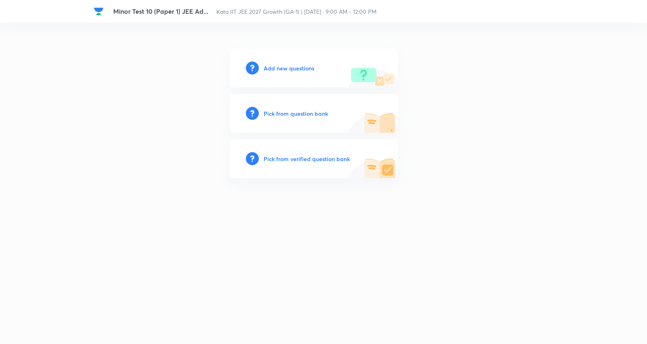
click at [288, 68] on h6 "Add new questions" at bounding box center [289, 68] width 51 height 8
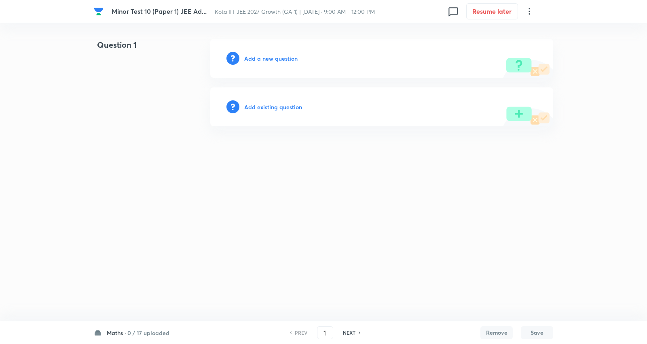
click at [138, 329] on h6 "0 / 17 uploaded" at bounding box center [148, 333] width 42 height 8
drag, startPoint x: 138, startPoint y: 328, endPoint x: 229, endPoint y: 48, distance: 294.8
click at [138, 321] on div "Maths · 0 / 17 uploaded Maths 0 / 17 uploaded PHy 0 / 17 uploaded Chem 0 / 17 u…" at bounding box center [324, 332] width 460 height 23
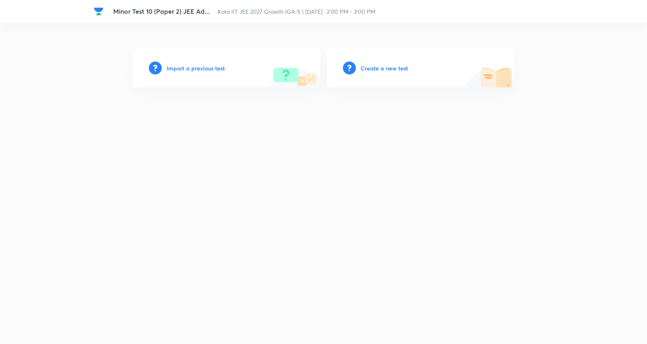
click at [382, 69] on h6 "Create a new test" at bounding box center [384, 68] width 47 height 8
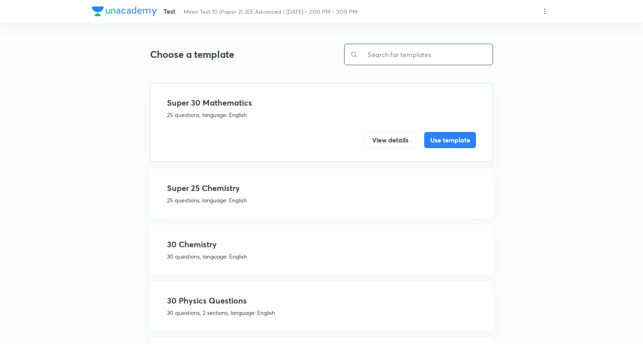
click at [382, 55] on input "text" at bounding box center [425, 54] width 135 height 21
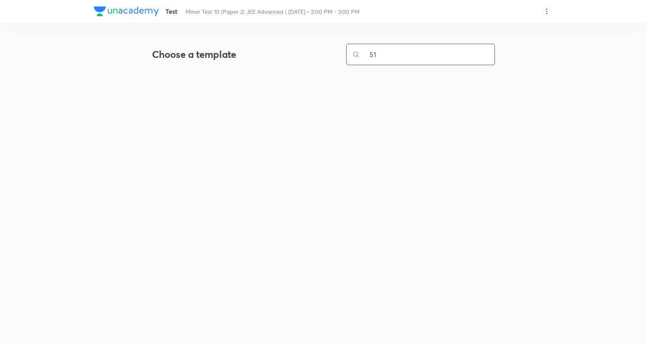
type input "51 j"
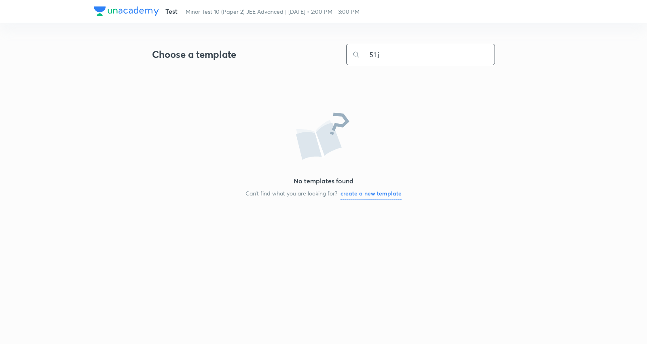
drag, startPoint x: 388, startPoint y: 55, endPoint x: 301, endPoint y: 42, distance: 88.9
click at [301, 42] on div "Choose a template 51 j ​ No templates found Can’t find what you are looking for…" at bounding box center [323, 114] width 343 height 170
type input "51"
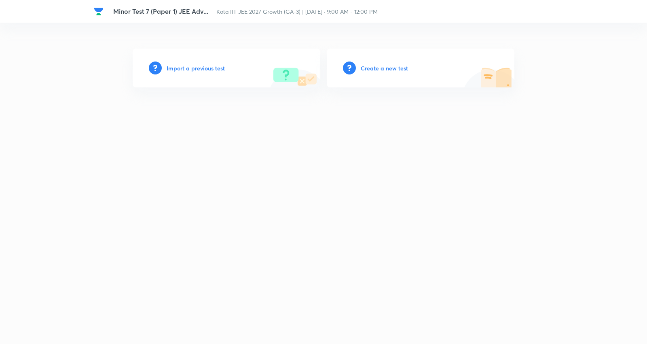
click at [381, 67] on h6 "Create a new test" at bounding box center [384, 68] width 47 height 8
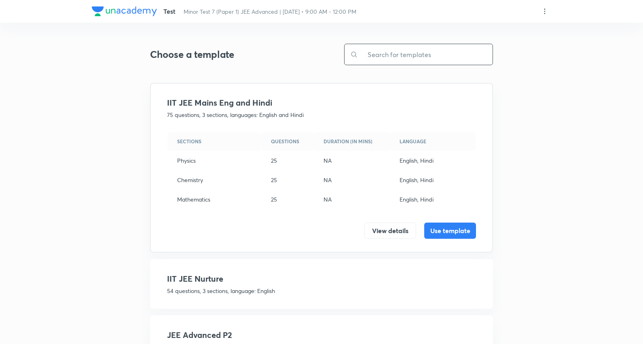
click at [398, 50] on input "text" at bounding box center [425, 54] width 135 height 21
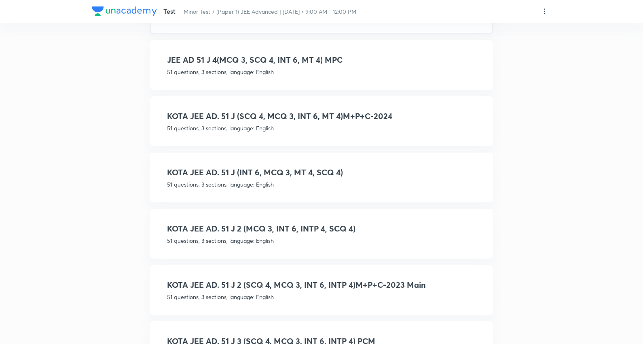
scroll to position [225, 0]
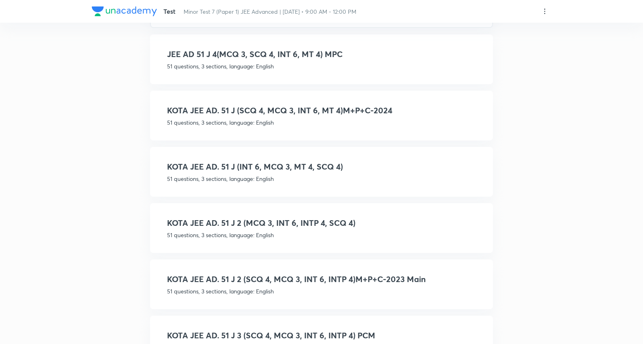
type input "51 j"
click at [289, 110] on h4 "KOTA JEE AD. 51 J (SCQ 4, MCQ 3, INT 6, MT 4)M+P+C-2024" at bounding box center [321, 110] width 309 height 12
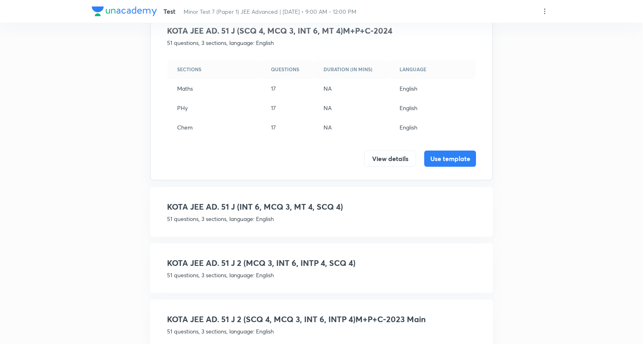
scroll to position [135, 0]
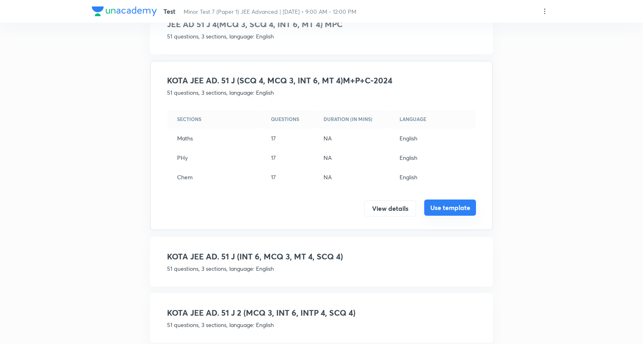
click at [445, 199] on button "Use template" at bounding box center [450, 207] width 52 height 16
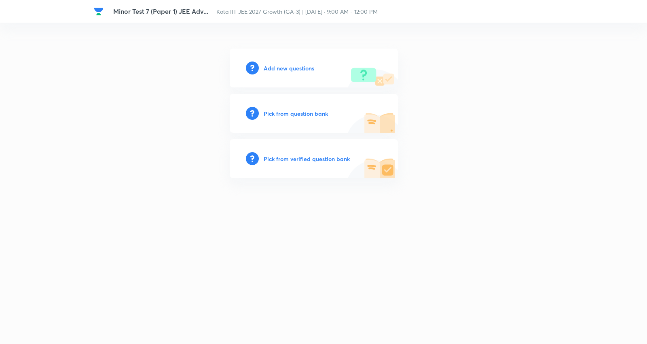
click at [305, 65] on h6 "Add new questions" at bounding box center [289, 68] width 51 height 8
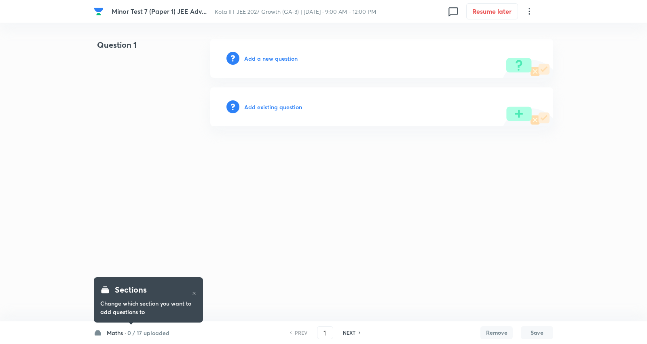
click at [133, 334] on h6 "0 / 17 uploaded" at bounding box center [148, 333] width 42 height 8
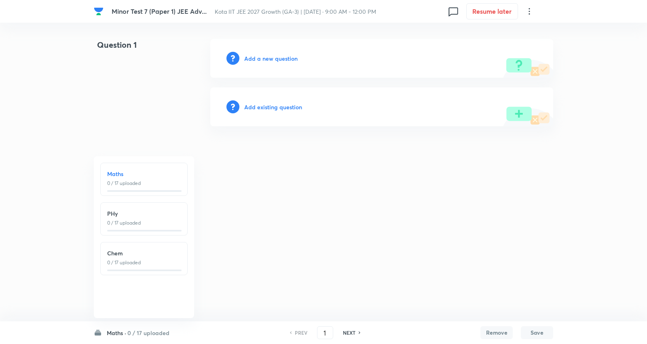
drag, startPoint x: 133, startPoint y: 334, endPoint x: 151, endPoint y: 126, distance: 208.3
click at [133, 332] on h6 "0 / 17 uploaded" at bounding box center [148, 333] width 42 height 8
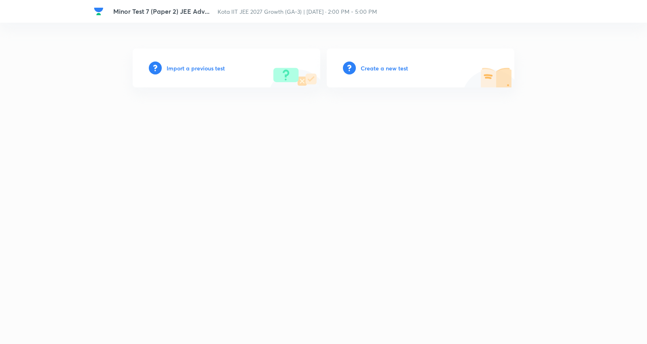
click at [398, 65] on h6 "Create a new test" at bounding box center [384, 68] width 47 height 8
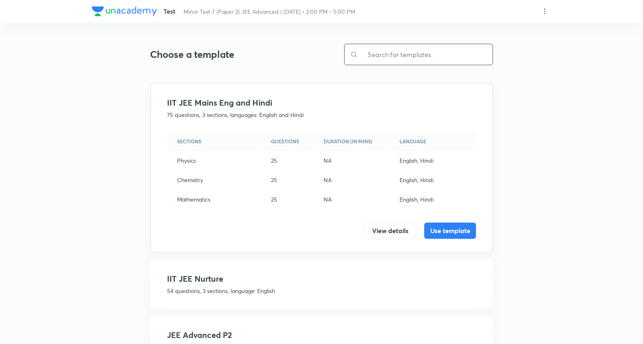
click at [377, 51] on input "text" at bounding box center [425, 54] width 135 height 21
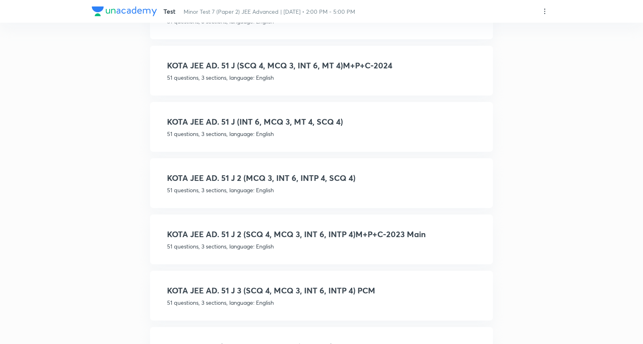
type input "51 j"
click at [365, 237] on div "KOTA JEE AD. 51 J 2 (SCQ 4, MCQ 3, INT 6, INTP 4)M+P+C-2023 Main 51 questions, …" at bounding box center [321, 239] width 309 height 22
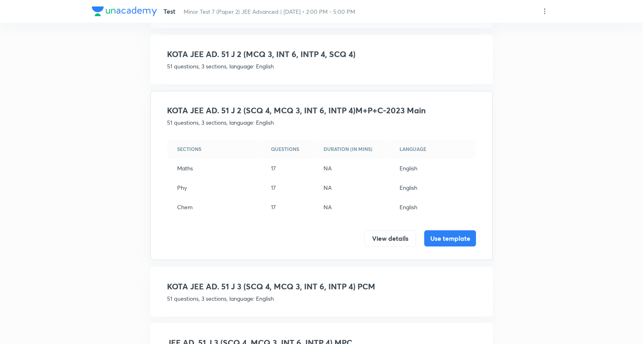
scroll to position [285, 0]
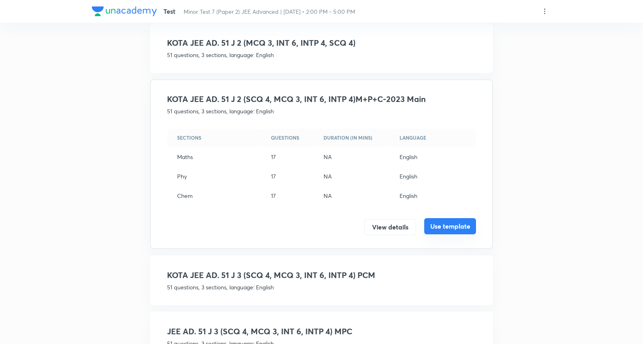
click at [463, 223] on button "Use template" at bounding box center [450, 226] width 52 height 16
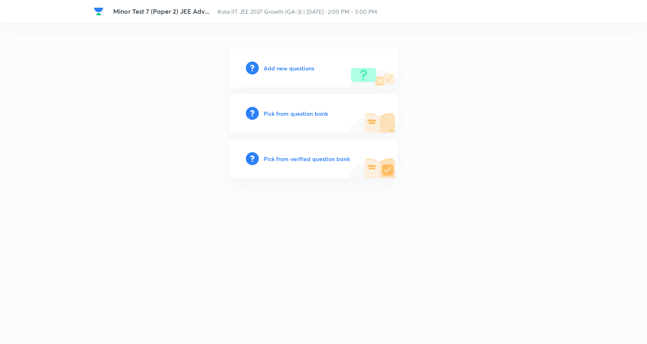
click at [294, 69] on h6 "Add new questions" at bounding box center [289, 68] width 51 height 8
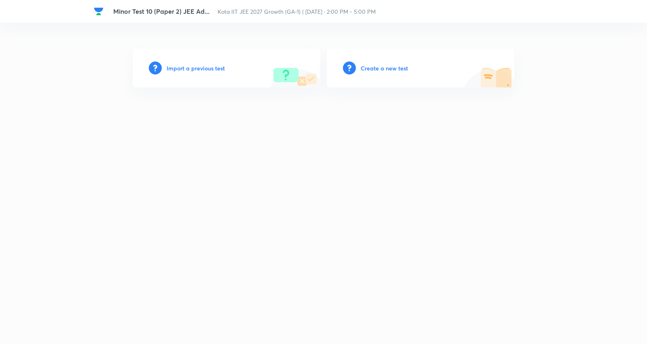
click at [393, 68] on h6 "Create a new test" at bounding box center [384, 68] width 47 height 8
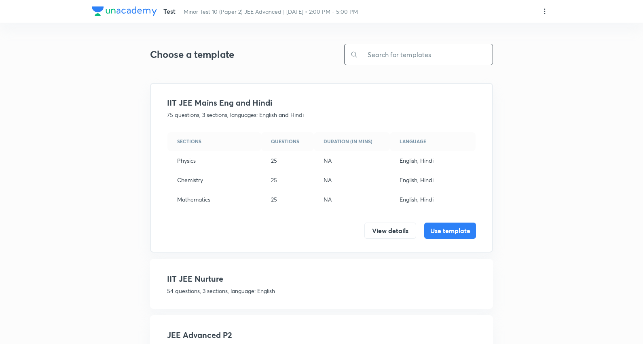
click at [389, 50] on input "text" at bounding box center [425, 54] width 135 height 21
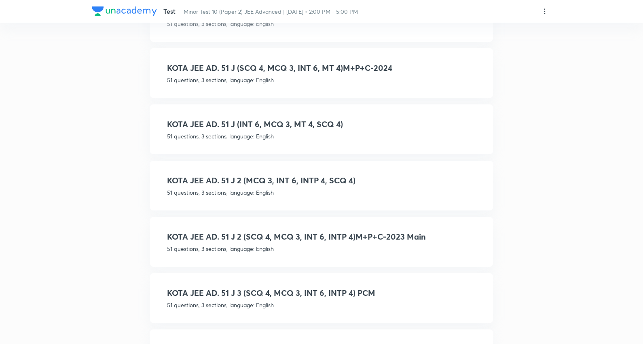
scroll to position [269, 0]
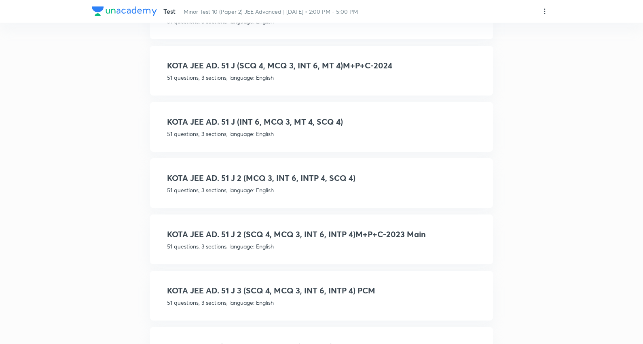
type input "51 j"
click at [353, 229] on h4 "KOTA JEE AD. 51 J 2 (SCQ 4, MCQ 3, INT 6, INTP 4)M+P+C-2023 Main" at bounding box center [321, 234] width 309 height 12
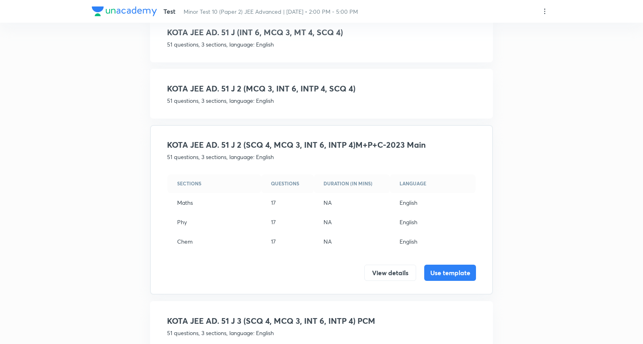
scroll to position [240, 0]
click at [458, 263] on button "Use template" at bounding box center [450, 271] width 52 height 16
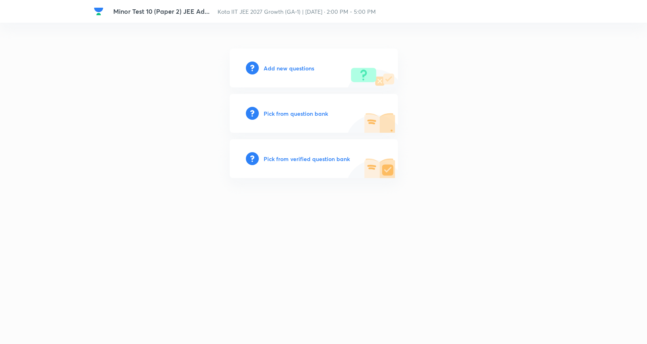
click at [305, 65] on h6 "Add new questions" at bounding box center [289, 68] width 51 height 8
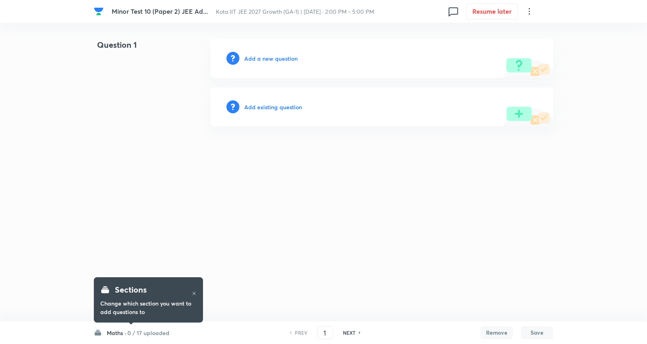
click at [115, 331] on h6 "Maths ·" at bounding box center [116, 333] width 19 height 8
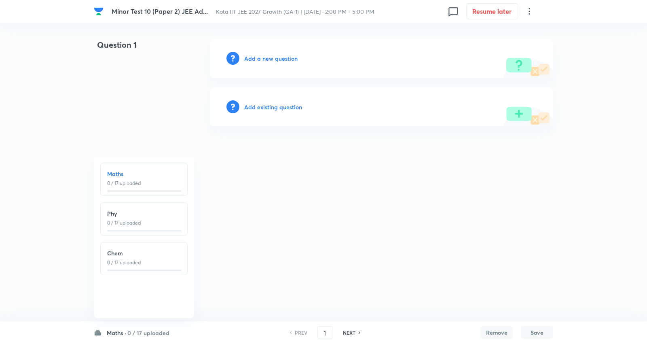
click at [115, 330] on h6 "Maths ·" at bounding box center [116, 333] width 19 height 8
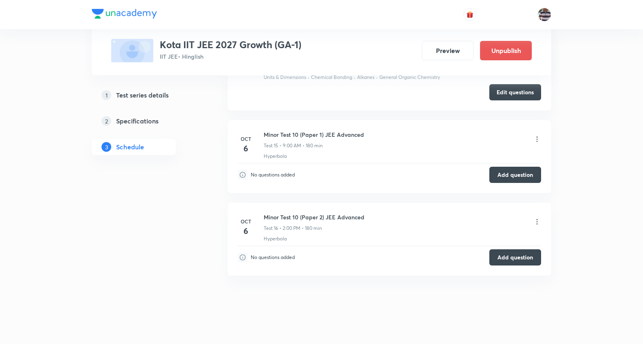
scroll to position [1829, 0]
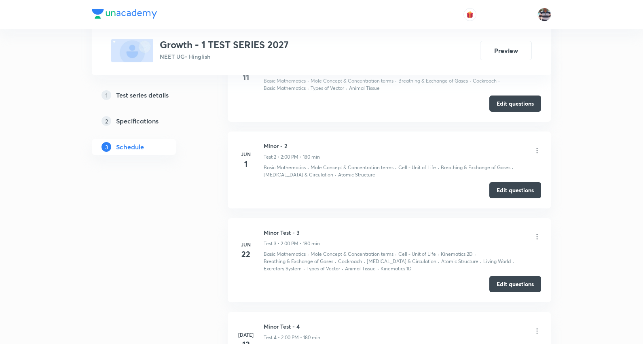
scroll to position [1036, 0]
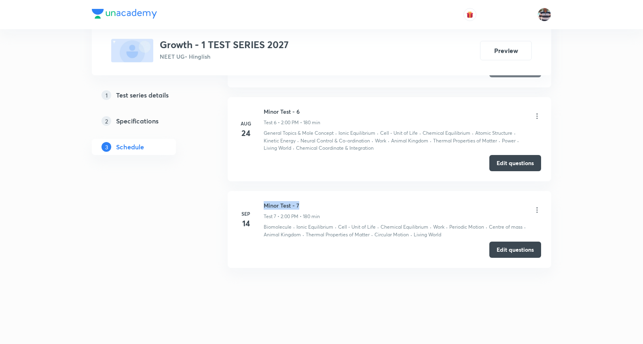
drag, startPoint x: 288, startPoint y: 204, endPoint x: 263, endPoint y: 201, distance: 25.3
click at [263, 201] on div "[DATE] [MEDICAL_DATA] - 7 Test 7 • 2:00 PM • 180 min Biomolecule · Ionic Equili…" at bounding box center [389, 219] width 303 height 37
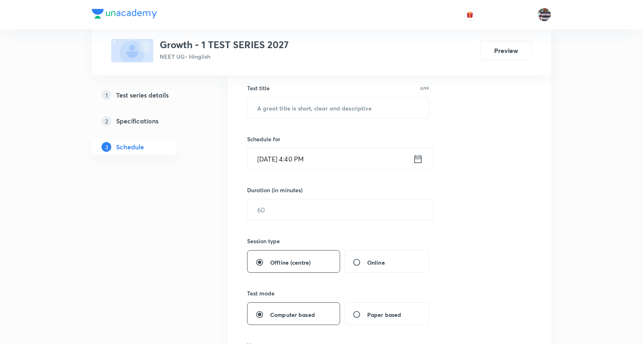
scroll to position [0, 0]
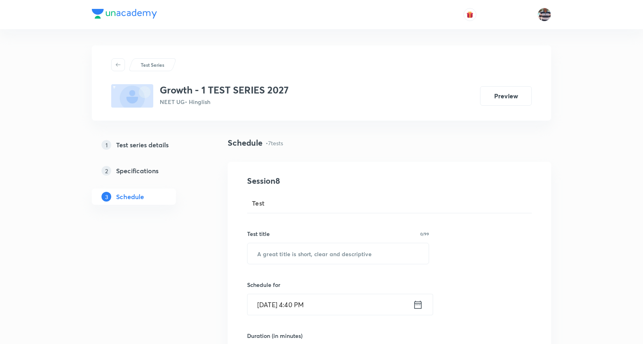
click at [306, 242] on div "Test title 0/99 ​" at bounding box center [338, 246] width 182 height 35
click at [305, 246] on input "text" at bounding box center [338, 253] width 181 height 21
paste input "Minor Test - 7"
type input "Minor Test - 8"
click at [272, 303] on input "[DATE] 4:40 PM" at bounding box center [331, 304] width 166 height 21
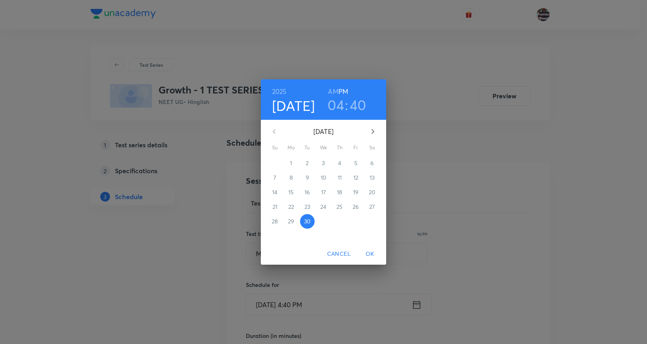
click at [375, 129] on icon "button" at bounding box center [373, 132] width 10 height 10
click at [274, 179] on p "5" at bounding box center [275, 178] width 3 height 8
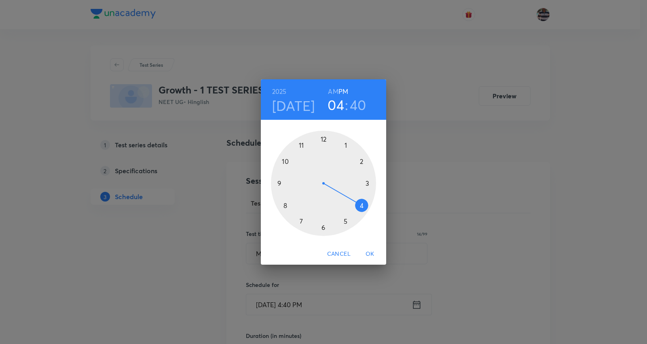
click at [280, 183] on div at bounding box center [323, 183] width 105 height 105
drag, startPoint x: 336, startPoint y: 110, endPoint x: 350, endPoint y: 130, distance: 24.6
click at [336, 110] on h3 "09" at bounding box center [336, 104] width 17 height 17
click at [363, 161] on div at bounding box center [323, 183] width 105 height 105
drag, startPoint x: 284, startPoint y: 197, endPoint x: 323, endPoint y: 142, distance: 67.1
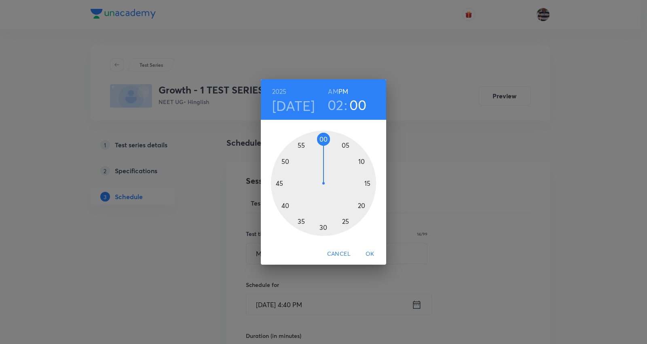
click at [323, 142] on div at bounding box center [323, 183] width 105 height 105
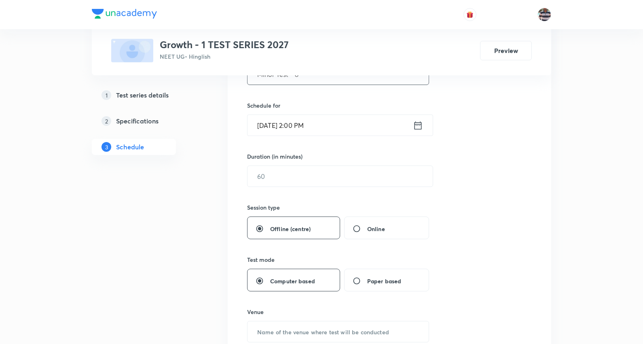
scroll to position [180, 0]
drag, startPoint x: 286, startPoint y: 165, endPoint x: 284, endPoint y: 172, distance: 7.7
click at [285, 166] on input "text" at bounding box center [340, 176] width 185 height 21
click at [283, 178] on input "text" at bounding box center [340, 176] width 185 height 21
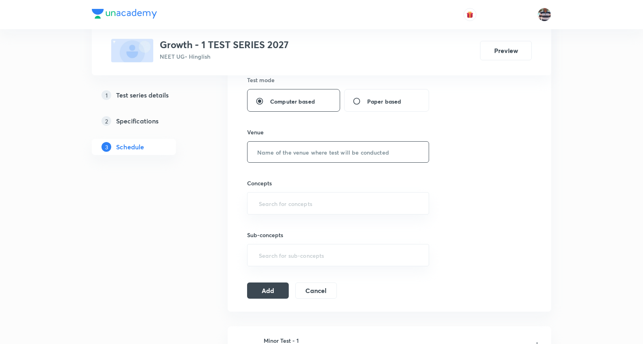
scroll to position [359, 0]
type input "180"
click at [297, 152] on input "text" at bounding box center [338, 151] width 181 height 21
type input "u"
type input "UA Tower"
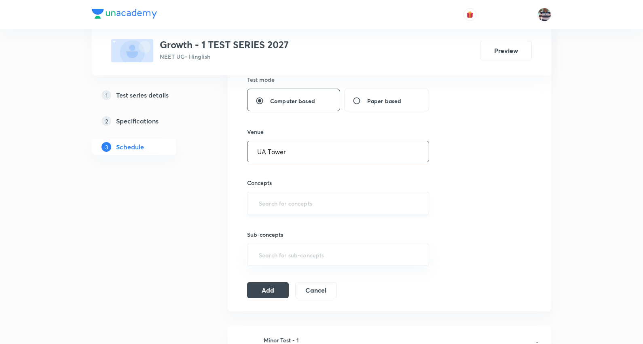
click at [288, 199] on input "text" at bounding box center [338, 202] width 162 height 15
type input "a"
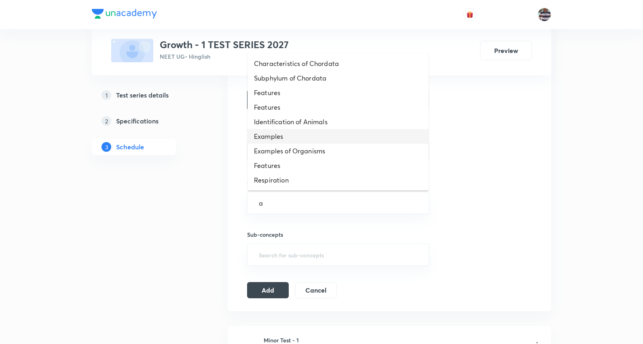
click at [278, 133] on li "Examples" at bounding box center [338, 136] width 181 height 15
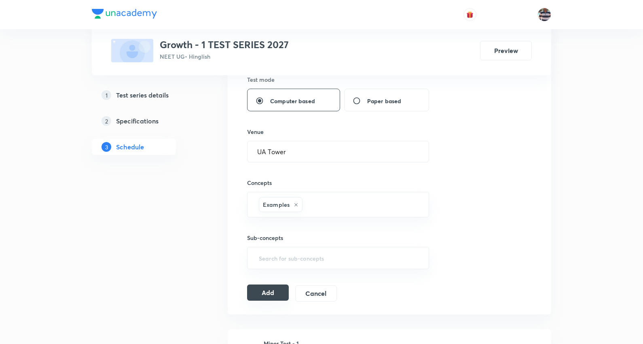
click at [269, 292] on button "Add" at bounding box center [268, 292] width 42 height 16
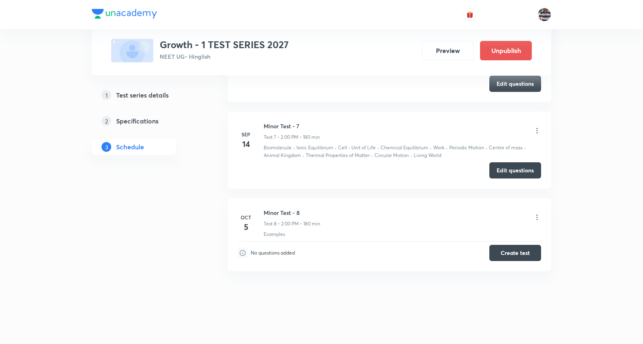
scroll to position [644, 0]
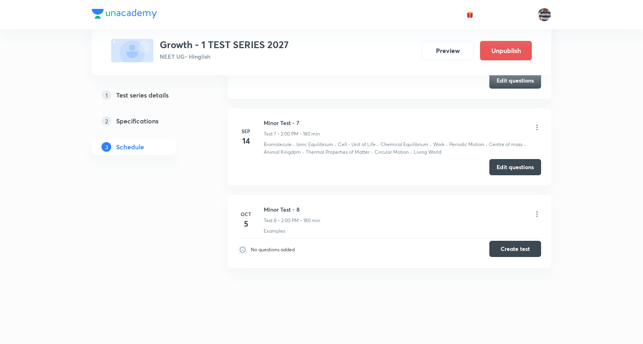
click at [515, 247] on button "Create test" at bounding box center [516, 249] width 52 height 16
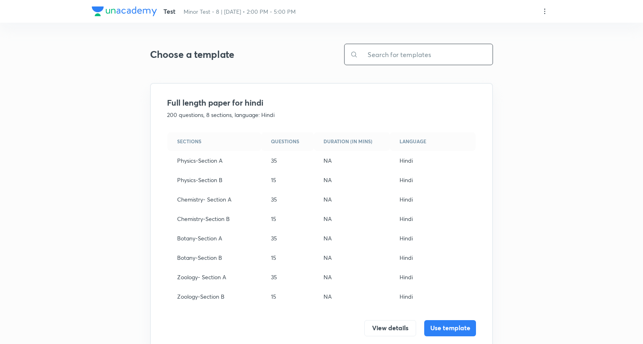
click at [395, 64] on input "text" at bounding box center [425, 54] width 135 height 21
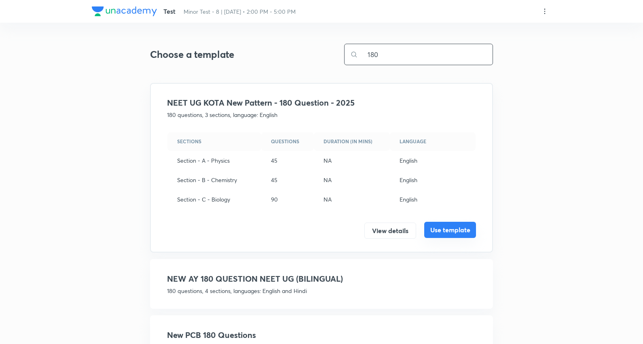
type input "180"
click at [462, 224] on button "Use template" at bounding box center [450, 230] width 52 height 16
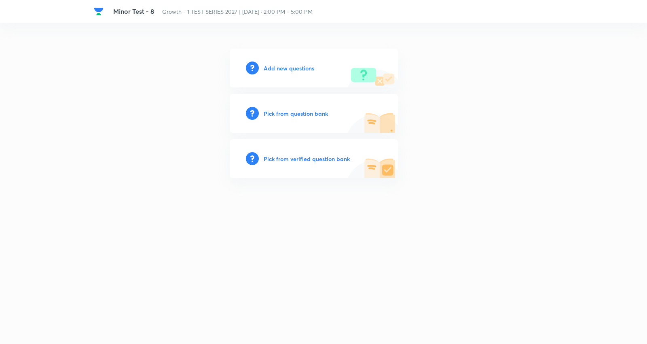
click at [304, 59] on div "Add new questions" at bounding box center [314, 68] width 168 height 39
click at [305, 69] on h6 "Add new questions" at bounding box center [289, 68] width 51 height 8
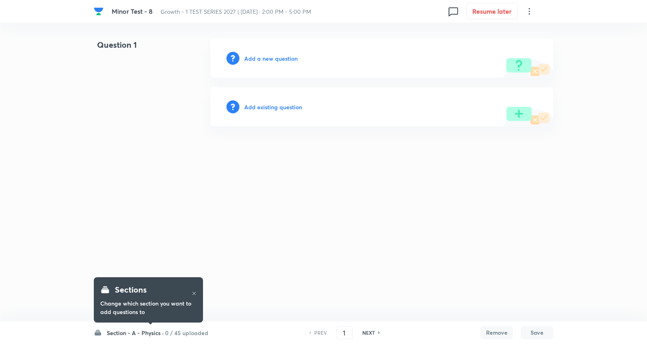
click at [175, 331] on h6 "0 / 45 uploaded" at bounding box center [186, 333] width 43 height 8
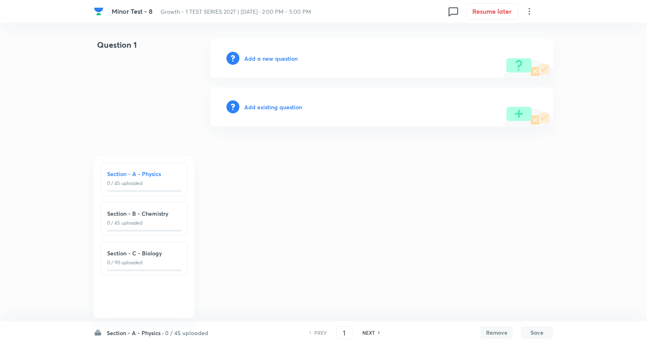
click at [175, 331] on h6 "0 / 45 uploaded" at bounding box center [186, 333] width 43 height 8
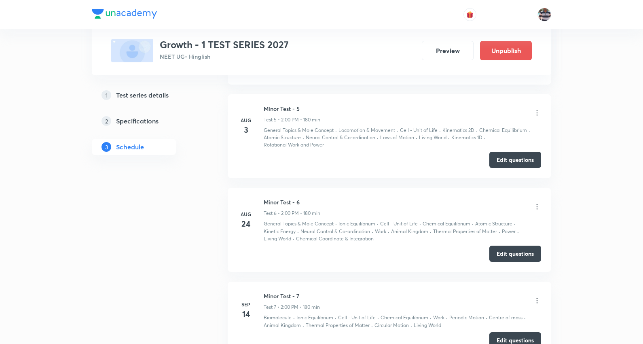
scroll to position [1119, 0]
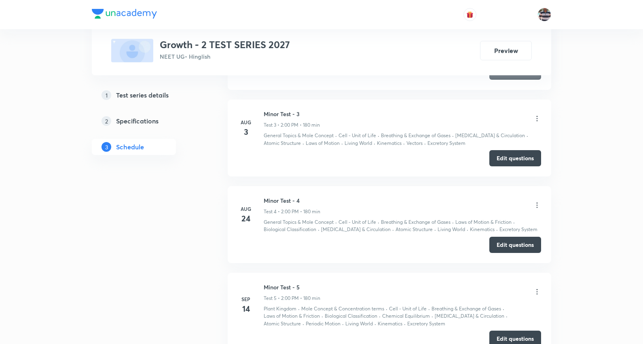
scroll to position [840, 0]
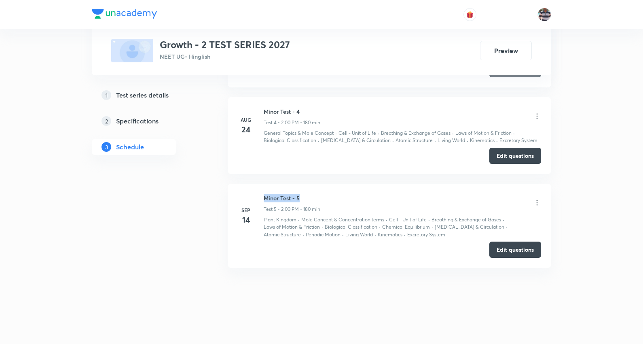
drag, startPoint x: 281, startPoint y: 196, endPoint x: 261, endPoint y: 195, distance: 20.7
click at [261, 195] on div "Sep 14 Minor Test - 5 Test 5 • 2:00 PM • 180 min Plant Kingdom · Mole Concept &…" at bounding box center [389, 216] width 303 height 45
copy h6 "Minor Test - 5"
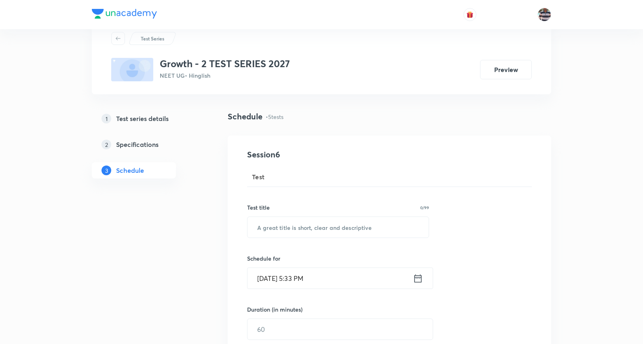
scroll to position [0, 0]
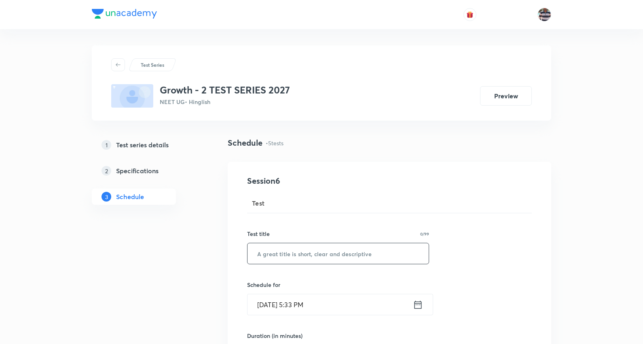
click at [312, 246] on input "text" at bounding box center [338, 253] width 181 height 21
paste input "Minor Test - 5"
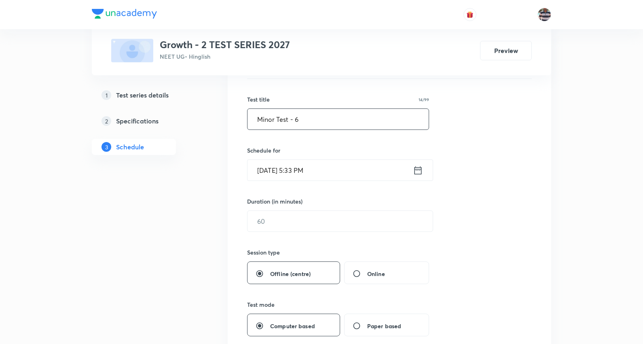
scroll to position [135, 0]
type input "Minor Test - 6"
click at [266, 166] on input "Sep 30, 2025, 5:33 PM" at bounding box center [331, 169] width 166 height 21
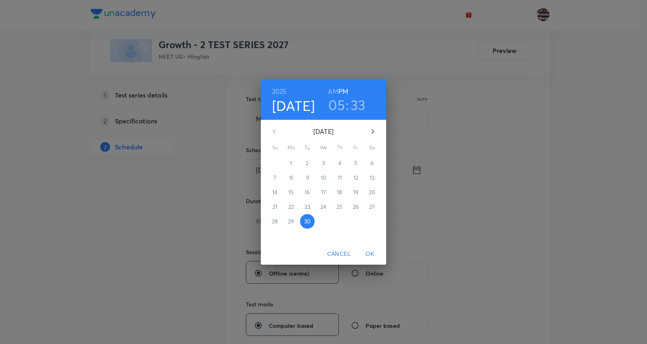
click at [373, 131] on icon "button" at bounding box center [373, 131] width 3 height 5
click at [270, 176] on span "5" at bounding box center [275, 178] width 15 height 8
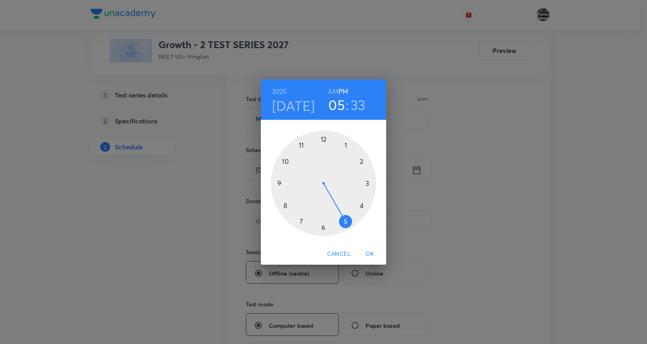
click at [358, 163] on div at bounding box center [323, 183] width 105 height 105
drag, startPoint x: 313, startPoint y: 227, endPoint x: 325, endPoint y: 149, distance: 79.0
click at [325, 149] on div at bounding box center [323, 183] width 105 height 105
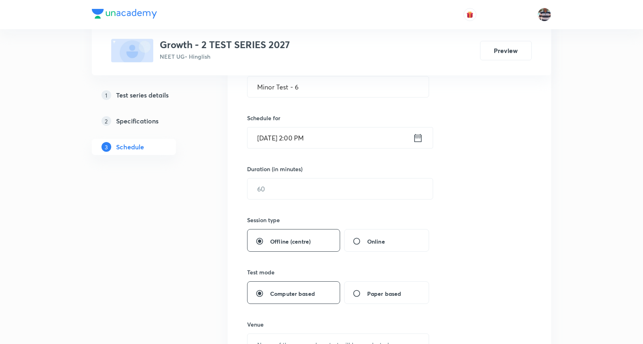
scroll to position [180, 0]
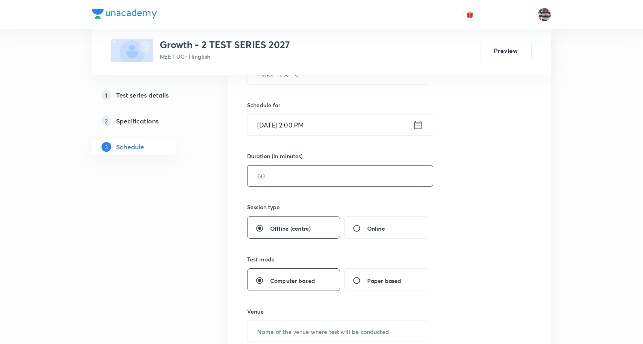
click at [265, 181] on input "text" at bounding box center [340, 176] width 185 height 21
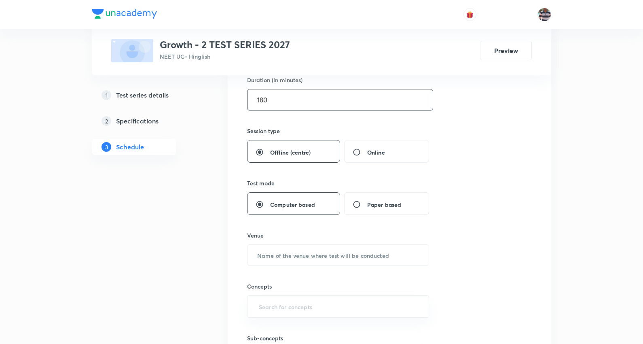
scroll to position [269, 0]
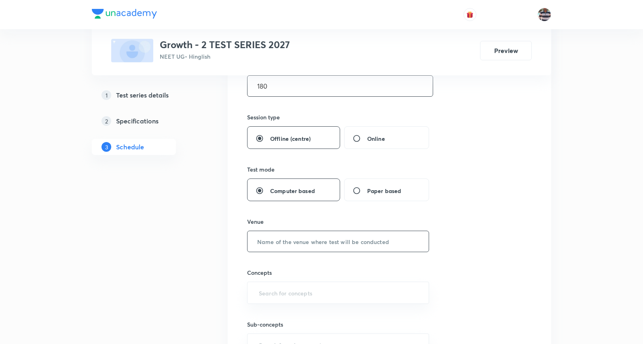
type input "180"
click at [286, 242] on input "text" at bounding box center [338, 241] width 181 height 21
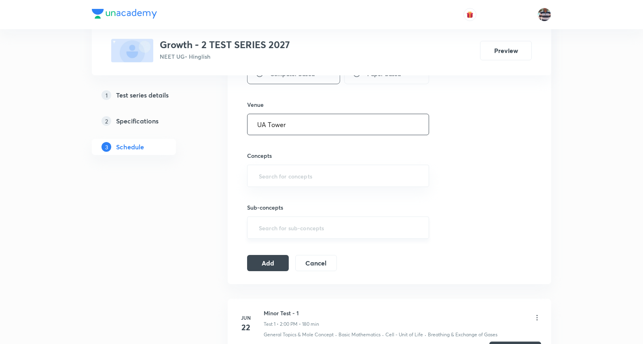
scroll to position [405, 0]
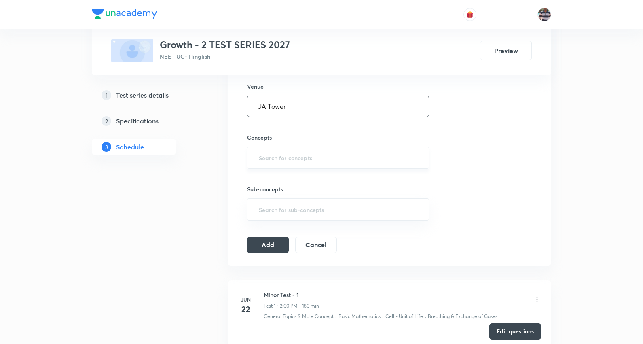
type input "UA Tower"
click at [289, 161] on input "text" at bounding box center [338, 157] width 162 height 15
type input "a"
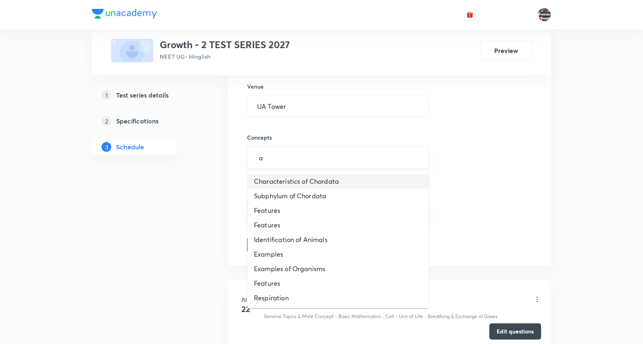
click at [285, 178] on li "Characteristics of Chordata" at bounding box center [338, 181] width 181 height 15
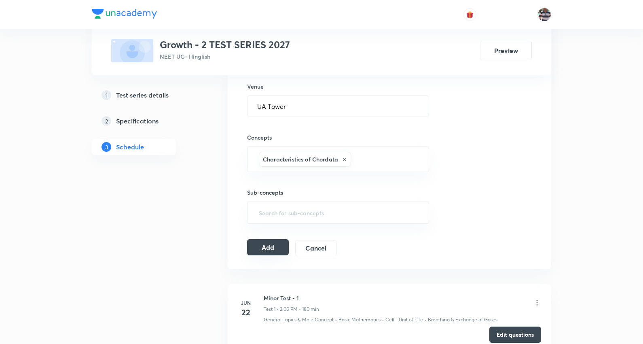
click at [266, 248] on button "Add" at bounding box center [268, 247] width 42 height 16
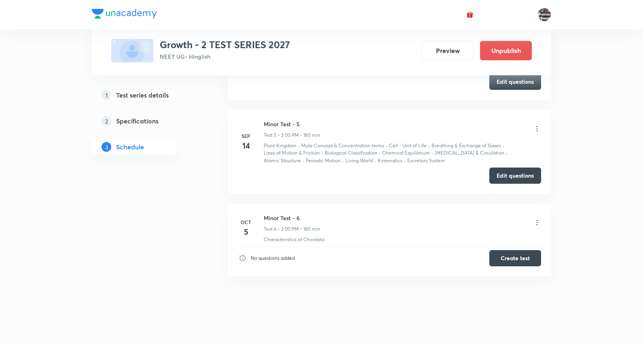
scroll to position [448, 0]
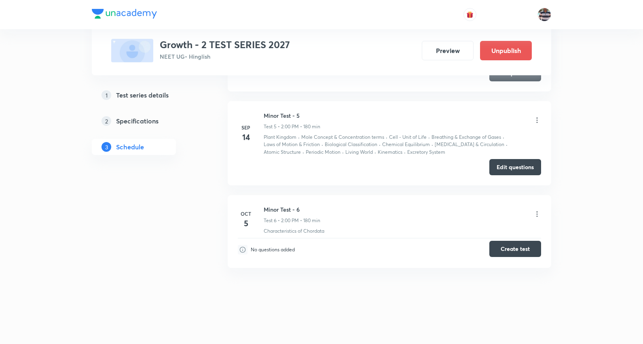
click at [510, 253] on button "Create test" at bounding box center [516, 249] width 52 height 16
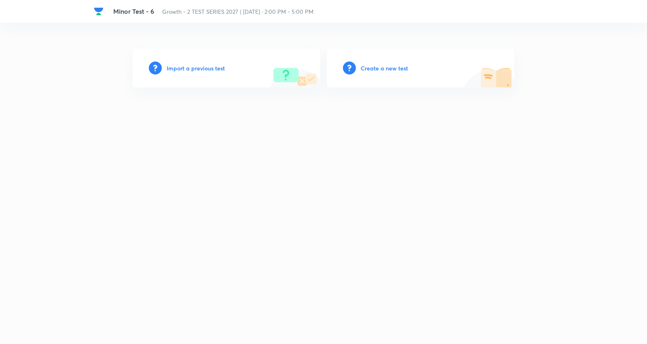
click at [388, 72] on h6 "Create a new test" at bounding box center [384, 68] width 47 height 8
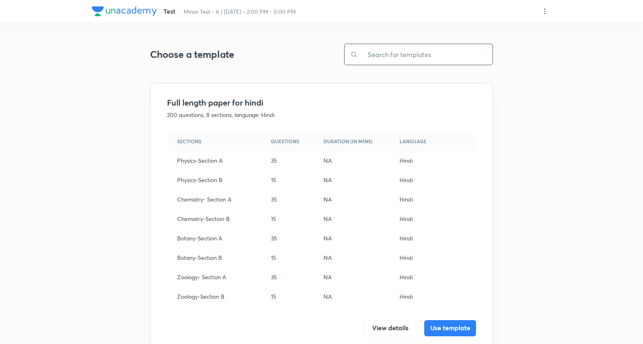
click at [406, 51] on input "text" at bounding box center [425, 54] width 135 height 21
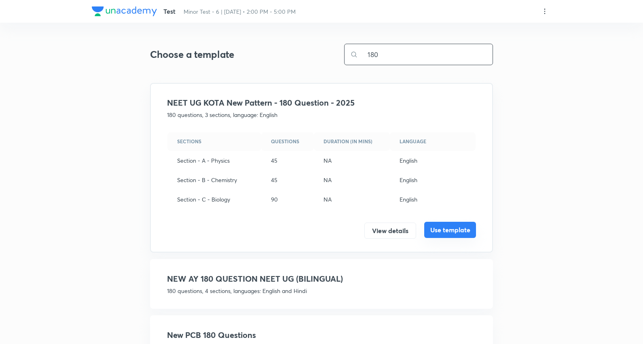
type input "180"
click at [463, 235] on button "Use template" at bounding box center [450, 230] width 52 height 16
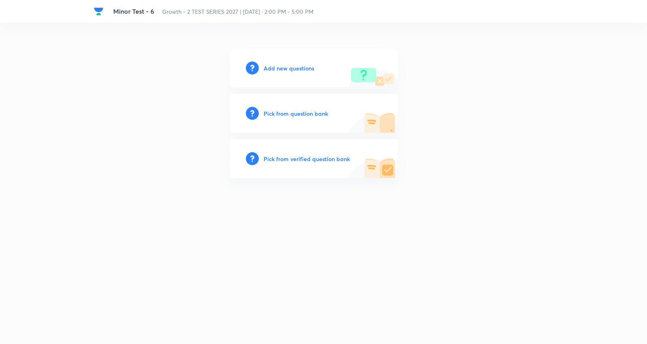
click at [291, 66] on h6 "Add new questions" at bounding box center [289, 68] width 51 height 8
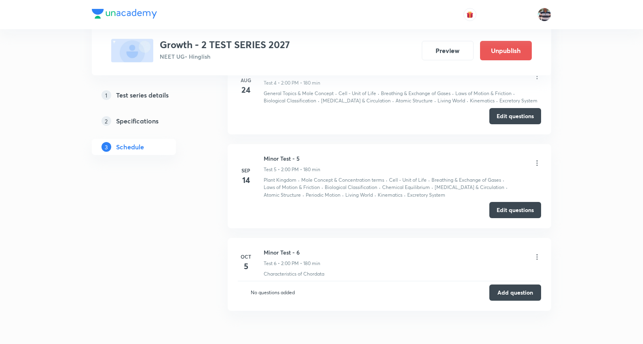
scroll to position [923, 0]
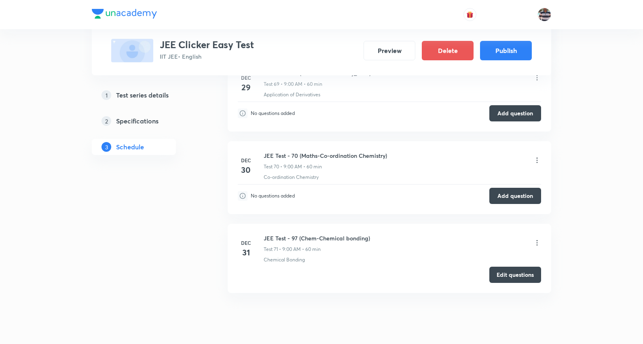
scroll to position [6026, 0]
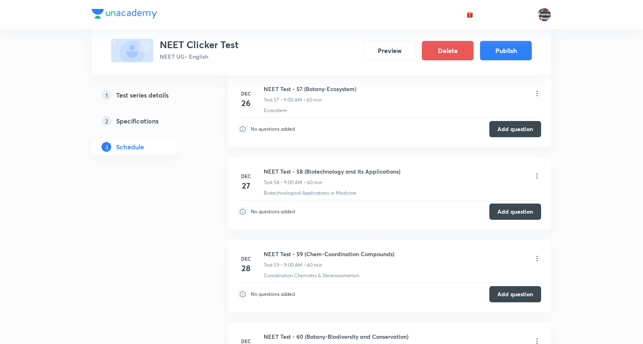
scroll to position [5074, 0]
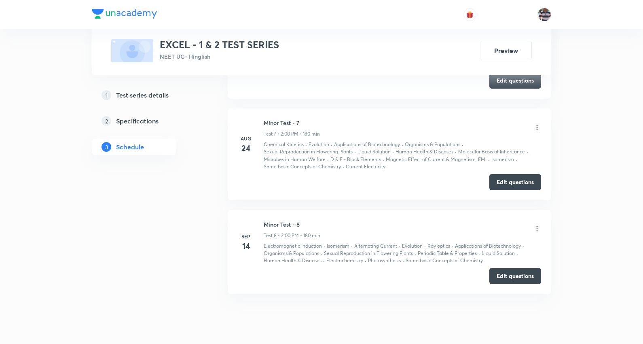
scroll to position [1137, 0]
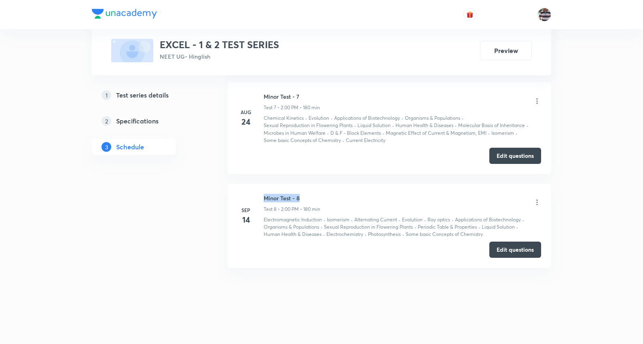
drag, startPoint x: 314, startPoint y: 197, endPoint x: 261, endPoint y: 197, distance: 53.0
click at [261, 197] on div "Sep 14 Minor Test - 8 Test 8 • 2:00 PM • 180 min Electromagnetic Induction · Is…" at bounding box center [389, 216] width 303 height 45
copy h6 "Minor Test - 8"
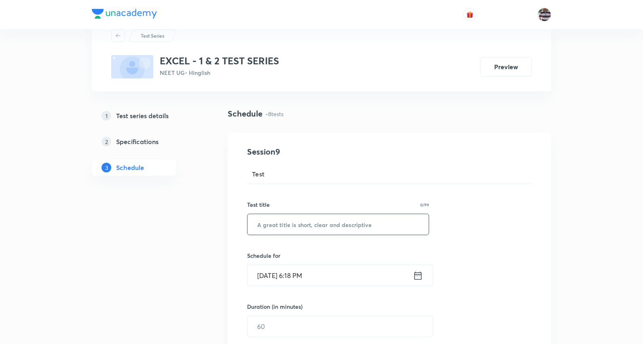
scroll to position [45, 0]
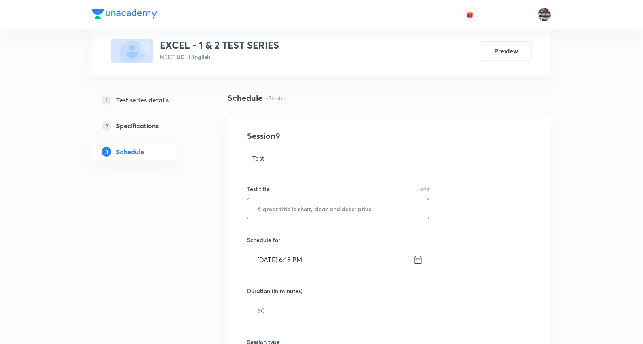
click at [320, 204] on input "text" at bounding box center [338, 208] width 181 height 21
paste input "Minor Test - 8"
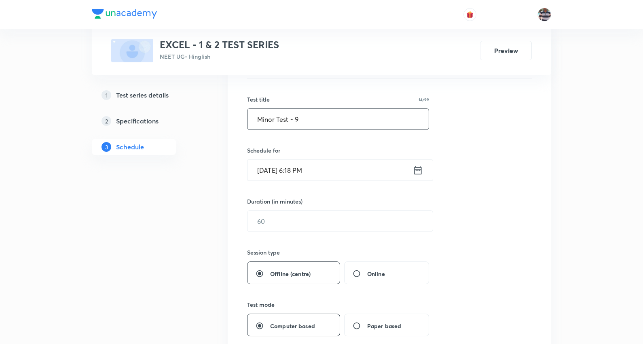
scroll to position [135, 0]
type input "Minor Test - 9"
click at [278, 168] on input "Sep 30, 2025, 6:18 PM" at bounding box center [331, 169] width 166 height 21
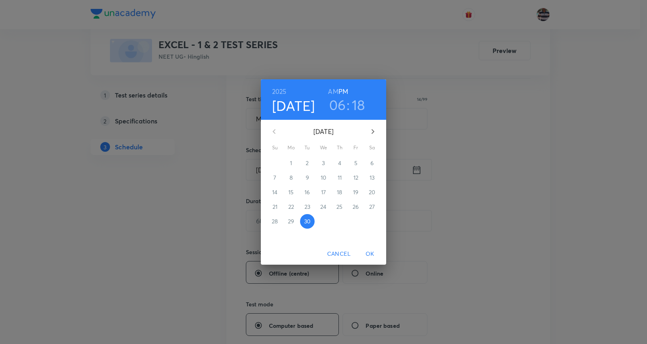
click at [373, 129] on icon "button" at bounding box center [373, 132] width 10 height 10
click at [273, 175] on span "5" at bounding box center [275, 178] width 15 height 8
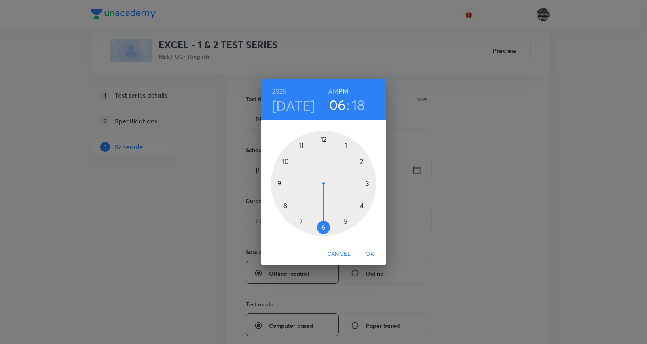
click at [278, 181] on div at bounding box center [323, 183] width 105 height 105
click at [340, 107] on h3 "09" at bounding box center [337, 104] width 17 height 17
click at [362, 161] on div at bounding box center [323, 183] width 105 height 105
drag, startPoint x: 342, startPoint y: 162, endPoint x: 325, endPoint y: 153, distance: 19.2
click at [325, 153] on div at bounding box center [323, 183] width 105 height 105
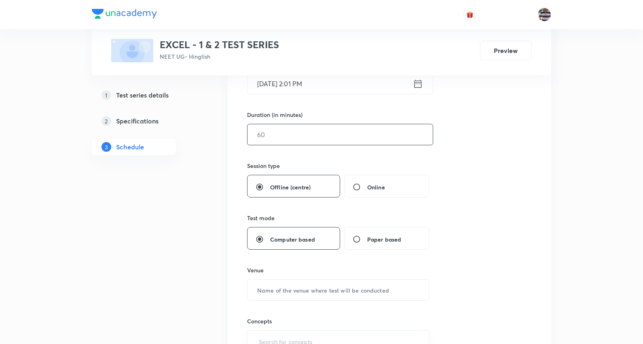
scroll to position [225, 0]
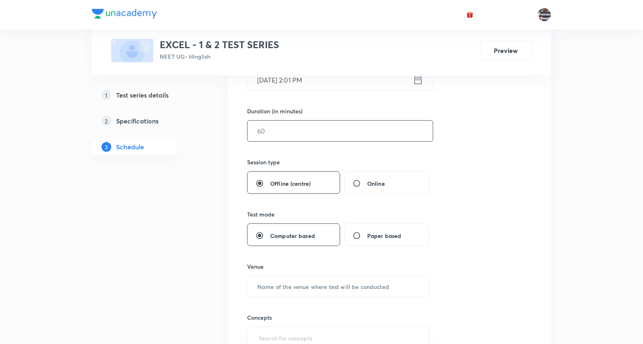
click at [286, 129] on input "text" at bounding box center [340, 131] width 185 height 21
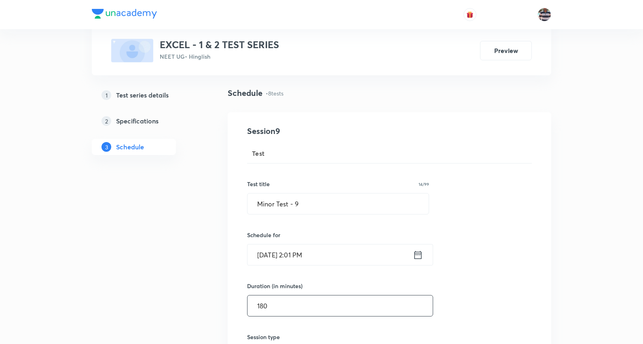
scroll to position [45, 0]
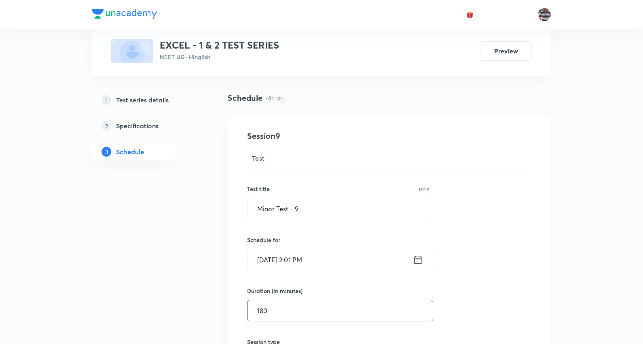
type input "180"
click at [301, 260] on input "Oct 5, 2025, 2:01 PM" at bounding box center [331, 259] width 166 height 21
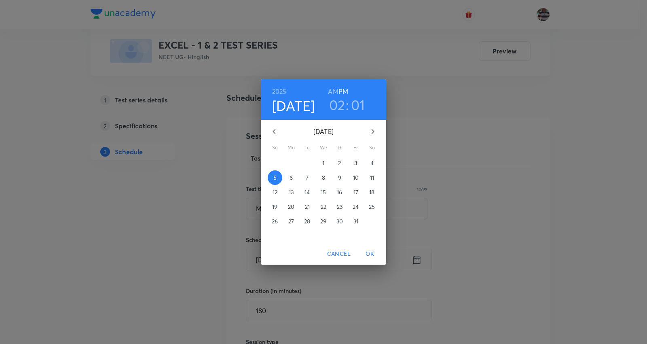
click at [363, 104] on h3 "01" at bounding box center [358, 104] width 14 height 17
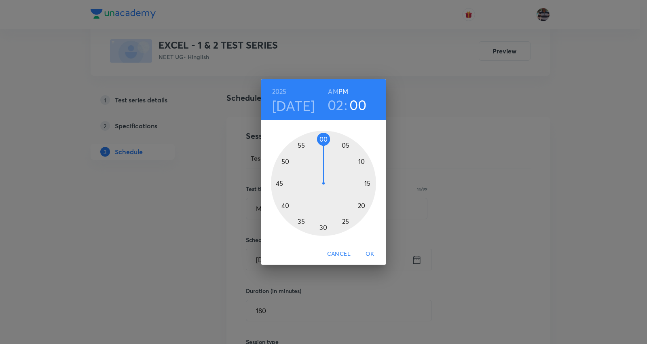
click at [325, 139] on div at bounding box center [323, 183] width 105 height 105
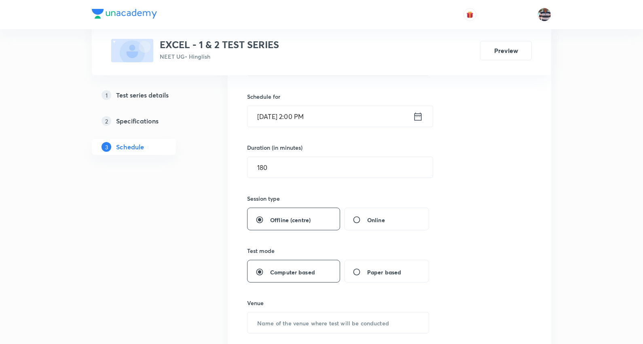
scroll to position [269, 0]
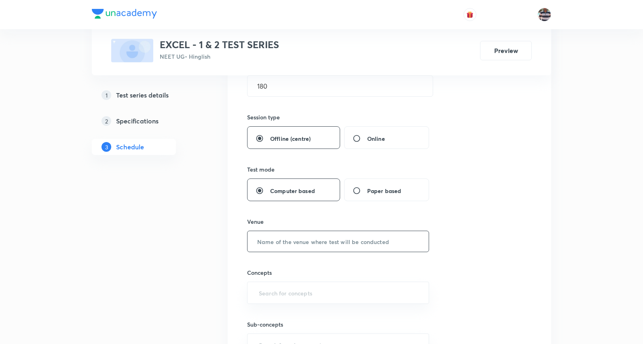
click at [295, 240] on input "text" at bounding box center [338, 241] width 181 height 21
type input "UA Tower"
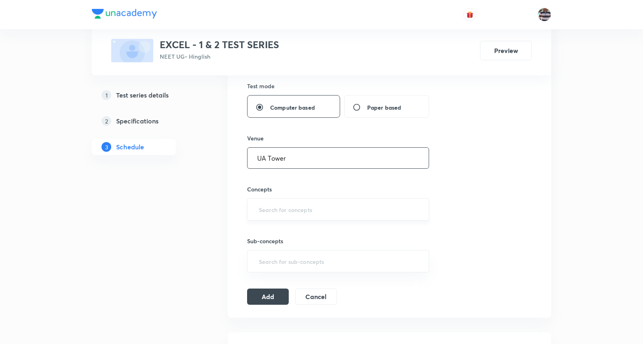
scroll to position [359, 0]
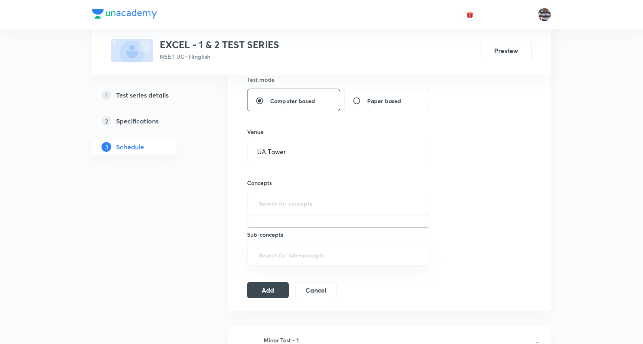
click at [294, 208] on input "text" at bounding box center [338, 202] width 162 height 15
type input "a"
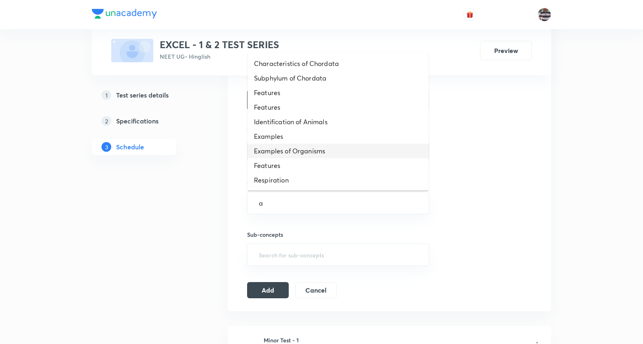
click at [275, 151] on li "Examples of Organisms" at bounding box center [338, 151] width 181 height 15
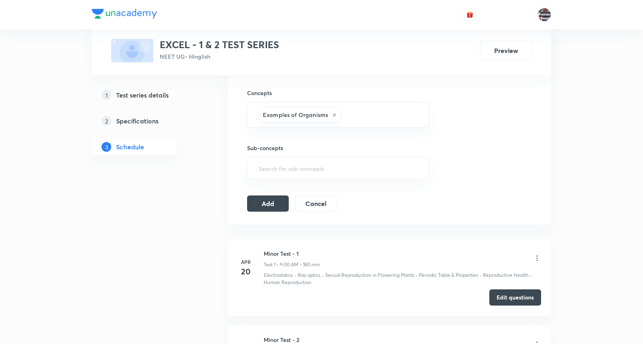
scroll to position [450, 0]
click at [282, 200] on button "Add" at bounding box center [268, 202] width 42 height 16
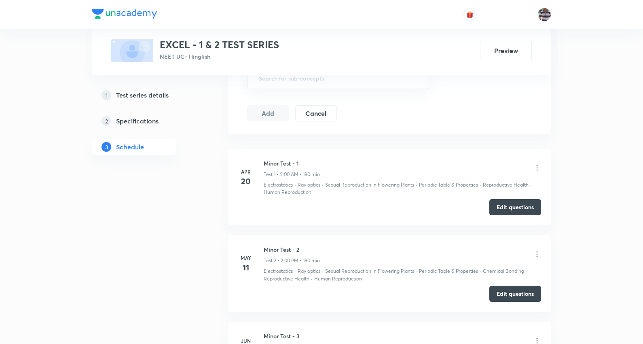
scroll to position [310, 0]
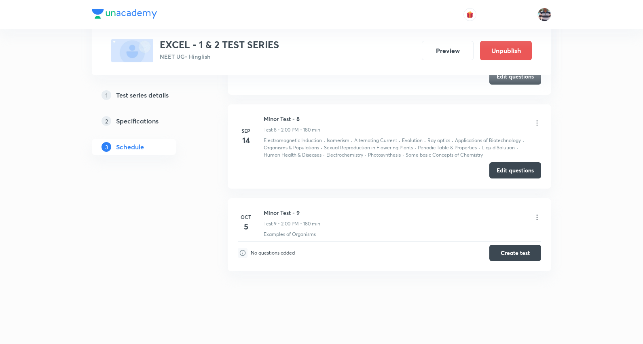
scroll to position [1220, 0]
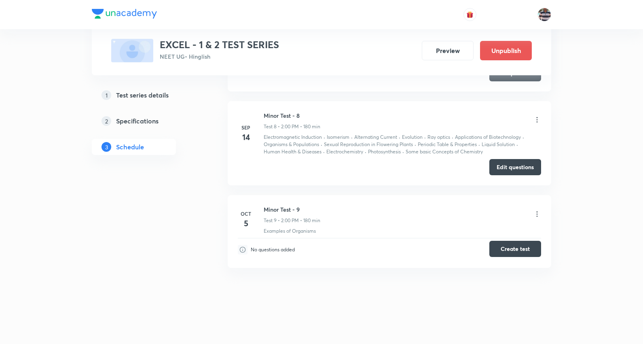
click at [520, 248] on button "Create test" at bounding box center [516, 249] width 52 height 16
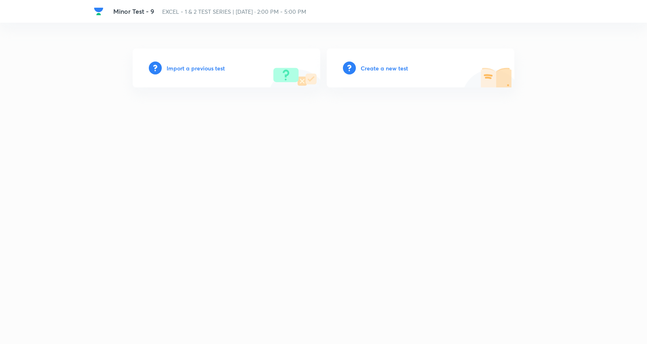
click at [389, 66] on h6 "Create a new test" at bounding box center [384, 68] width 47 height 8
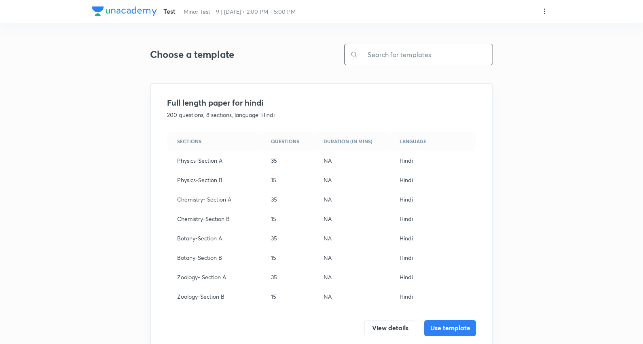
click at [417, 54] on input "text" at bounding box center [425, 54] width 135 height 21
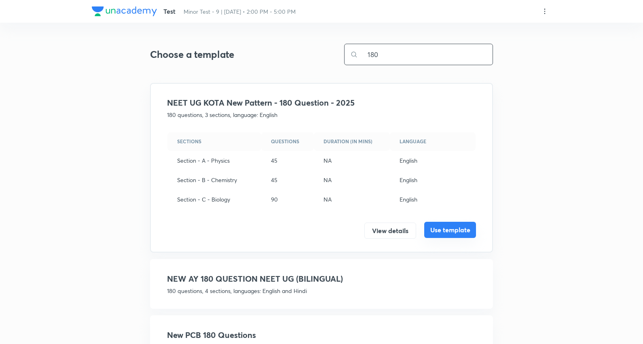
type input "180"
click at [452, 229] on button "Use template" at bounding box center [450, 230] width 52 height 16
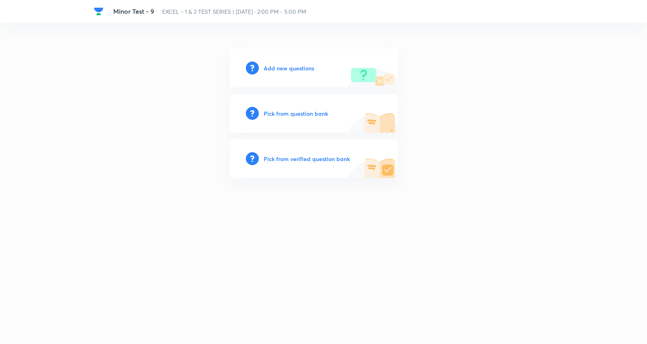
click at [302, 66] on h6 "Add new questions" at bounding box center [289, 68] width 51 height 8
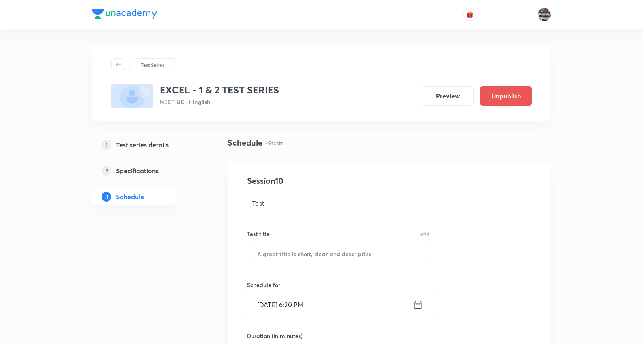
scroll to position [1220, 0]
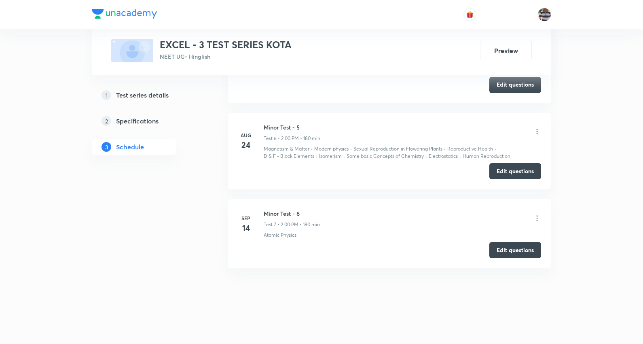
scroll to position [999, 0]
drag, startPoint x: 282, startPoint y: 213, endPoint x: 263, endPoint y: 205, distance: 20.8
click at [263, 205] on li "[DATE] Minor Test - 6 Test 7 • 2:00 PM • 180 min Atomic Physics Edit questions" at bounding box center [390, 233] width 324 height 69
copy h6 "Minor Test - 6"
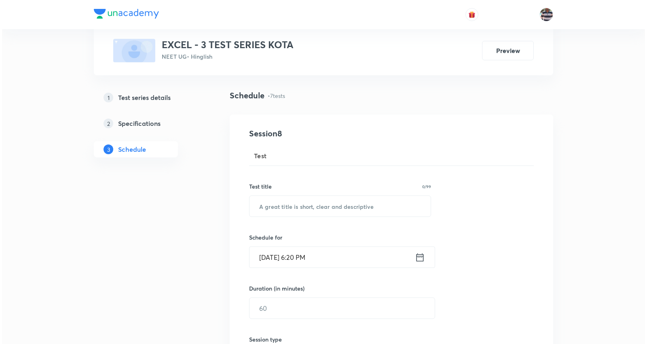
scroll to position [90, 0]
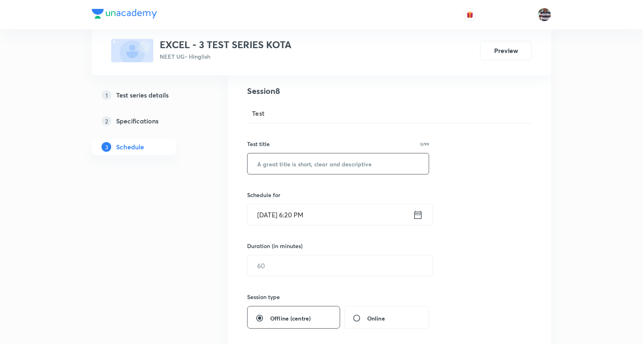
click at [317, 171] on input "text" at bounding box center [338, 163] width 181 height 21
paste input "Minor Test - 6"
type input "Minor Test - 7"
click at [271, 220] on input "[DATE] 6:20 PM" at bounding box center [331, 214] width 166 height 21
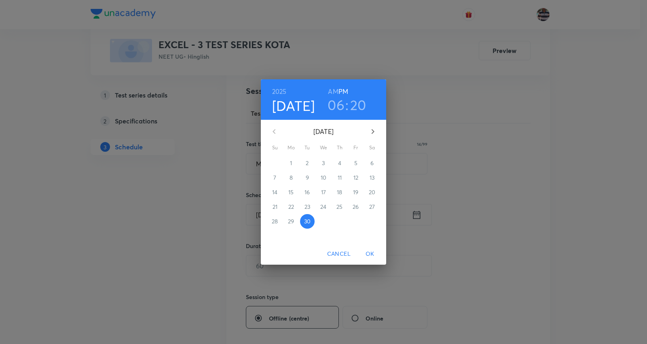
click at [375, 131] on icon "button" at bounding box center [373, 132] width 10 height 10
click at [280, 175] on span "5" at bounding box center [275, 178] width 15 height 8
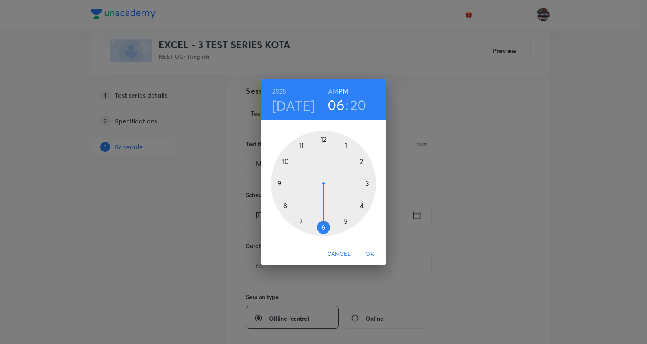
drag, startPoint x: 363, startPoint y: 159, endPoint x: 353, endPoint y: 117, distance: 43.3
click at [363, 156] on div at bounding box center [323, 183] width 105 height 105
drag, startPoint x: 363, startPoint y: 201, endPoint x: 324, endPoint y: 140, distance: 72.1
click at [324, 140] on div at bounding box center [323, 183] width 105 height 105
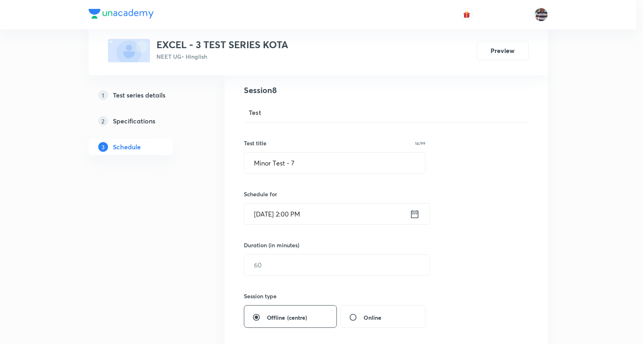
scroll to position [135, 0]
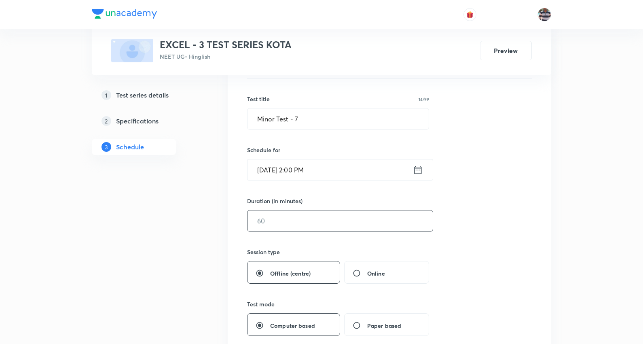
drag, startPoint x: 271, startPoint y: 225, endPoint x: 271, endPoint y: 220, distance: 4.9
click at [271, 222] on input "text" at bounding box center [340, 220] width 185 height 21
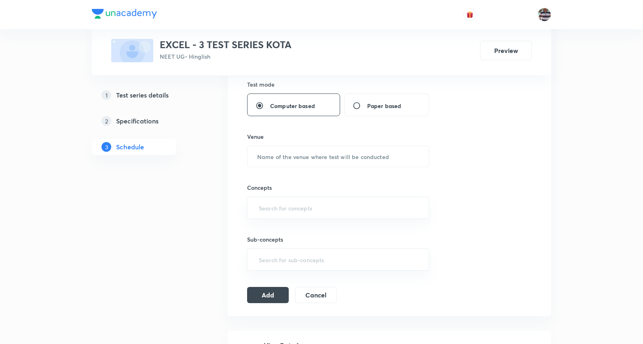
scroll to position [359, 0]
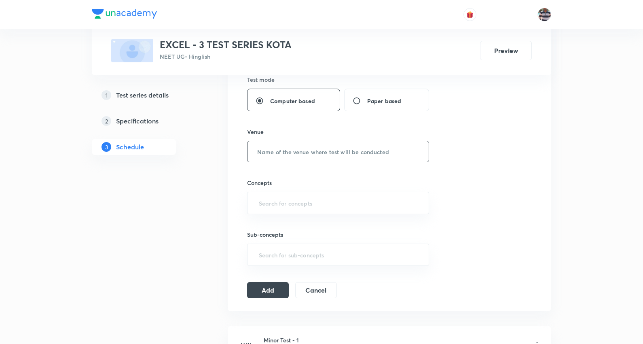
type input "180"
click at [294, 155] on input "text" at bounding box center [338, 151] width 181 height 21
click at [293, 210] on div "​" at bounding box center [338, 203] width 182 height 22
type input "UA Tower"
type input "a"
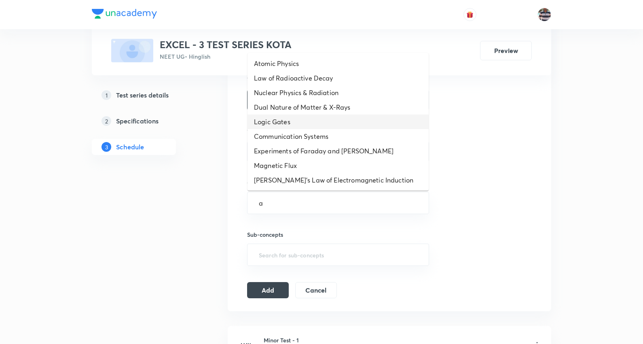
click at [280, 123] on li "Logic Gates" at bounding box center [338, 122] width 181 height 15
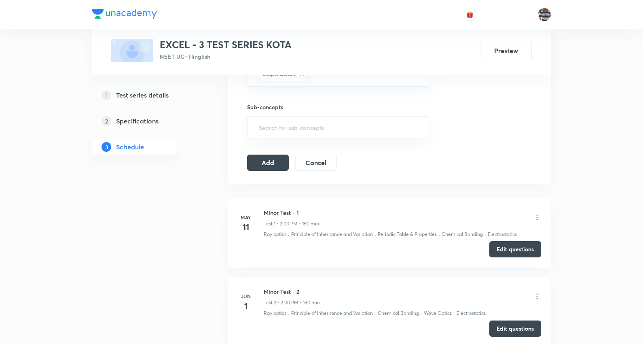
scroll to position [494, 0]
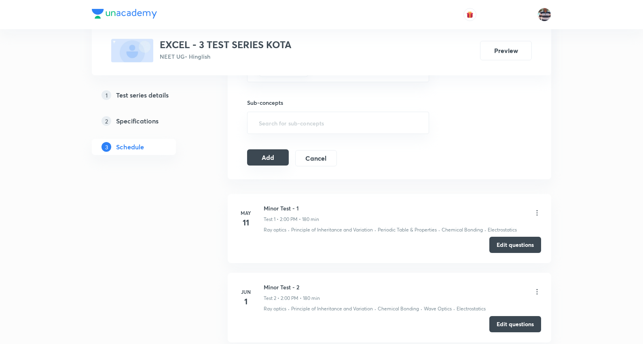
click at [276, 159] on button "Add" at bounding box center [268, 157] width 42 height 16
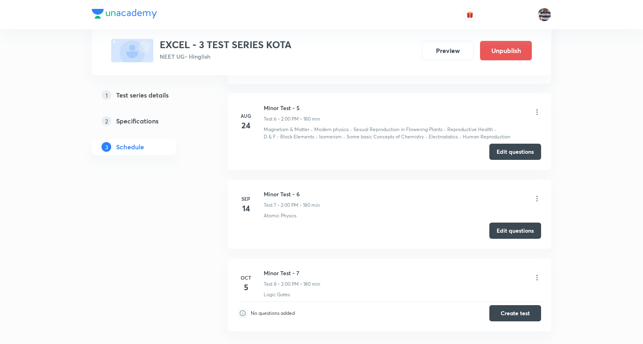
scroll to position [606, 0]
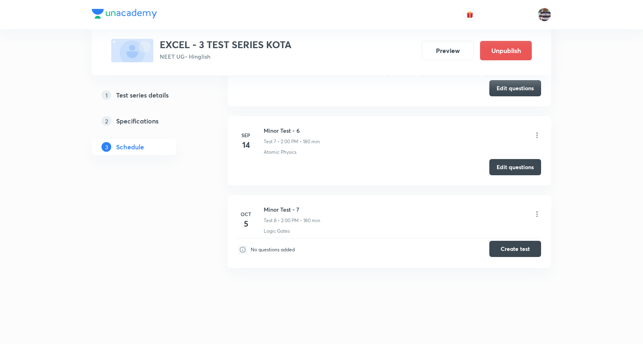
click at [519, 247] on button "Create test" at bounding box center [516, 249] width 52 height 16
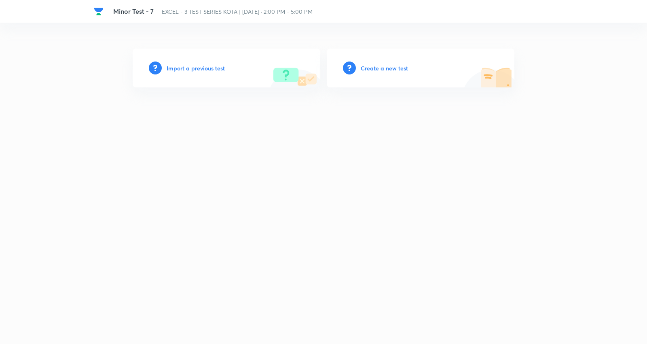
click at [387, 73] on div "Create a new test" at bounding box center [421, 68] width 188 height 39
click at [389, 68] on h6 "Create a new test" at bounding box center [384, 68] width 47 height 8
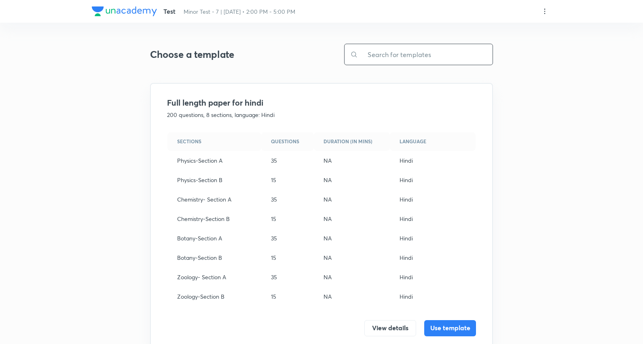
click at [406, 53] on input "text" at bounding box center [425, 54] width 135 height 21
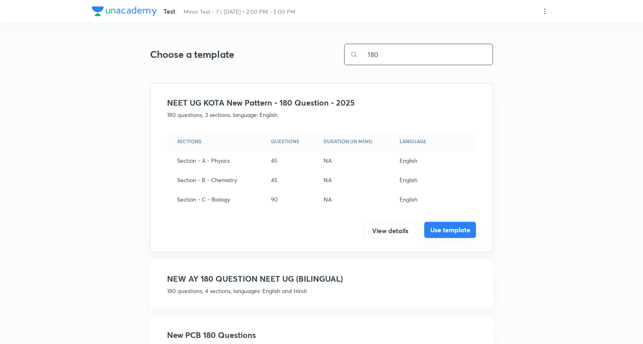
type input "180"
click at [454, 227] on button "Use template" at bounding box center [450, 230] width 52 height 16
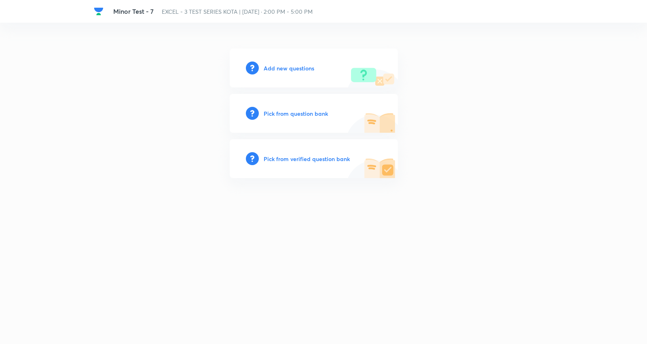
click at [310, 66] on h6 "Add new questions" at bounding box center [289, 68] width 51 height 8
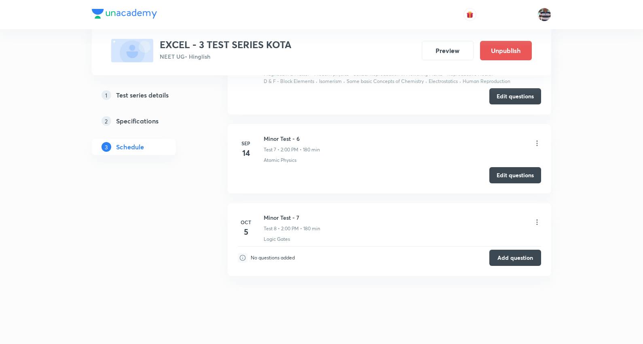
scroll to position [1082, 0]
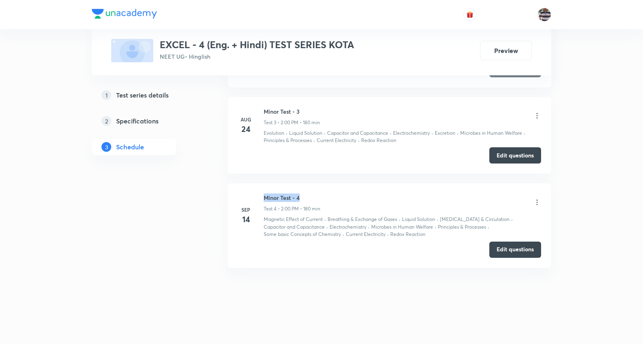
drag, startPoint x: 314, startPoint y: 200, endPoint x: 266, endPoint y: 197, distance: 48.7
click at [260, 197] on div "[DATE] [MEDICAL_DATA] - 4 Test 4 • 2:00 PM • 180 min Magnetic Effect of Current…" at bounding box center [389, 215] width 303 height 45
copy h6 "Minor Test - 4"
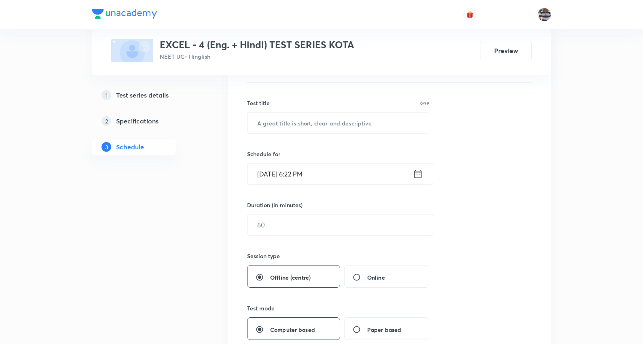
scroll to position [135, 0]
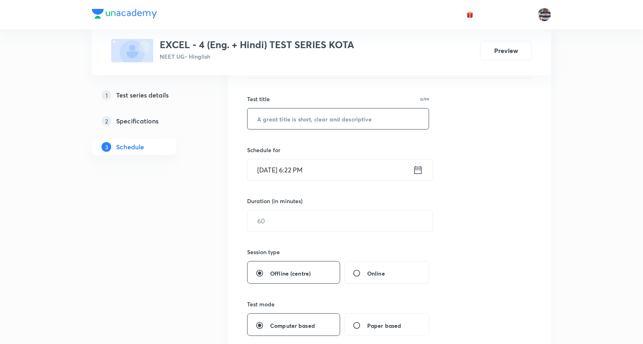
click at [290, 117] on input "text" at bounding box center [338, 118] width 181 height 21
paste input "Minor Test - 4"
type input "Minor Test - 5"
click at [269, 174] on input "[DATE] 6:22 PM" at bounding box center [331, 169] width 166 height 21
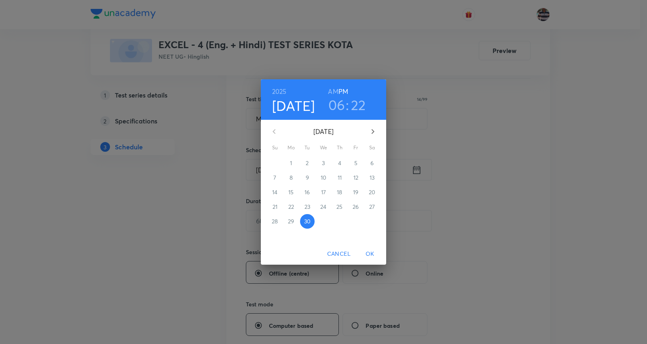
click at [373, 131] on icon "button" at bounding box center [373, 131] width 3 height 5
click at [276, 176] on p "5" at bounding box center [275, 178] width 3 height 8
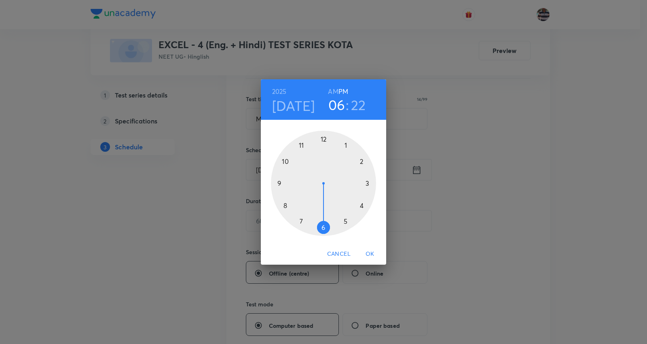
click at [279, 185] on div at bounding box center [323, 183] width 105 height 105
click at [337, 103] on h3 "09" at bounding box center [337, 104] width 17 height 17
click at [363, 163] on div at bounding box center [323, 183] width 105 height 105
drag, startPoint x: 363, startPoint y: 193, endPoint x: 325, endPoint y: 140, distance: 64.6
click at [325, 140] on div at bounding box center [323, 183] width 105 height 105
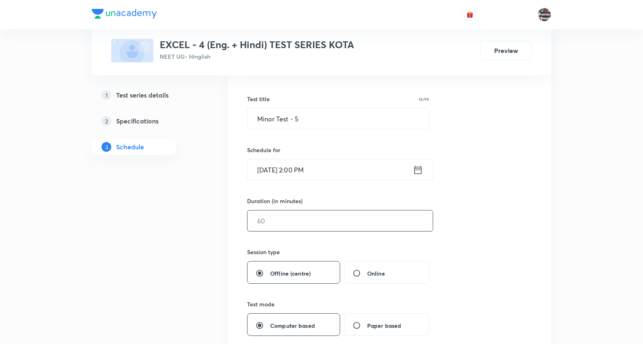
click at [291, 221] on input "text" at bounding box center [340, 220] width 185 height 21
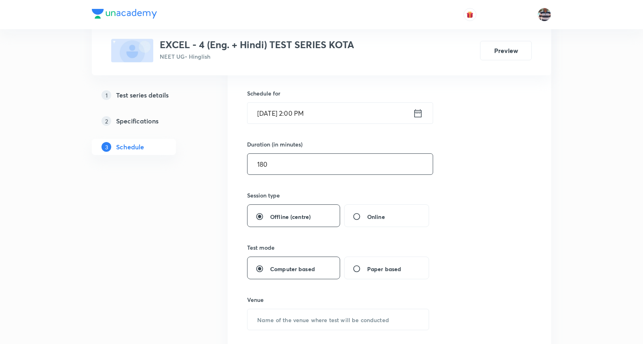
scroll to position [359, 0]
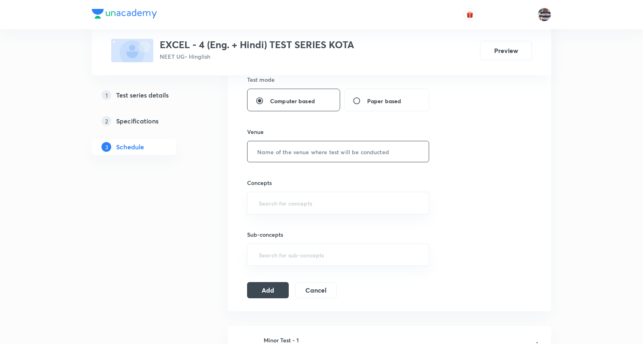
type input "180"
click at [288, 151] on input "text" at bounding box center [338, 151] width 181 height 21
type input "UA Tower"
type input "a"
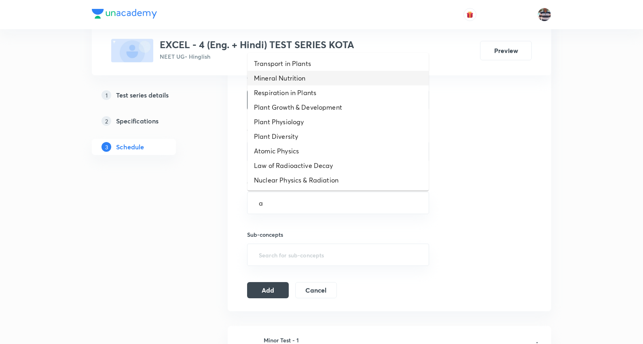
click at [313, 82] on li "Mineral Nutrition" at bounding box center [338, 78] width 181 height 15
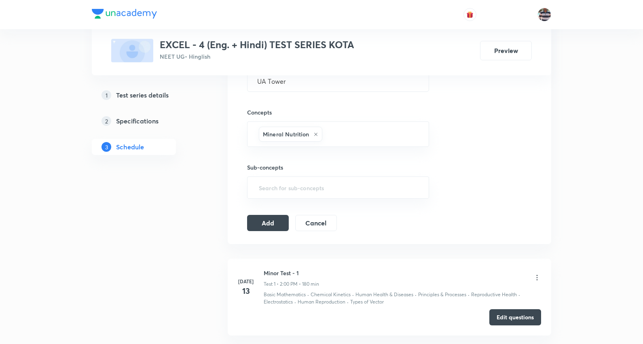
scroll to position [494, 0]
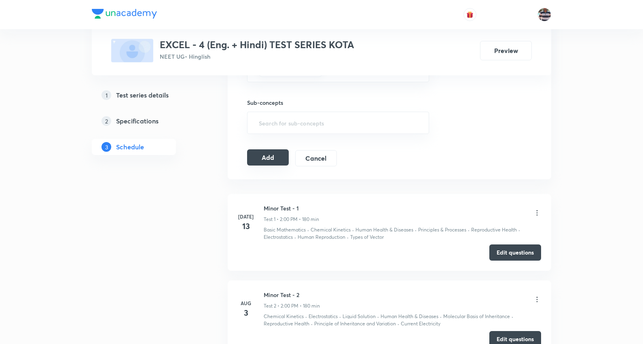
click at [274, 159] on button "Add" at bounding box center [268, 157] width 42 height 16
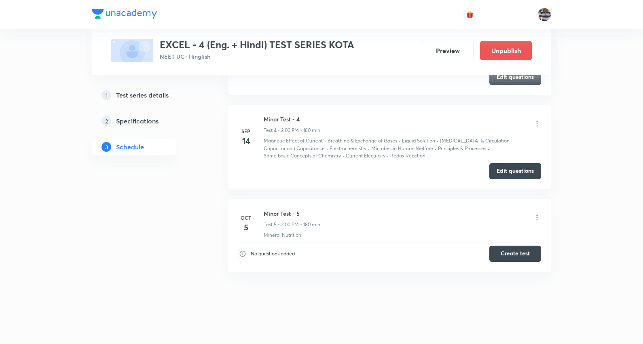
scroll to position [369, 0]
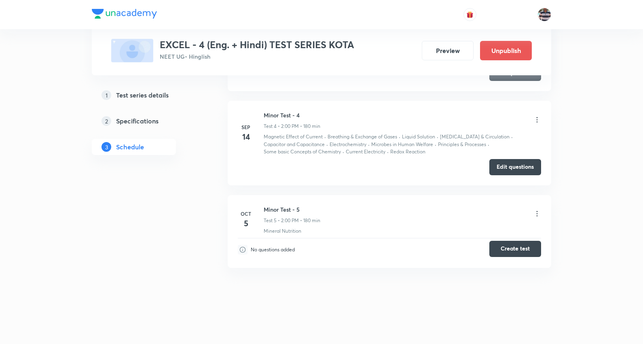
click at [527, 248] on button "Create test" at bounding box center [516, 249] width 52 height 16
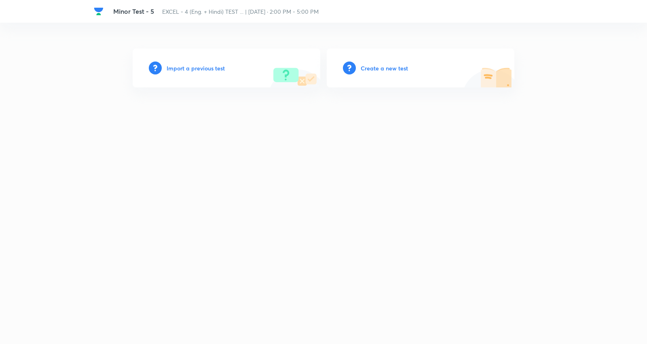
click at [379, 66] on h6 "Create a new test" at bounding box center [384, 68] width 47 height 8
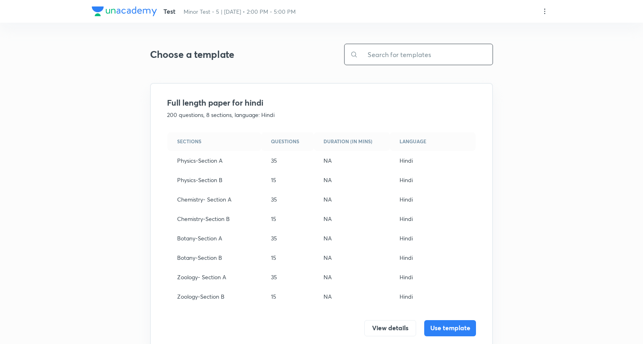
click at [392, 52] on input "text" at bounding box center [425, 54] width 135 height 21
type input ";"
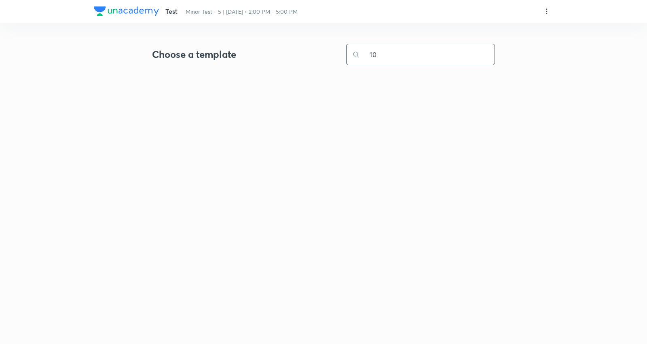
type input "1"
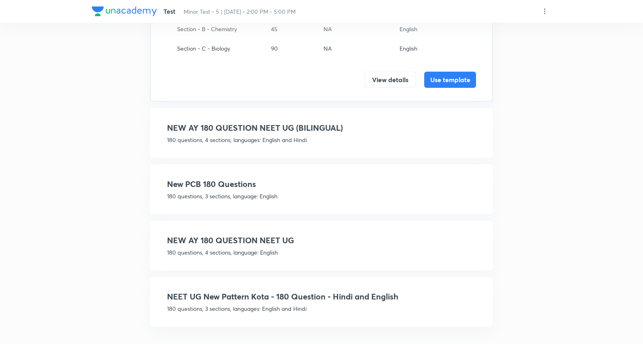
type input "180"
click at [308, 295] on h4 "NEET UG New Pattern Kota - 180 Question - Hindi and English" at bounding box center [321, 297] width 309 height 12
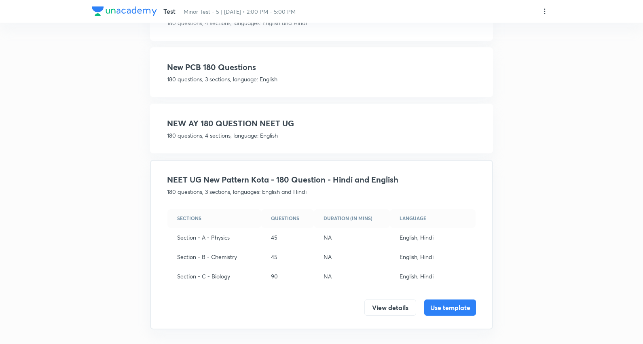
scroll to position [144, 0]
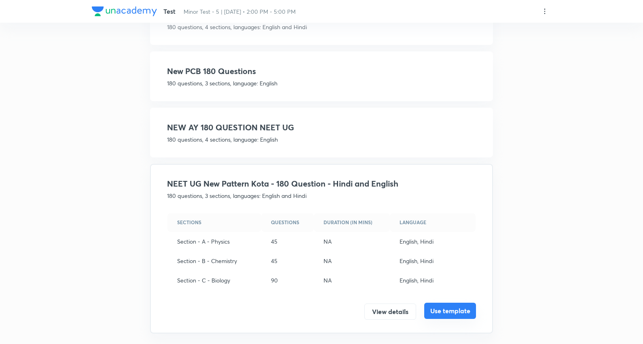
click at [458, 303] on button "Use template" at bounding box center [450, 311] width 52 height 16
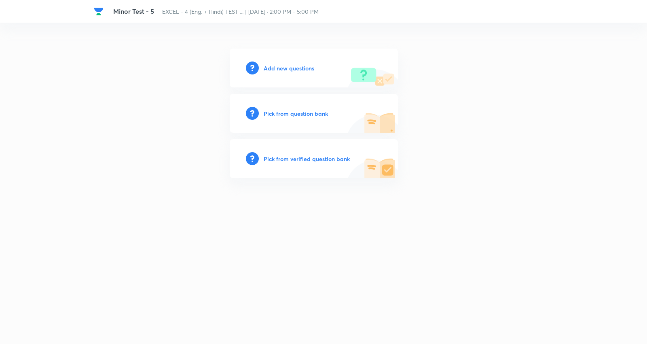
click at [297, 68] on h6 "Add new questions" at bounding box center [289, 68] width 51 height 8
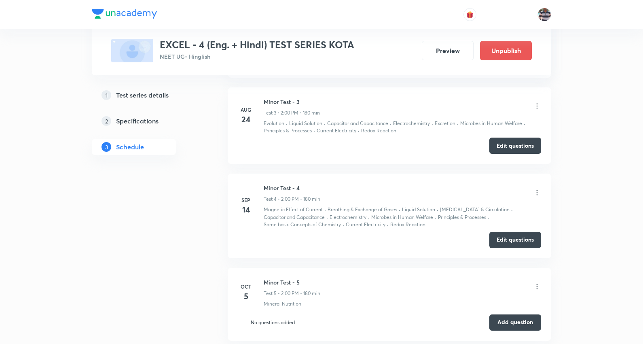
scroll to position [844, 0]
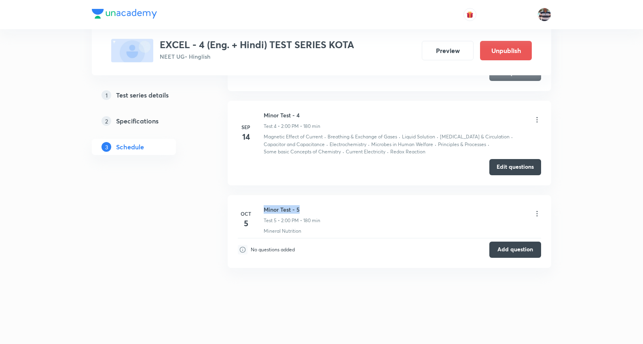
drag, startPoint x: 306, startPoint y: 207, endPoint x: 260, endPoint y: 202, distance: 46.5
click at [260, 202] on li "[DATE] [MEDICAL_DATA] - 5 Test 5 • 2:00 PM • 180 min Mineral Nutrition No quest…" at bounding box center [390, 231] width 324 height 73
copy h6 "Minor Test - 5"
click at [537, 214] on icon at bounding box center [537, 214] width 8 height 8
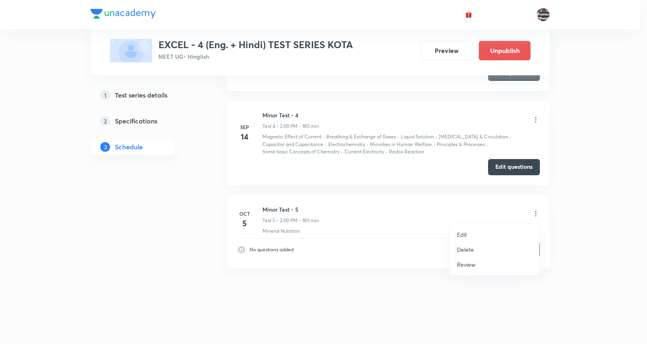
click at [468, 235] on li "Edit" at bounding box center [495, 234] width 89 height 15
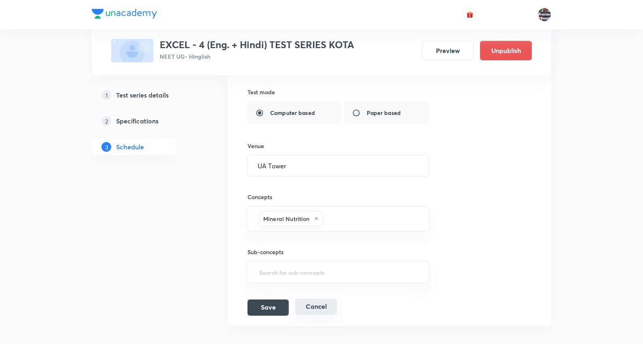
scroll to position [759, 0]
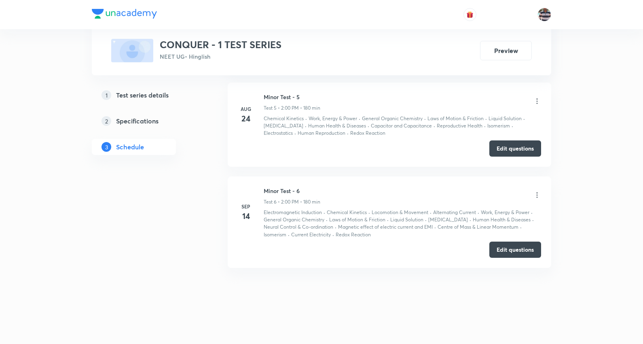
scroll to position [964, 0]
drag, startPoint x: 309, startPoint y: 191, endPoint x: 263, endPoint y: 190, distance: 46.1
click at [263, 190] on div "[DATE] [MEDICAL_DATA] - 6 Test 6 • 2:00 PM • 180 min Electromagnetic Induction …" at bounding box center [389, 213] width 303 height 52
copy h6 "Minor Test - 6"
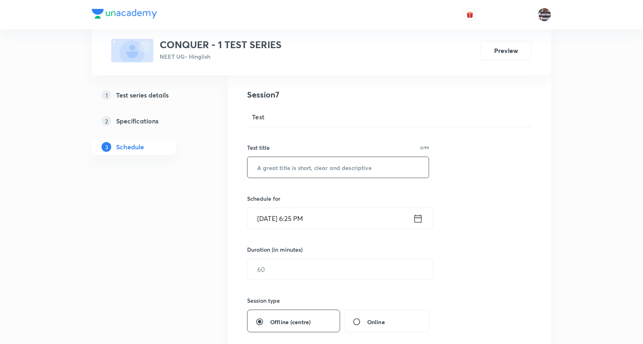
scroll to position [90, 0]
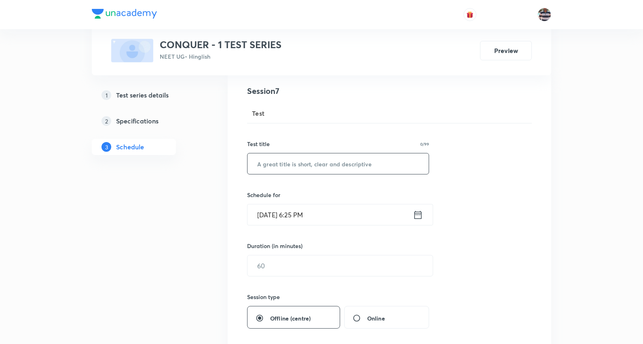
click at [297, 162] on input "text" at bounding box center [338, 163] width 181 height 21
paste input "Minor Test - 6"
type input "Minor Test - 7"
click at [274, 211] on input "[DATE] 6:25 PM" at bounding box center [331, 214] width 166 height 21
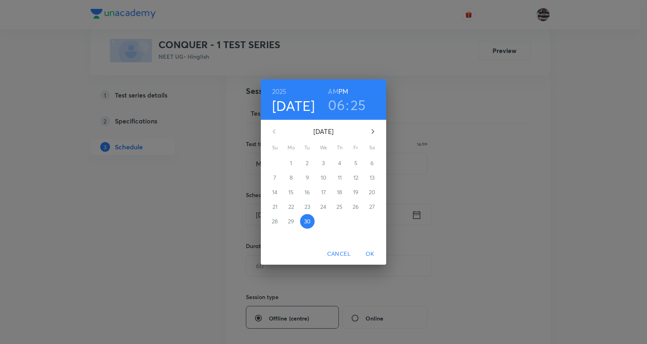
click at [377, 131] on icon "button" at bounding box center [373, 132] width 10 height 10
click at [278, 175] on span "5" at bounding box center [275, 178] width 15 height 8
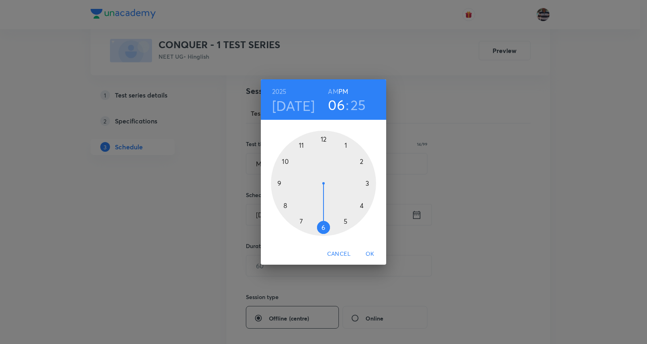
drag, startPoint x: 362, startPoint y: 160, endPoint x: 337, endPoint y: 102, distance: 62.9
click at [362, 159] on div at bounding box center [323, 183] width 105 height 105
drag, startPoint x: 345, startPoint y: 217, endPoint x: 323, endPoint y: 151, distance: 69.6
click at [323, 151] on div at bounding box center [323, 183] width 105 height 105
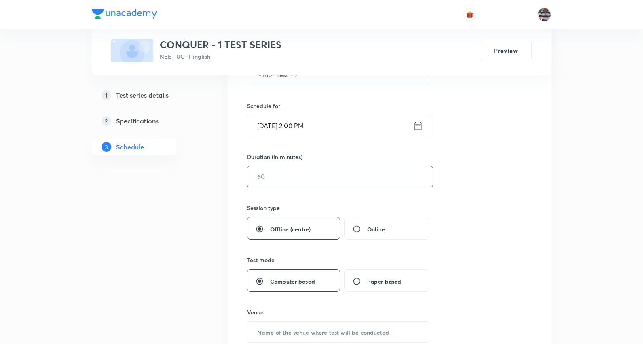
scroll to position [180, 0]
click at [273, 174] on input "text" at bounding box center [340, 176] width 185 height 21
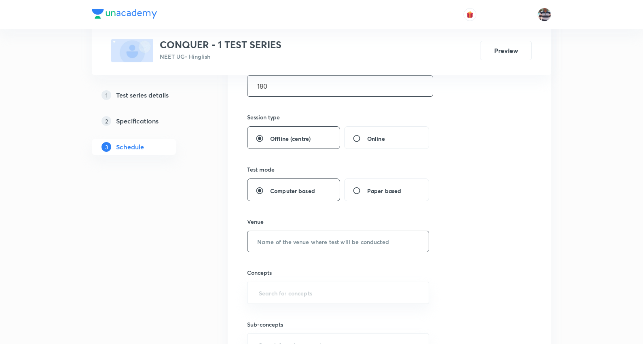
type input "180"
click at [318, 236] on input "text" at bounding box center [338, 241] width 181 height 21
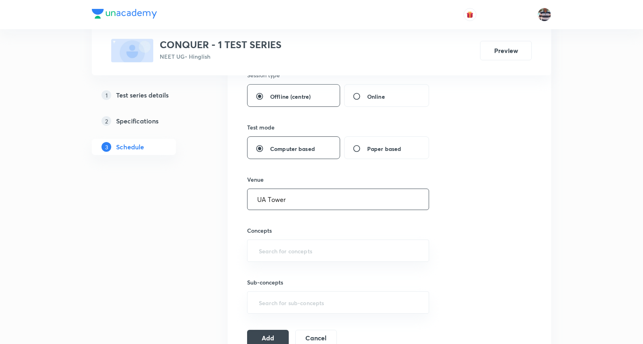
scroll to position [359, 0]
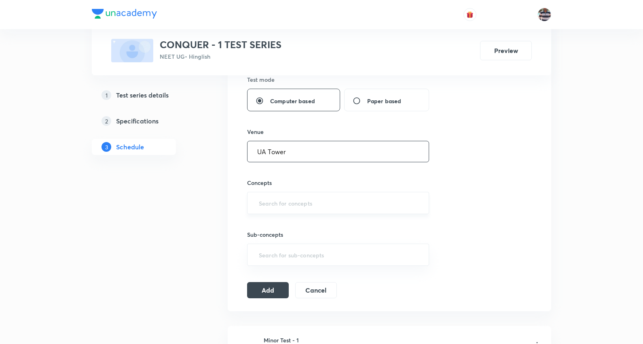
type input "UA Tower"
click at [266, 196] on input "text" at bounding box center [338, 202] width 162 height 15
type input "a"
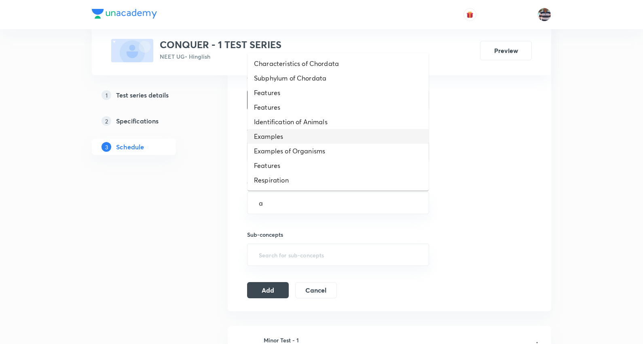
click at [276, 134] on li "Examples" at bounding box center [338, 136] width 181 height 15
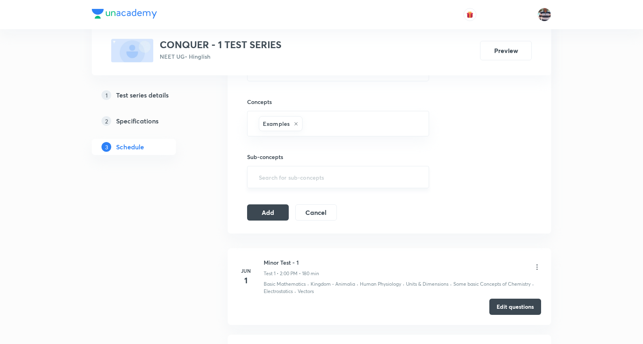
scroll to position [450, 0]
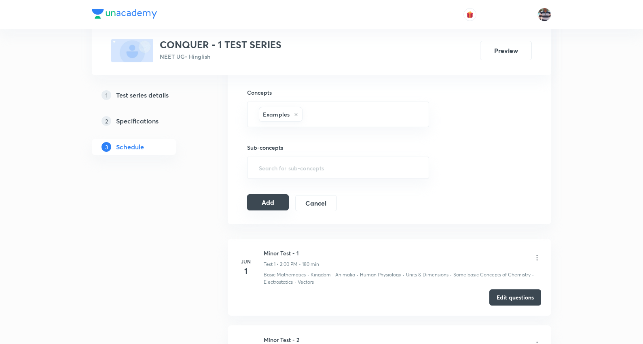
click at [277, 199] on button "Add" at bounding box center [268, 202] width 42 height 16
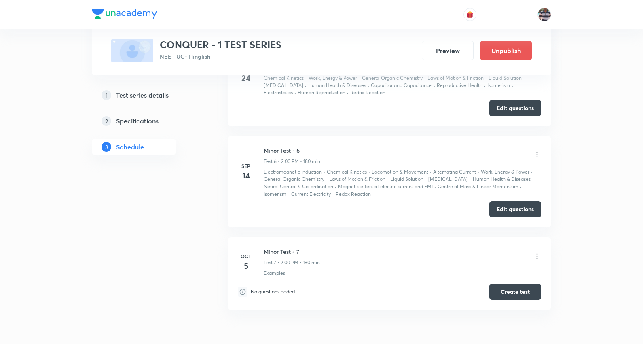
scroll to position [572, 0]
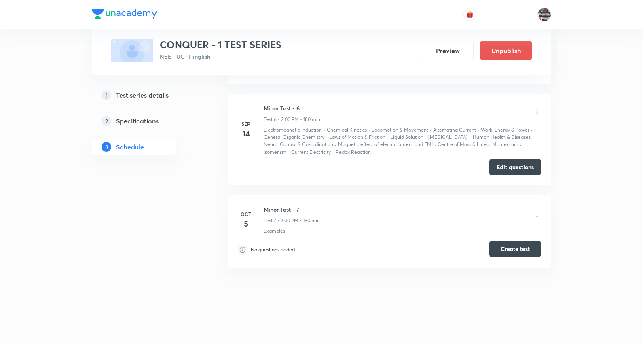
click at [530, 253] on button "Create test" at bounding box center [516, 249] width 52 height 16
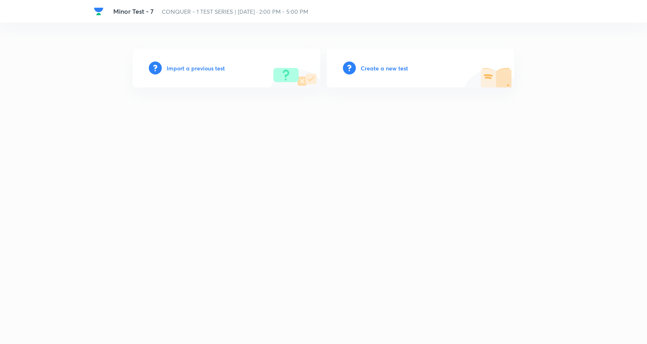
click at [393, 66] on h6 "Create a new test" at bounding box center [384, 68] width 47 height 8
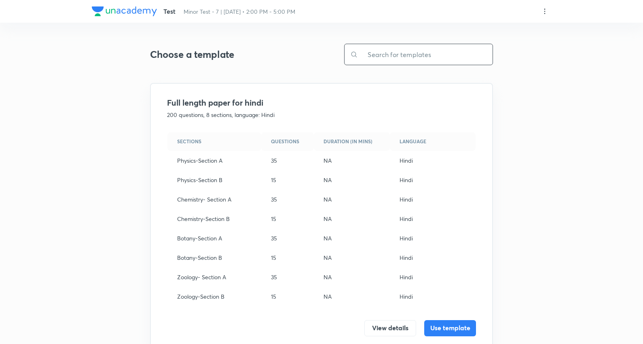
click at [407, 46] on input "text" at bounding box center [425, 54] width 135 height 21
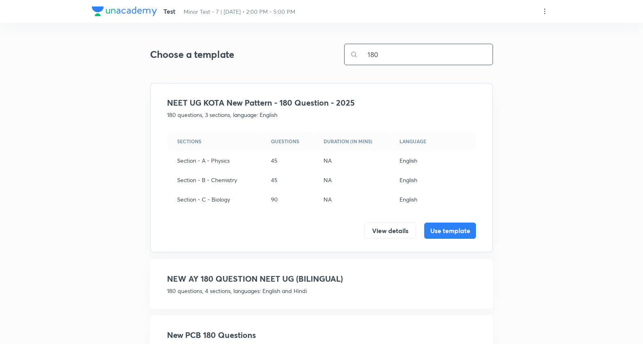
type input "180"
drag, startPoint x: 450, startPoint y: 233, endPoint x: 446, endPoint y: 206, distance: 26.6
click at [450, 233] on button "Use template" at bounding box center [450, 231] width 52 height 16
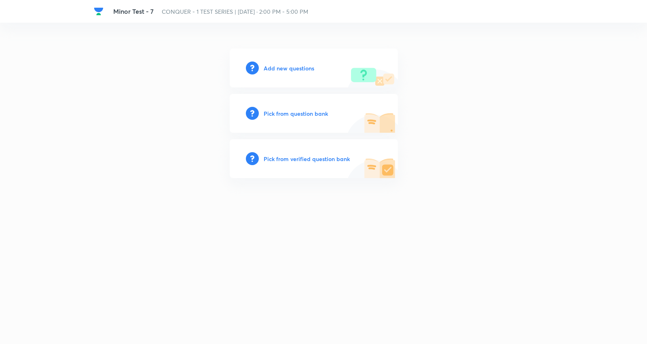
click at [276, 71] on h6 "Add new questions" at bounding box center [289, 68] width 51 height 8
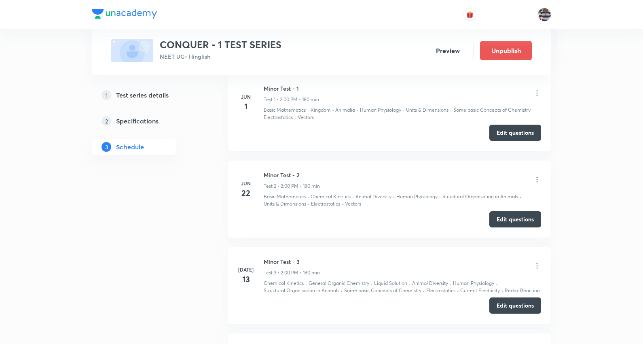
scroll to position [662, 0]
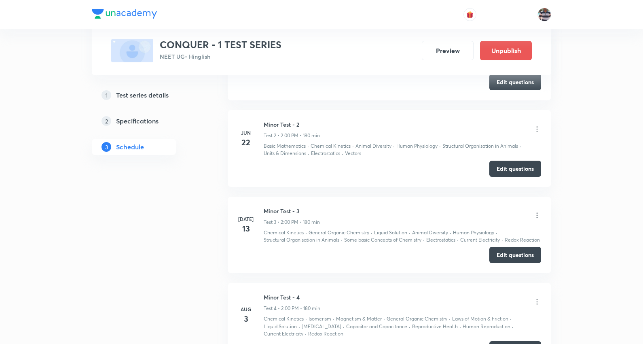
scroll to position [707, 0]
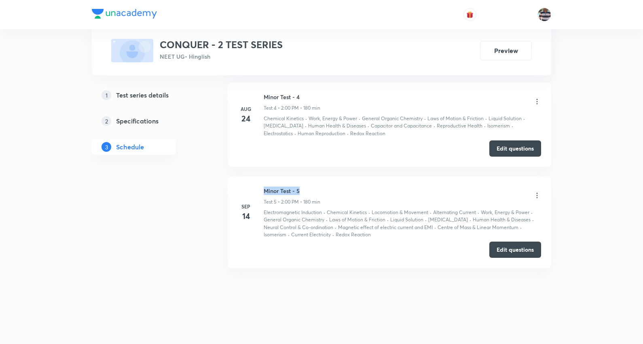
drag, startPoint x: 305, startPoint y: 189, endPoint x: 261, endPoint y: 181, distance: 45.2
click at [261, 181] on li "Sep 14 Minor Test - 5 Test 5 • 2:00 PM • 180 min Electromagnetic Induction · Ch…" at bounding box center [390, 222] width 324 height 92
copy h6 "Minor Test - 5"
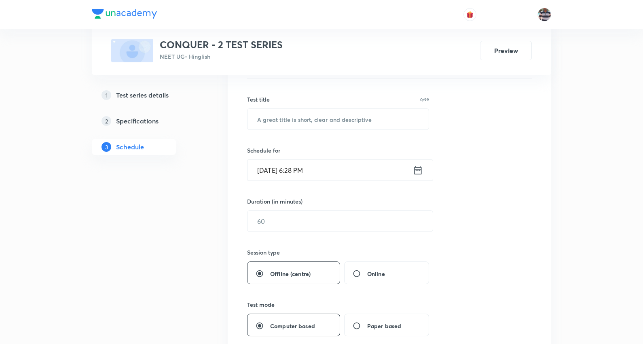
scroll to position [135, 0]
click at [317, 119] on input "text" at bounding box center [338, 118] width 181 height 21
paste input "Minor Test - 5"
type input "Minor Test - 6"
click at [274, 167] on input "Sep 30, 2025, 6:28 PM" at bounding box center [331, 169] width 166 height 21
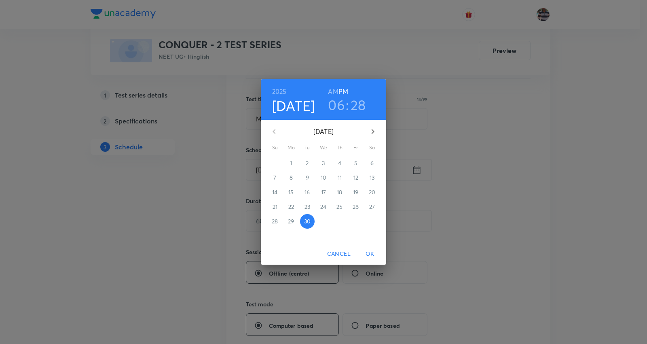
click at [375, 127] on icon "button" at bounding box center [373, 132] width 10 height 10
click at [277, 176] on span "5" at bounding box center [275, 178] width 15 height 8
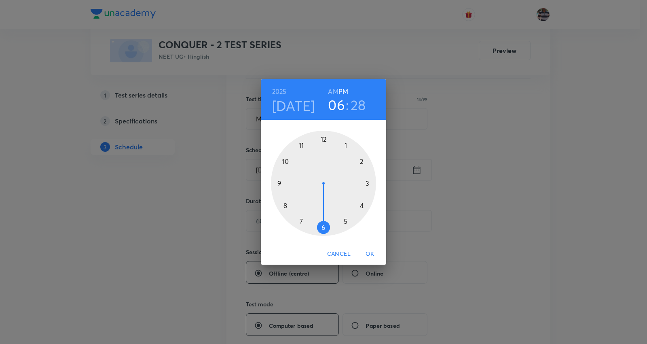
drag, startPoint x: 361, startPoint y: 162, endPoint x: 352, endPoint y: 100, distance: 62.9
click at [360, 157] on div at bounding box center [323, 183] width 105 height 105
drag, startPoint x: 342, startPoint y: 204, endPoint x: 325, endPoint y: 149, distance: 57.4
click at [325, 149] on div at bounding box center [323, 183] width 105 height 105
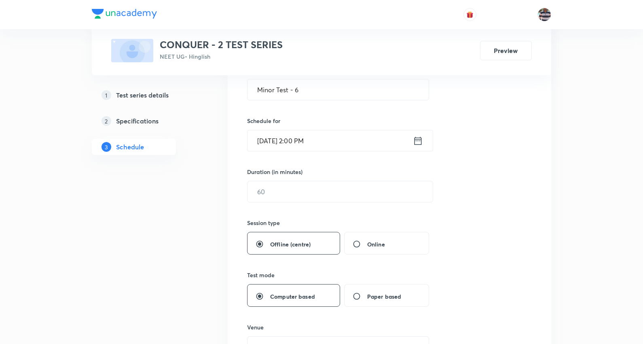
scroll to position [180, 0]
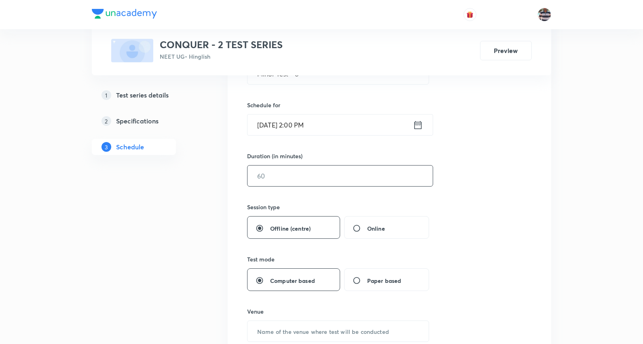
click at [290, 174] on input "text" at bounding box center [340, 176] width 185 height 21
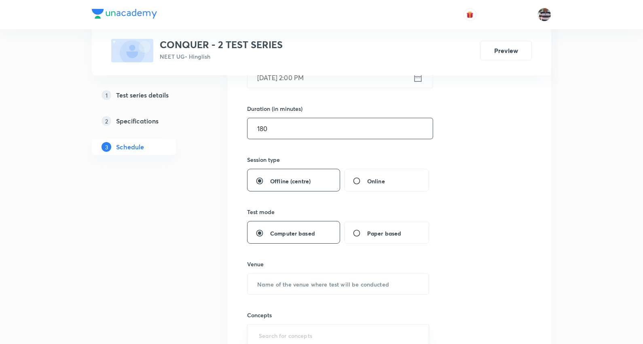
scroll to position [314, 0]
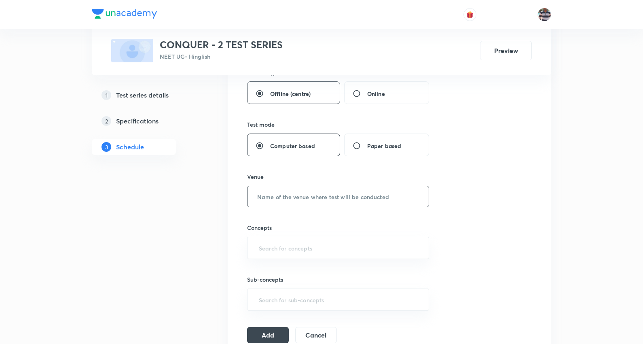
type input "180"
click at [338, 193] on input "text" at bounding box center [338, 196] width 181 height 21
type input "UA Tower"
click at [310, 243] on input "text" at bounding box center [338, 247] width 162 height 15
type input "a"
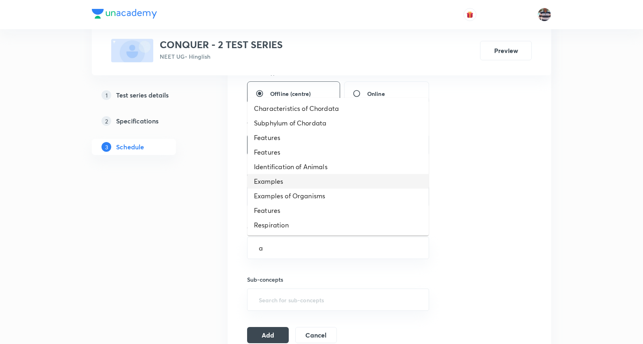
click at [282, 187] on li "Examples" at bounding box center [338, 181] width 181 height 15
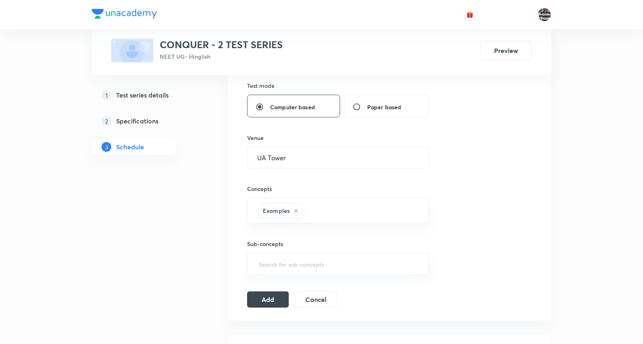
scroll to position [405, 0]
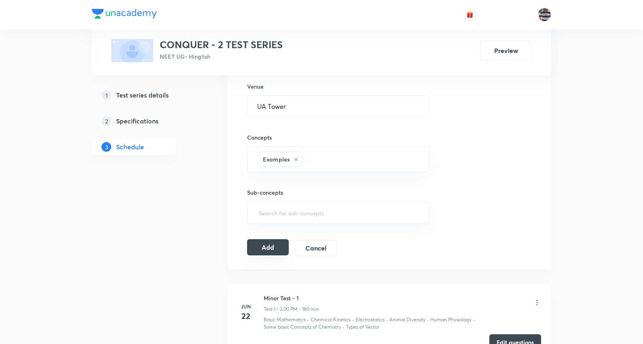
click at [278, 255] on button "Add" at bounding box center [268, 247] width 42 height 16
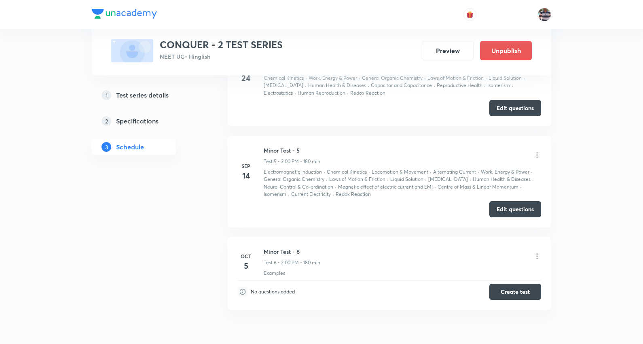
scroll to position [486, 0]
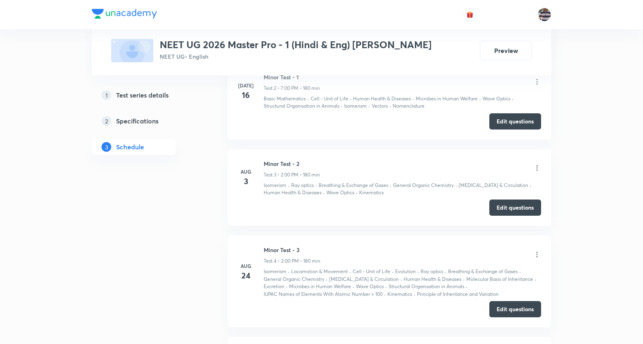
scroll to position [878, 0]
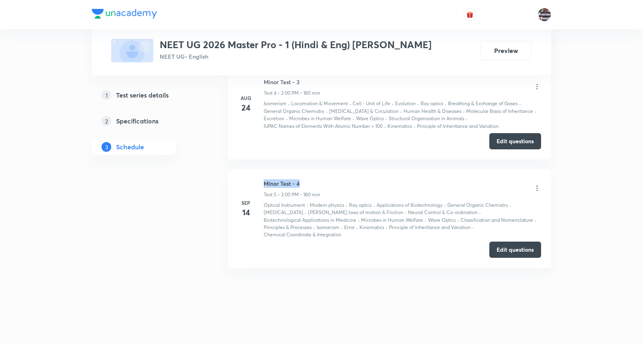
drag, startPoint x: 306, startPoint y: 181, endPoint x: 257, endPoint y: 180, distance: 49.8
click at [257, 180] on div "[DATE] [MEDICAL_DATA] - 4 Test 5 • 2:00 PM • 180 min Optical Instrument · Moder…" at bounding box center [389, 208] width 303 height 59
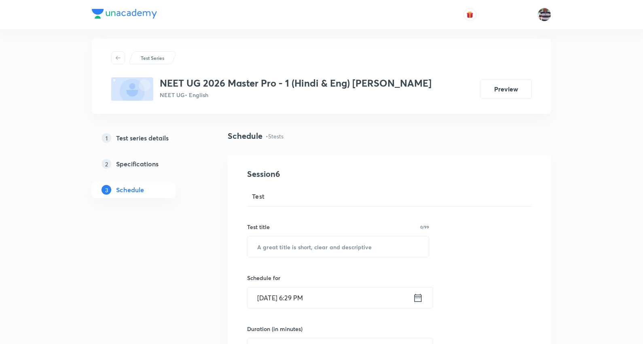
scroll to position [0, 0]
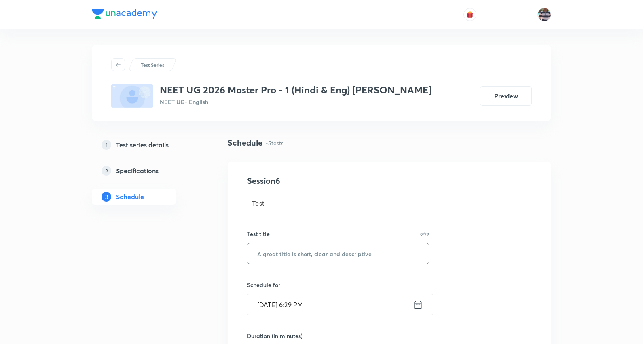
click at [324, 251] on input "text" at bounding box center [338, 253] width 181 height 21
paste input "Minor Test - 4"
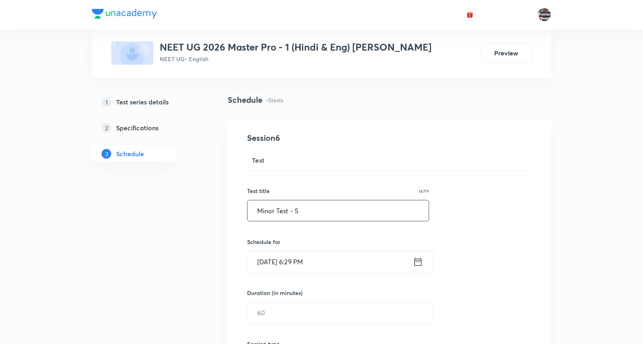
scroll to position [45, 0]
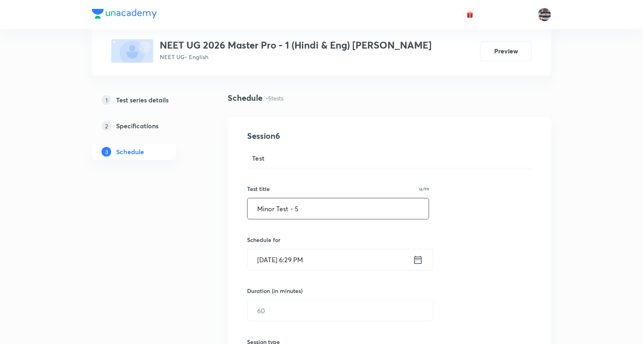
type input "Minor Test - 5"
click at [273, 260] on input "Sep 30, 2025, 6:29 PM" at bounding box center [331, 259] width 166 height 21
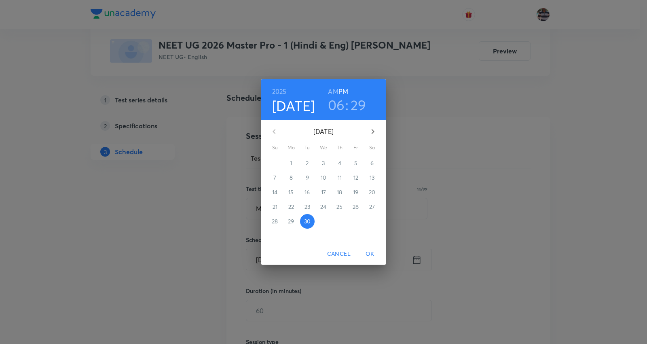
click at [371, 130] on icon "button" at bounding box center [373, 132] width 10 height 10
click at [275, 177] on p "5" at bounding box center [275, 178] width 3 height 8
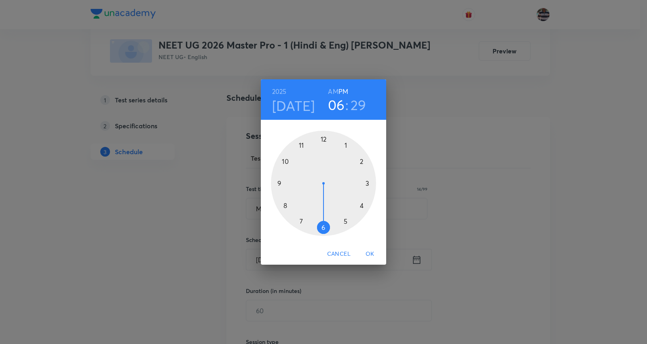
drag, startPoint x: 359, startPoint y: 159, endPoint x: 354, endPoint y: 113, distance: 46.5
click at [361, 154] on div at bounding box center [323, 183] width 105 height 105
drag, startPoint x: 331, startPoint y: 221, endPoint x: 325, endPoint y: 146, distance: 75.1
click at [325, 146] on div at bounding box center [323, 183] width 105 height 105
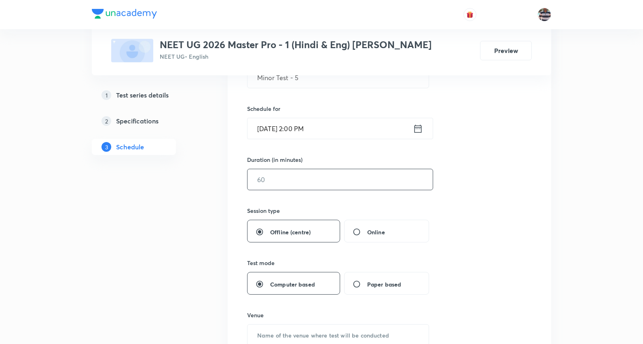
scroll to position [180, 0]
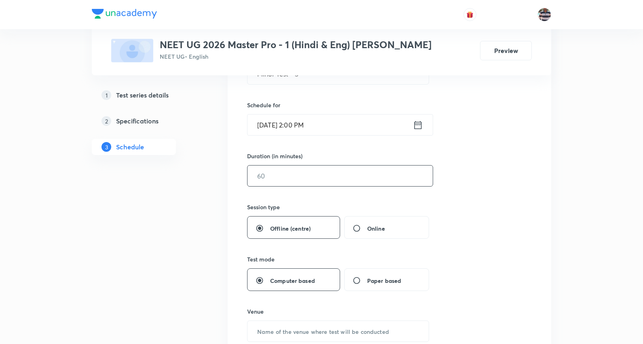
drag, startPoint x: 294, startPoint y: 176, endPoint x: 293, endPoint y: 172, distance: 5.0
click at [293, 172] on input "text" at bounding box center [340, 176] width 185 height 21
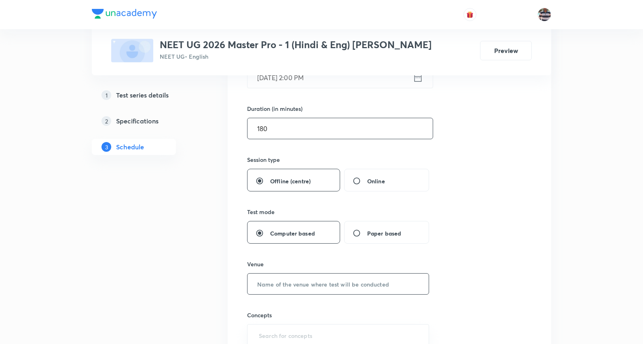
scroll to position [269, 0]
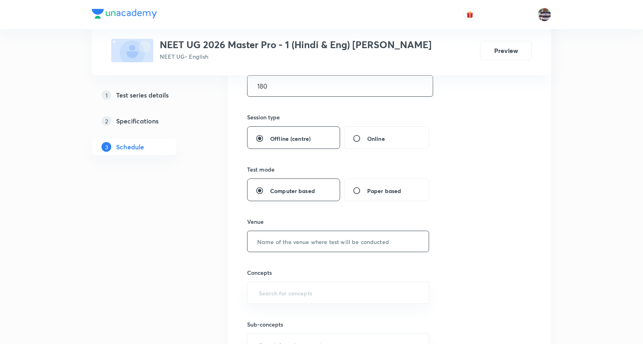
type input "180"
click at [304, 236] on input "text" at bounding box center [338, 241] width 181 height 21
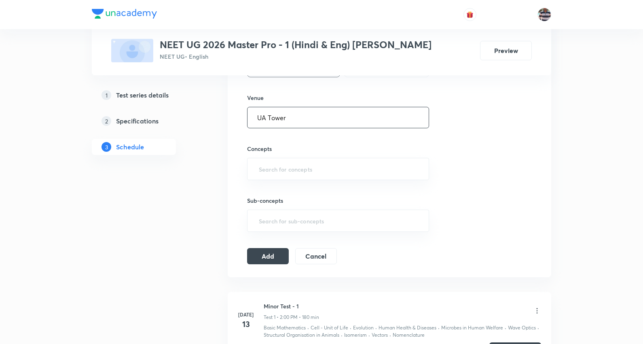
scroll to position [405, 0]
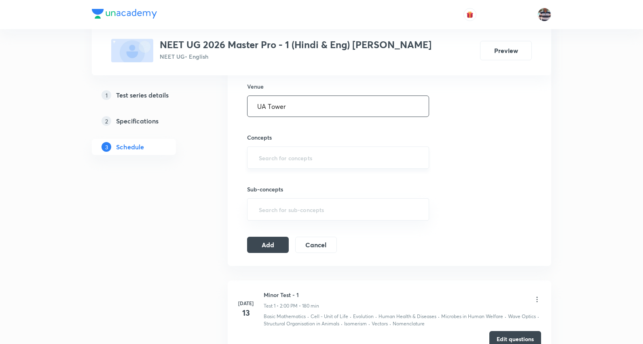
type input "UA Tower"
click at [298, 160] on input "text" at bounding box center [338, 157] width 162 height 15
type input "a"
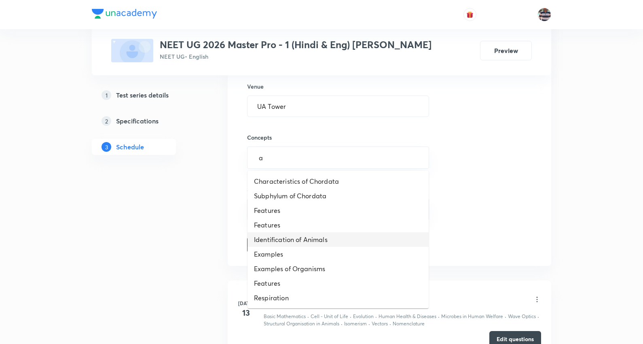
click at [280, 236] on li "Identification of Animals" at bounding box center [338, 239] width 181 height 15
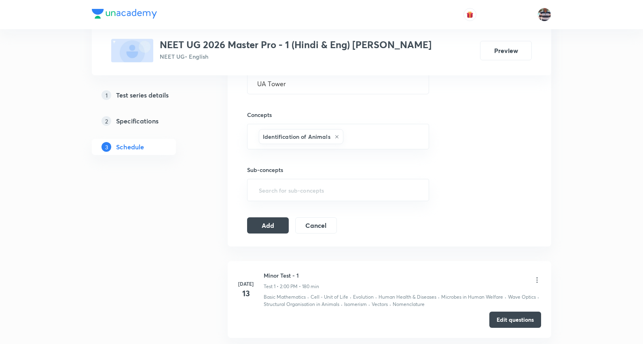
scroll to position [450, 0]
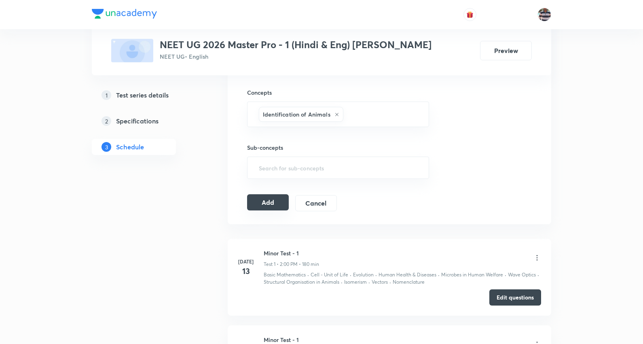
click at [273, 202] on button "Add" at bounding box center [268, 202] width 42 height 16
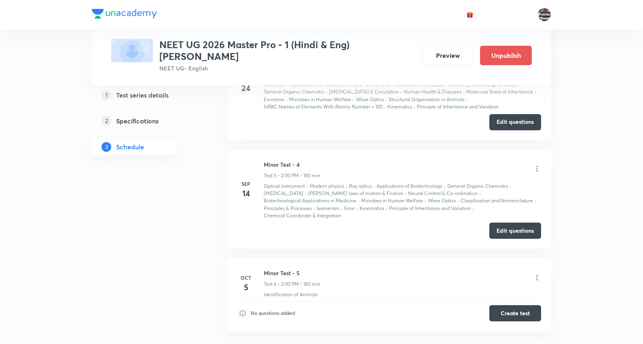
scroll to position [486, 0]
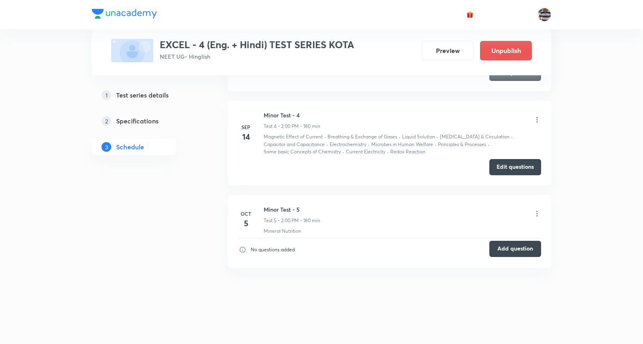
click at [520, 248] on button "Add question" at bounding box center [516, 249] width 52 height 16
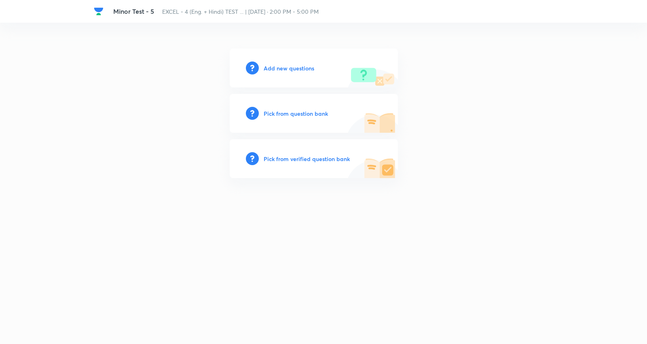
click at [289, 66] on h6 "Add new questions" at bounding box center [289, 68] width 51 height 8
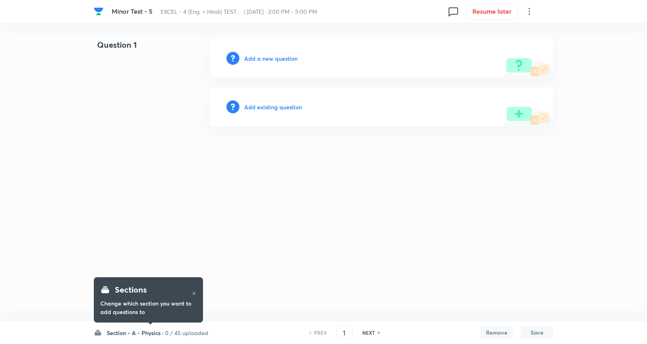
click at [529, 11] on icon at bounding box center [529, 11] width 1 height 6
click at [480, 47] on span "Choose new template" at bounding box center [489, 46] width 79 height 8
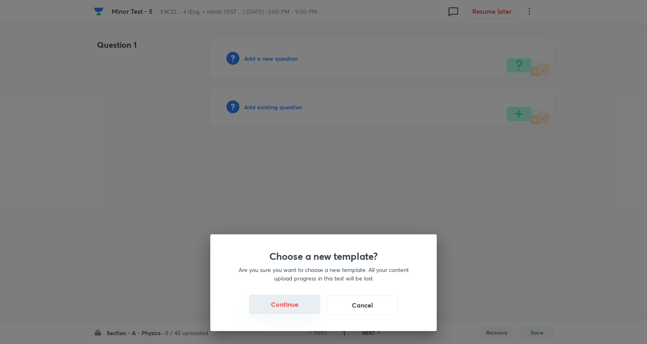
click at [279, 306] on button "Continue" at bounding box center [284, 304] width 71 height 19
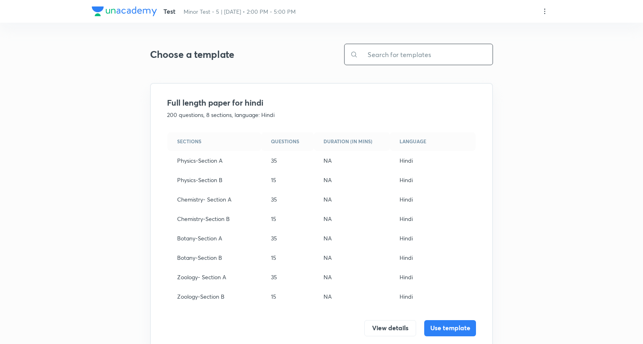
click at [435, 45] on input "text" at bounding box center [425, 54] width 135 height 21
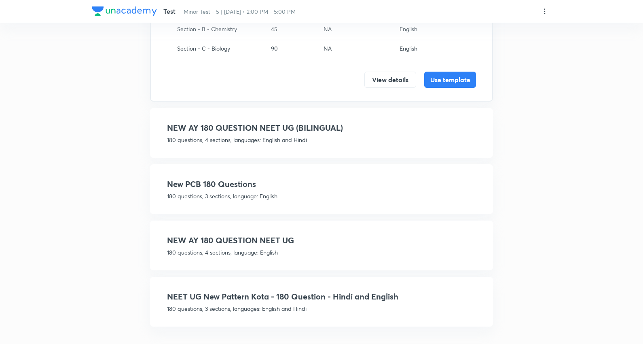
type input "180"
click at [320, 300] on div "NEET UG New Pattern Kota - 180 Question - Hindi and English 180 questions, 3 se…" at bounding box center [321, 302] width 309 height 22
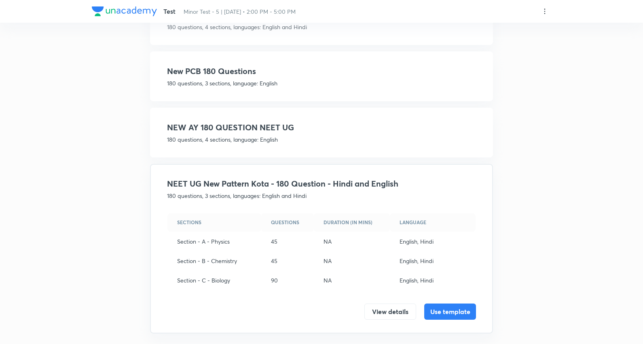
scroll to position [144, 0]
click at [447, 302] on button "Use template" at bounding box center [450, 310] width 52 height 16
click at [447, 306] on button "Use template" at bounding box center [450, 310] width 52 height 16
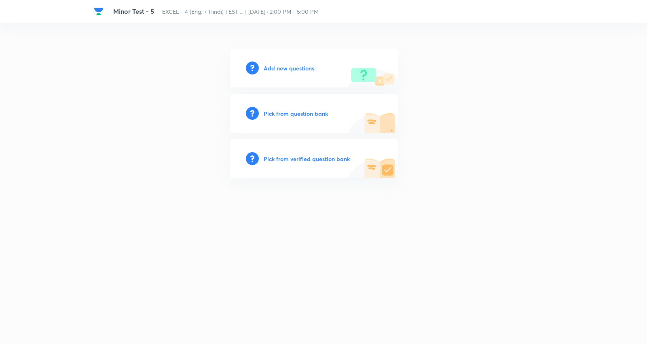
click at [299, 68] on h6 "Add new questions" at bounding box center [289, 68] width 51 height 8
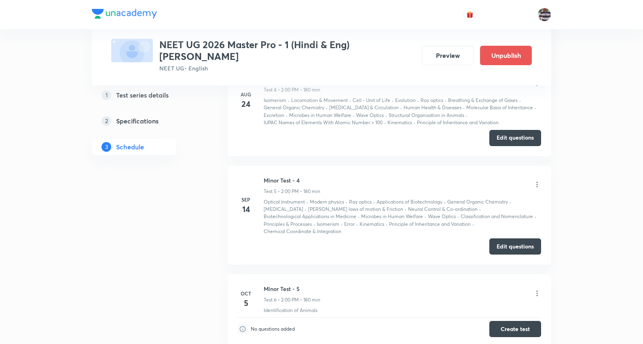
scroll to position [960, 0]
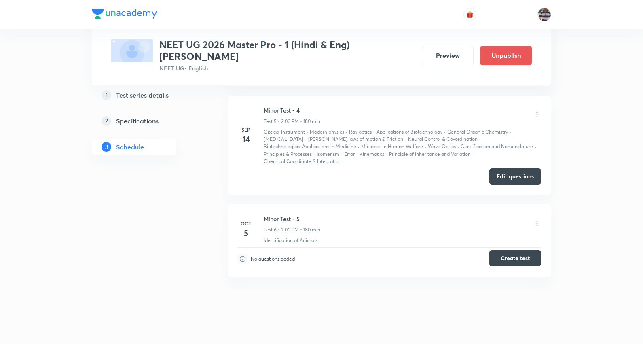
click at [507, 250] on button "Create test" at bounding box center [516, 258] width 52 height 16
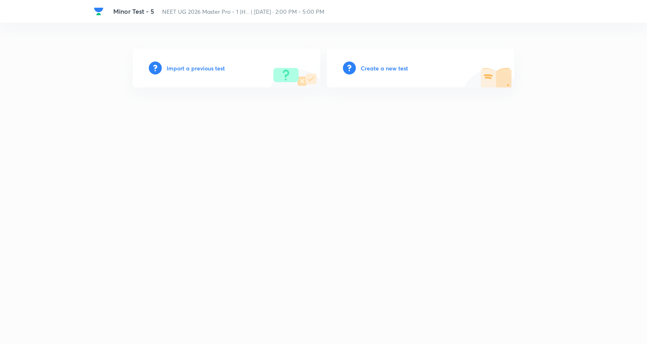
click at [384, 65] on h6 "Create a new test" at bounding box center [384, 68] width 47 height 8
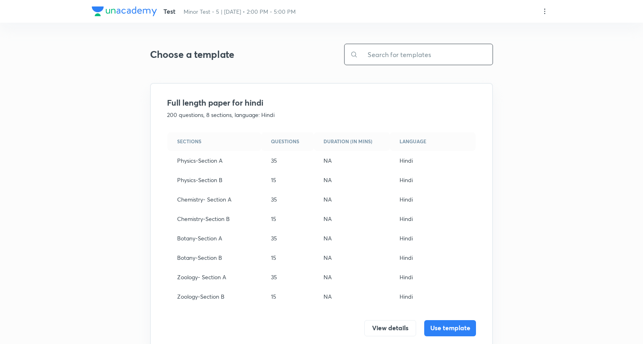
click at [403, 53] on input "text" at bounding box center [425, 54] width 135 height 21
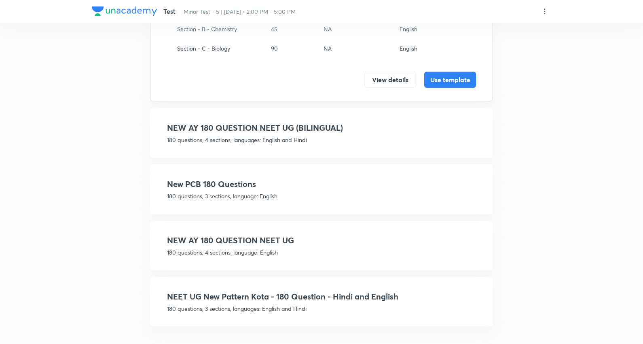
type input "180"
click at [342, 300] on div "NEET UG New Pattern Kota - 180 Question - Hindi and English 180 questions, 3 se…" at bounding box center [321, 302] width 309 height 22
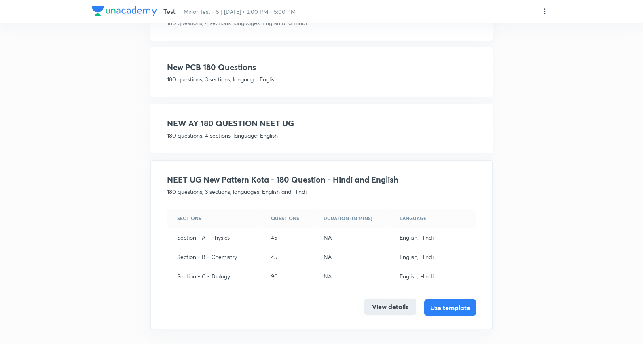
scroll to position [144, 0]
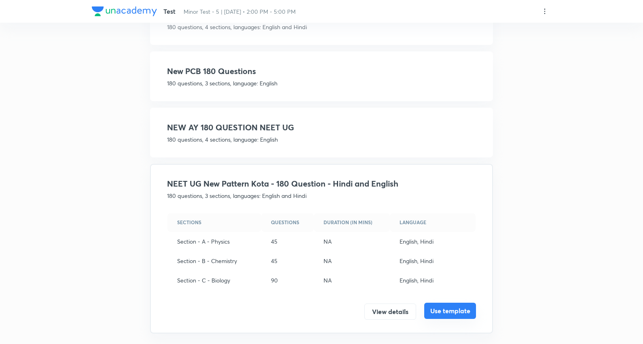
click at [458, 314] on button "Use template" at bounding box center [450, 311] width 52 height 16
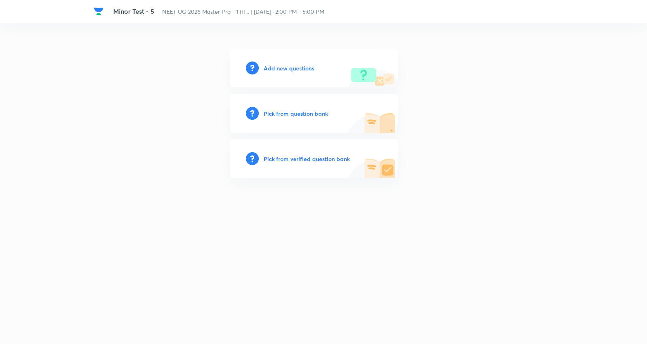
click at [305, 66] on h6 "Add new questions" at bounding box center [289, 68] width 51 height 8
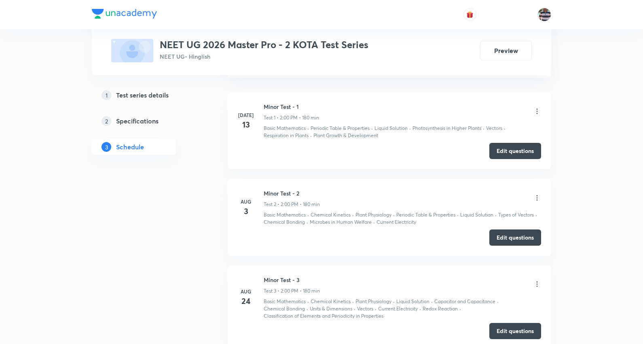
scroll to position [769, 0]
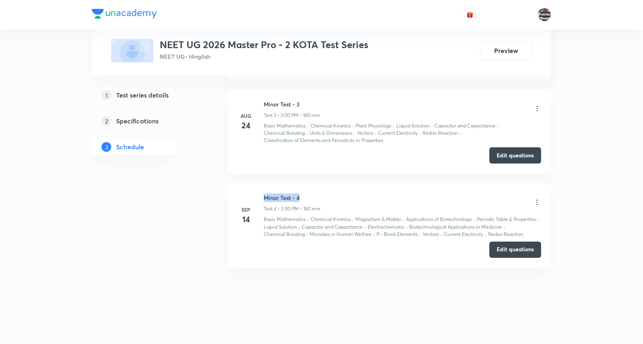
drag, startPoint x: 310, startPoint y: 197, endPoint x: 262, endPoint y: 196, distance: 48.6
click at [262, 196] on div "Sep 14 Minor Test - 4 Test 4 • 2:00 PM • 180 min Basic Mathematics · Chemical K…" at bounding box center [389, 215] width 303 height 45
copy h6 "Minor Test - 4"
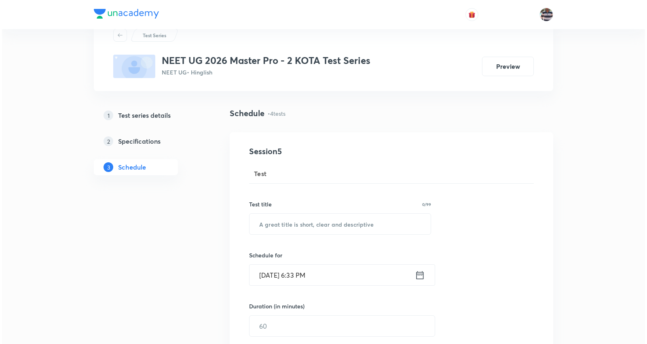
scroll to position [45, 0]
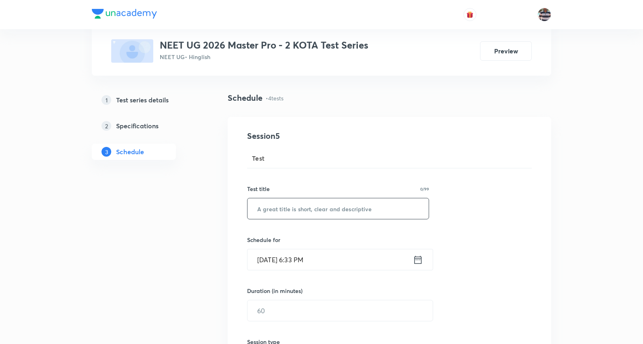
click at [325, 202] on input "text" at bounding box center [338, 208] width 181 height 21
paste input "Minor Test - 4"
type input "Minor Test - 5"
click at [280, 254] on input "Sep 30, 2025, 6:33 PM" at bounding box center [331, 259] width 166 height 21
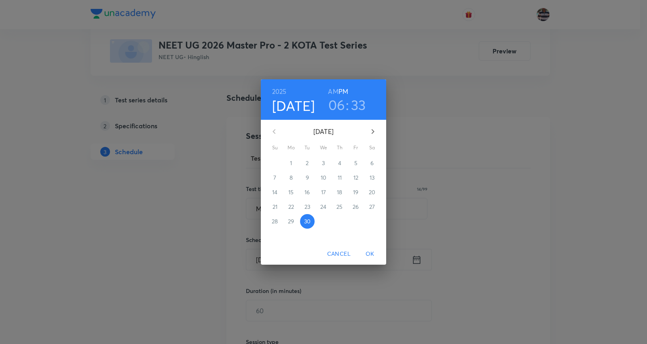
click at [375, 132] on icon "button" at bounding box center [373, 132] width 10 height 10
click at [278, 176] on span "5" at bounding box center [275, 178] width 15 height 8
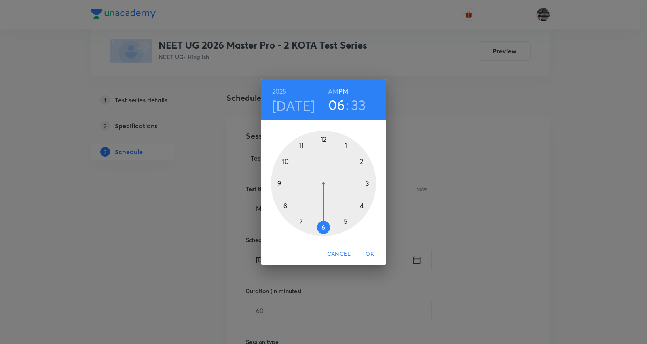
click at [278, 181] on div at bounding box center [323, 183] width 105 height 105
click at [337, 99] on h3 "09" at bounding box center [337, 104] width 17 height 17
drag, startPoint x: 363, startPoint y: 161, endPoint x: 359, endPoint y: 152, distance: 9.6
click at [362, 159] on div at bounding box center [323, 183] width 105 height 105
drag, startPoint x: 314, startPoint y: 228, endPoint x: 324, endPoint y: 143, distance: 86.0
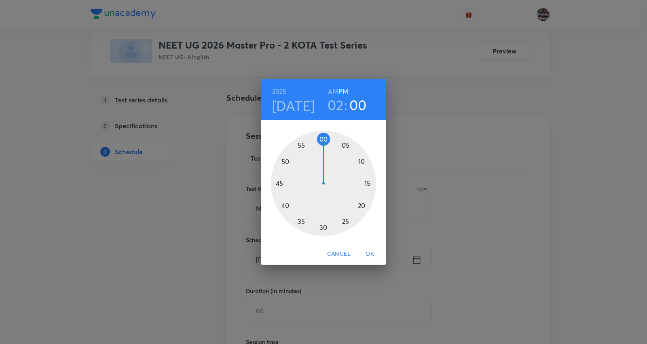
click at [324, 143] on div at bounding box center [323, 183] width 105 height 105
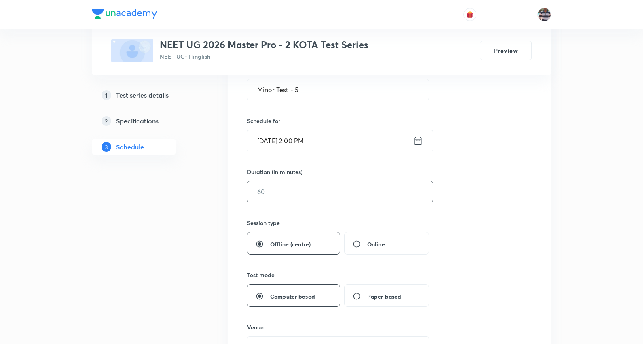
scroll to position [180, 0]
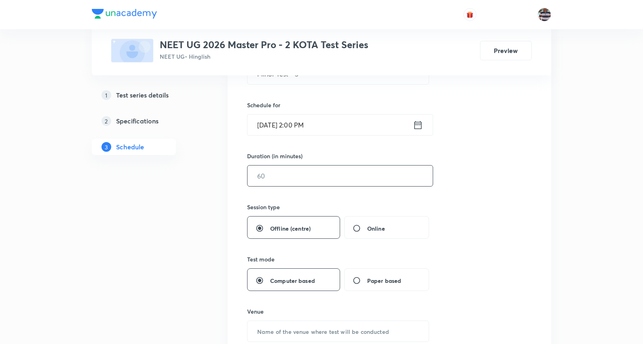
click at [281, 173] on input "text" at bounding box center [340, 176] width 185 height 21
type input "6"
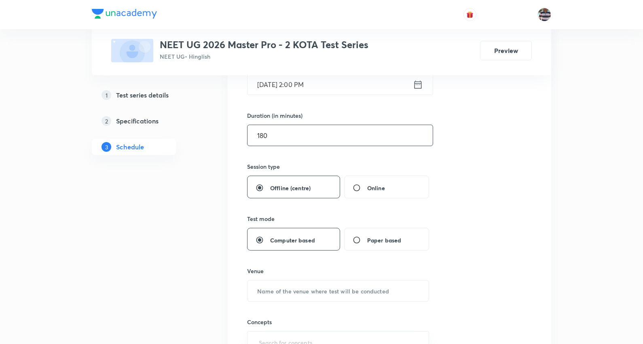
scroll to position [269, 0]
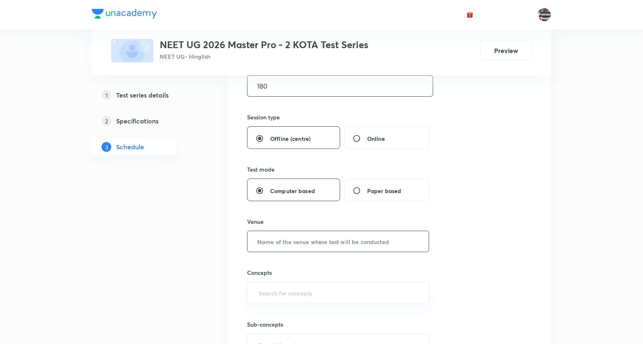
type input "180"
click at [313, 245] on input "text" at bounding box center [338, 241] width 181 height 21
type input "UA Tower"
drag, startPoint x: 284, startPoint y: 281, endPoint x: 286, endPoint y: 288, distance: 7.0
click at [285, 281] on div "Concepts ​" at bounding box center [338, 286] width 182 height 36
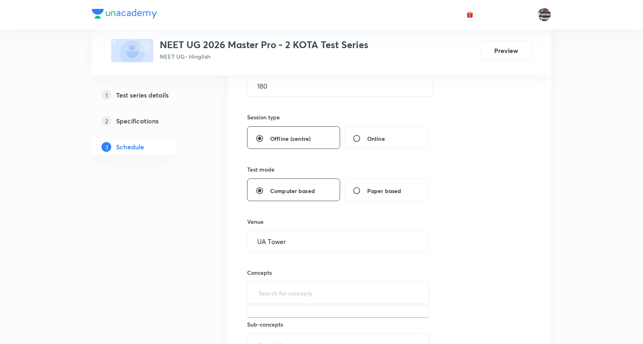
click at [286, 288] on input "text" at bounding box center [338, 292] width 162 height 15
type input "a"
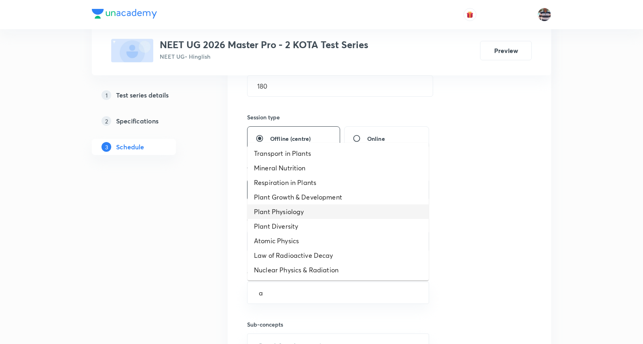
click at [277, 212] on li "Plant Physiology" at bounding box center [338, 211] width 181 height 15
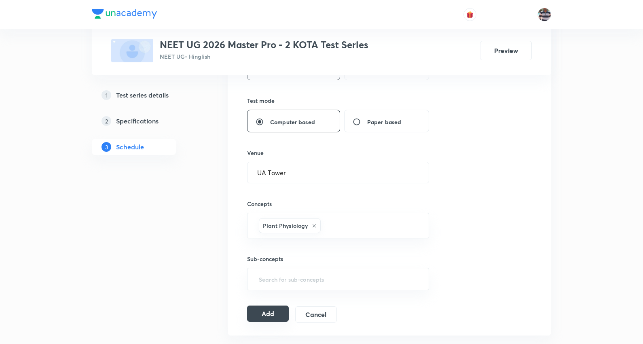
scroll to position [405, 0]
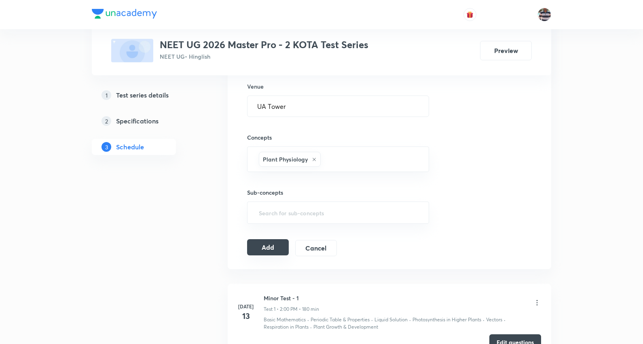
click at [276, 246] on button "Add" at bounding box center [268, 247] width 42 height 16
click at [267, 247] on button "Add" at bounding box center [268, 247] width 42 height 16
click at [275, 245] on button "Add" at bounding box center [268, 247] width 42 height 16
drag, startPoint x: 277, startPoint y: 239, endPoint x: 274, endPoint y: 244, distance: 5.5
click at [277, 240] on div "Session 5 Test Test title 14/99 Minor Test - 5 ​ Schedule for Oct 5, 2025, 2:00…" at bounding box center [389, 13] width 285 height 486
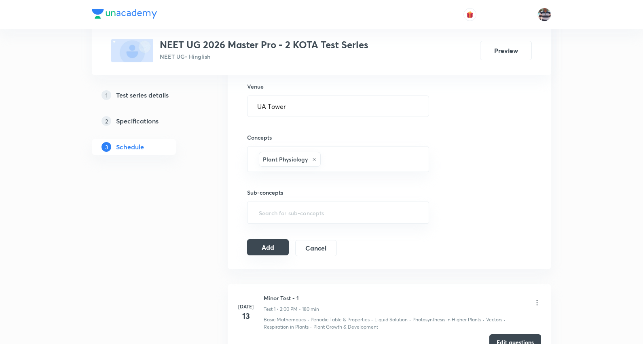
click at [274, 244] on button "Add" at bounding box center [268, 247] width 42 height 16
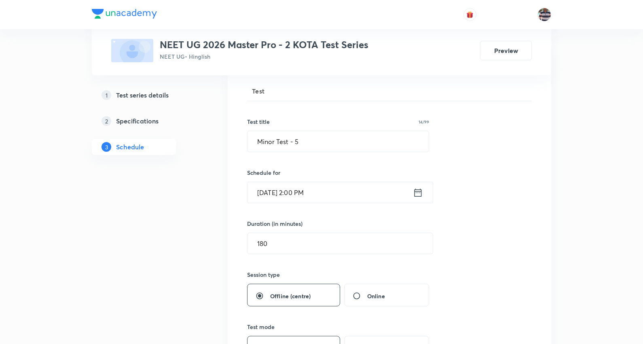
scroll to position [90, 0]
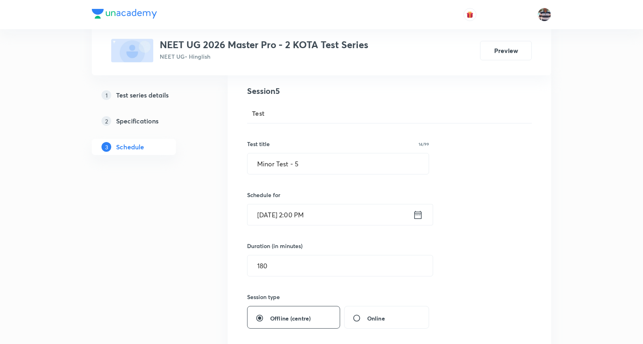
click at [299, 219] on input "Oct 5, 2025, 2:00 PM" at bounding box center [331, 214] width 166 height 21
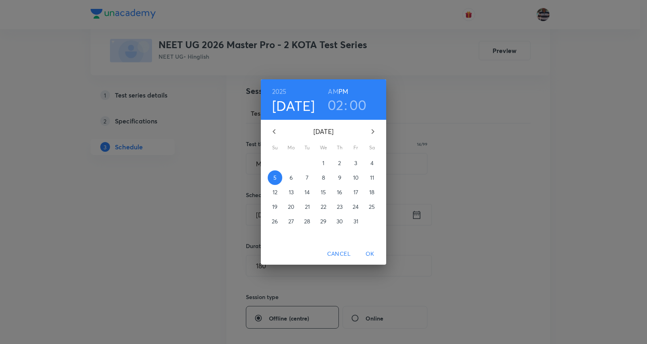
click at [339, 103] on h3 "02" at bounding box center [336, 104] width 16 height 17
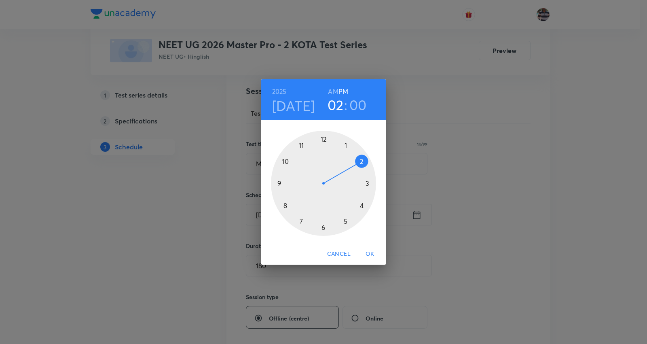
click at [369, 185] on div at bounding box center [323, 183] width 105 height 105
click at [365, 249] on span "OK" at bounding box center [370, 254] width 19 height 10
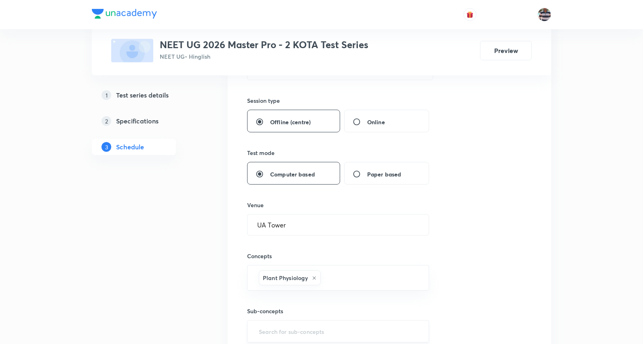
scroll to position [359, 0]
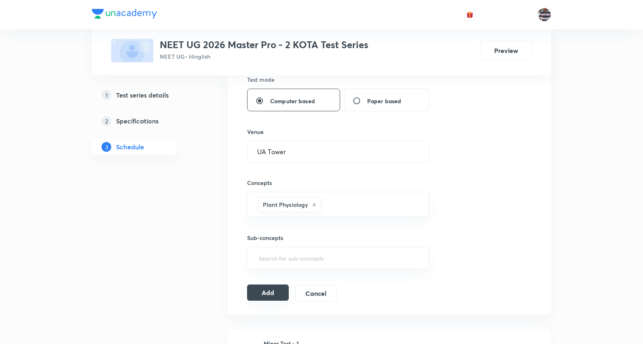
click at [275, 291] on button "Add" at bounding box center [268, 292] width 42 height 16
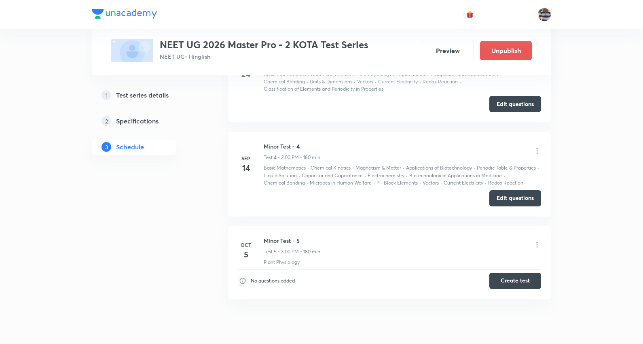
scroll to position [376, 0]
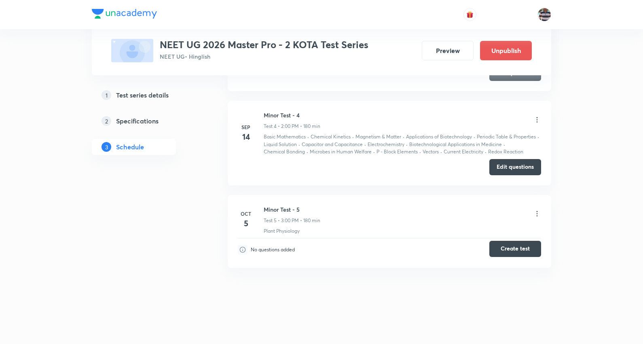
click at [524, 251] on button "Create test" at bounding box center [516, 249] width 52 height 16
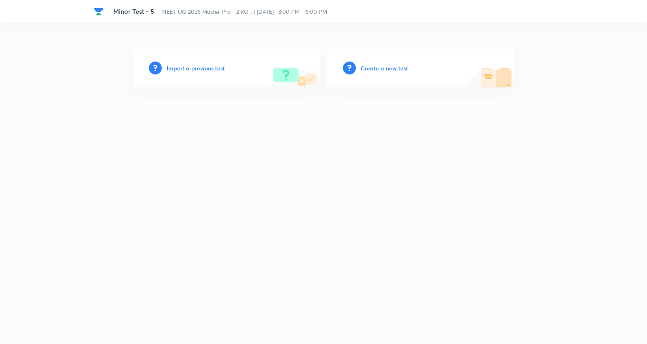
click at [379, 66] on h6 "Create a new test" at bounding box center [384, 68] width 47 height 8
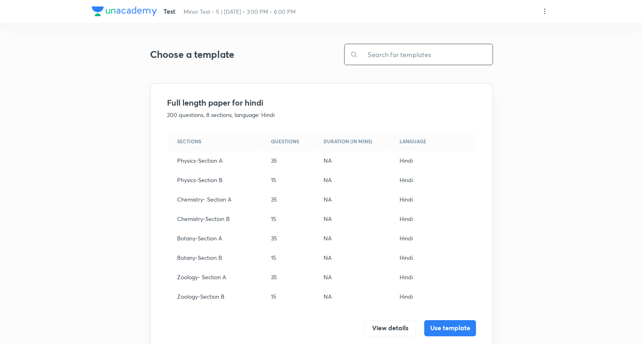
click at [422, 56] on input "text" at bounding box center [425, 54] width 135 height 21
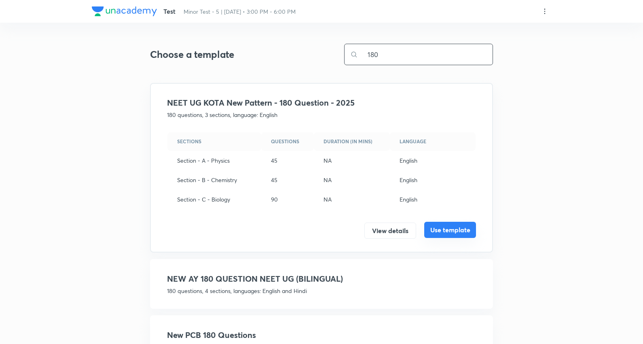
type input "180"
click at [445, 227] on button "Use template" at bounding box center [450, 230] width 52 height 16
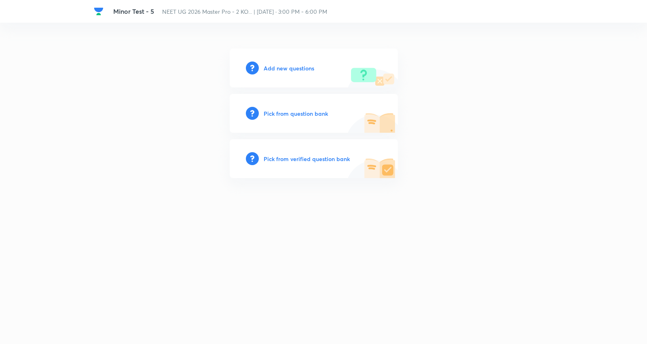
click at [273, 68] on h6 "Add new questions" at bounding box center [289, 68] width 51 height 8
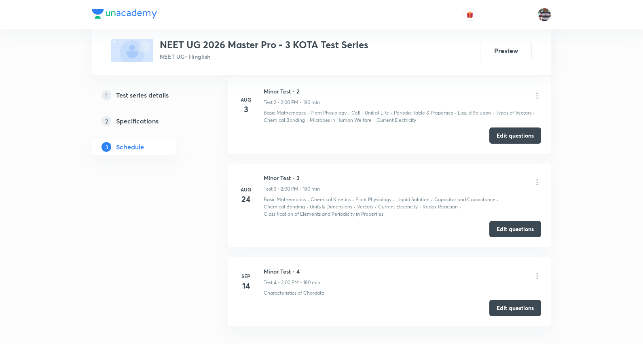
scroll to position [754, 0]
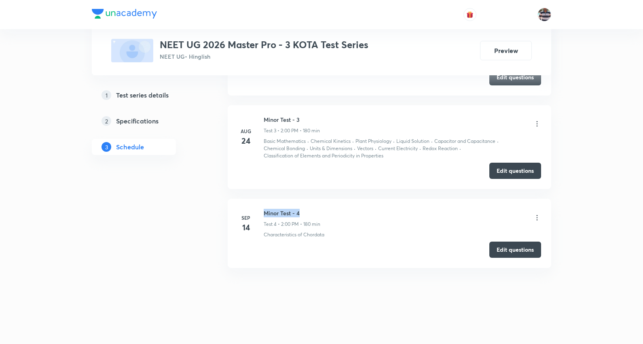
drag, startPoint x: 293, startPoint y: 210, endPoint x: 264, endPoint y: 205, distance: 29.7
click at [264, 205] on li "[DATE] [MEDICAL_DATA] - 4 Test 4 • 2:00 PM • 180 min Characteristics of Chordat…" at bounding box center [390, 233] width 324 height 69
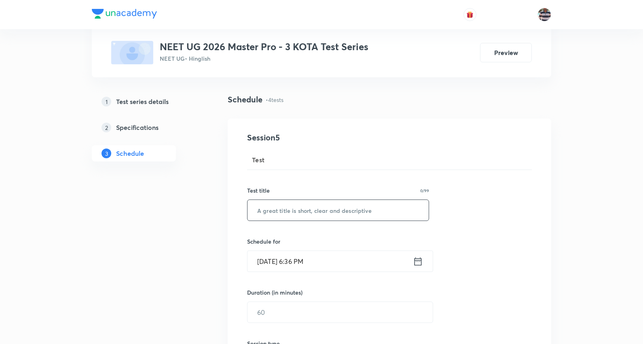
scroll to position [45, 0]
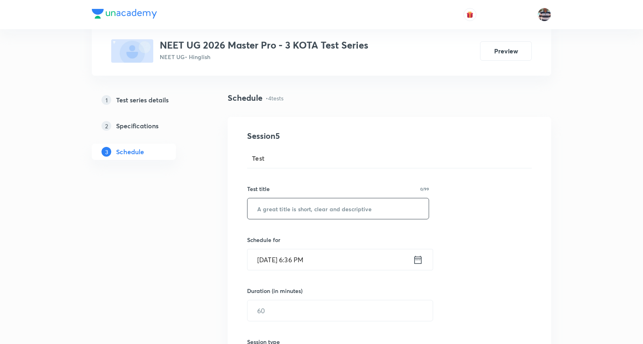
click at [310, 203] on input "text" at bounding box center [338, 208] width 181 height 21
paste input "Minor Test - 4"
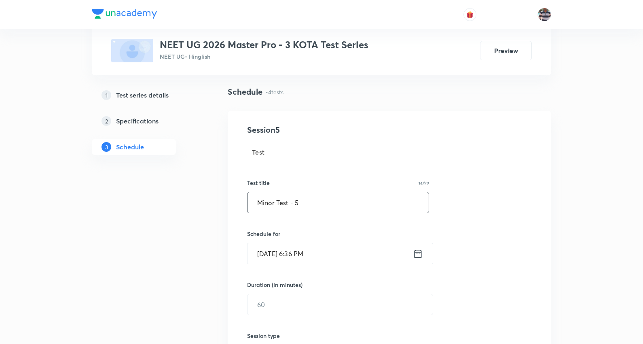
scroll to position [90, 0]
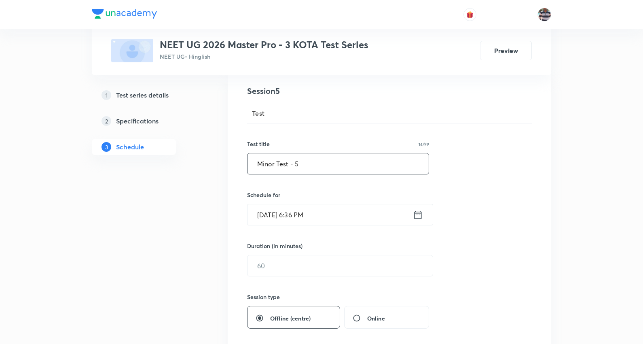
type input "Minor Test - 5"
click at [265, 215] on input "[DATE] 6:36 PM" at bounding box center [331, 214] width 166 height 21
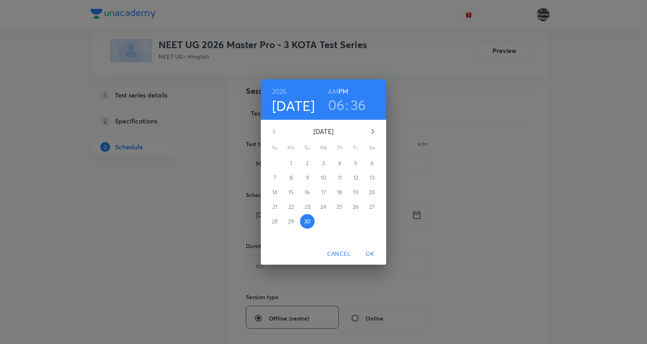
click at [374, 134] on icon "button" at bounding box center [373, 132] width 10 height 10
click at [272, 177] on span "5" at bounding box center [275, 178] width 15 height 8
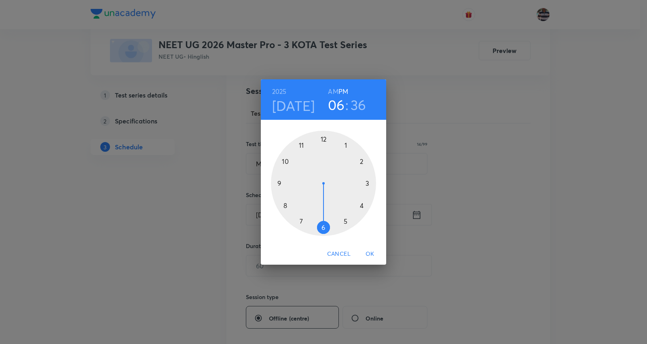
click at [365, 160] on div at bounding box center [323, 183] width 105 height 105
drag, startPoint x: 297, startPoint y: 214, endPoint x: 324, endPoint y: 157, distance: 62.5
click at [324, 157] on div at bounding box center [323, 183] width 105 height 105
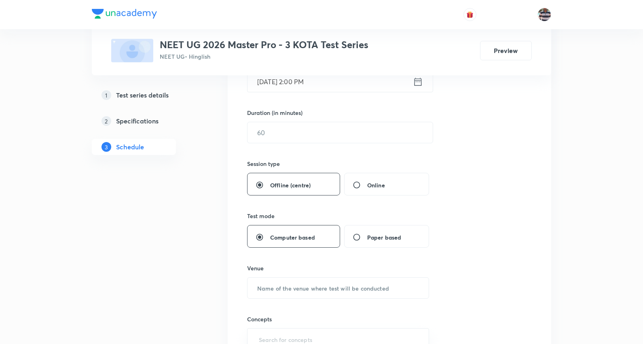
scroll to position [225, 0]
click at [279, 132] on input "text" at bounding box center [340, 131] width 185 height 21
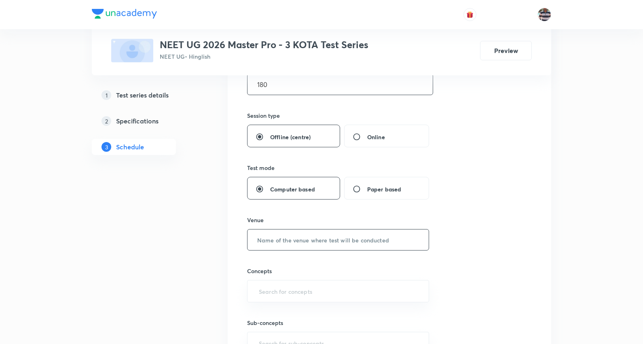
scroll to position [314, 0]
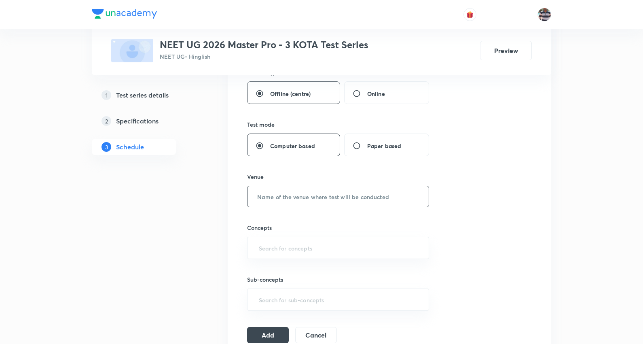
type input "180"
click at [293, 192] on input "text" at bounding box center [338, 196] width 181 height 21
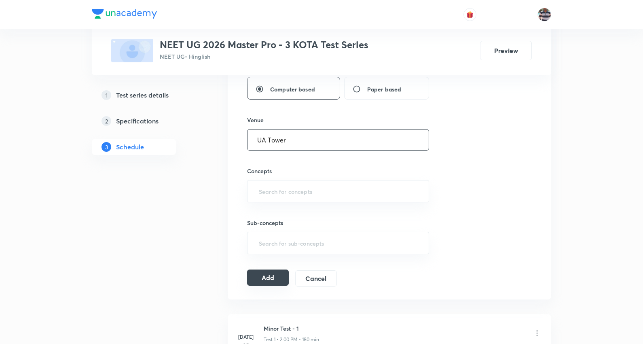
scroll to position [450, 0]
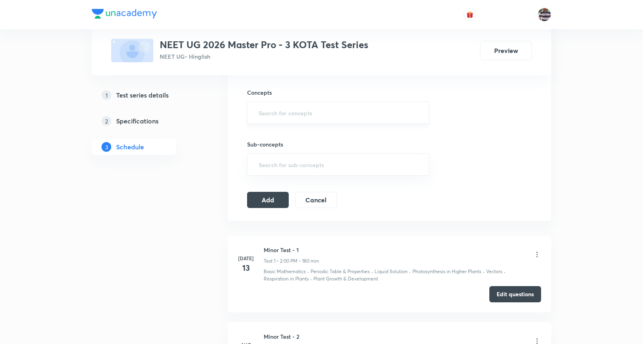
type input "UA Tower"
click at [301, 112] on input "text" at bounding box center [338, 112] width 162 height 15
type input "a"
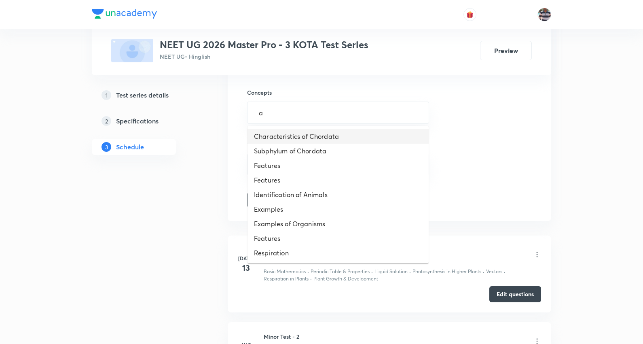
click at [294, 136] on li "Characteristics of Chordata" at bounding box center [338, 136] width 181 height 15
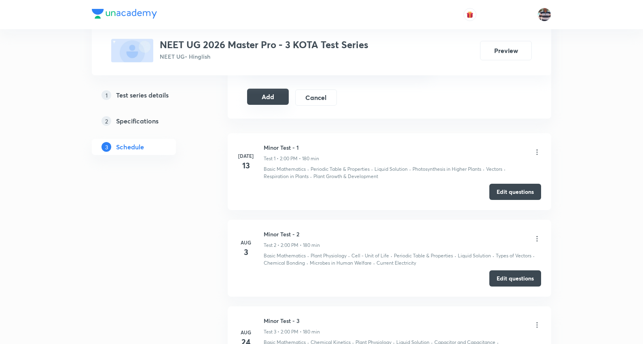
scroll to position [539, 0]
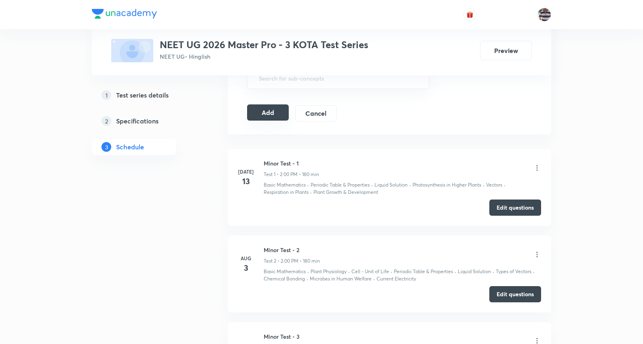
click at [261, 113] on button "Add" at bounding box center [268, 112] width 42 height 16
click at [267, 114] on button "Add" at bounding box center [268, 112] width 42 height 16
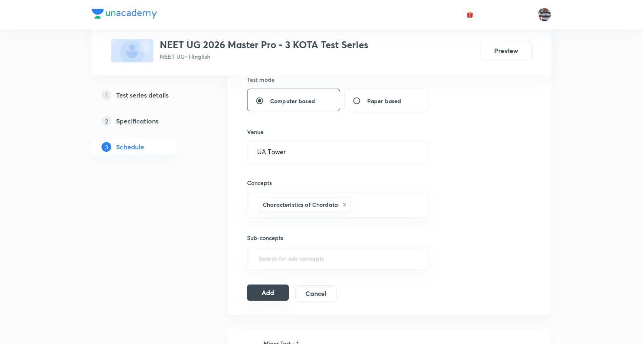
click at [275, 291] on button "Add" at bounding box center [268, 292] width 42 height 16
click at [274, 289] on button "Add" at bounding box center [268, 292] width 42 height 16
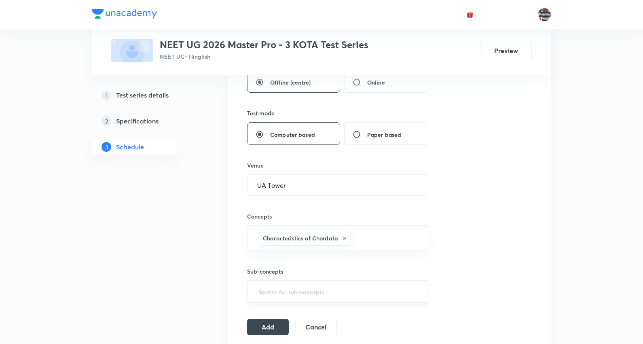
scroll to position [225, 0]
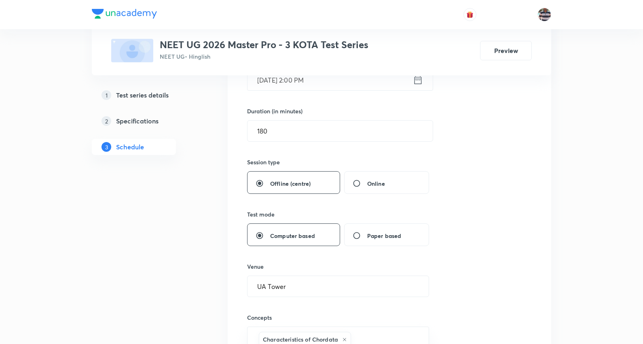
click at [299, 73] on div "Test Series NEET UG 2026 Master Pro - 3 KOTA Test Series NEET UG • Hinglish Pre…" at bounding box center [322, 37] width 460 height 75
click at [308, 79] on input "[DATE] 2:00 PM" at bounding box center [331, 80] width 166 height 21
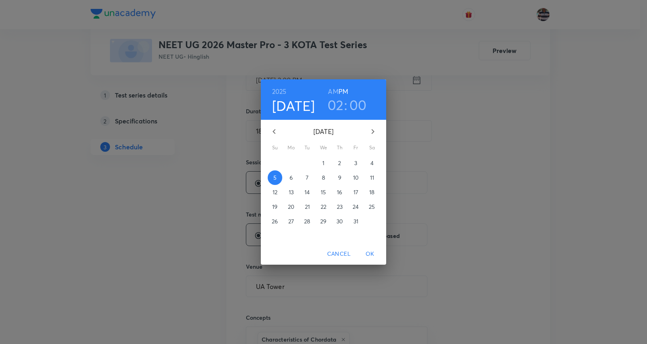
click at [337, 105] on h3 "02" at bounding box center [336, 104] width 16 height 17
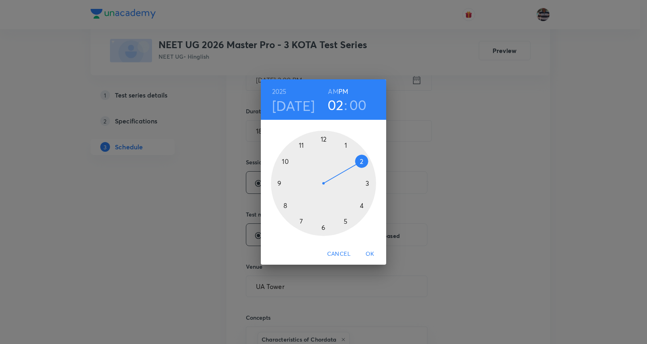
click at [368, 183] on div at bounding box center [323, 183] width 105 height 105
click at [370, 252] on span "OK" at bounding box center [370, 254] width 19 height 10
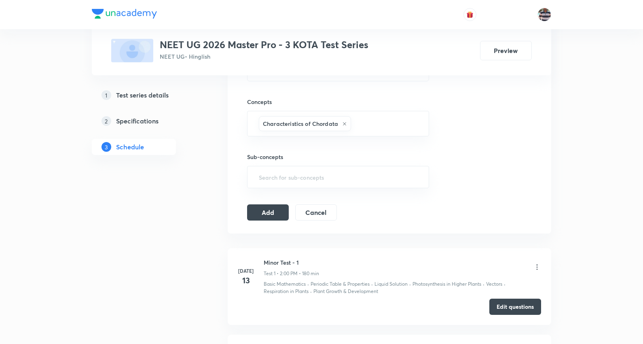
scroll to position [450, 0]
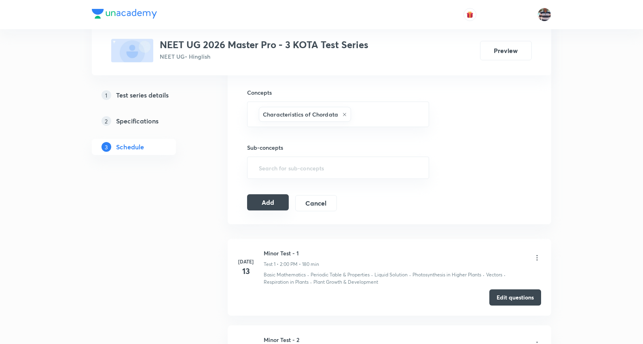
click at [274, 206] on button "Add" at bounding box center [268, 202] width 42 height 16
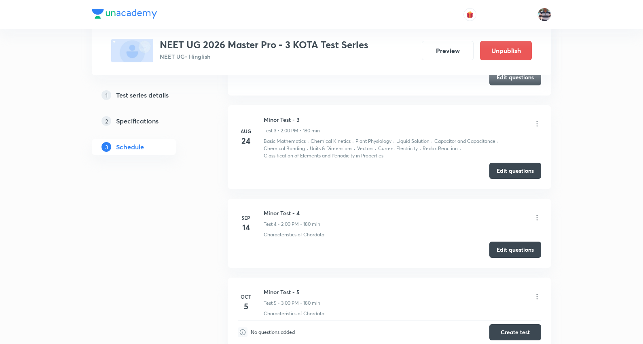
scroll to position [361, 0]
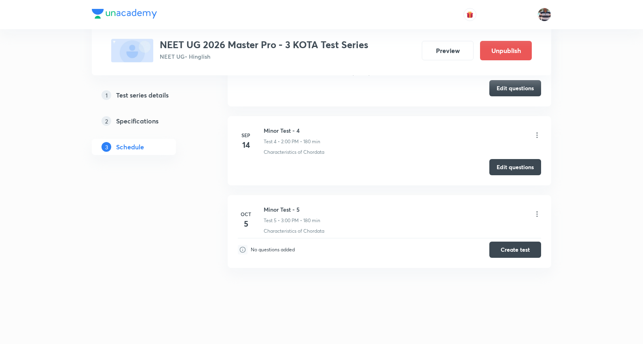
click at [539, 211] on icon at bounding box center [537, 214] width 8 height 8
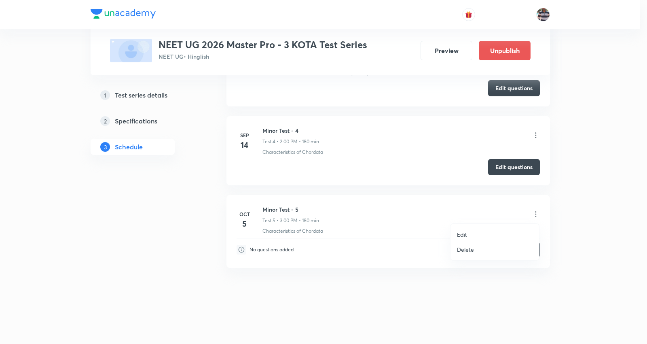
click at [462, 233] on p "Edit" at bounding box center [462, 234] width 10 height 8
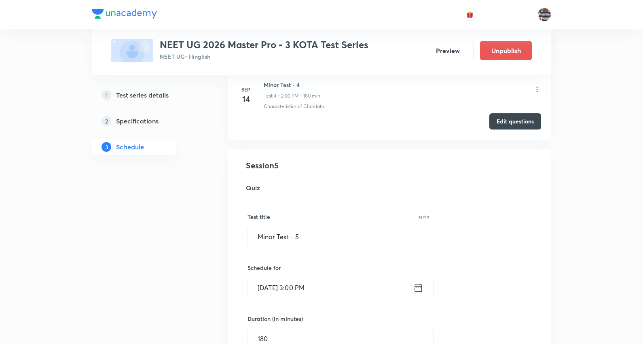
click at [298, 289] on input "Oct 5, 2025, 3:00 PM" at bounding box center [331, 287] width 166 height 21
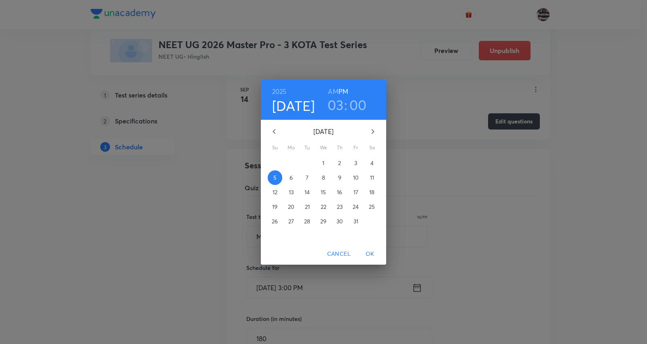
click at [338, 102] on h3 "03" at bounding box center [336, 104] width 16 height 17
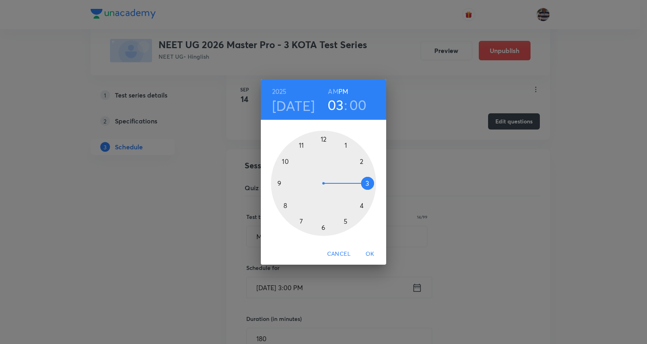
click at [359, 163] on div at bounding box center [323, 183] width 105 height 105
click at [369, 254] on span "OK" at bounding box center [370, 254] width 19 height 10
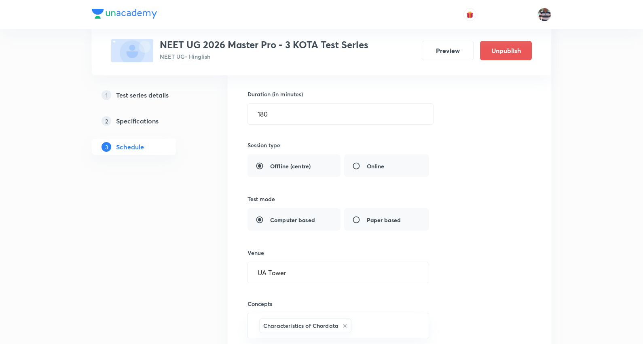
scroll to position [751, 0]
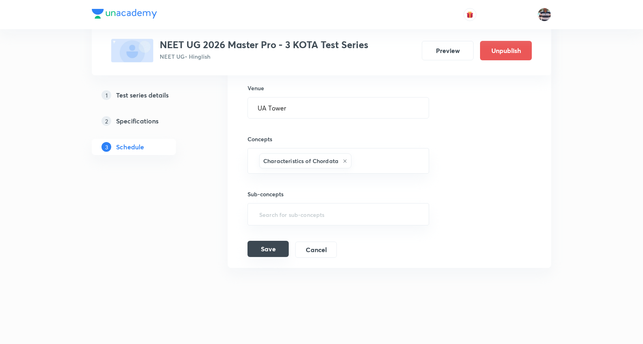
click at [270, 250] on button "Save" at bounding box center [268, 249] width 41 height 16
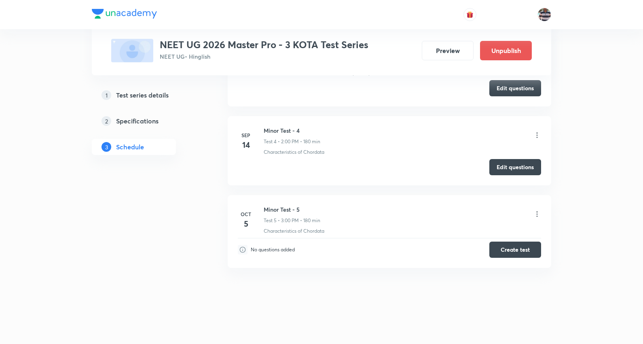
scroll to position [361, 0]
click at [519, 245] on button "Create test" at bounding box center [516, 249] width 52 height 16
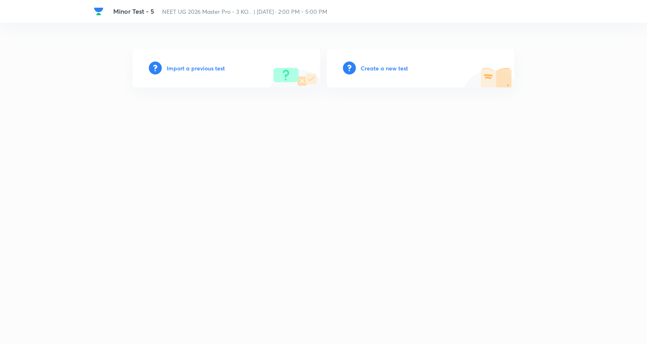
click at [388, 63] on div "Create a new test" at bounding box center [421, 68] width 188 height 39
click at [387, 72] on h6 "Create a new test" at bounding box center [384, 68] width 47 height 8
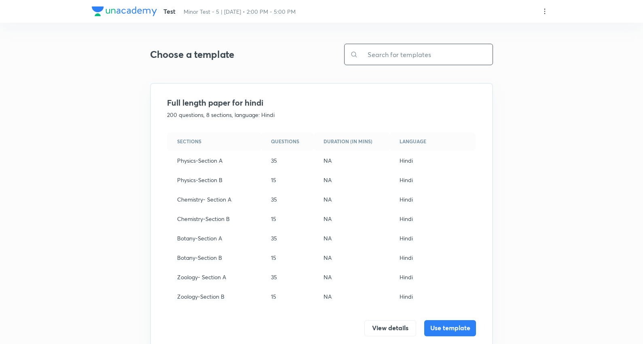
click at [397, 49] on input "text" at bounding box center [425, 54] width 135 height 21
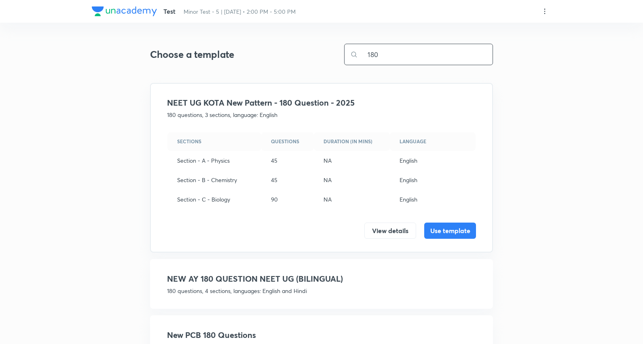
type input "180"
click at [449, 221] on div "Sections Questions Duration (in mins) Language Section - A - Physics 45 NA Engl…" at bounding box center [321, 185] width 309 height 107
click at [450, 224] on button "Use template" at bounding box center [450, 230] width 52 height 16
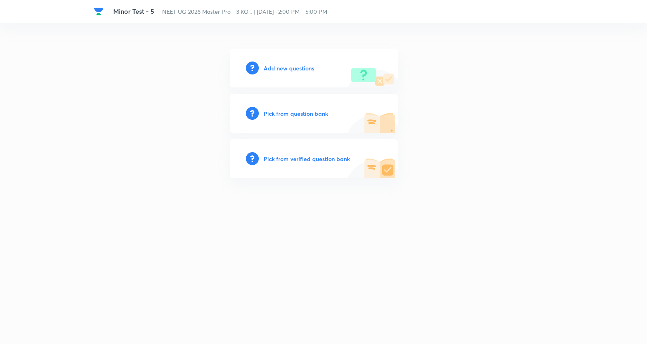
click at [300, 66] on h6 "Add new questions" at bounding box center [289, 68] width 51 height 8
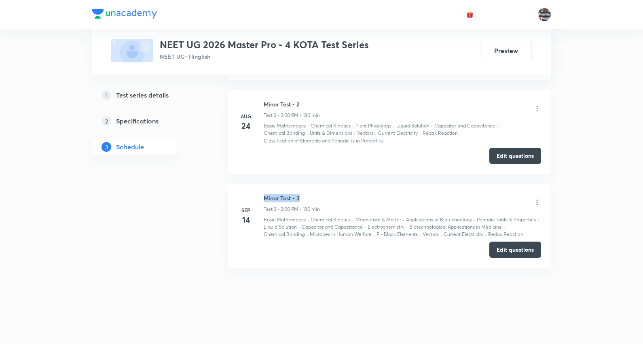
drag, startPoint x: 309, startPoint y: 193, endPoint x: 254, endPoint y: 182, distance: 55.8
click at [254, 182] on ul "[DATE] [MEDICAL_DATA] - 1 Test 1 • 2:00 PM • 180 min General Topics & Mole Conc…" at bounding box center [390, 135] width 324 height 265
copy h6 "Minor Test - 3"
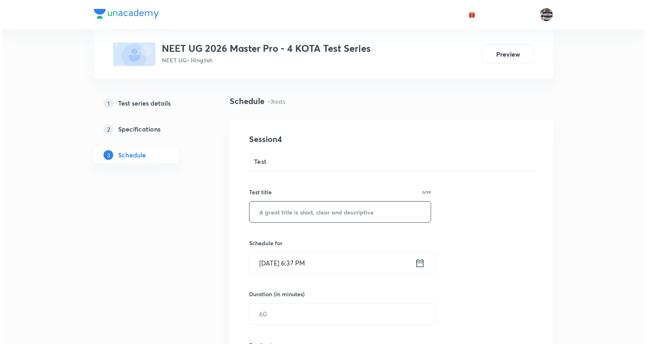
scroll to position [90, 0]
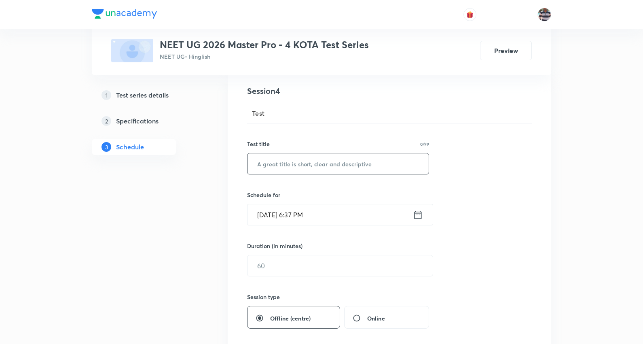
click at [304, 154] on input "text" at bounding box center [338, 163] width 181 height 21
paste input "Minor Test - 3"
type input "Minor Test - 4"
click at [282, 211] on input "[DATE] 6:37 PM" at bounding box center [331, 214] width 166 height 21
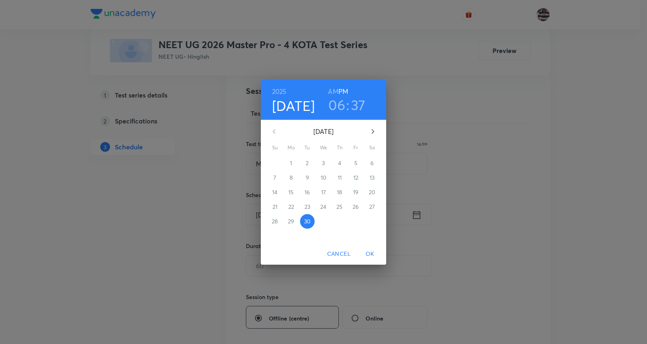
click at [371, 129] on icon "button" at bounding box center [373, 132] width 10 height 10
click at [277, 176] on span "5" at bounding box center [275, 178] width 15 height 8
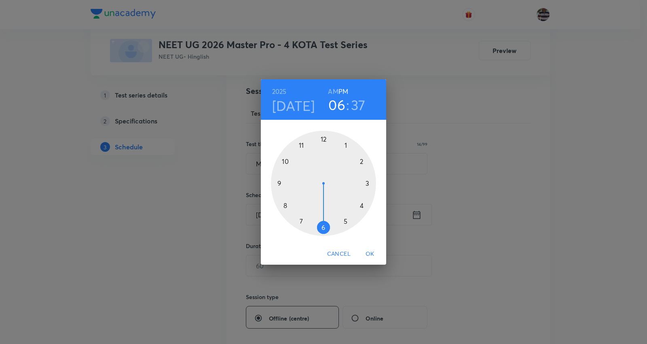
click at [360, 161] on div at bounding box center [323, 183] width 105 height 105
drag, startPoint x: 290, startPoint y: 184, endPoint x: 325, endPoint y: 156, distance: 44.6
click at [325, 156] on div at bounding box center [323, 183] width 105 height 105
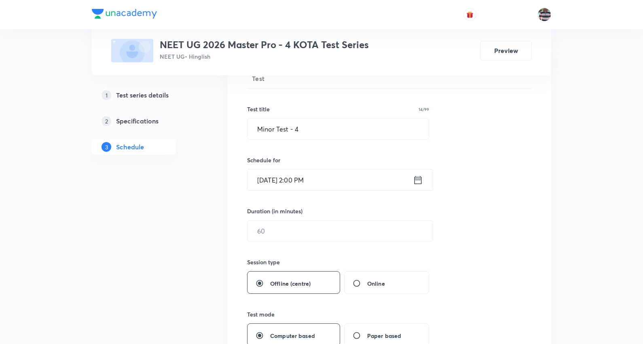
scroll to position [180, 0]
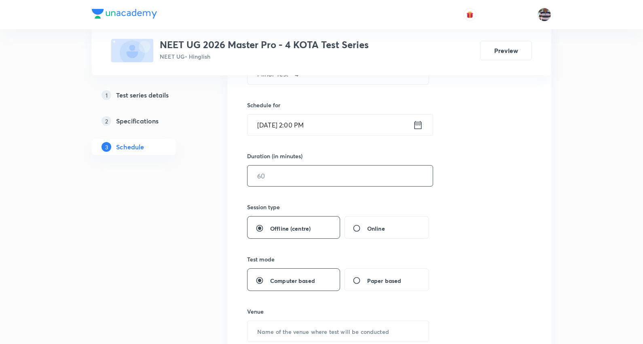
click at [284, 169] on input "text" at bounding box center [340, 176] width 185 height 21
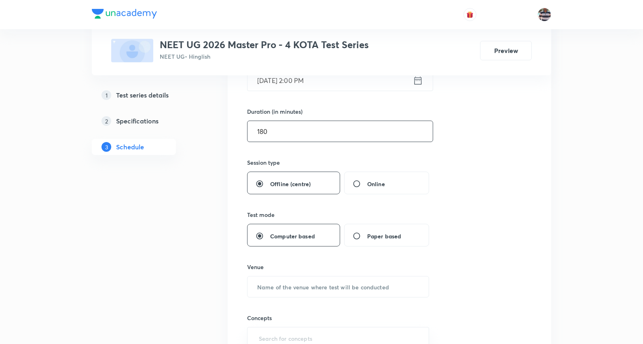
scroll to position [314, 0]
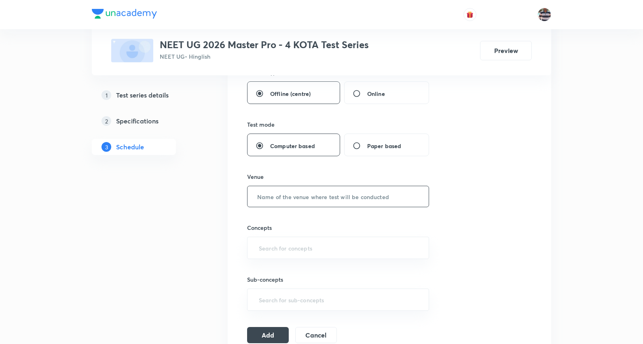
type input "180"
click at [298, 203] on input "text" at bounding box center [338, 196] width 181 height 21
type input "UA Tower"
click at [314, 248] on input "text" at bounding box center [338, 247] width 162 height 15
type input "a"
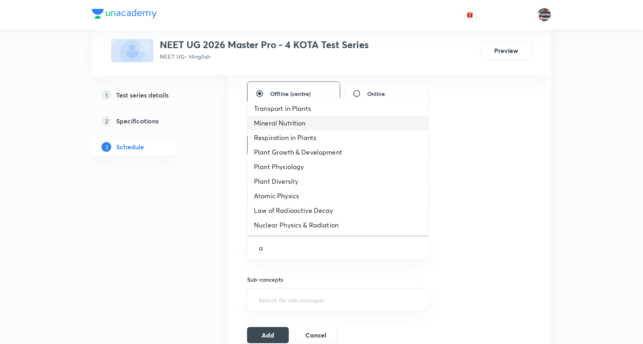
click at [284, 123] on li "Mineral Nutrition" at bounding box center [338, 123] width 181 height 15
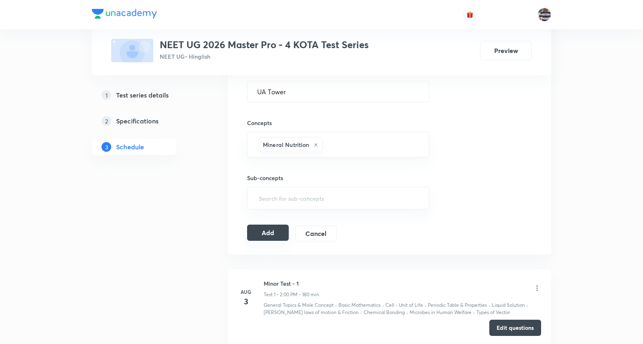
scroll to position [450, 0]
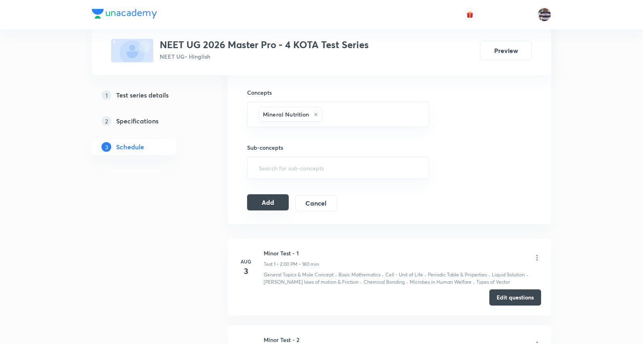
click at [273, 203] on button "Add" at bounding box center [268, 202] width 42 height 16
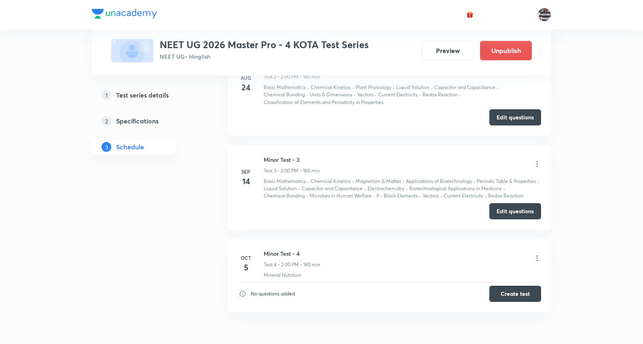
scroll to position [290, 0]
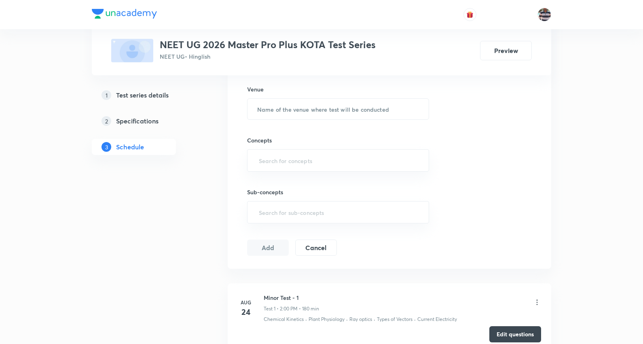
scroll to position [573, 0]
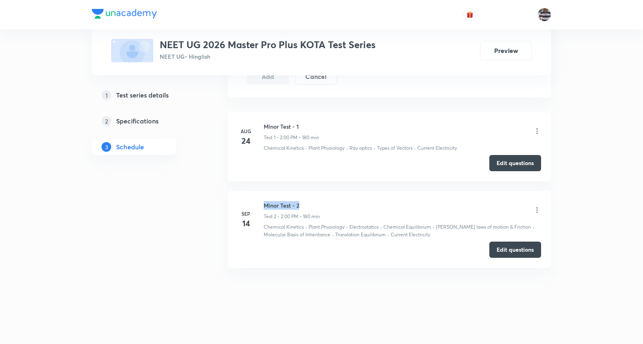
drag, startPoint x: 302, startPoint y: 202, endPoint x: 258, endPoint y: 195, distance: 45.0
click at [258, 195] on li "Sep 14 Minor Test - 2 Test 2 • 2:00 PM • 180 min Chemical Kinetics · Plant Phys…" at bounding box center [390, 229] width 324 height 77
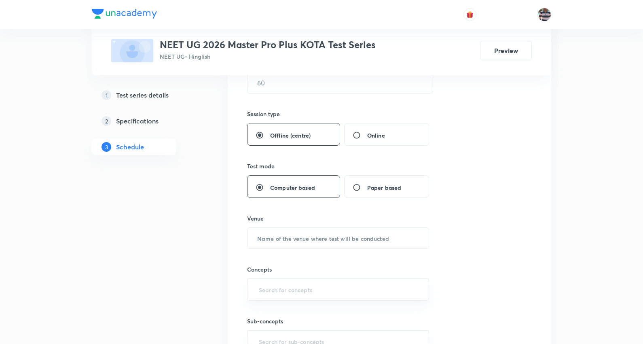
scroll to position [0, 0]
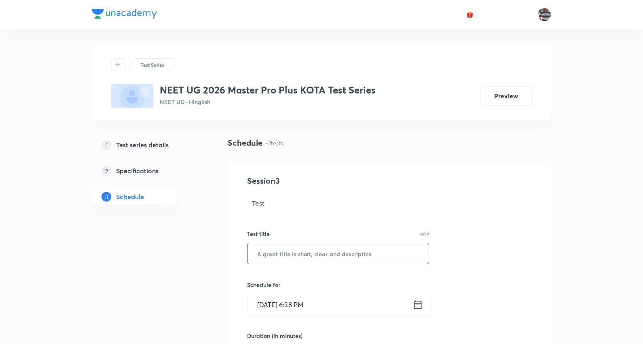
click at [314, 246] on input "text" at bounding box center [338, 253] width 181 height 21
paste input "Minor Test - 2"
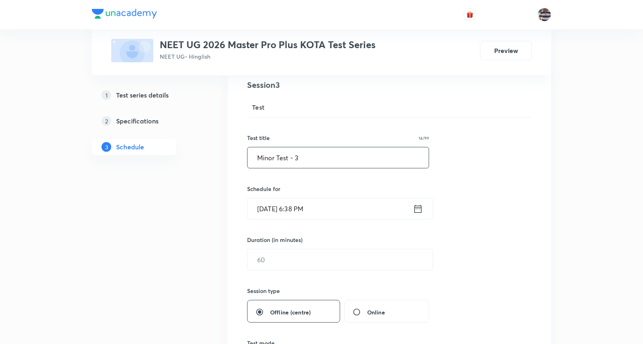
scroll to position [135, 0]
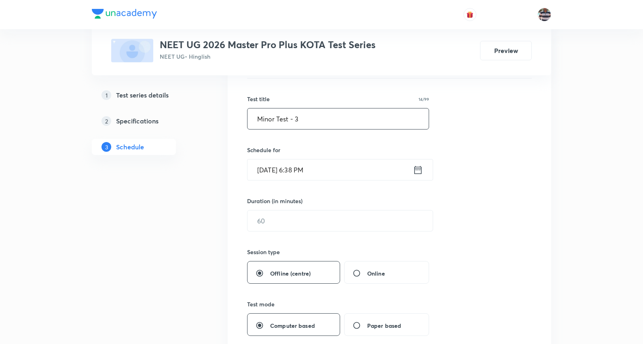
type input "Minor Test - 3"
click at [274, 164] on input "Sep 30, 2025, 6:38 PM" at bounding box center [331, 169] width 166 height 21
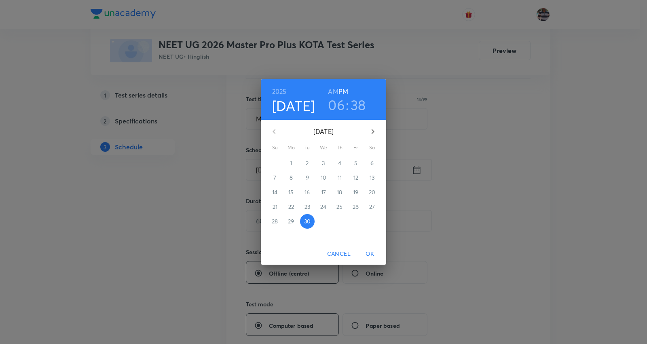
click at [374, 131] on icon "button" at bounding box center [373, 132] width 10 height 10
click at [277, 178] on span "5" at bounding box center [275, 178] width 15 height 8
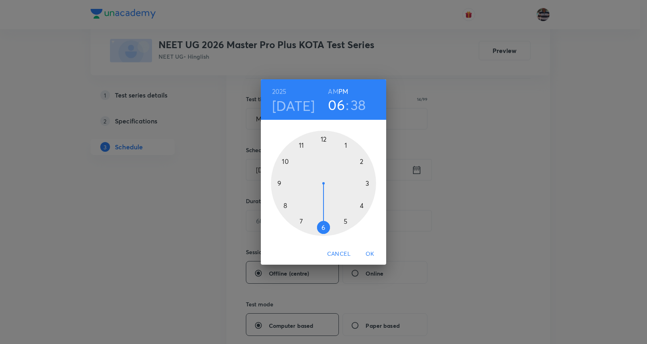
click at [361, 161] on div at bounding box center [323, 183] width 105 height 105
drag, startPoint x: 292, startPoint y: 204, endPoint x: 325, endPoint y: 140, distance: 72.8
click at [325, 140] on div at bounding box center [323, 183] width 105 height 105
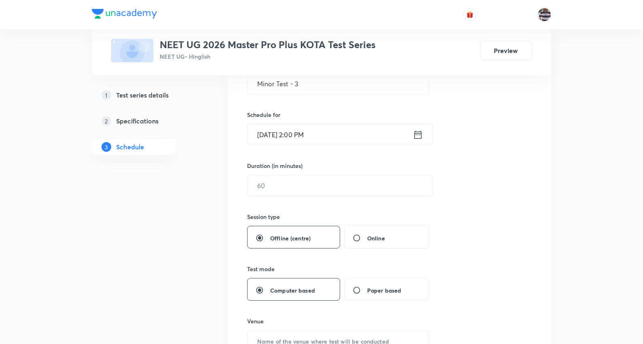
scroll to position [180, 0]
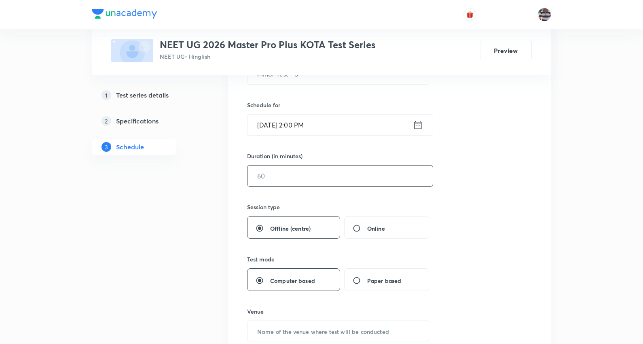
click at [291, 166] on input "text" at bounding box center [340, 176] width 185 height 21
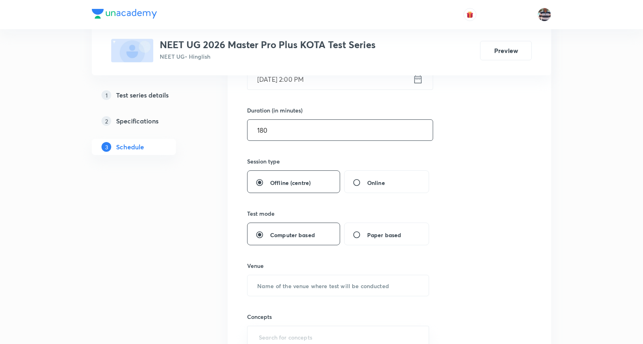
scroll to position [269, 0]
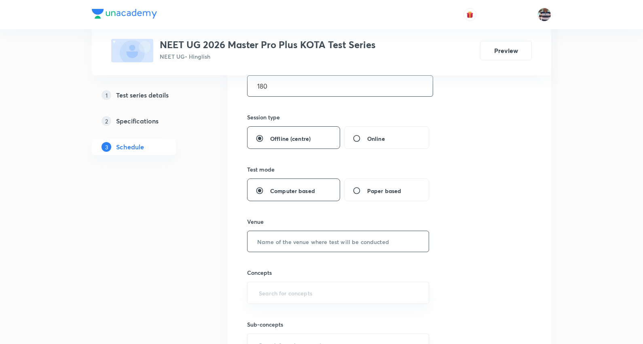
type input "180"
click at [306, 234] on input "text" at bounding box center [338, 241] width 181 height 21
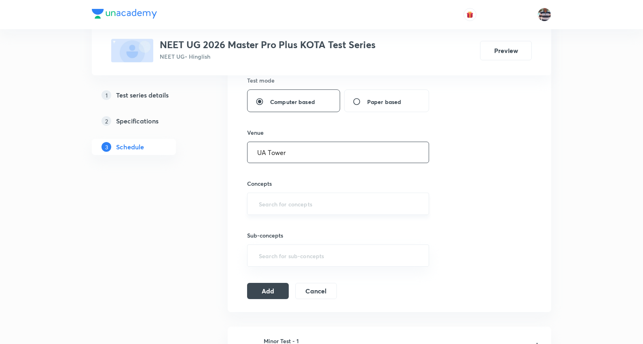
scroll to position [359, 0]
click at [308, 210] on div "​" at bounding box center [338, 203] width 182 height 22
type input "UA Tower"
type input "a"
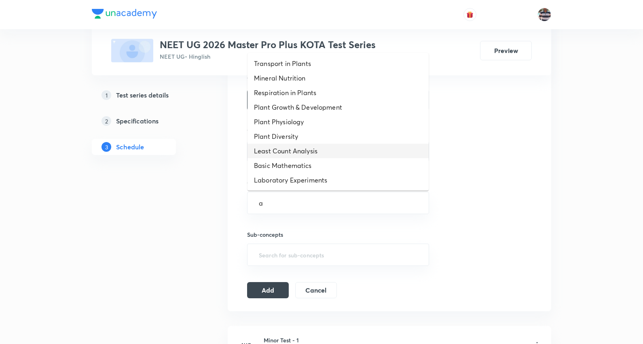
click at [282, 151] on li "Least Count Analysis" at bounding box center [338, 151] width 181 height 15
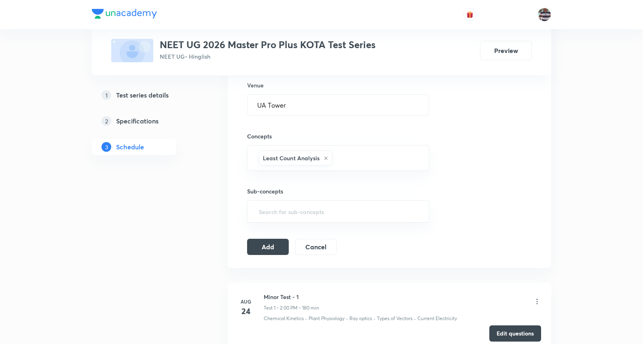
scroll to position [450, 0]
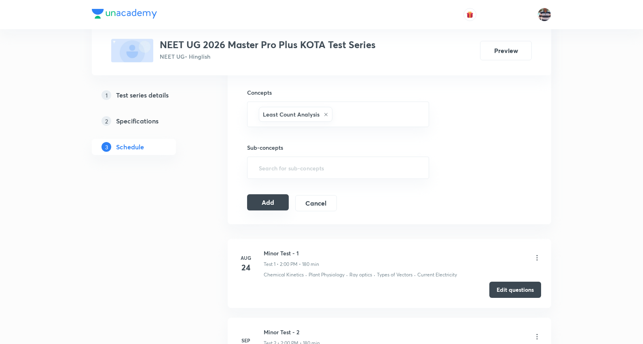
click at [272, 199] on button "Add" at bounding box center [268, 202] width 42 height 16
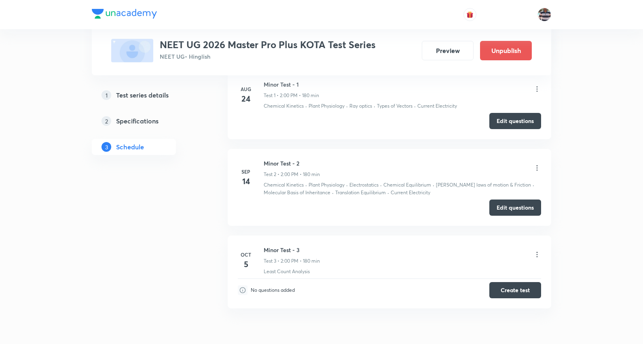
scroll to position [181, 0]
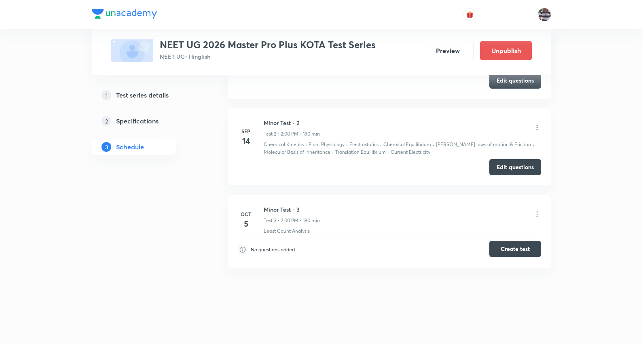
click at [523, 249] on button "Create test" at bounding box center [516, 249] width 52 height 16
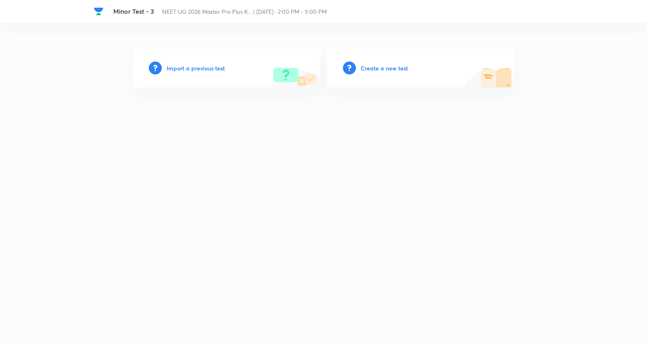
click at [382, 66] on h6 "Create a new test" at bounding box center [384, 68] width 47 height 8
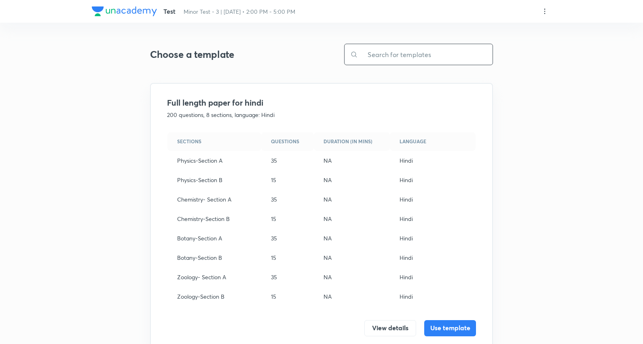
click at [381, 55] on input "text" at bounding box center [425, 54] width 135 height 21
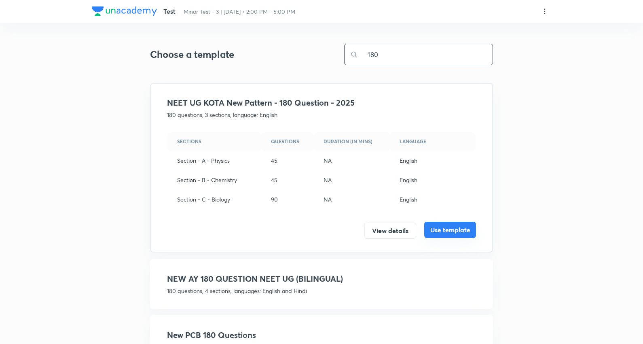
type input "180"
click at [452, 225] on button "Use template" at bounding box center [450, 230] width 52 height 16
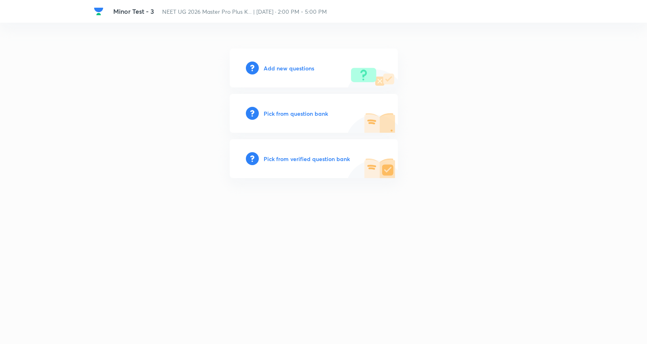
click at [292, 71] on h6 "Add new questions" at bounding box center [289, 68] width 51 height 8
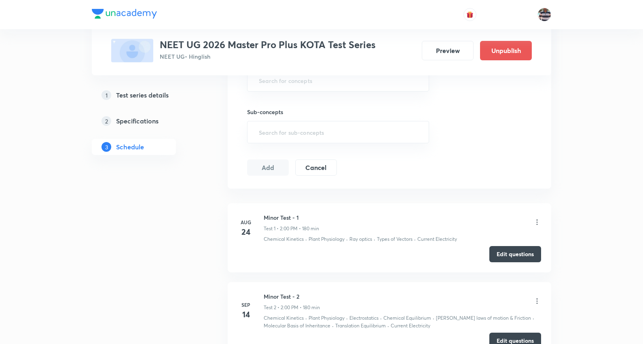
scroll to position [656, 0]
